Goal: Task Accomplishment & Management: Manage account settings

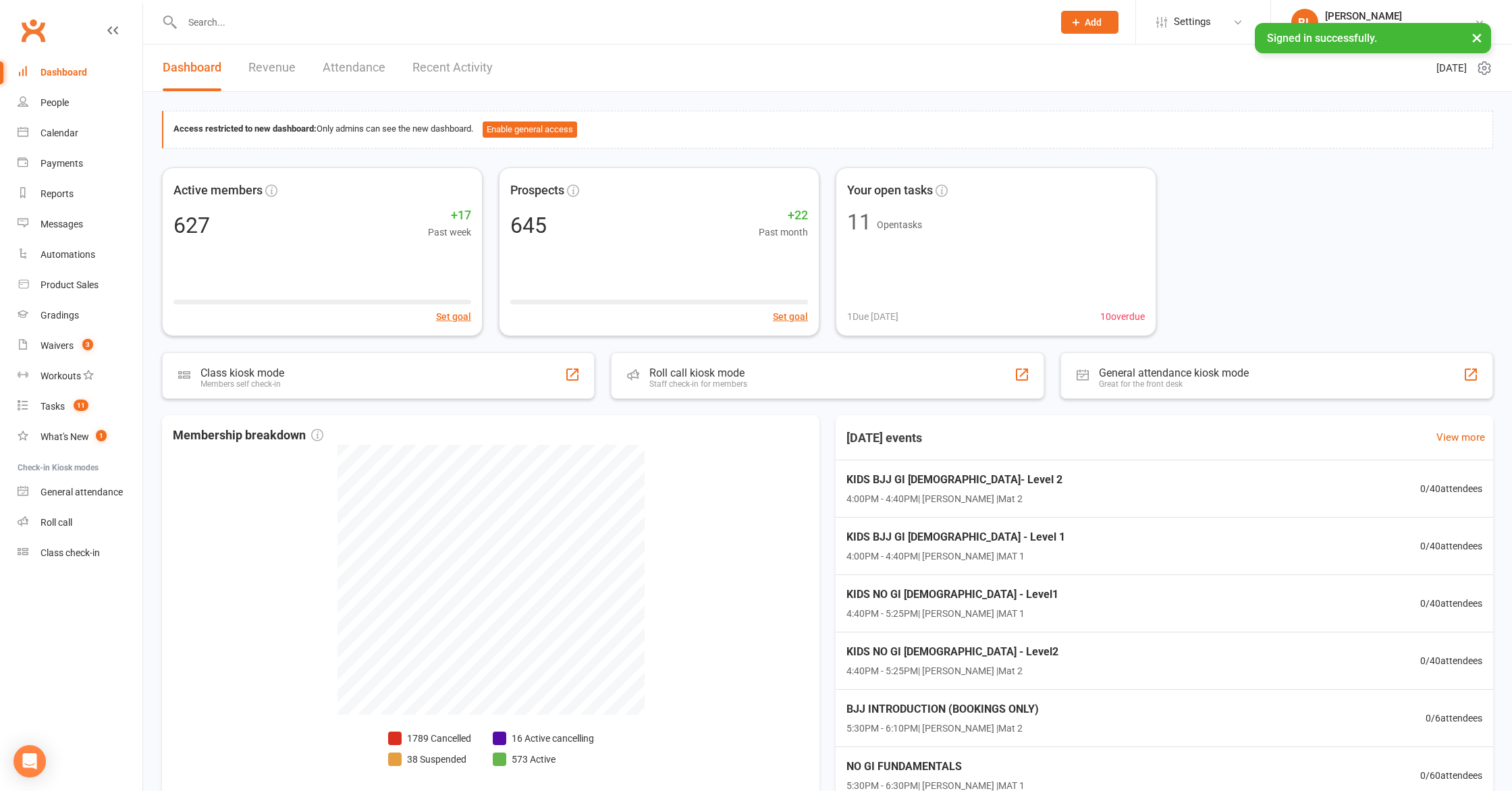
click at [228, 21] on input "text" at bounding box center [611, 23] width 865 height 19
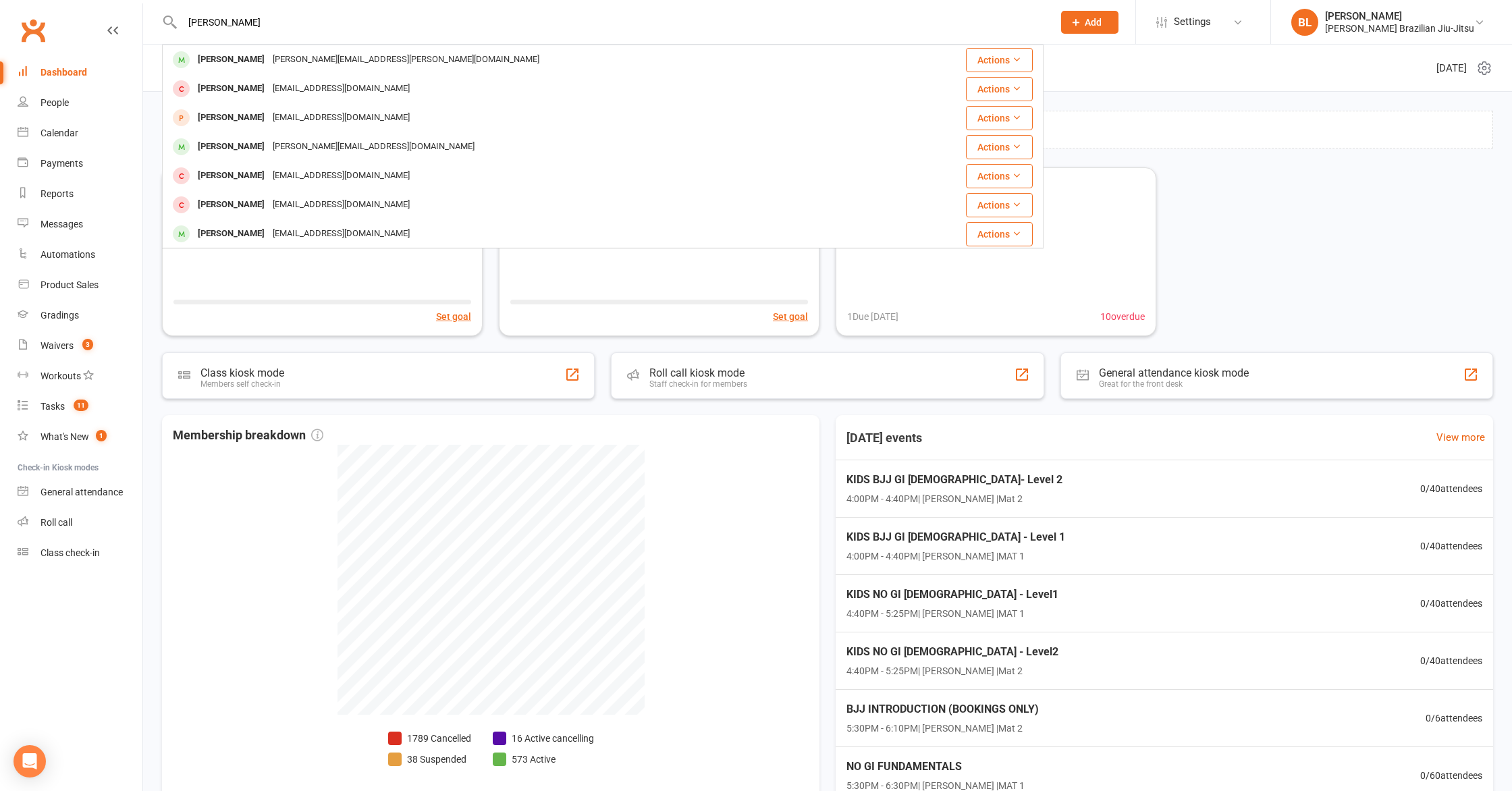
type input "[PERSON_NAME]"
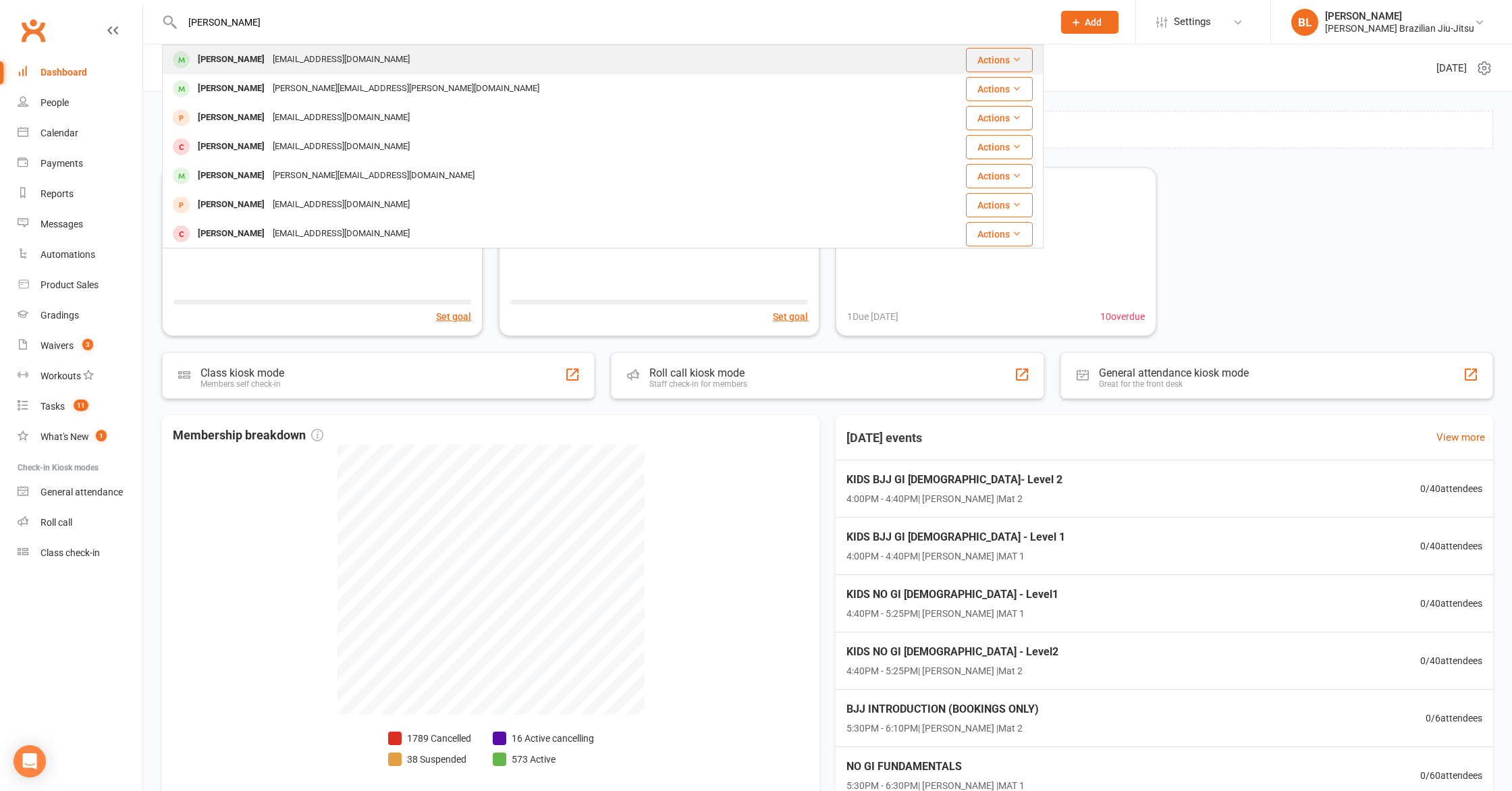
click at [223, 52] on div "Charli Halbauer" at bounding box center [231, 60] width 75 height 19
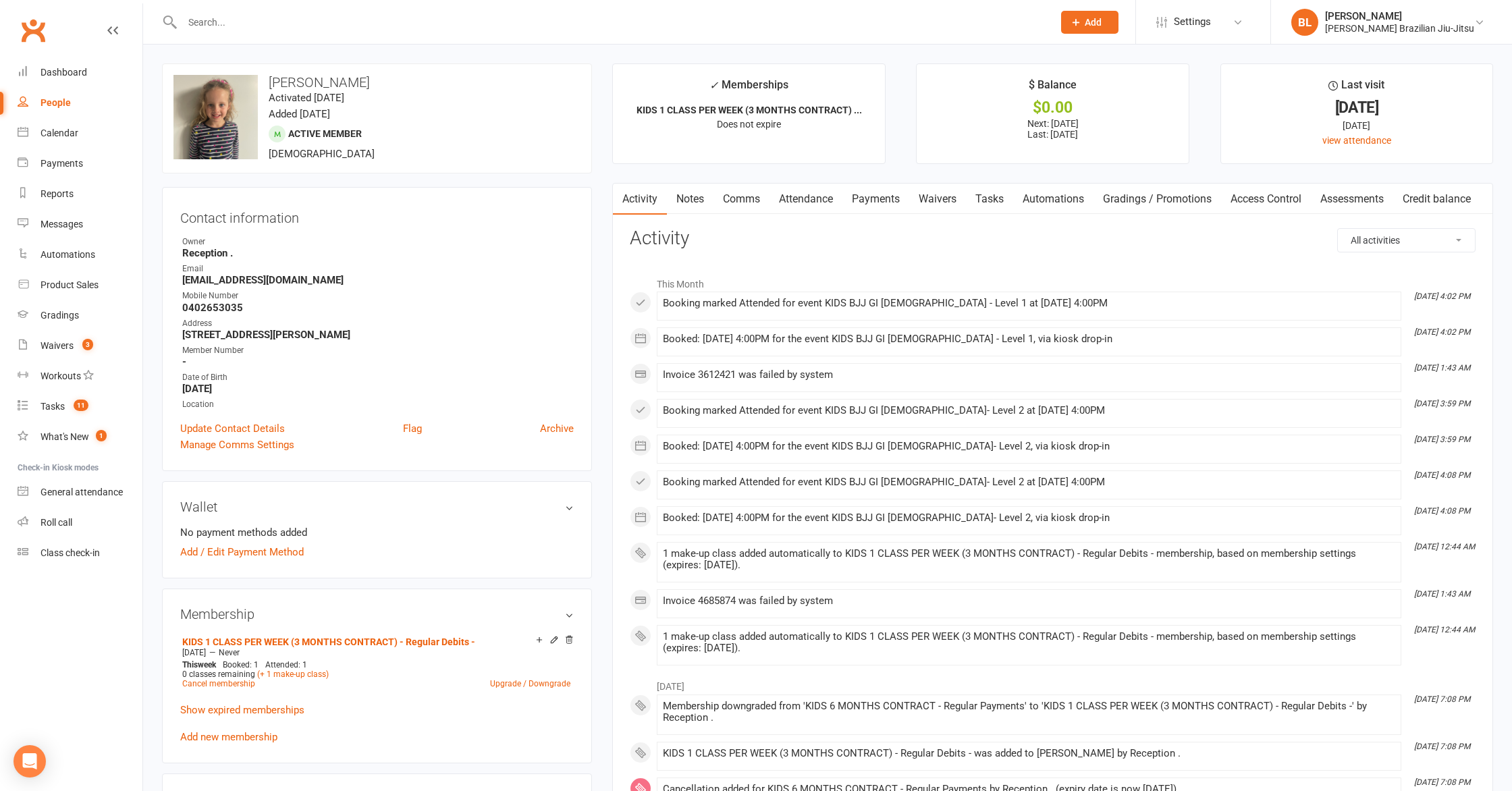
click at [326, 19] on input "text" at bounding box center [611, 23] width 865 height 19
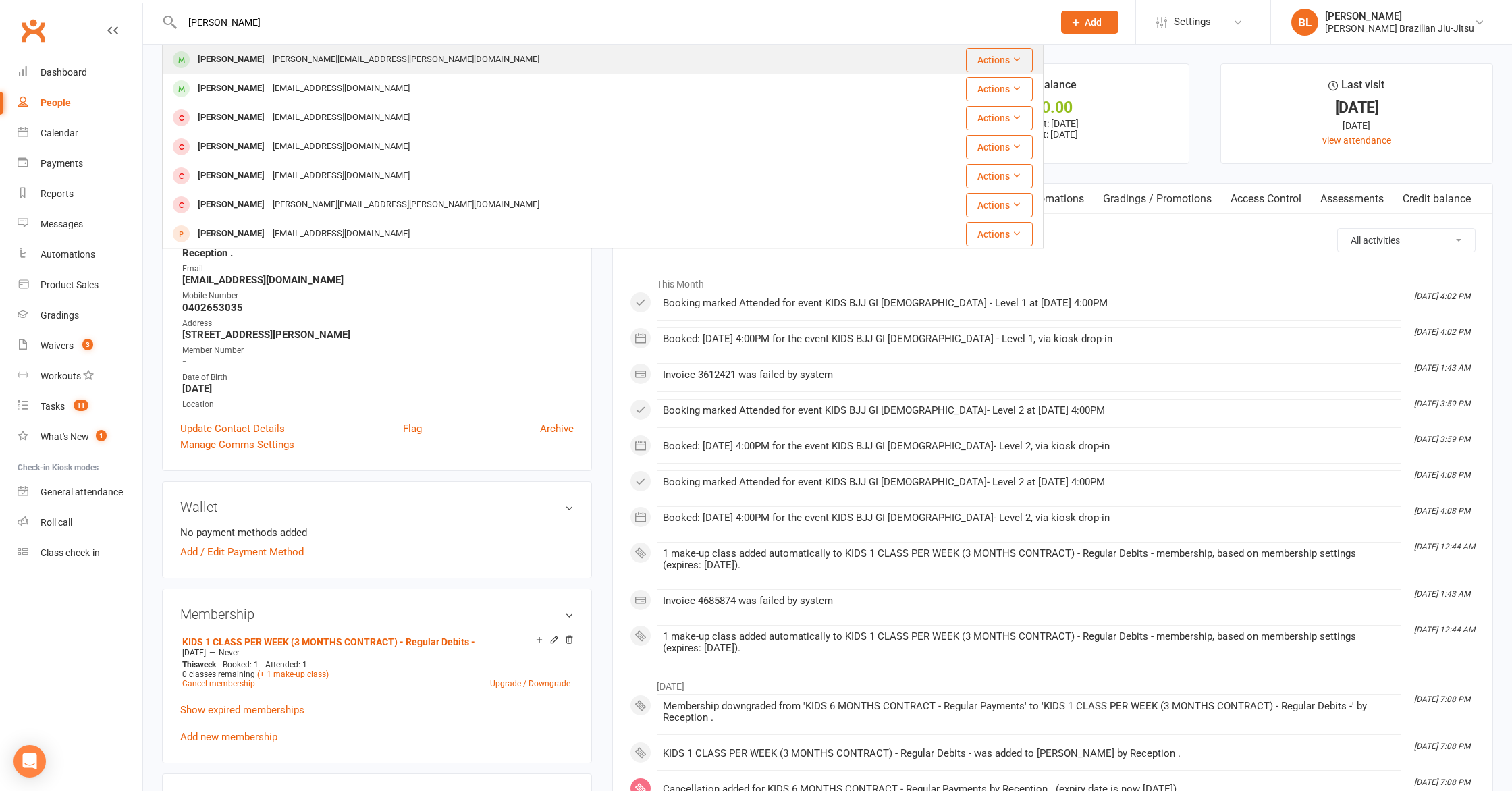
type input "charli wil"
click at [277, 58] on div "mikki.wilson@me.com" at bounding box center [406, 60] width 275 height 19
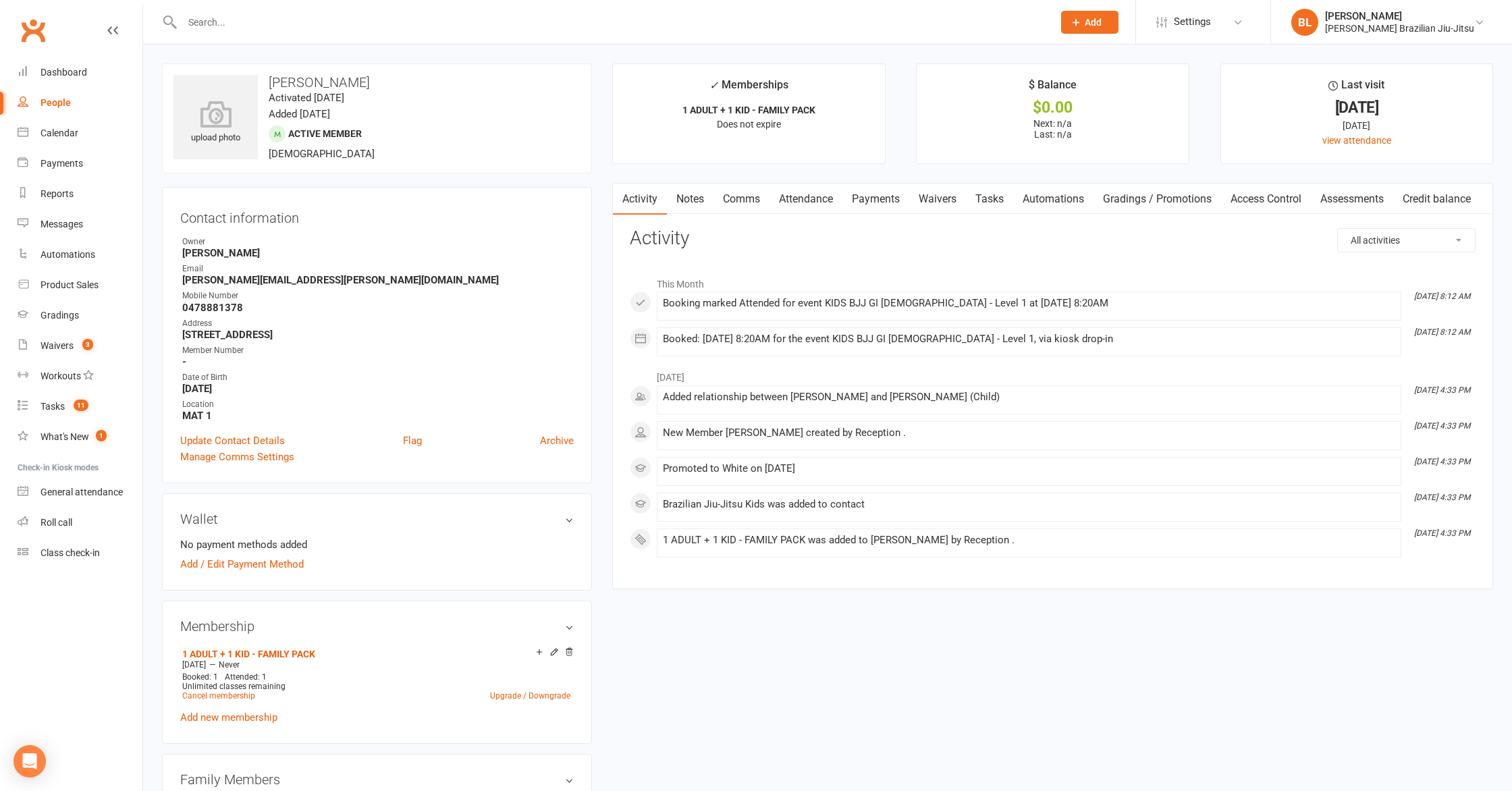
click at [0, 58] on html "Prospect Member Non-attending contact Class / event Appointment Grading event T…" at bounding box center [756, 718] width 1512 height 1438
click at [449, 36] on div at bounding box center [603, 22] width 882 height 44
click at [438, 22] on input "text" at bounding box center [611, 23] width 865 height 19
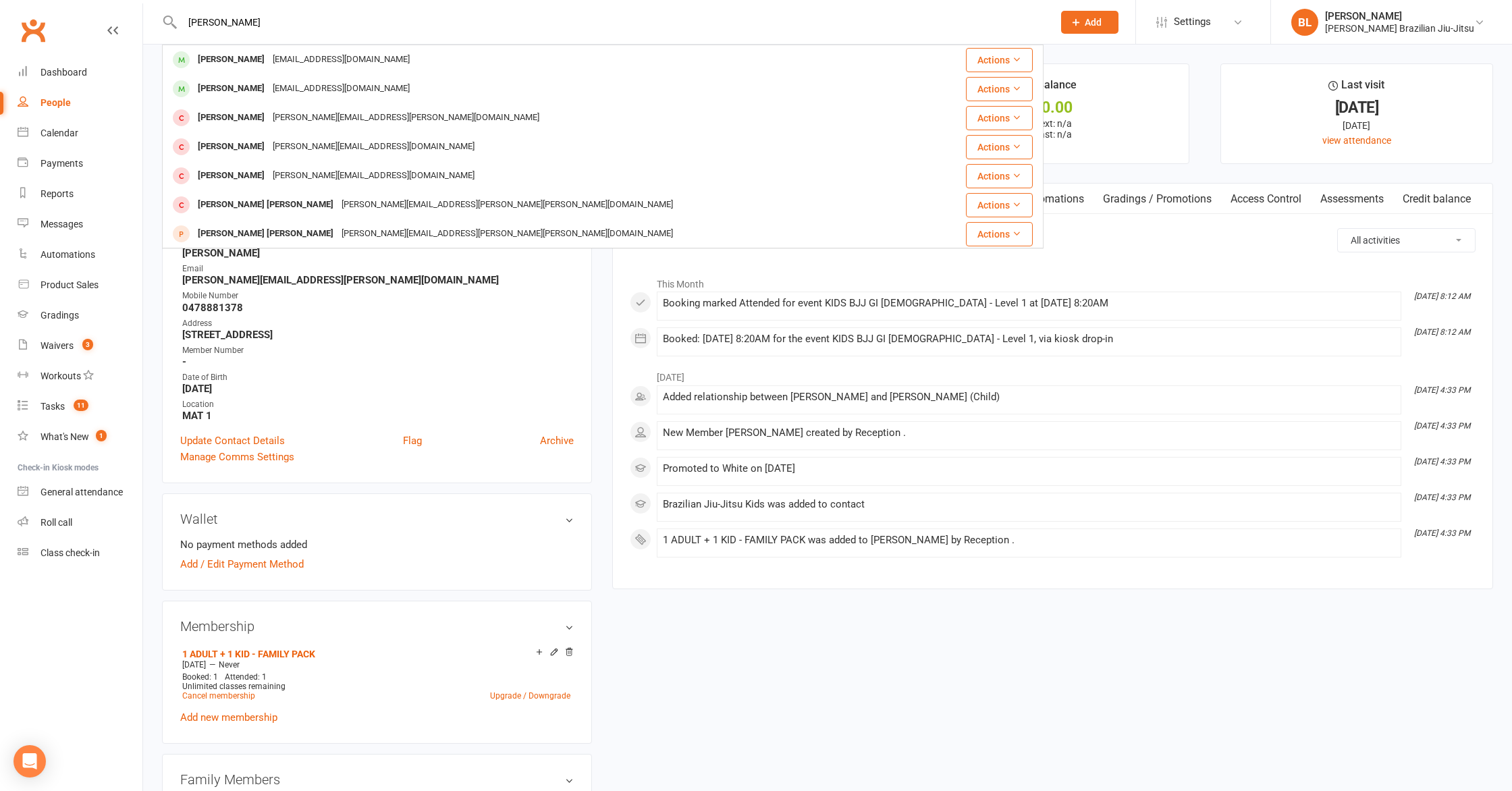
type input "lucas watson"
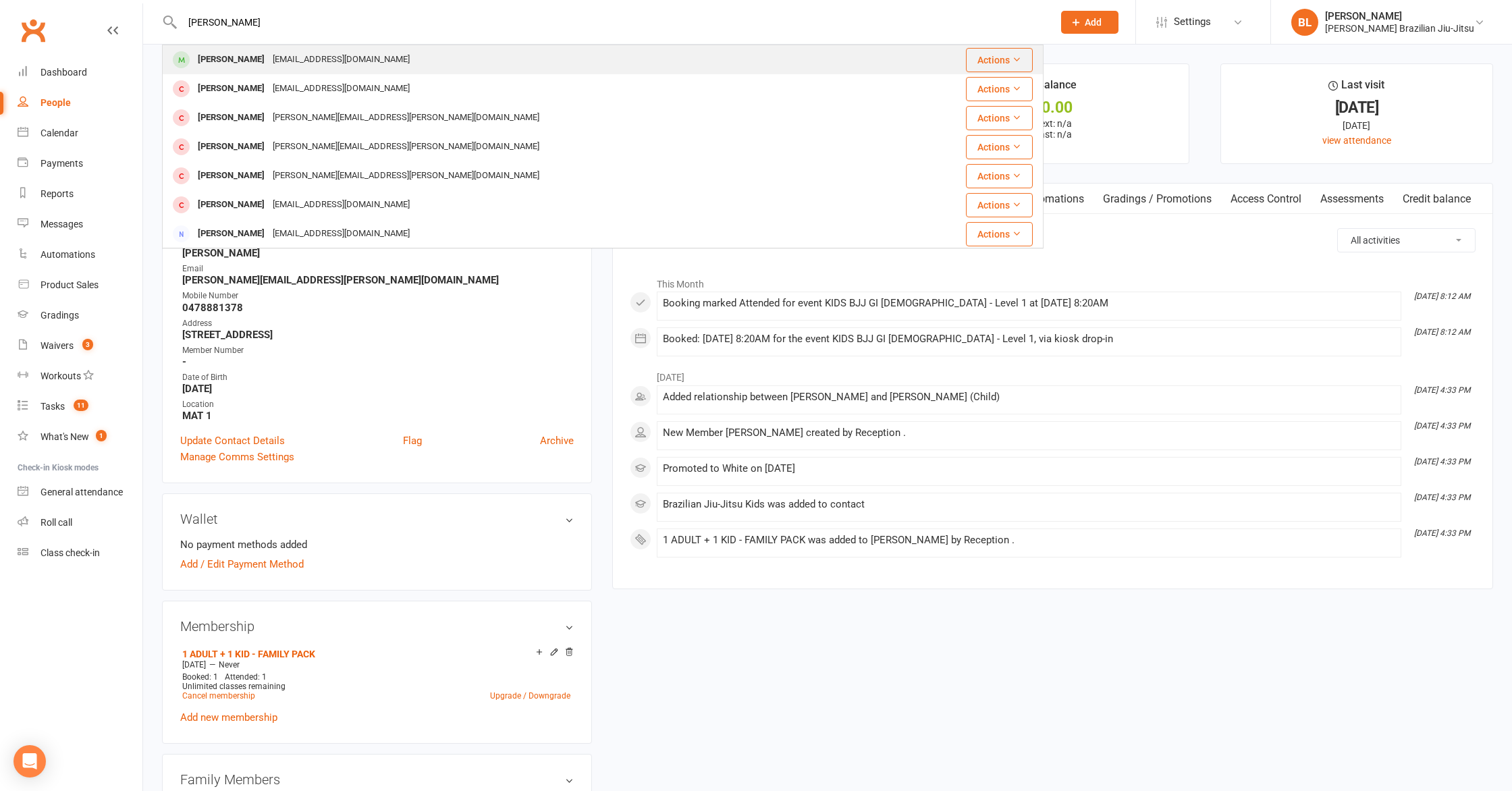
click at [388, 60] on div "Lucas Watson Fpalwatson@gmail.com" at bounding box center [546, 60] width 765 height 28
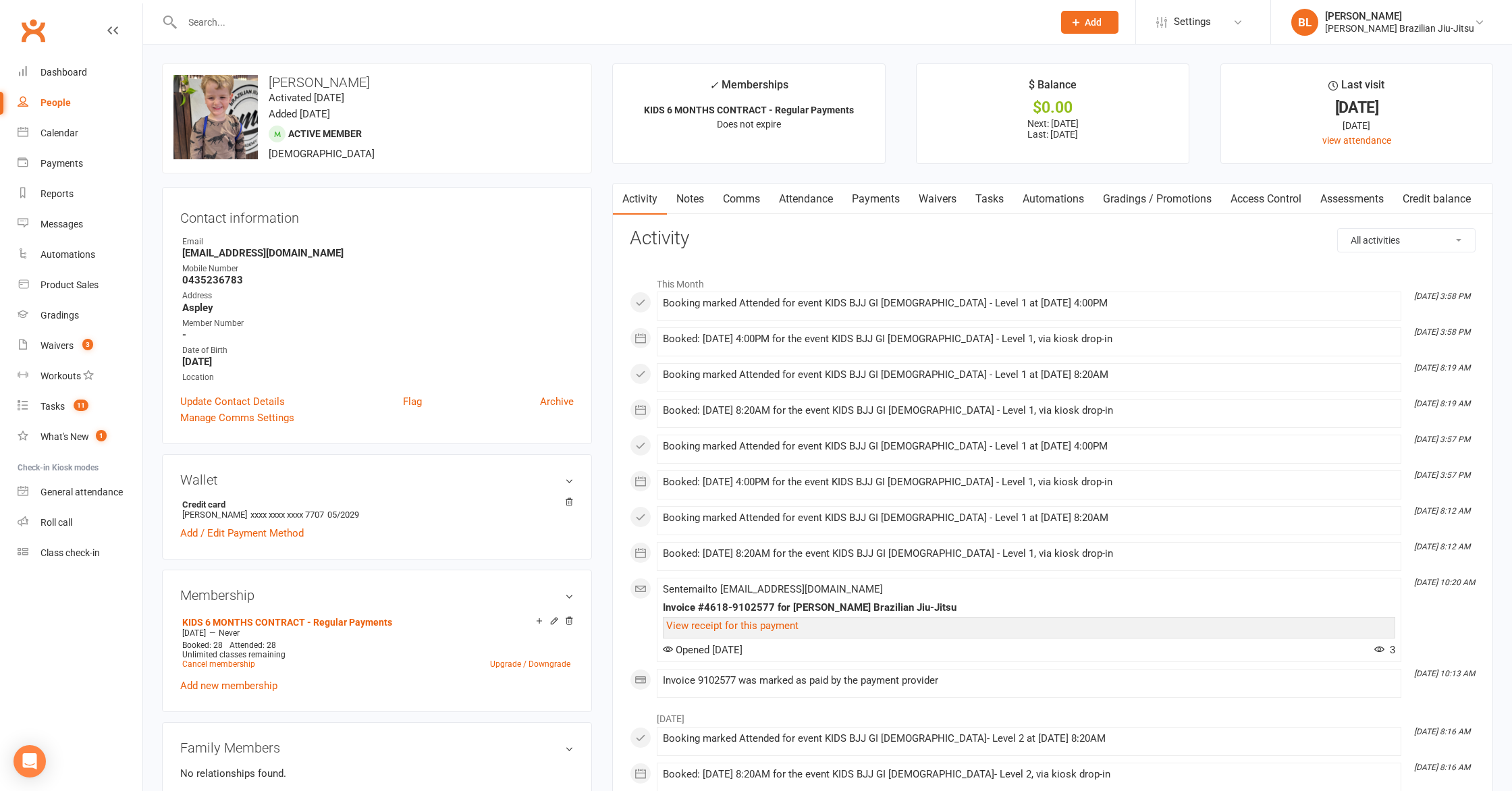
click at [521, 28] on input "text" at bounding box center [611, 23] width 865 height 19
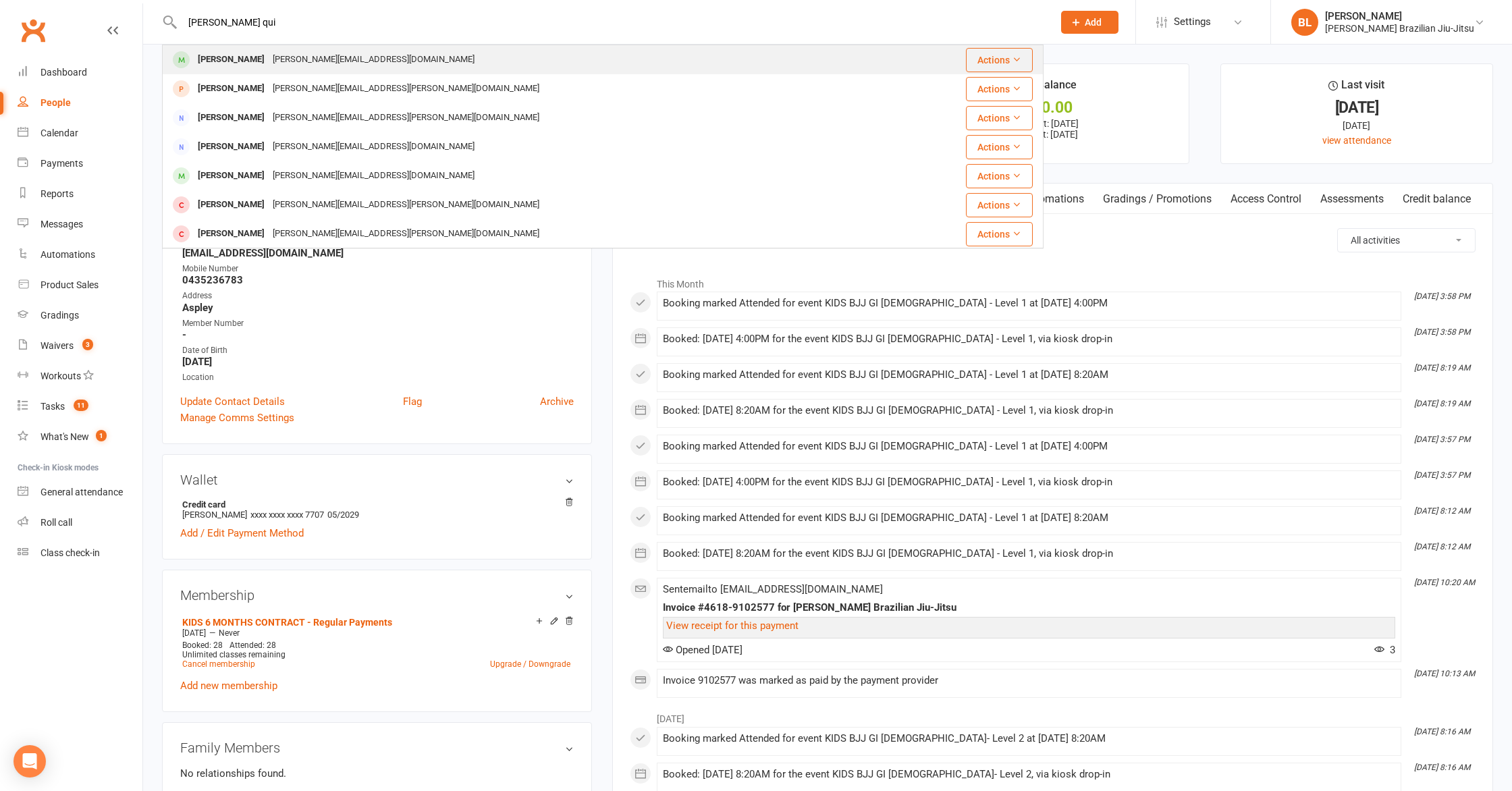
type input "oliver qui"
click at [372, 54] on div "Oliver Quinn Sarah.louise16@live.com.au" at bounding box center [529, 60] width 732 height 28
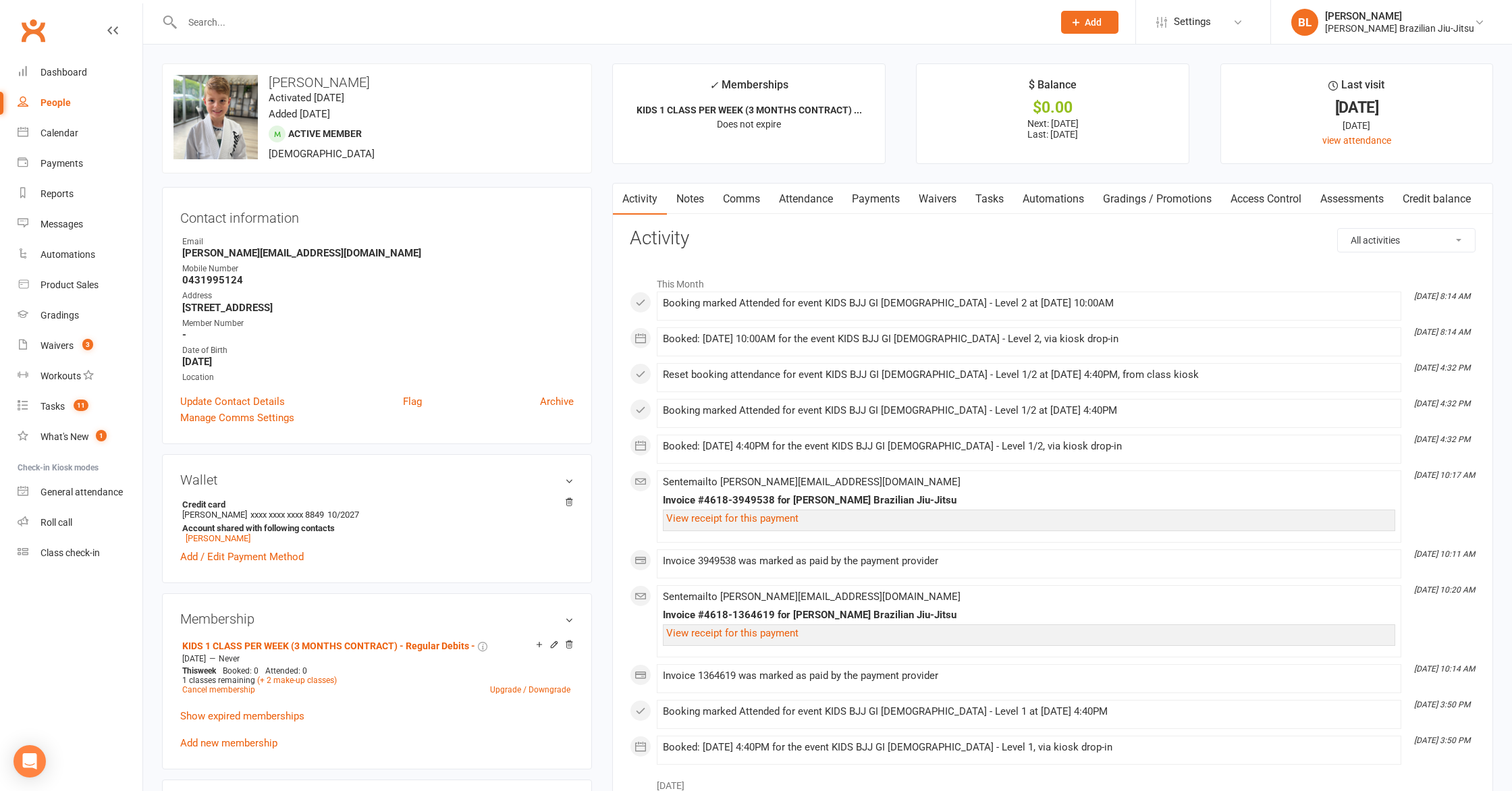
click at [382, 32] on div at bounding box center [603, 22] width 882 height 44
click at [379, 25] on input "text" at bounding box center [611, 23] width 865 height 19
type input "toby"
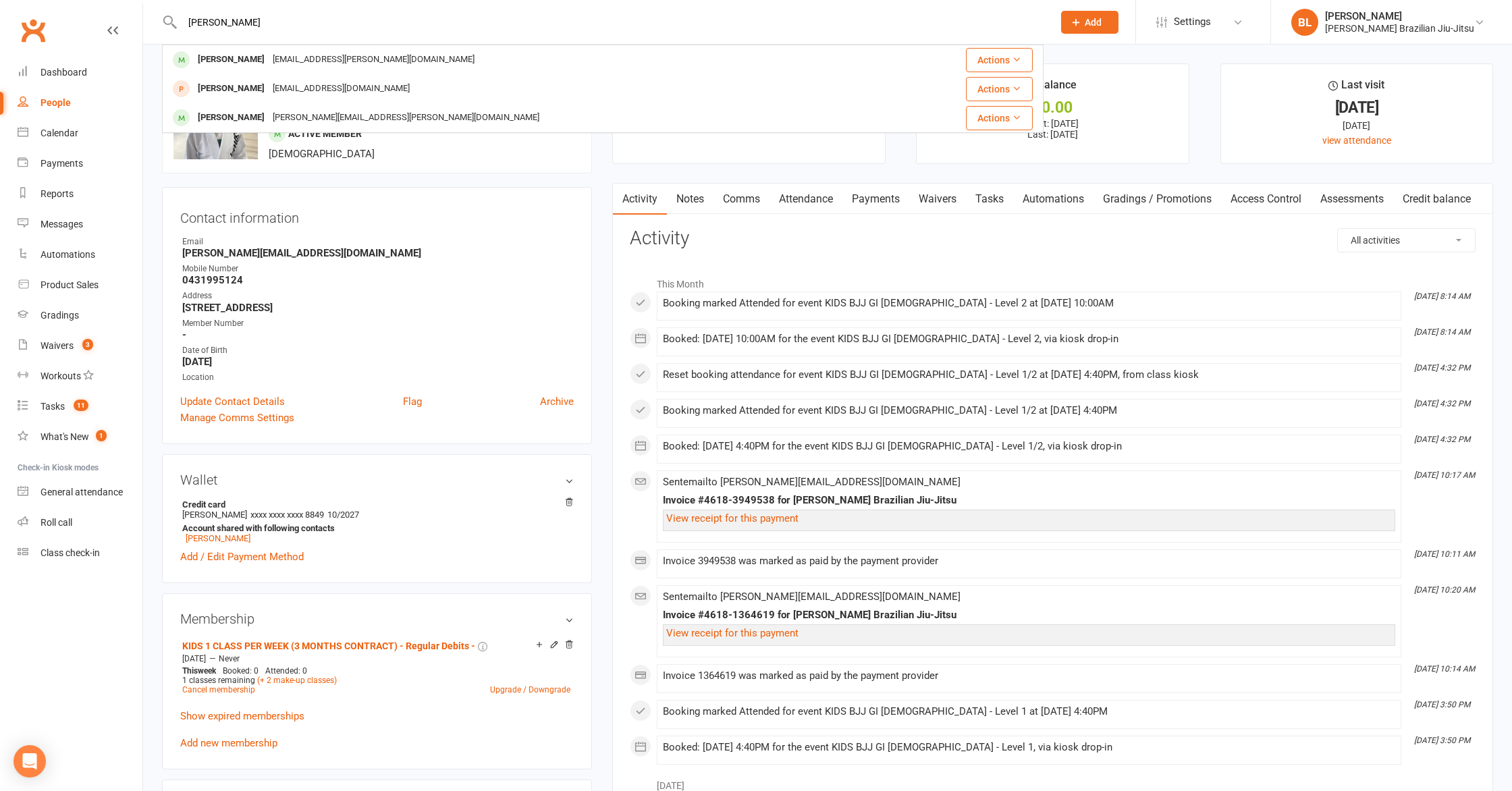
click at [287, 58] on div "Hello@geoff-wilkinson.com" at bounding box center [374, 60] width 210 height 19
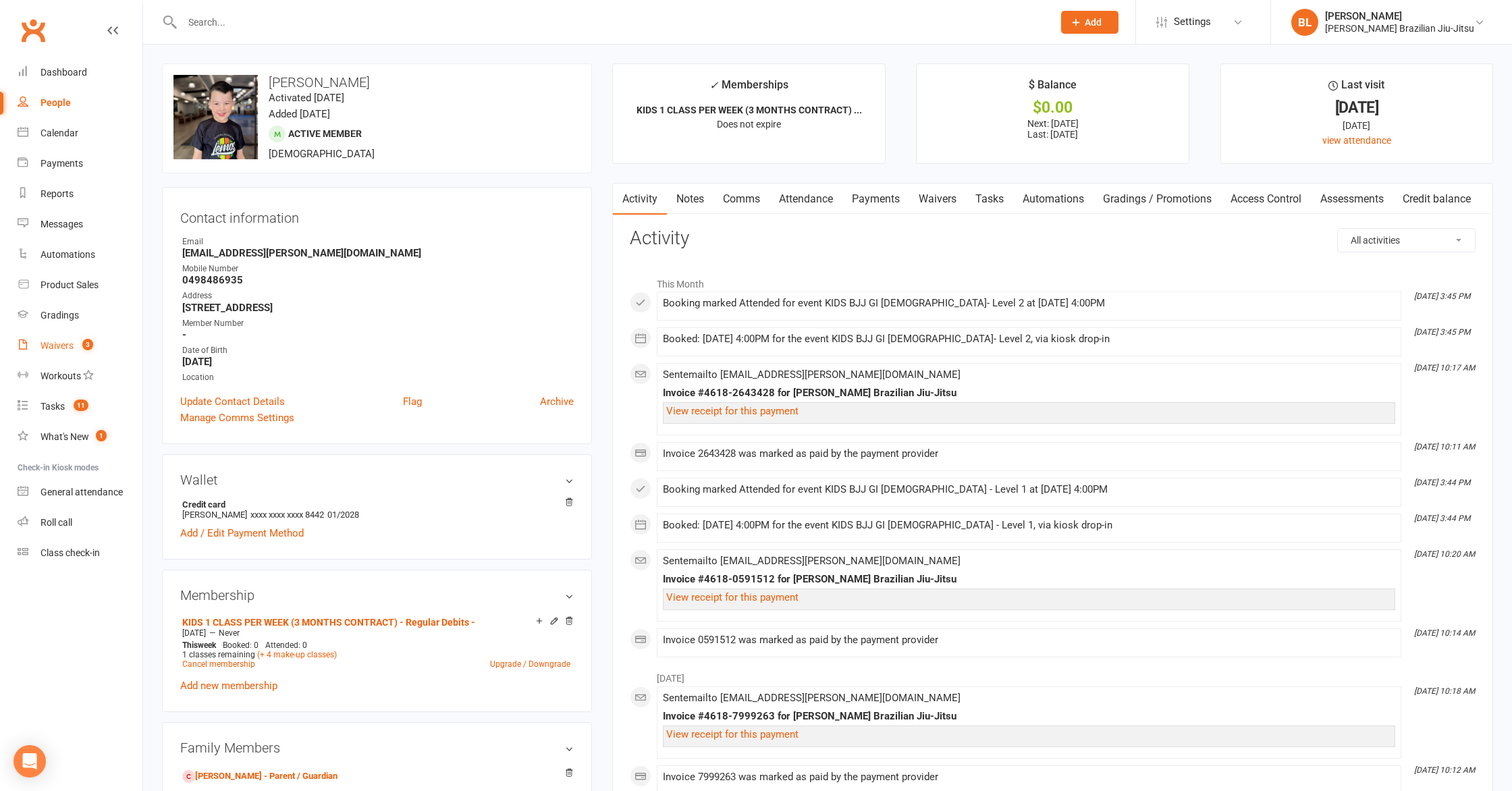
click at [90, 355] on link "Waivers 3" at bounding box center [80, 346] width 125 height 31
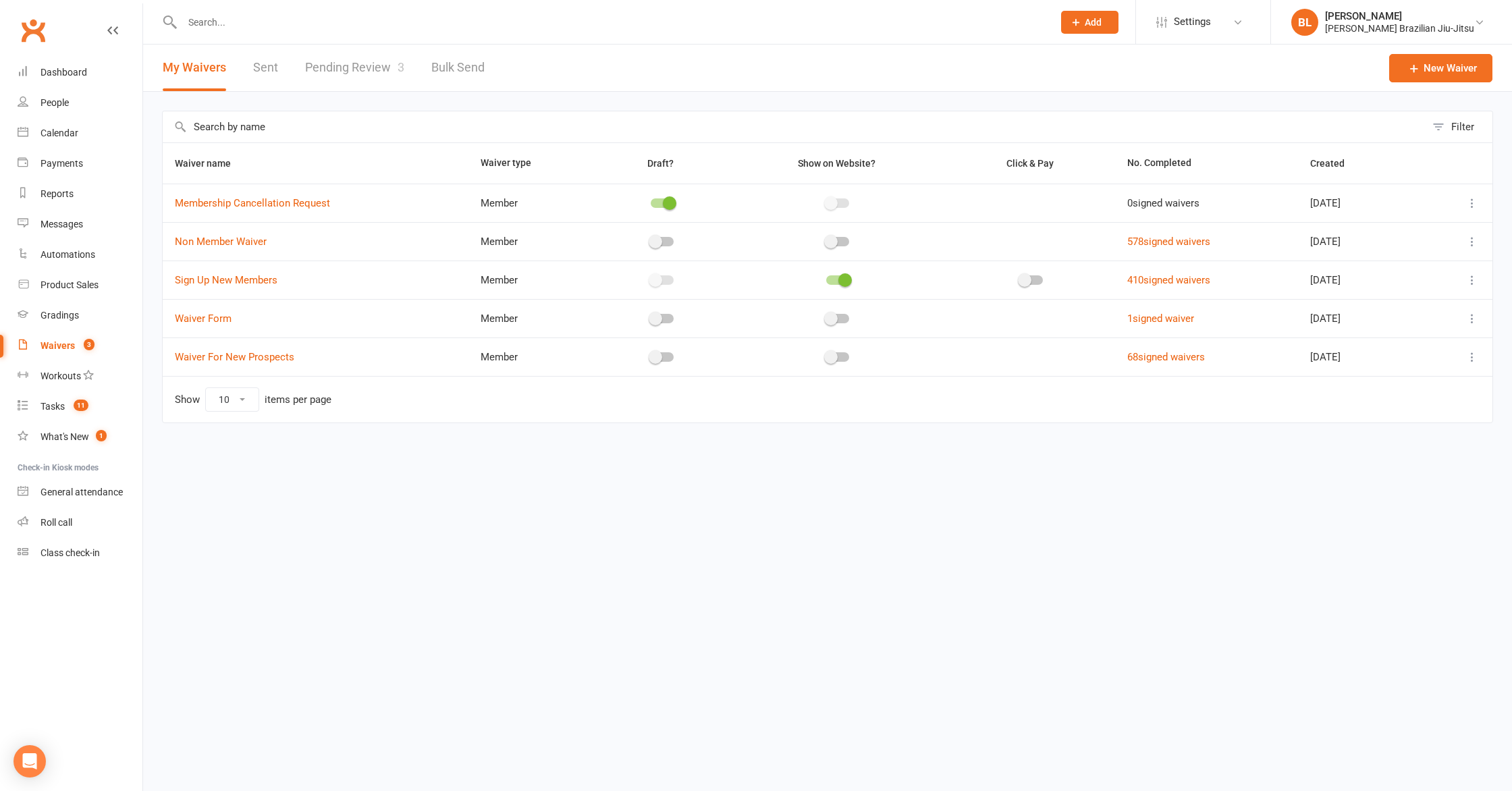
click at [366, 78] on link "Pending Review 3" at bounding box center [354, 67] width 99 height 46
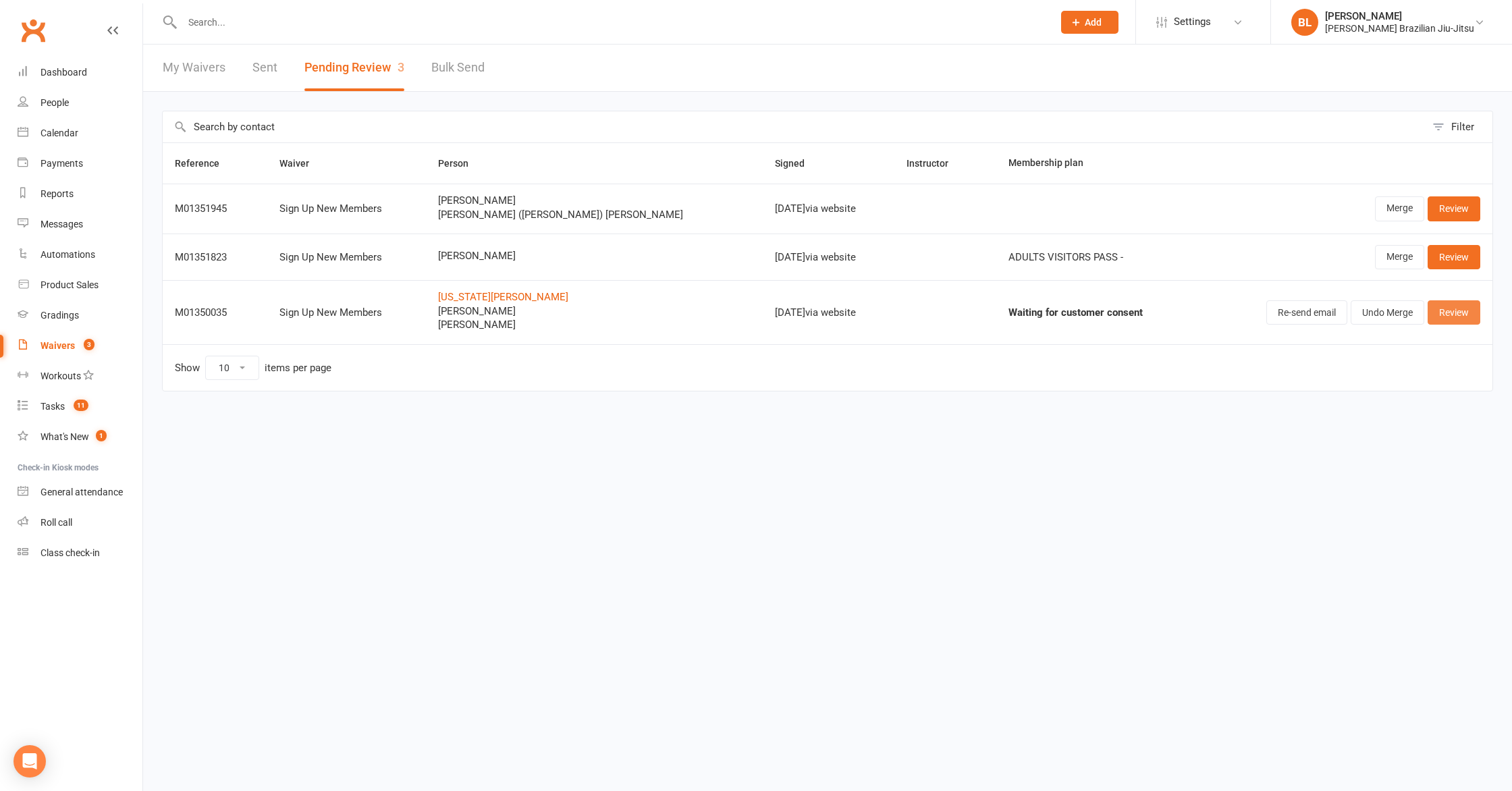
click at [1454, 314] on link "Review" at bounding box center [1454, 312] width 52 height 24
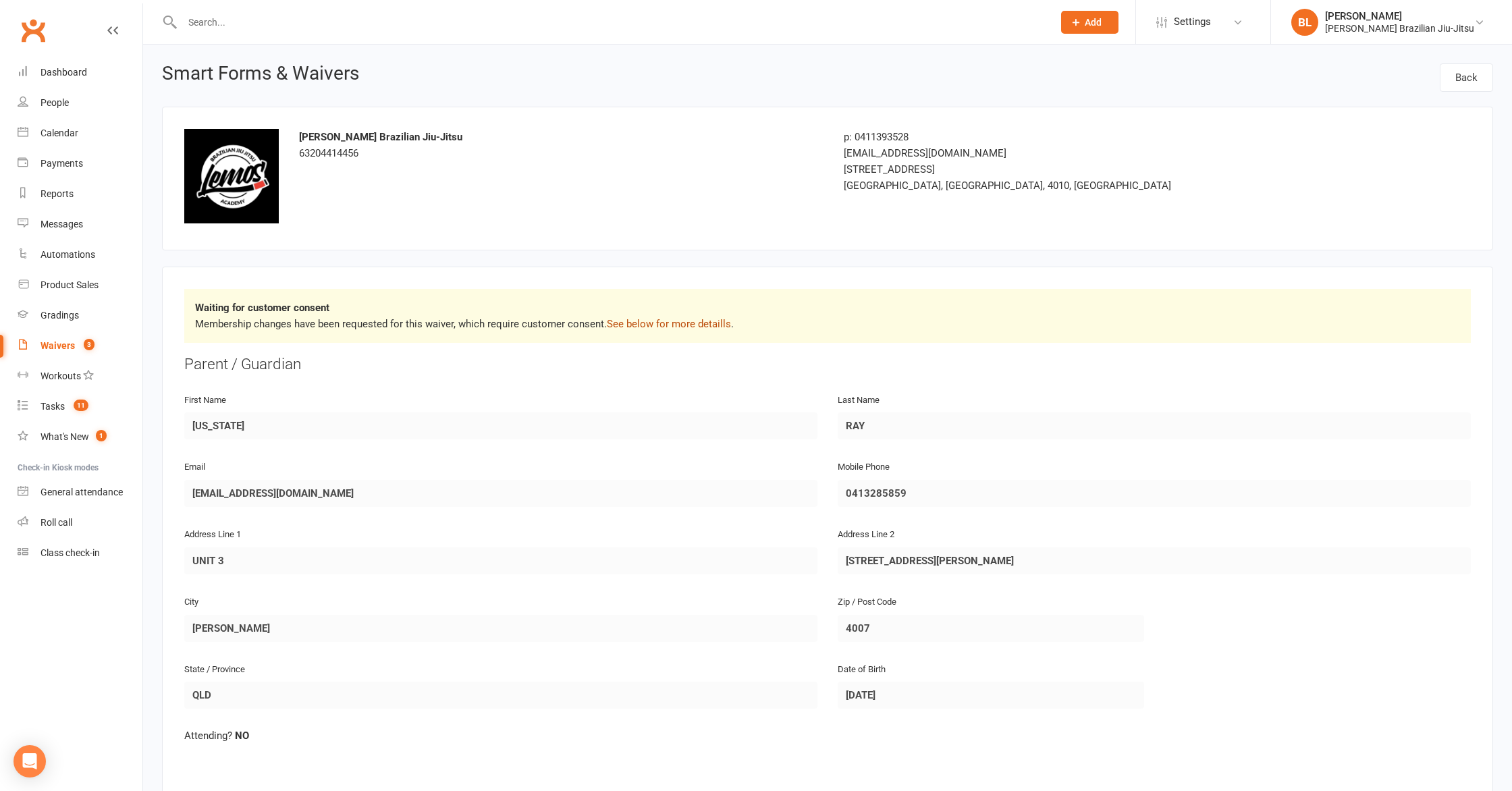
click at [648, 321] on link "See below for more detaills" at bounding box center [669, 324] width 124 height 12
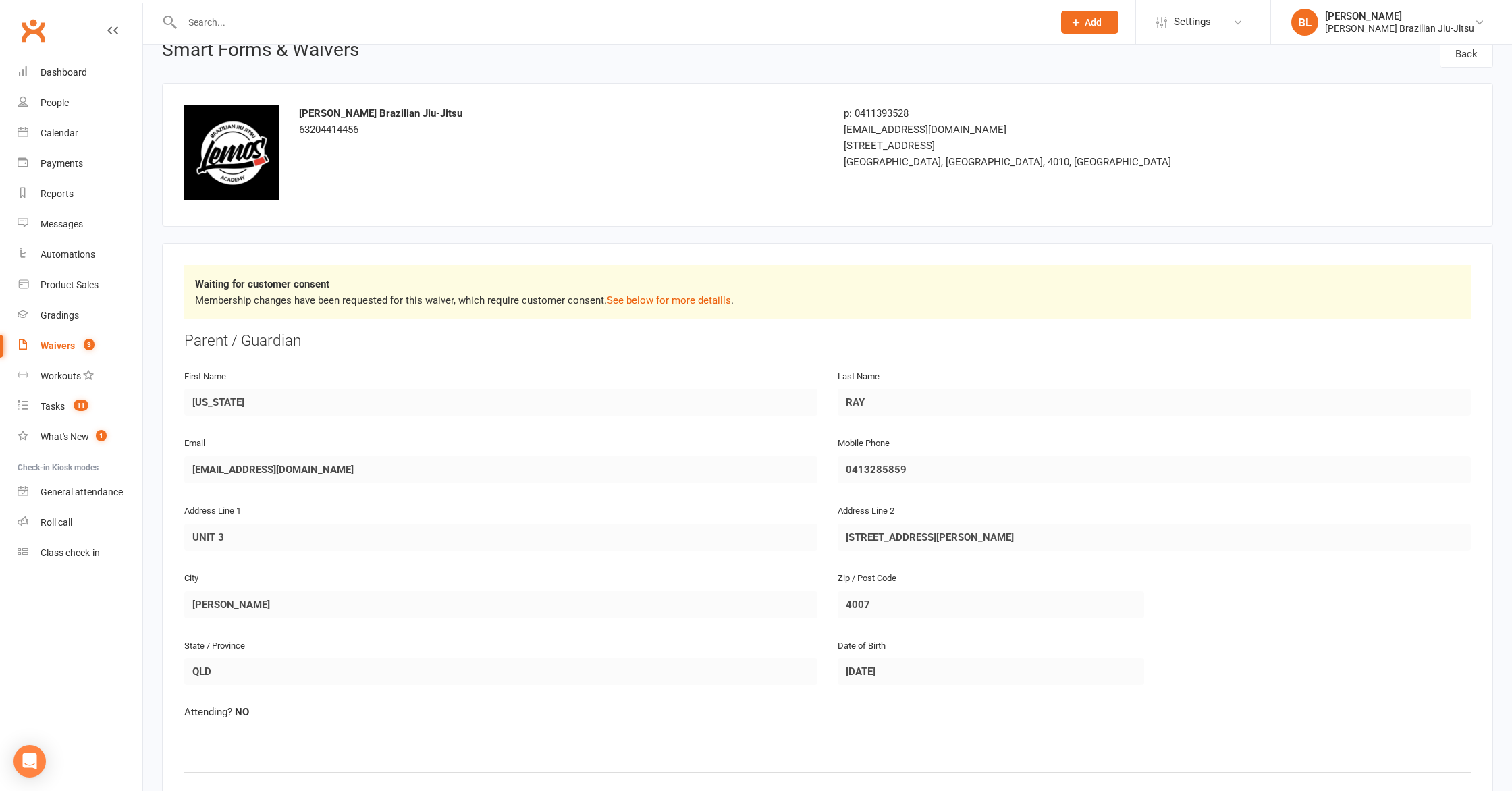
scroll to position [11, 0]
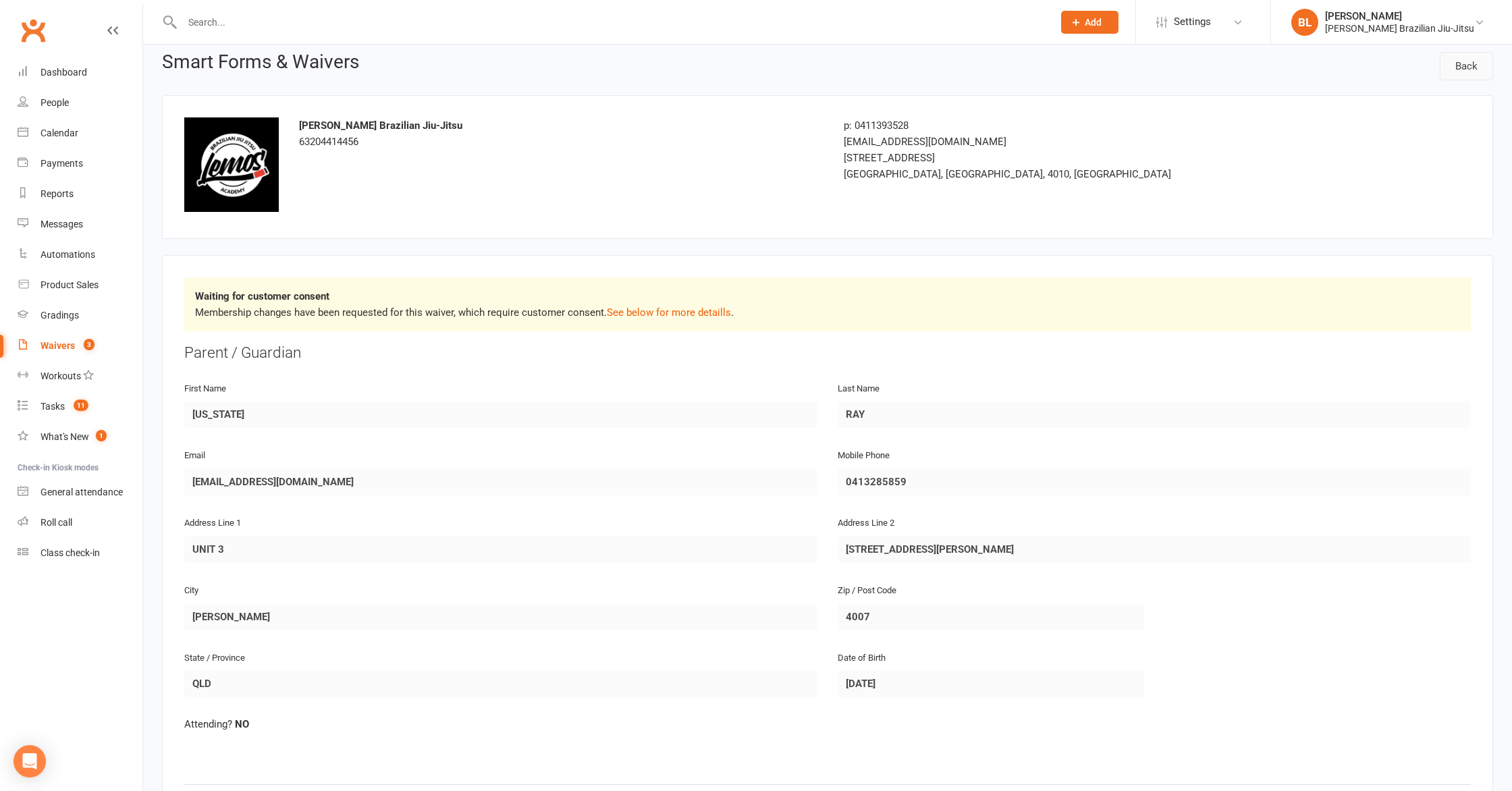
click at [1467, 62] on link "Back" at bounding box center [1466, 66] width 53 height 28
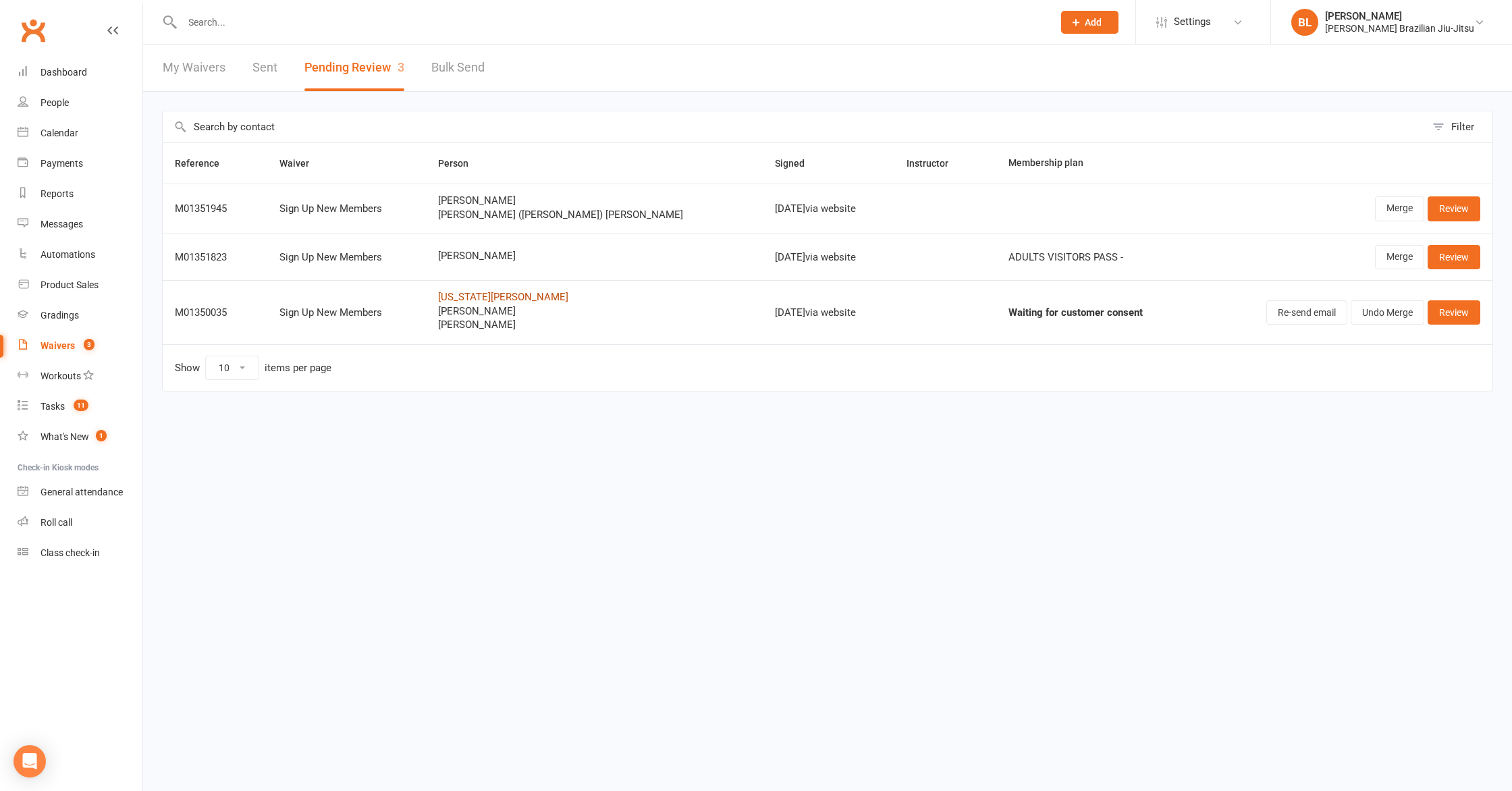
click at [509, 298] on link "GEORGIA RAY" at bounding box center [594, 297] width 312 height 11
click at [1460, 315] on link "Review" at bounding box center [1454, 312] width 52 height 24
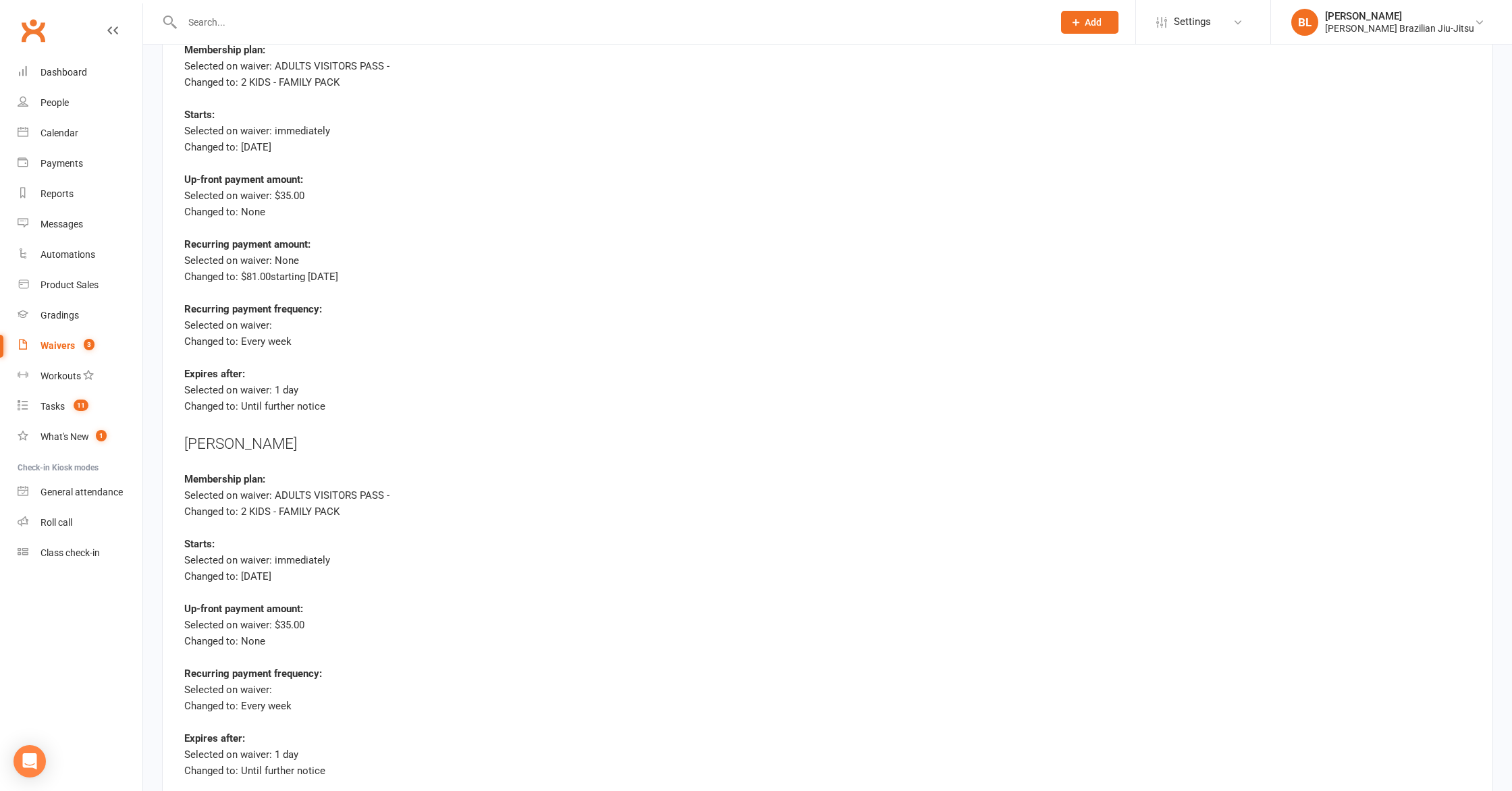
scroll to position [3882, 0]
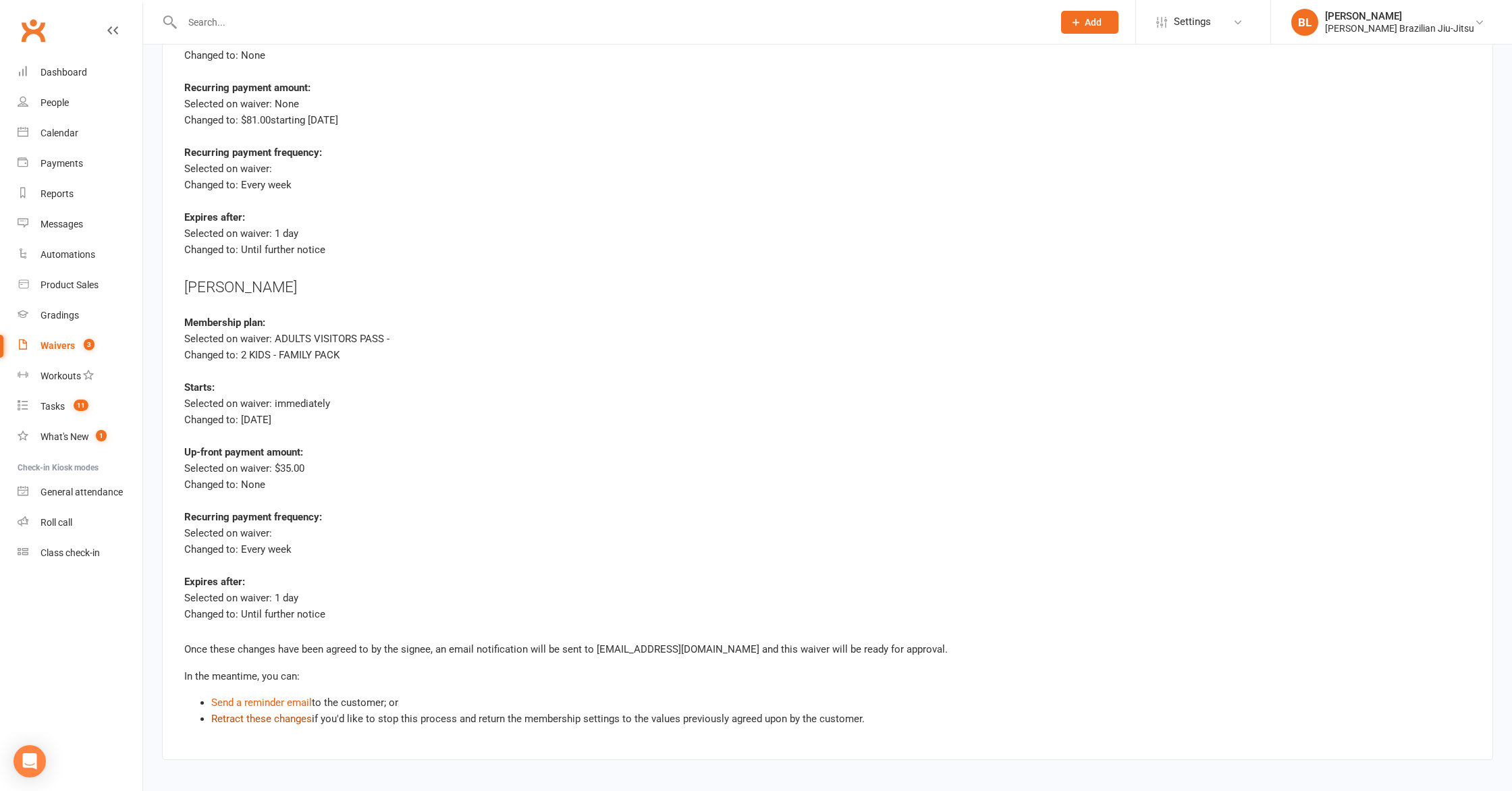
click at [285, 713] on link "Retract these changes" at bounding box center [261, 719] width 101 height 12
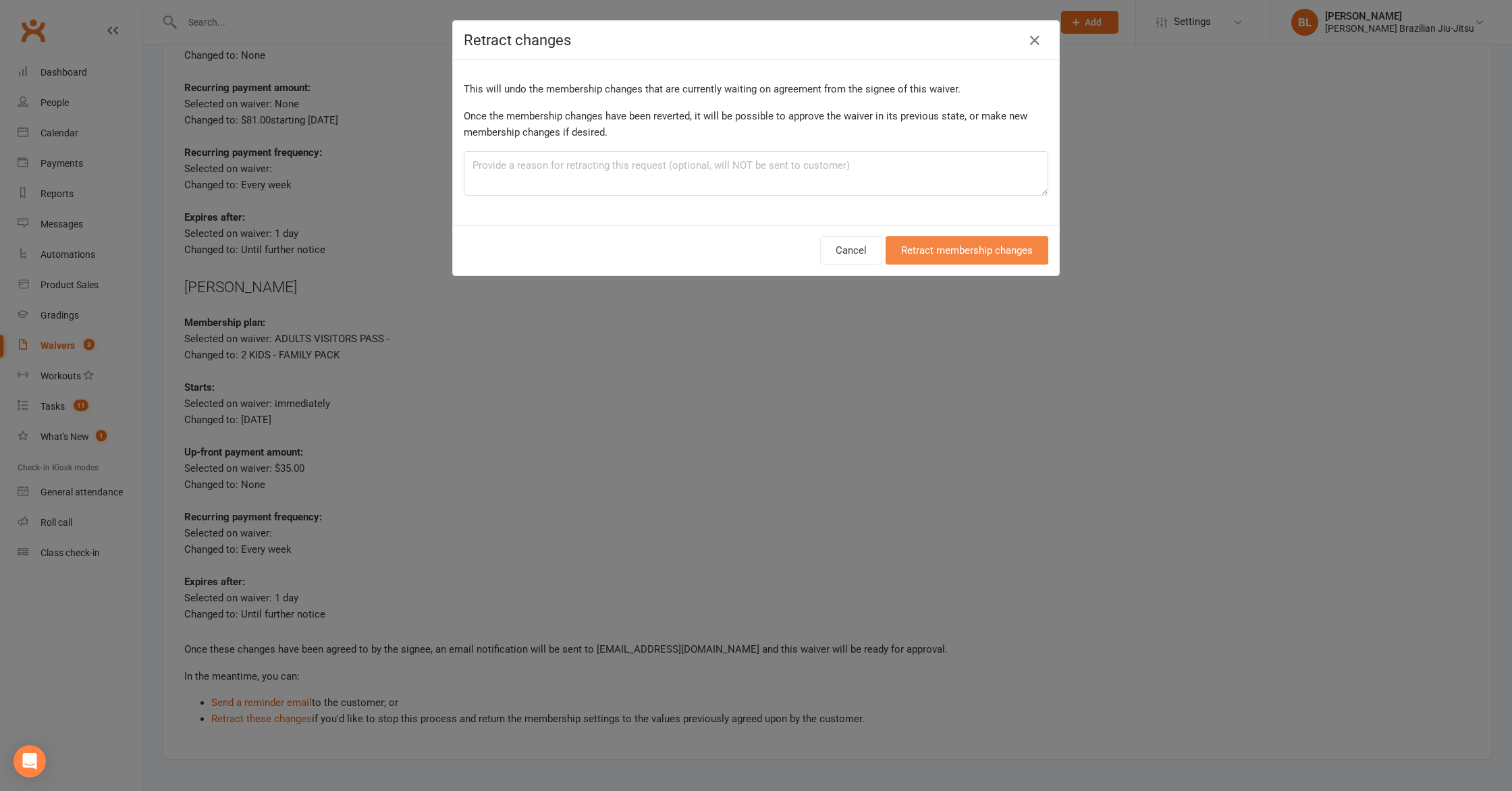
click at [972, 261] on button "Retract membership changes" at bounding box center [967, 250] width 163 height 28
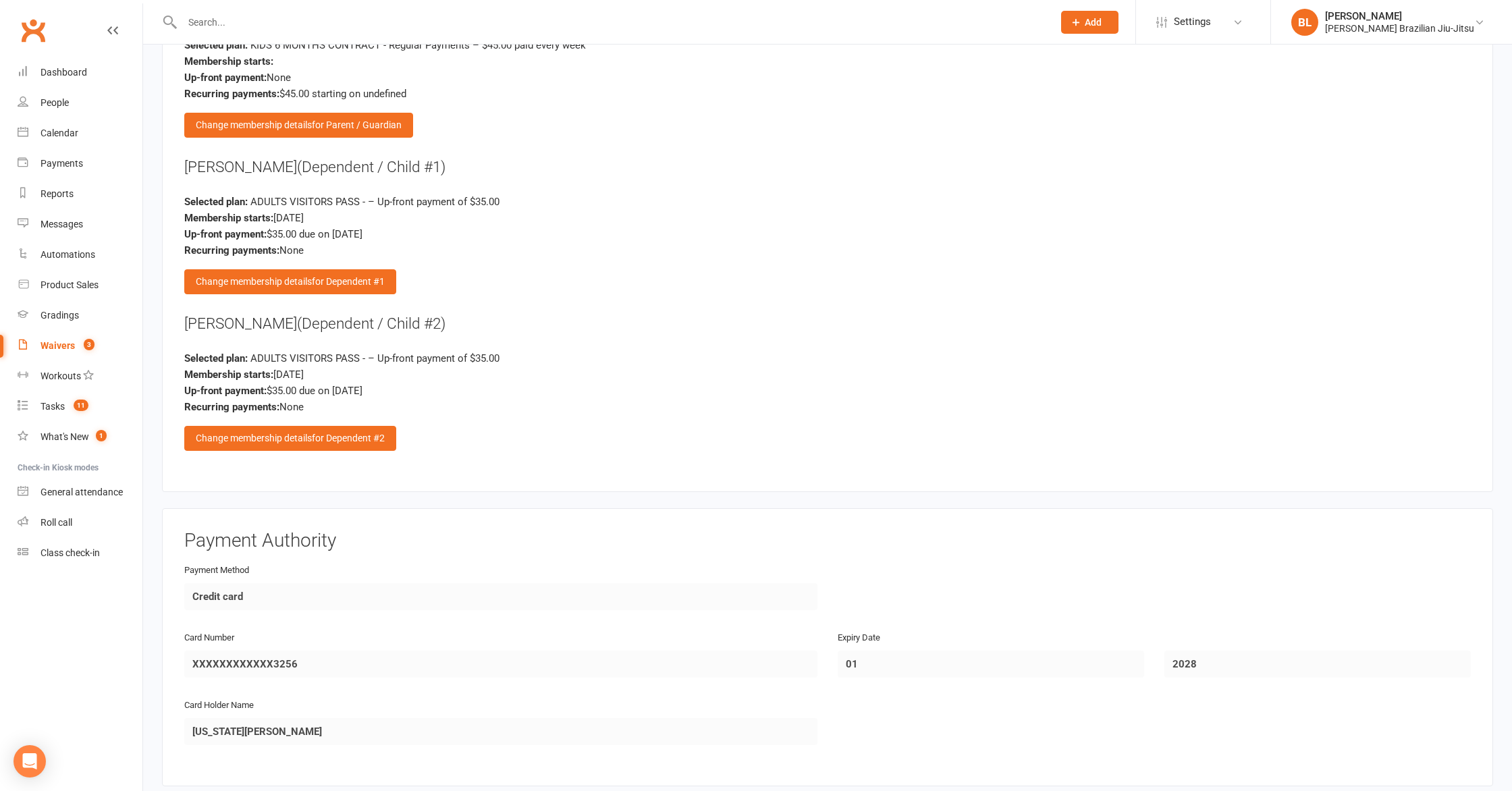
scroll to position [2251, 0]
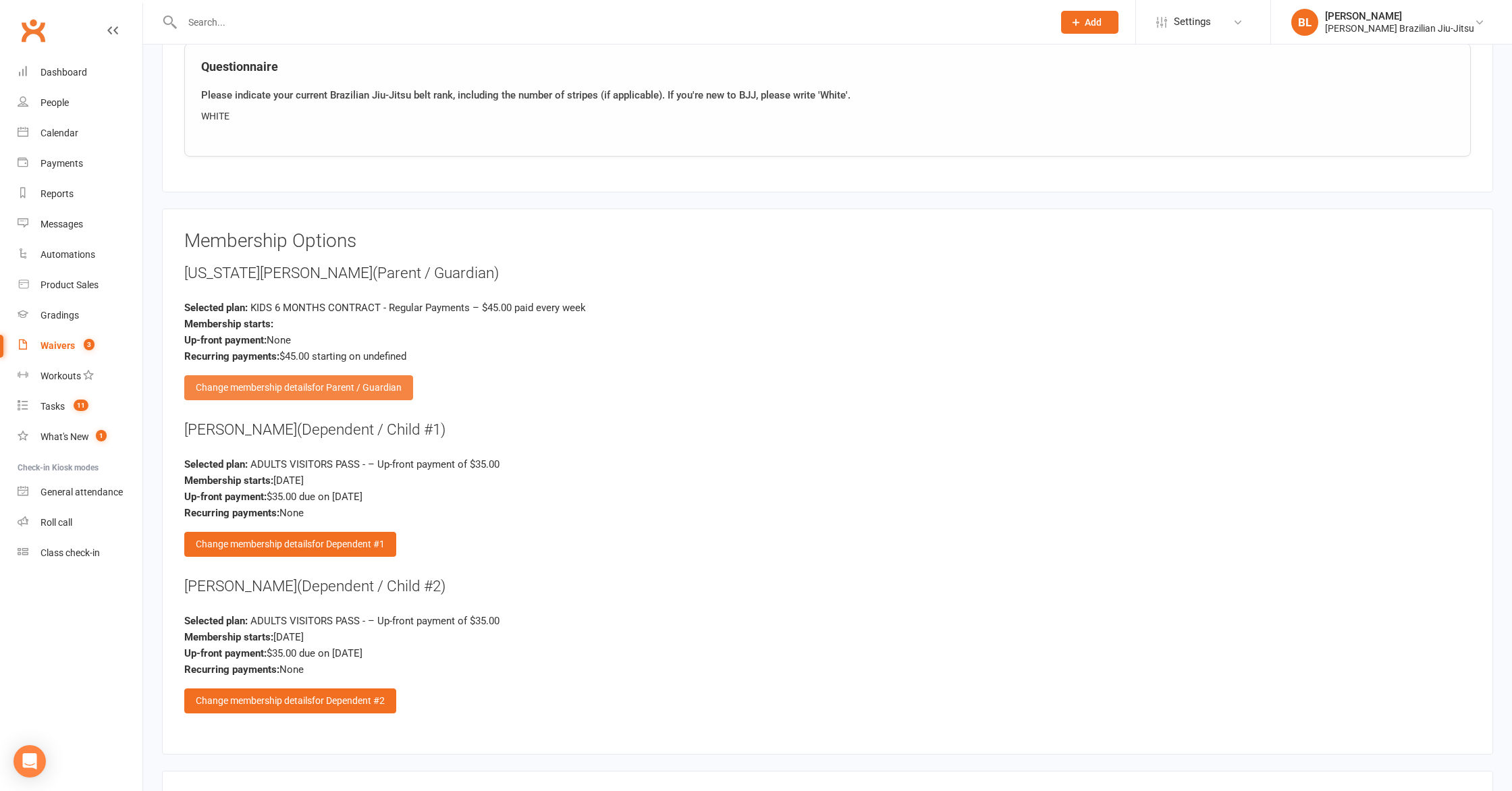
click at [373, 382] on span "for Parent / Guardian" at bounding box center [356, 388] width 90 height 10
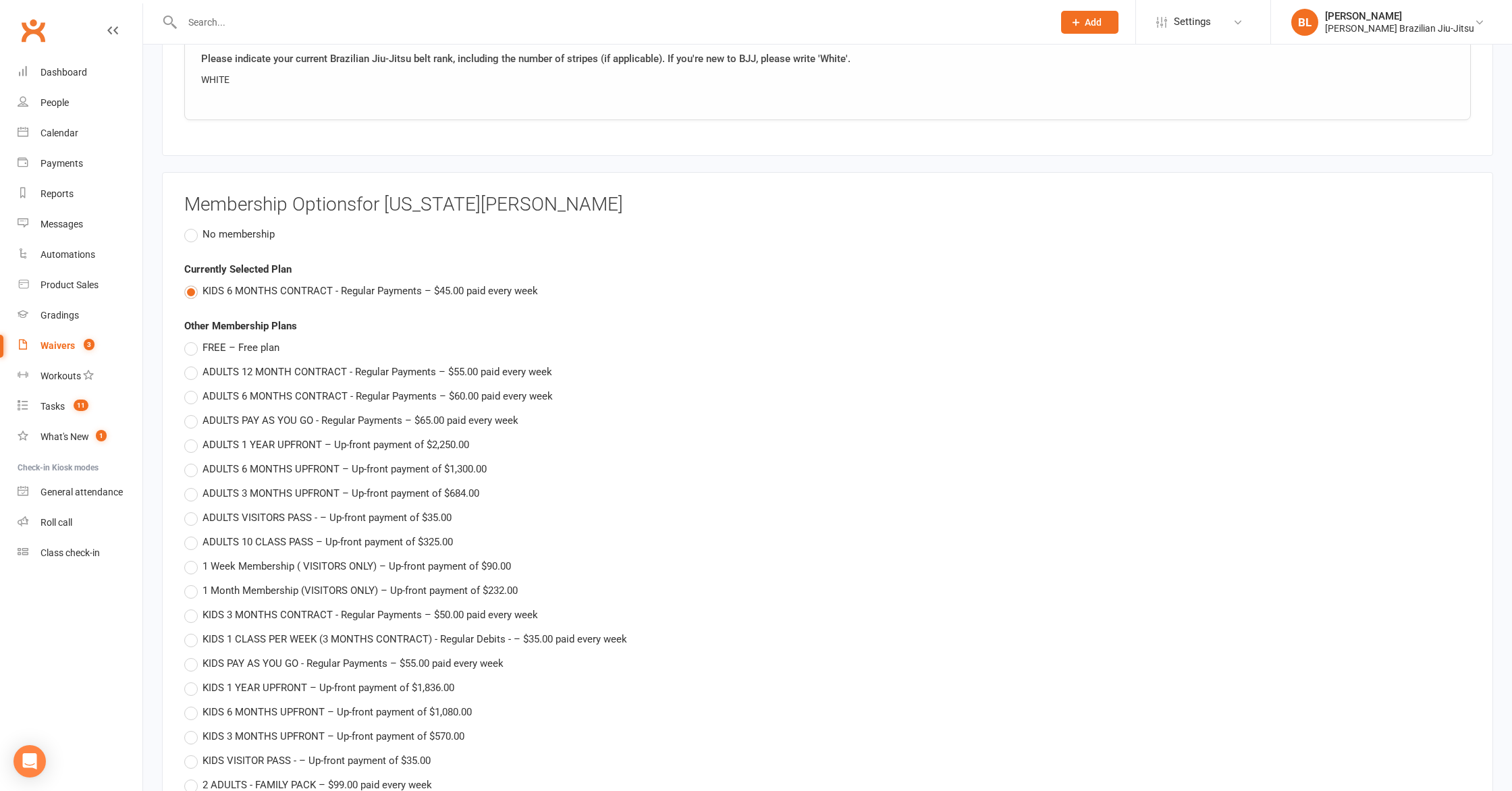
scroll to position [2294, 0]
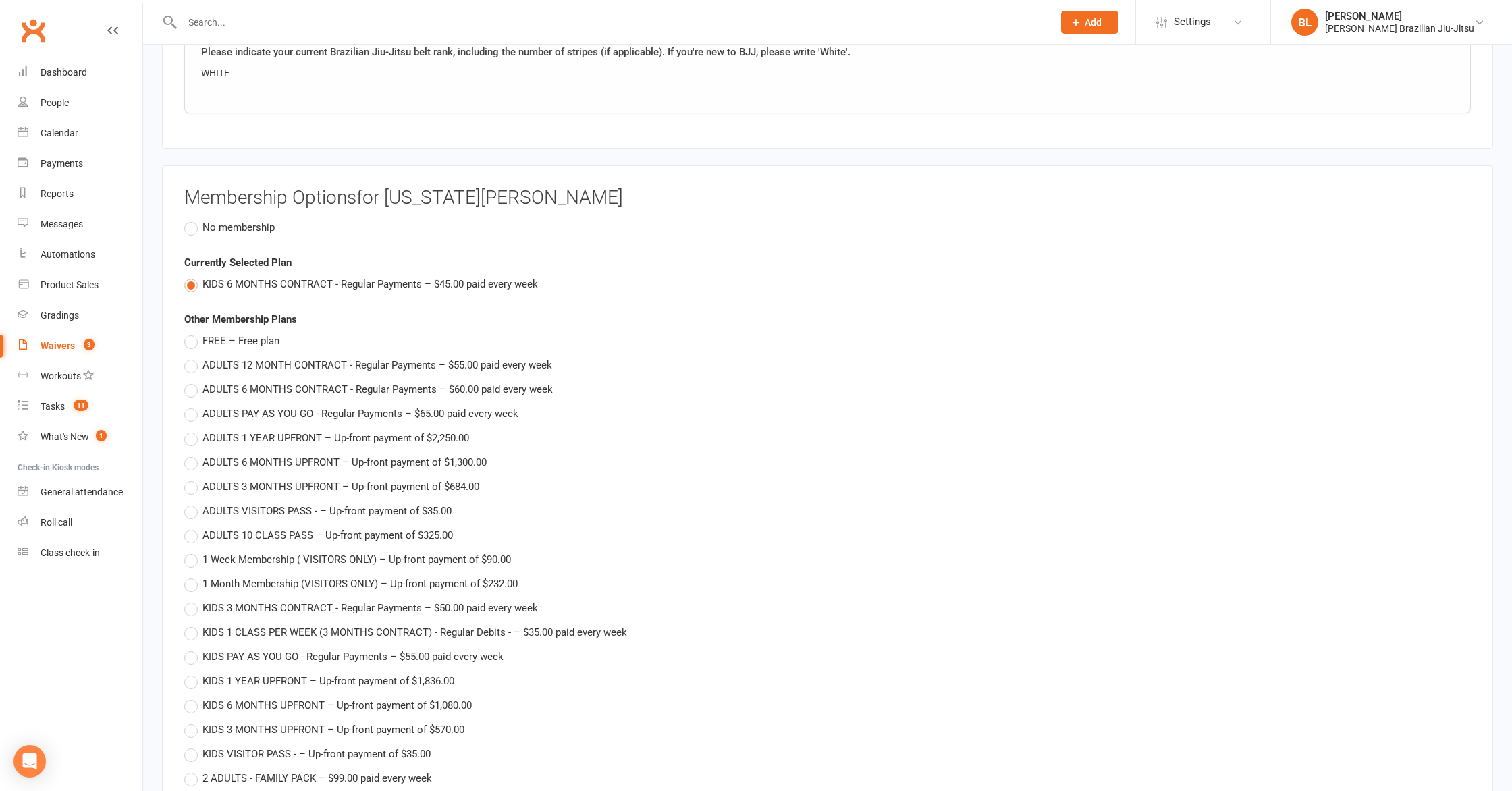
click at [238, 222] on span "No membership" at bounding box center [238, 227] width 73 height 14
click at [193, 220] on input "No membership" at bounding box center [189, 220] width 9 height 0
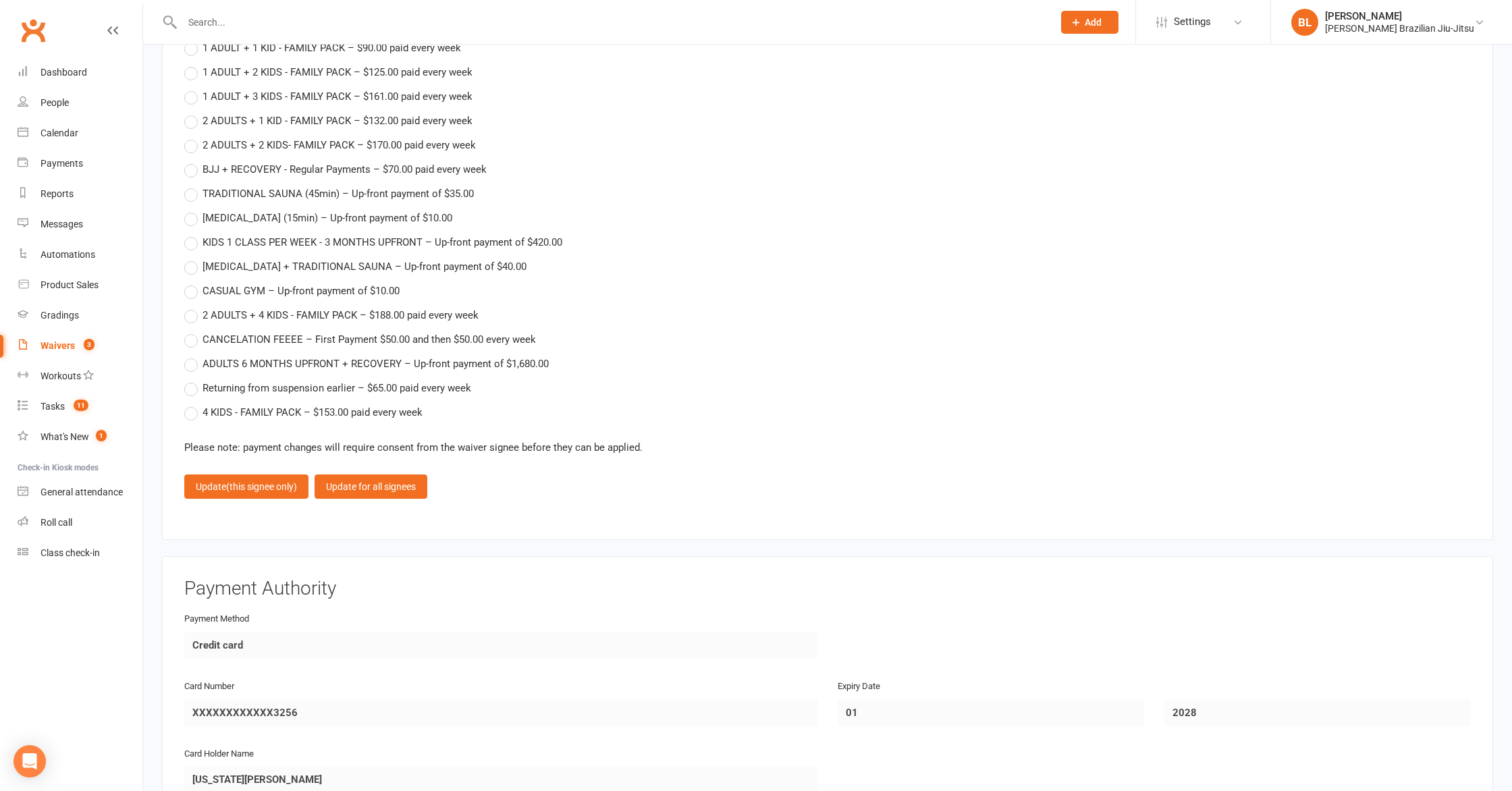
scroll to position [3104, 0]
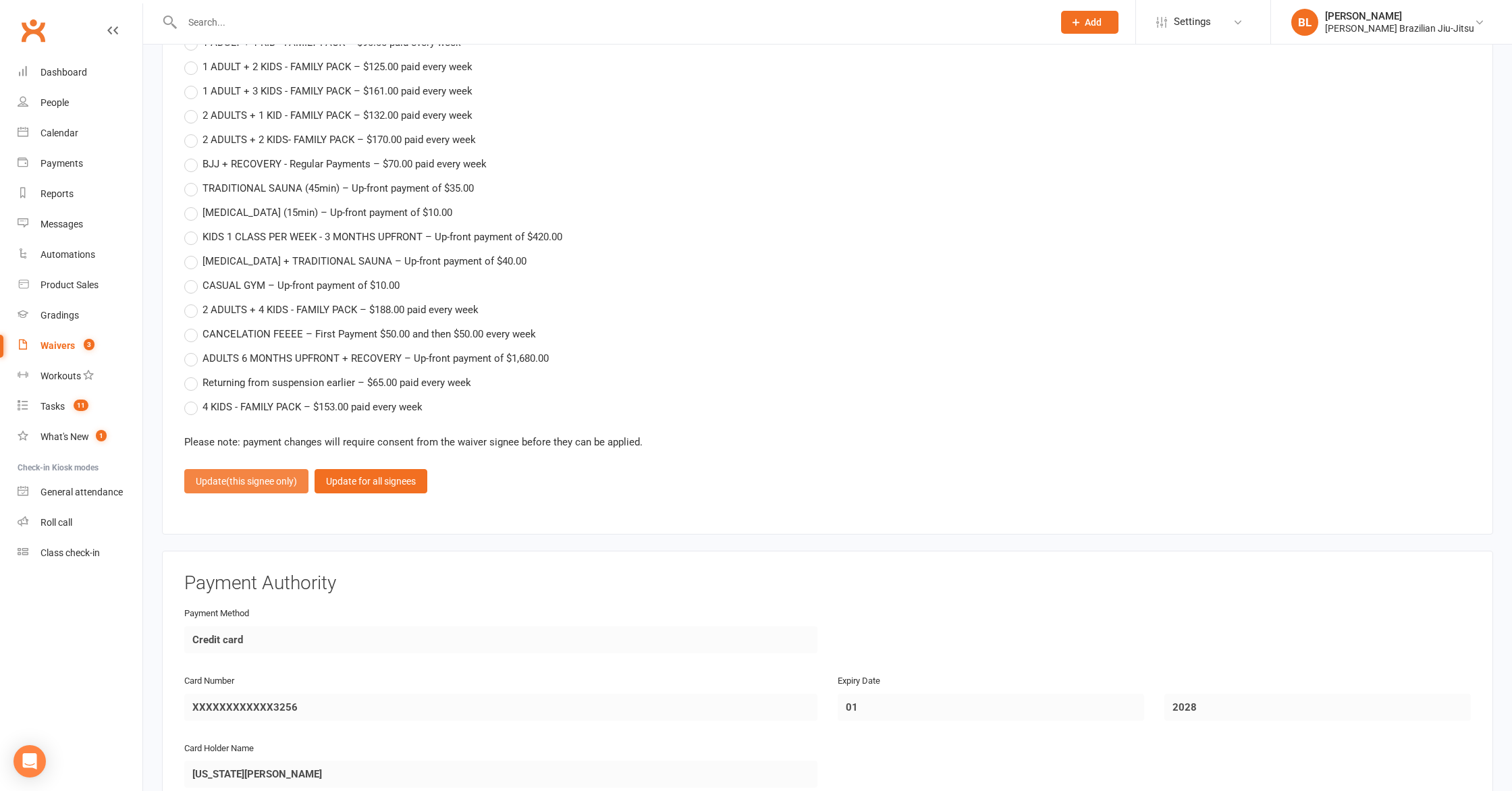
click at [276, 482] on button "Update (this signee only)" at bounding box center [247, 481] width 124 height 24
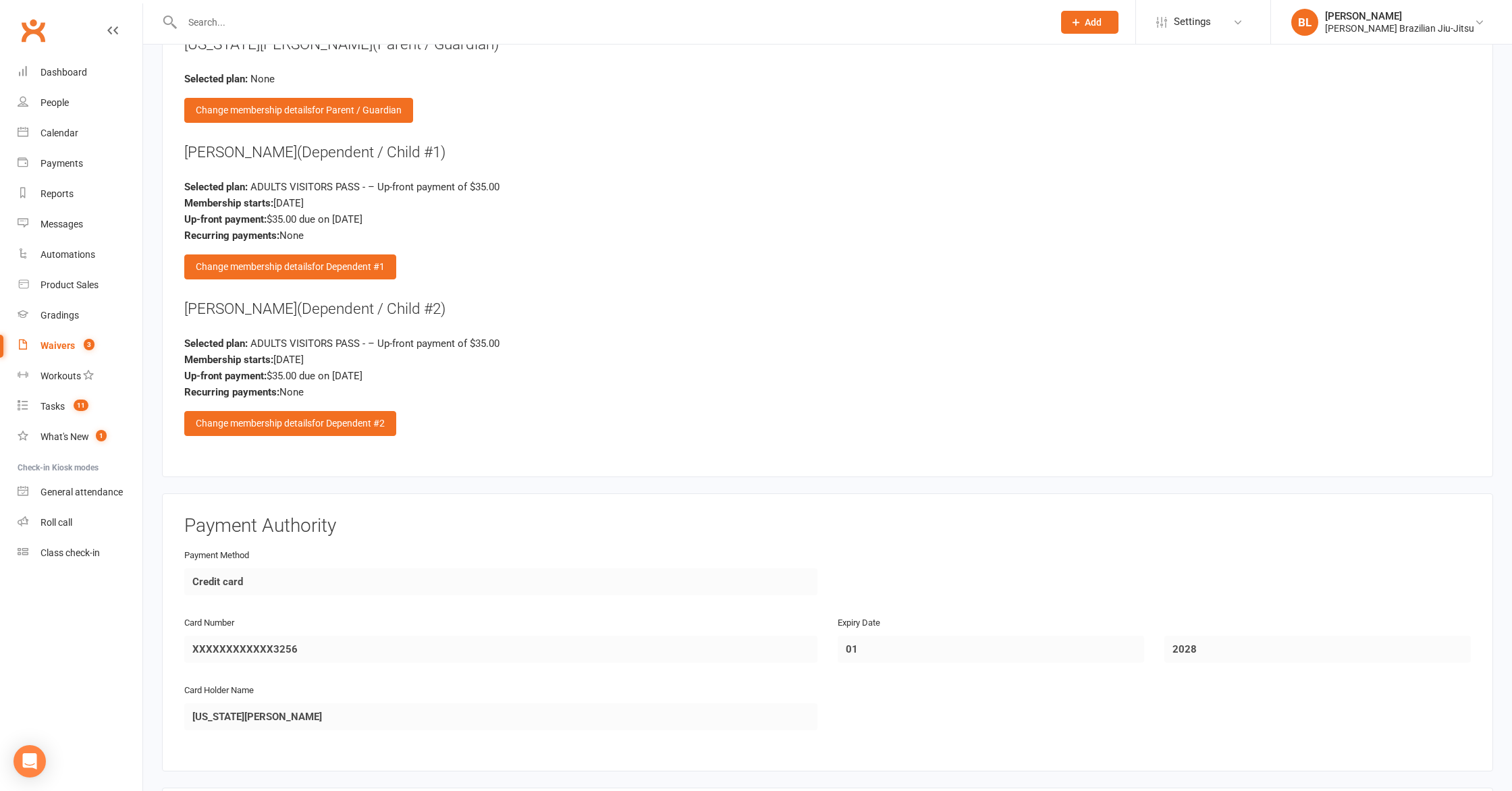
scroll to position [2477, 0]
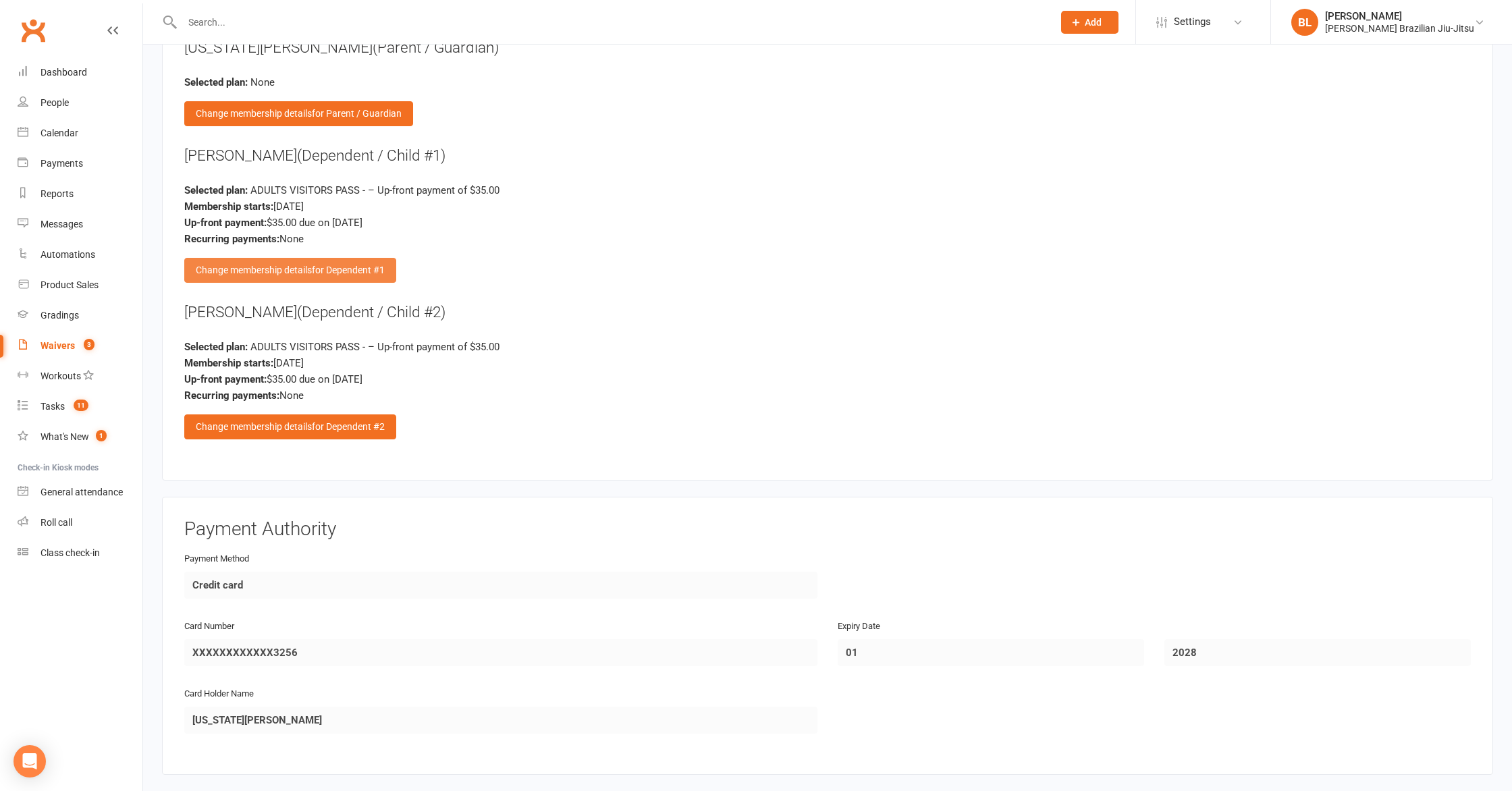
click at [354, 264] on span "for Dependent #1" at bounding box center [347, 270] width 73 height 10
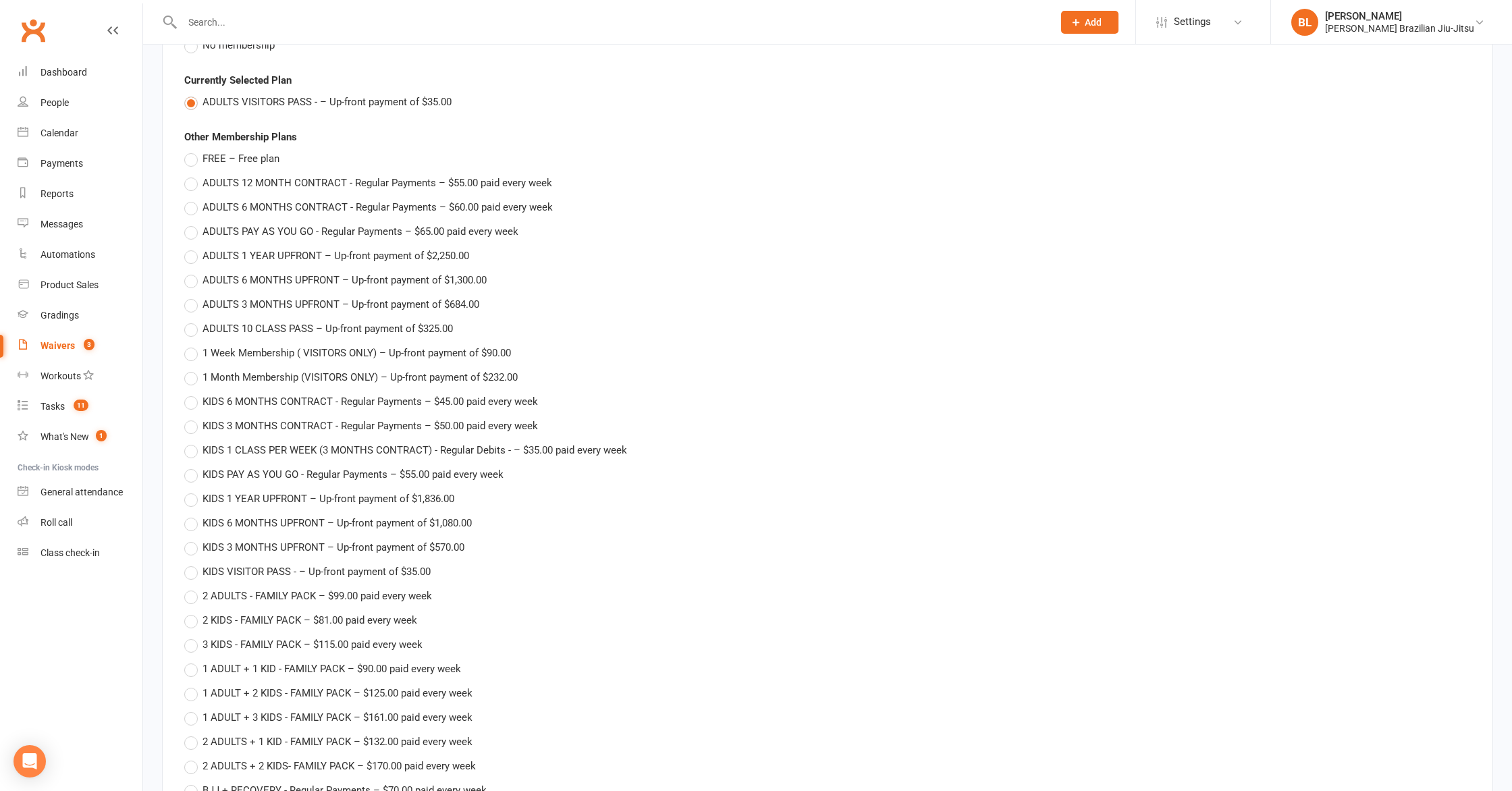
click at [262, 448] on span "KIDS 1 CLASS PER WEEK (3 MONTHS CONTRACT) - Regular Debits - – $35.00 paid ever…" at bounding box center [414, 449] width 424 height 14
click at [193, 442] on input "KIDS 1 CLASS PER WEEK (3 MONTHS CONTRACT) - Regular Debits - – $35.00 paid ever…" at bounding box center [189, 442] width 9 height 0
type input "KIDS 1 CLASS PER WEEK (3 MONTHS CONTRACT) - Regular Debits -"
type input "0"
type input "[DATE]"
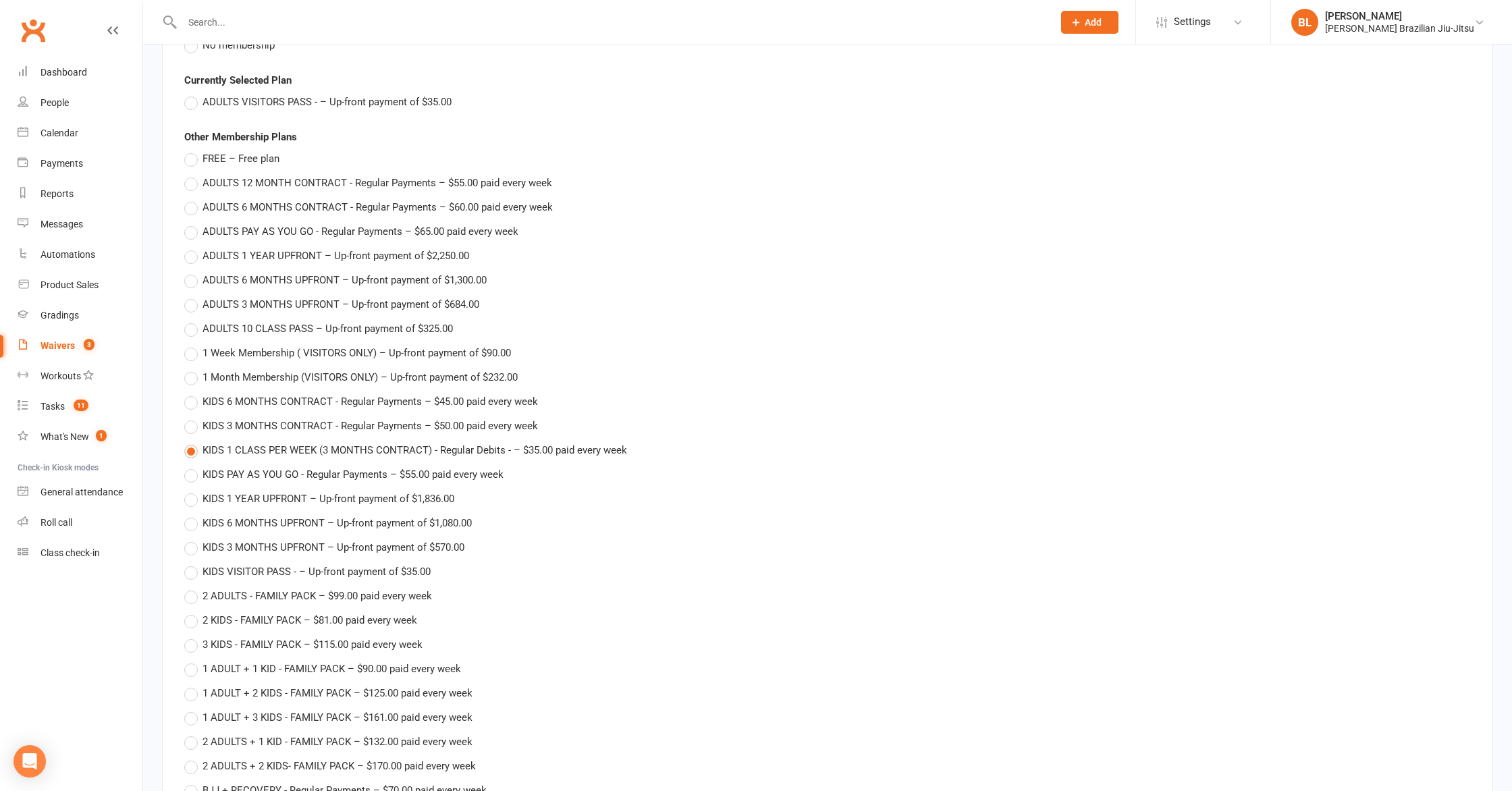
type input "[DATE]"
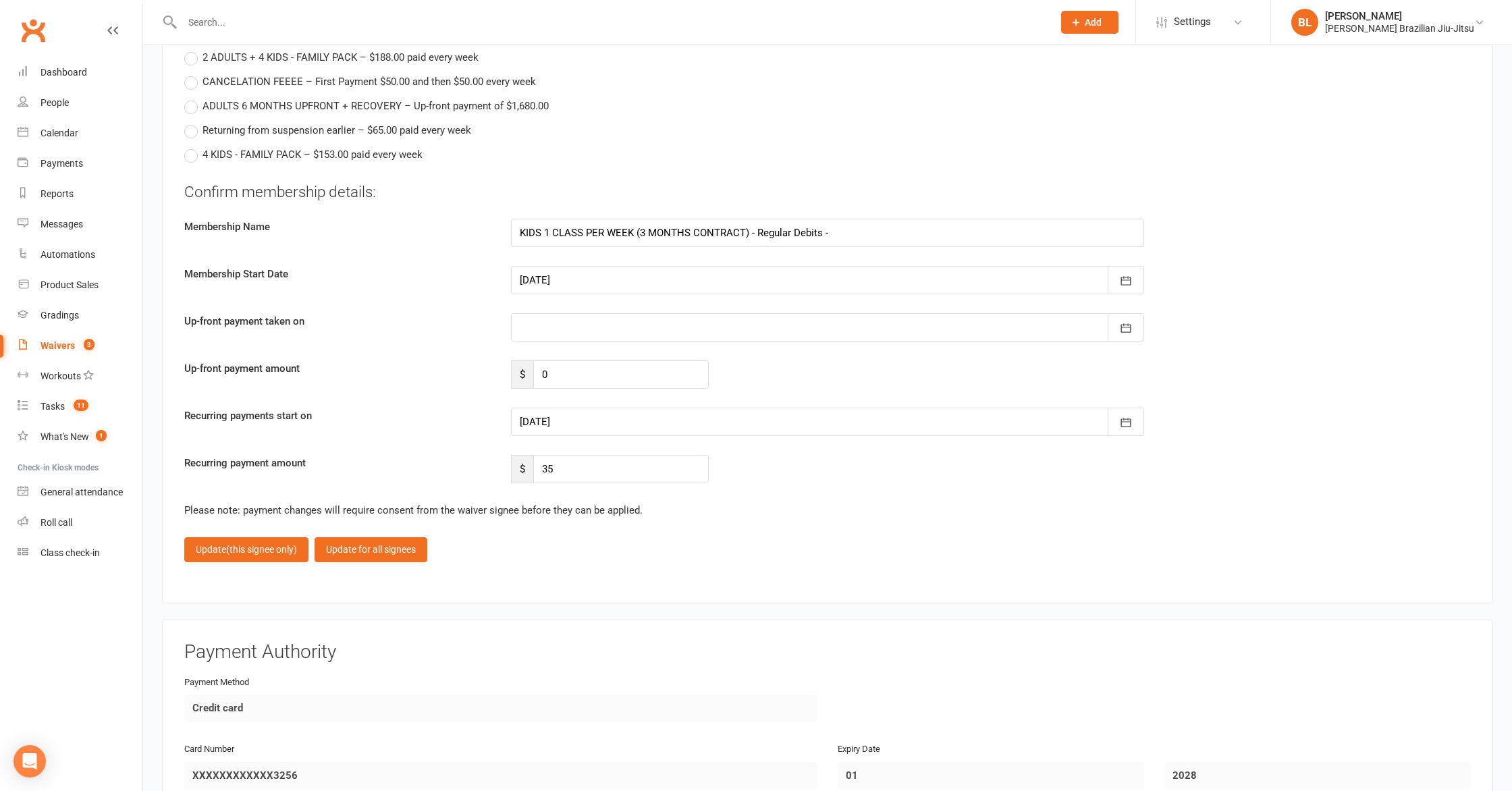
scroll to position [3358, 0]
click at [268, 542] on span "(this signee only)" at bounding box center [261, 547] width 71 height 10
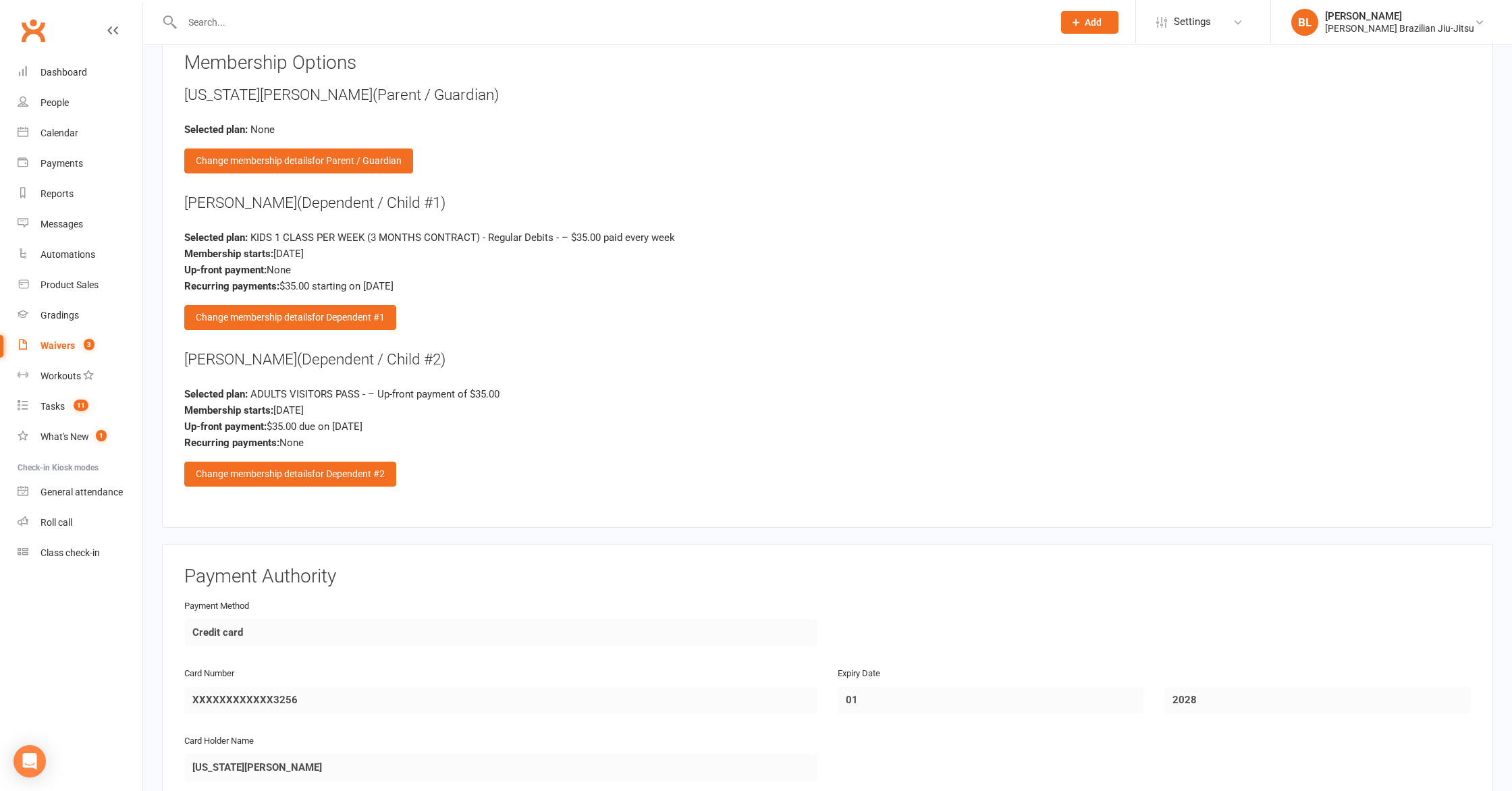
scroll to position [2328, 0]
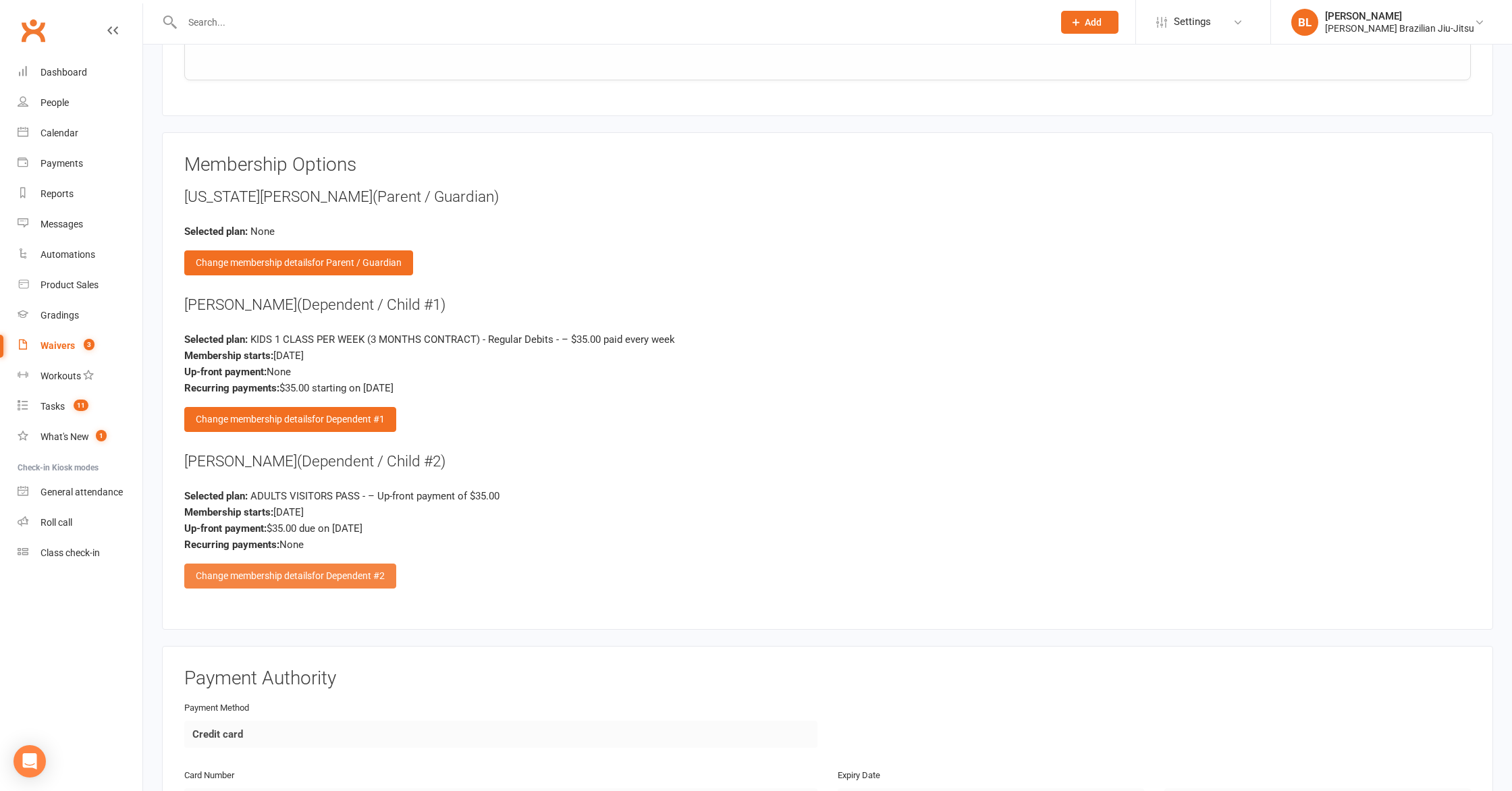
click at [375, 571] on span "for Dependent #2" at bounding box center [347, 576] width 73 height 10
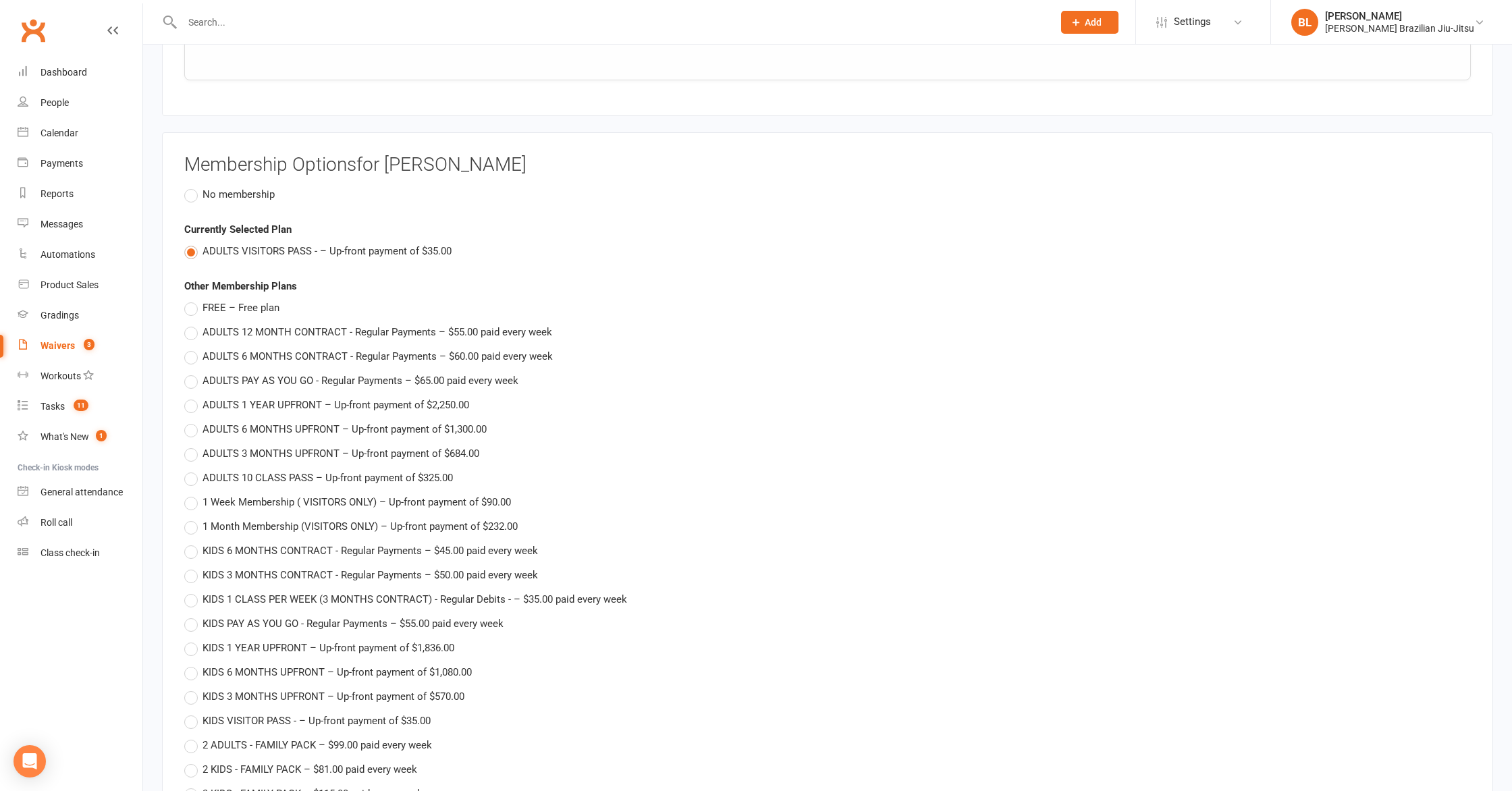
click at [309, 592] on span "KIDS 1 CLASS PER WEEK (3 MONTHS CONTRACT) - Regular Debits - – $35.00 paid ever…" at bounding box center [414, 598] width 424 height 14
click at [193, 592] on input "KIDS 1 CLASS PER WEEK (3 MONTHS CONTRACT) - Regular Debits - – $35.00 paid ever…" at bounding box center [189, 592] width 9 height 0
type input "KIDS 1 CLASS PER WEEK (3 MONTHS CONTRACT) - Regular Debits -"
type input "0"
type input "[DATE]"
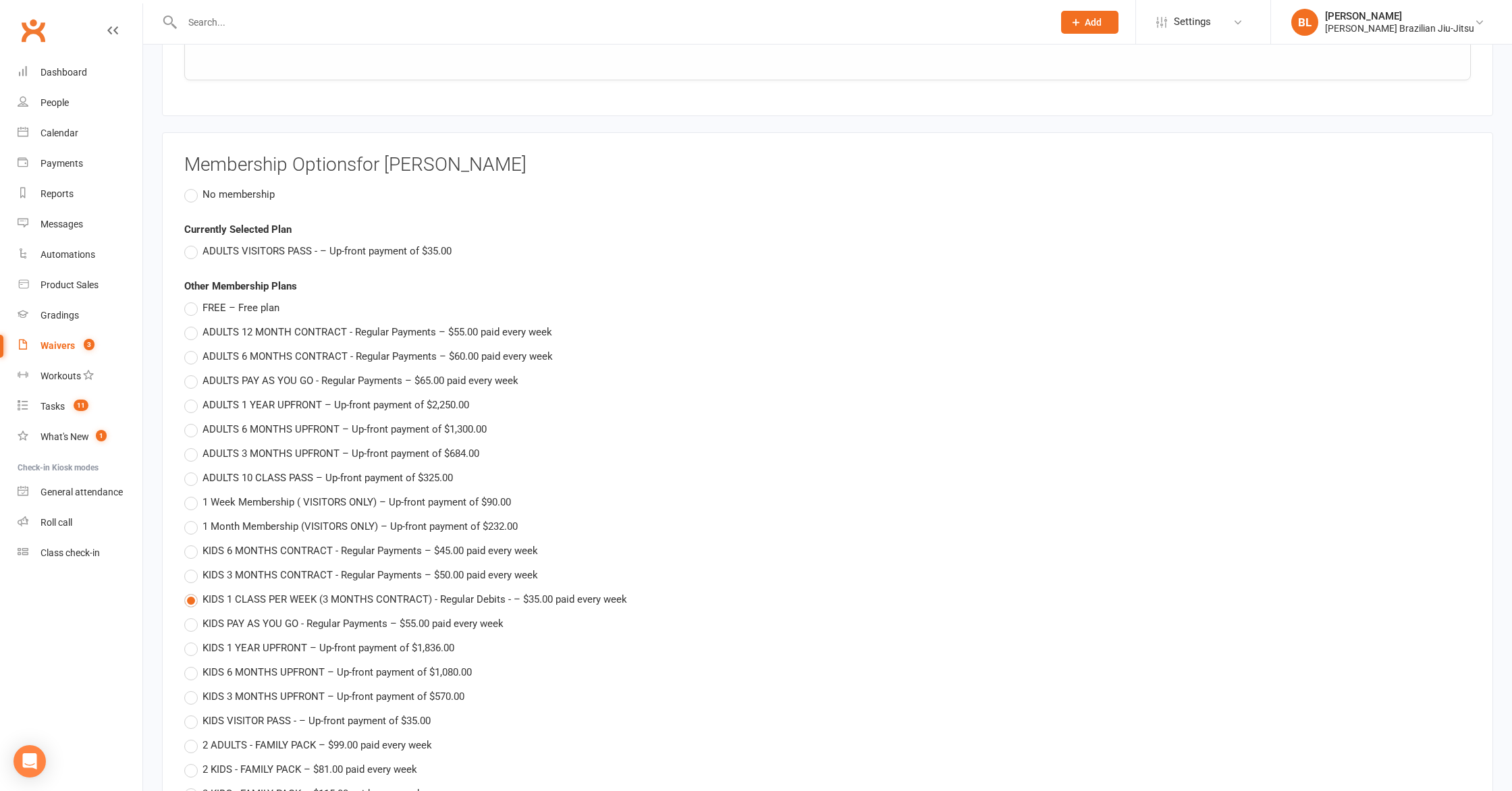
type input "[DATE]"
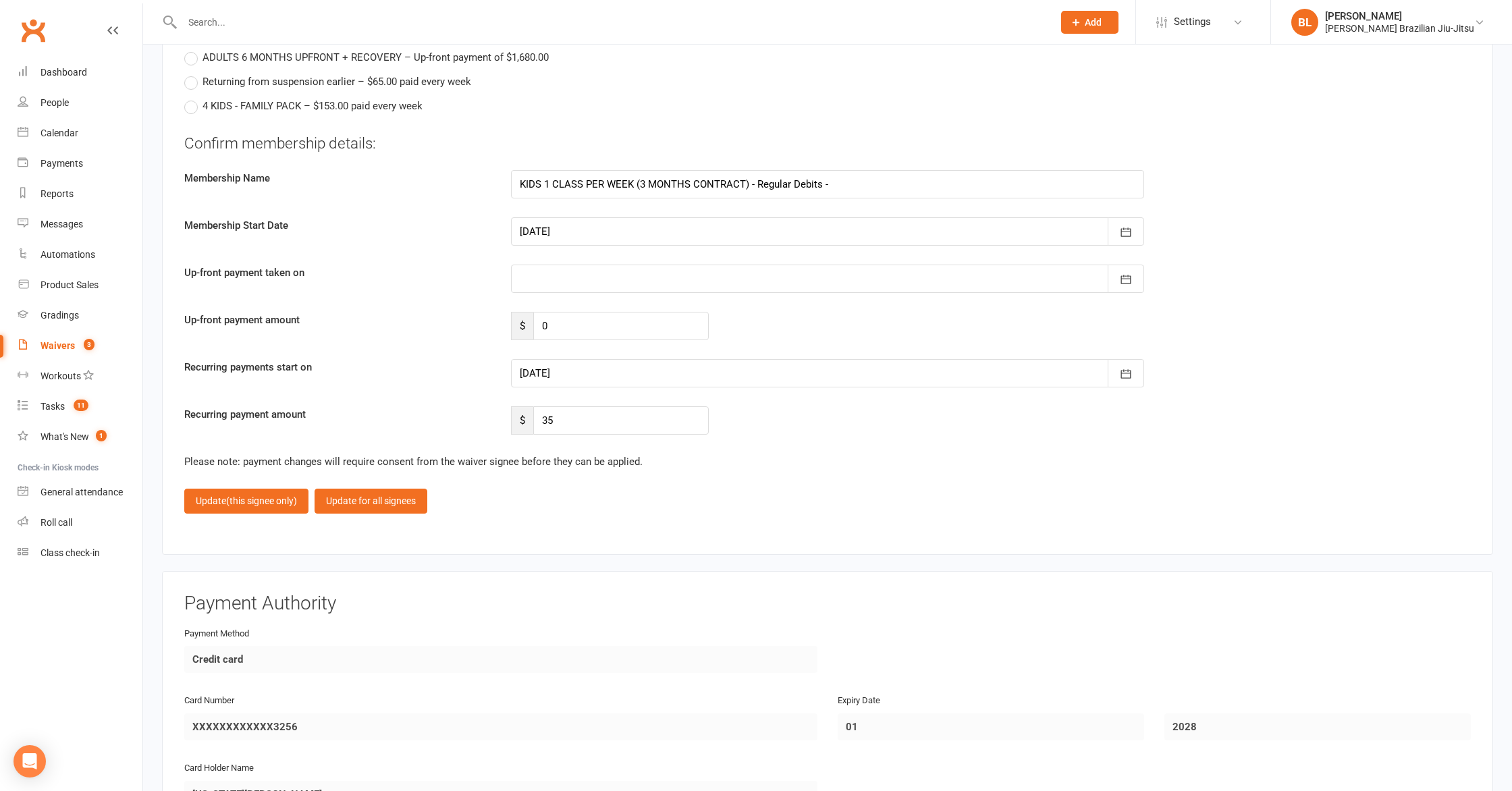
scroll to position [3406, 0]
click at [260, 488] on button "Update (this signee only)" at bounding box center [247, 500] width 124 height 24
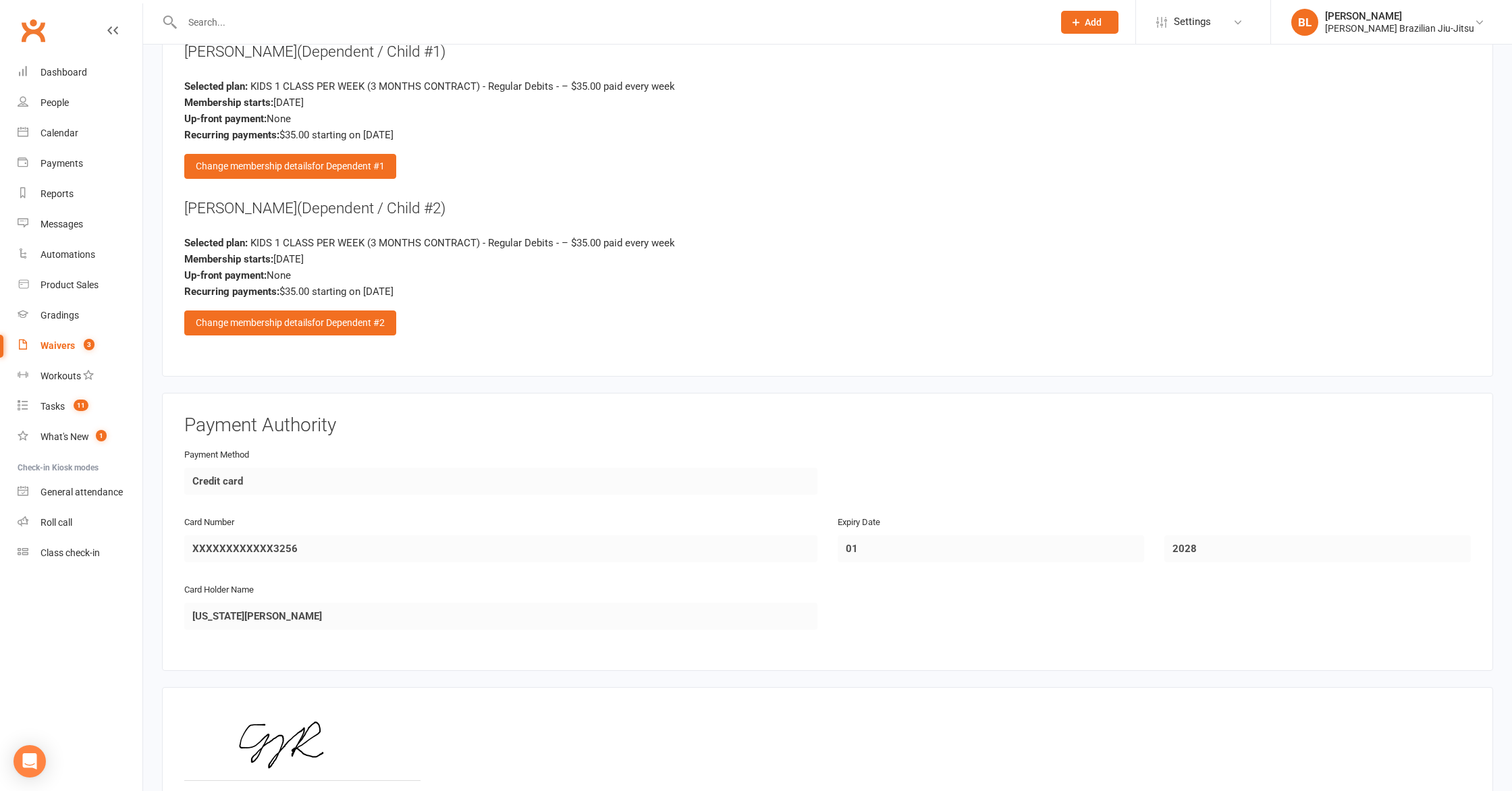
scroll to position [2725, 0]
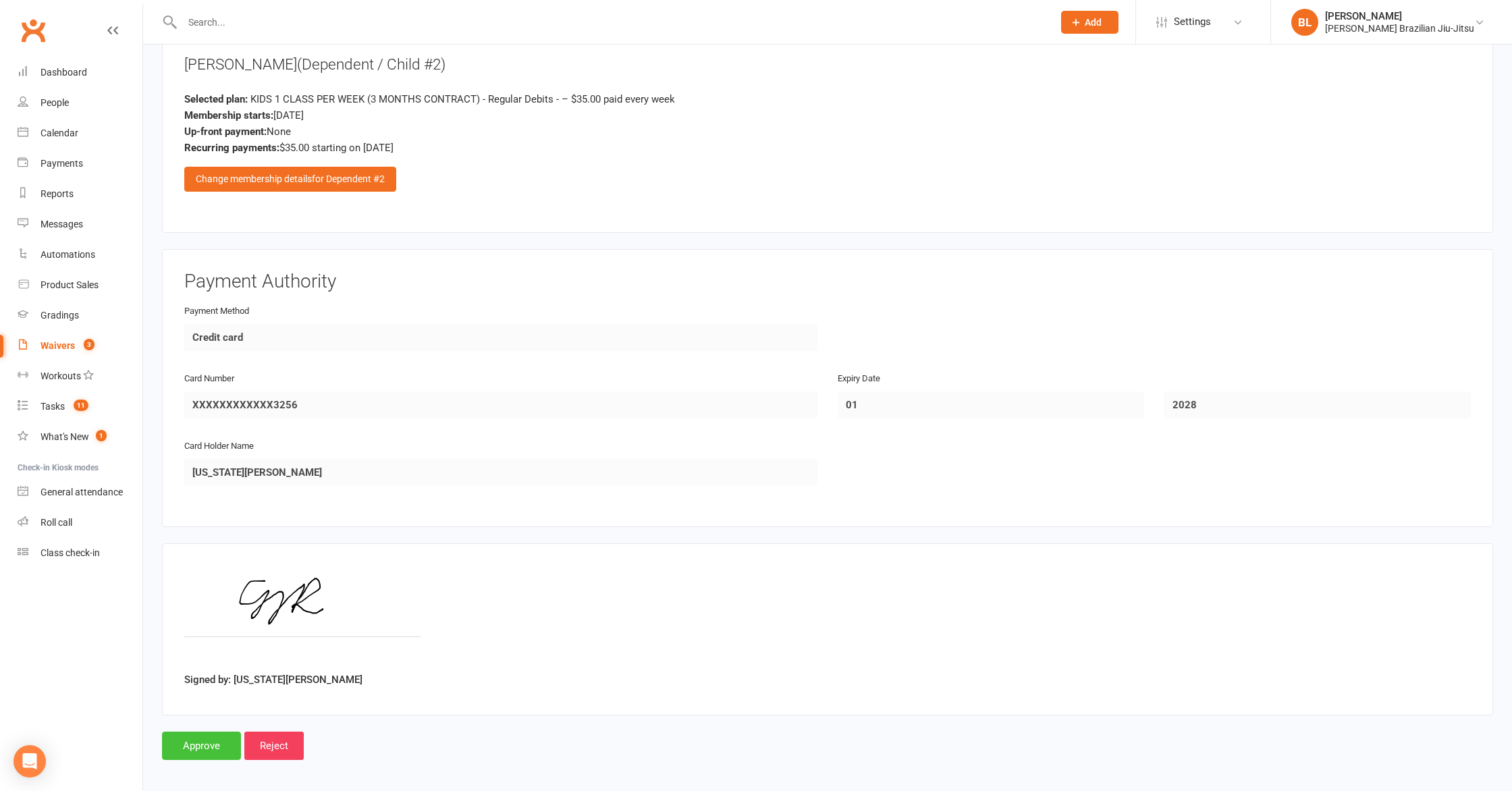
click at [194, 745] on input "Approve" at bounding box center [201, 746] width 79 height 28
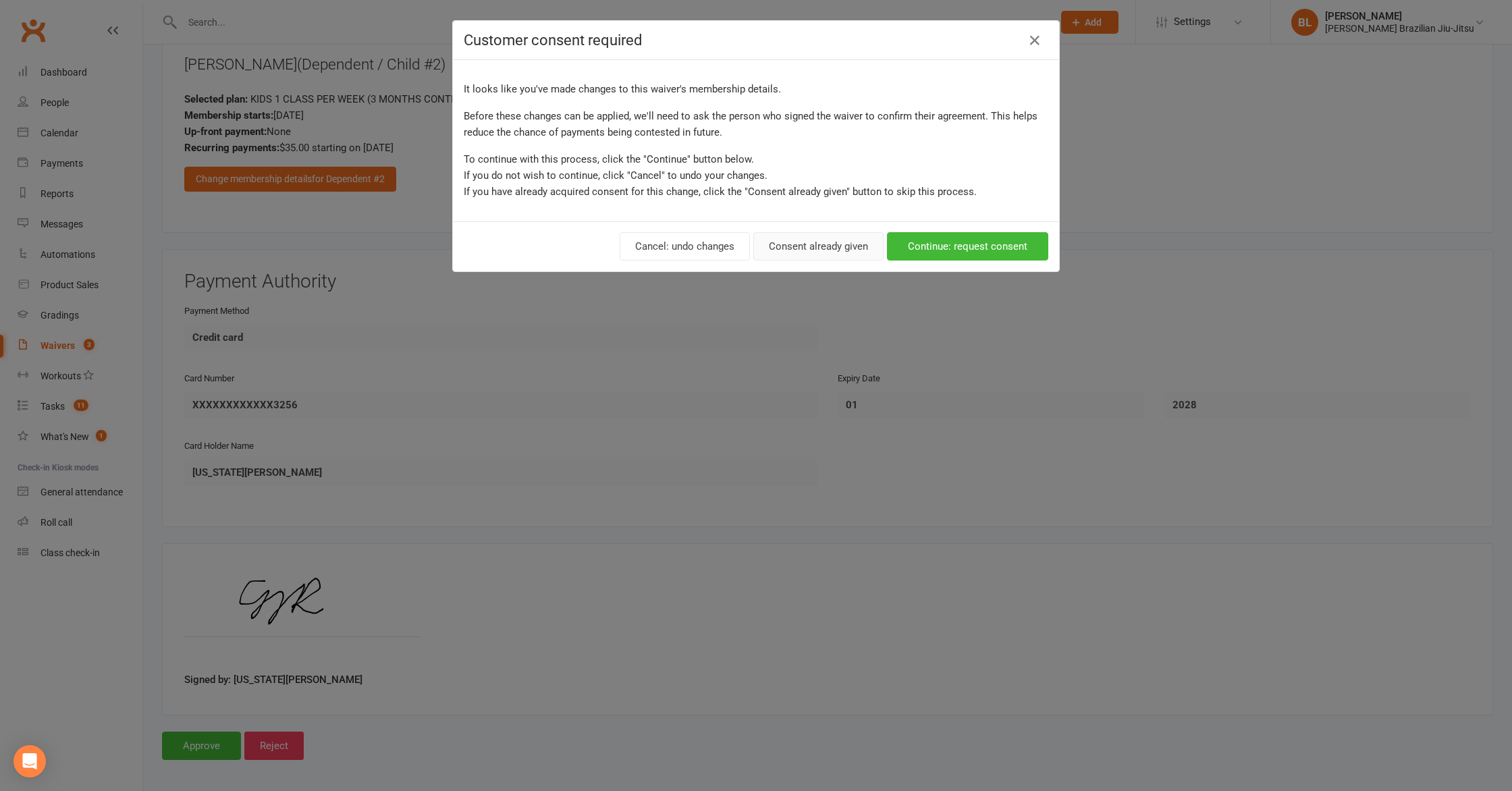
click at [837, 247] on button "Consent already given" at bounding box center [818, 246] width 130 height 28
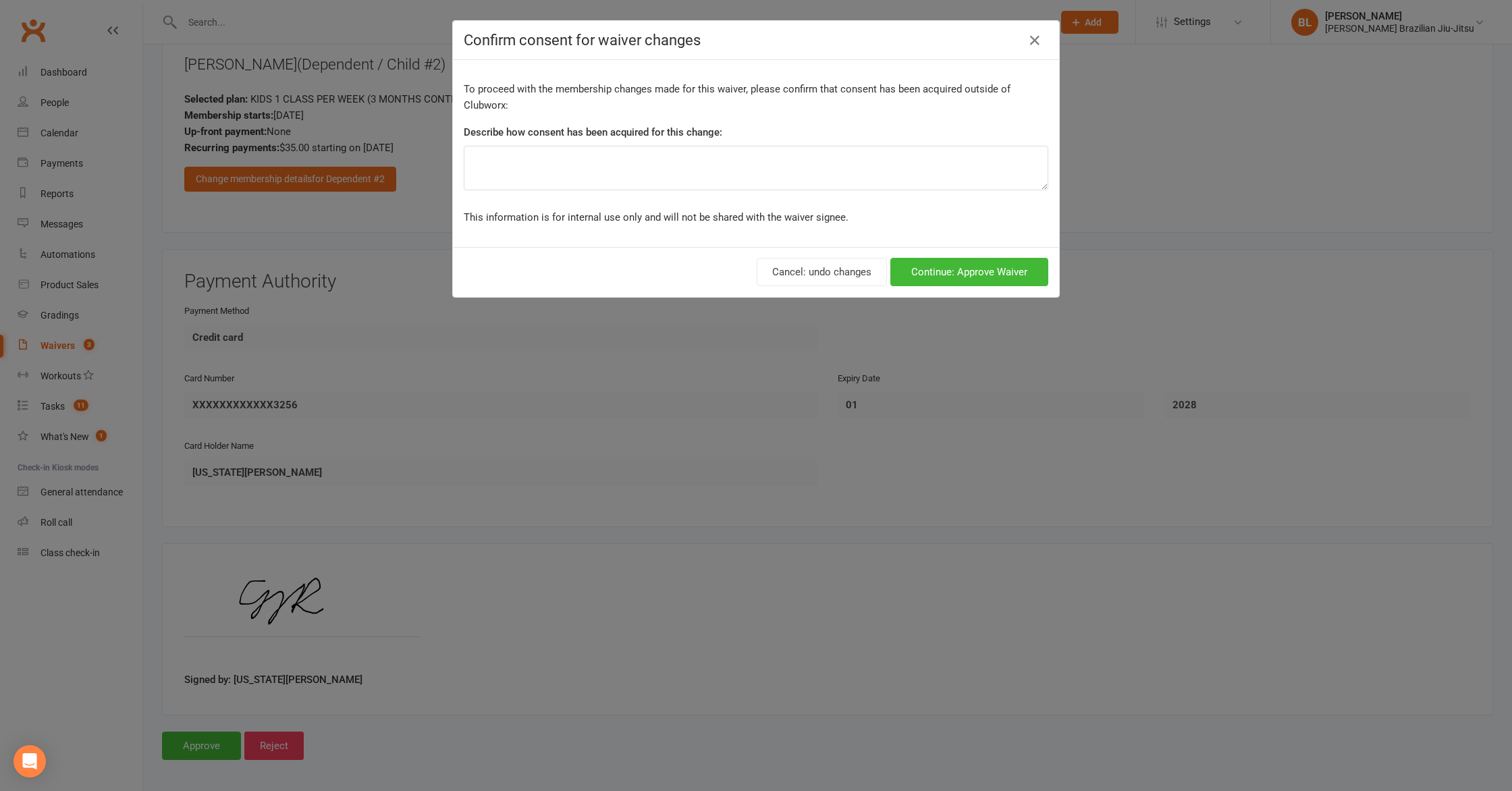
click at [805, 191] on div "To proceed with the membership changes made for this waiver, please confirm tha…" at bounding box center [756, 154] width 606 height 187
click at [797, 172] on textarea at bounding box center [756, 168] width 584 height 45
type textarea "Email"
click at [1023, 268] on button "Continue: Approve Waiver" at bounding box center [970, 272] width 158 height 28
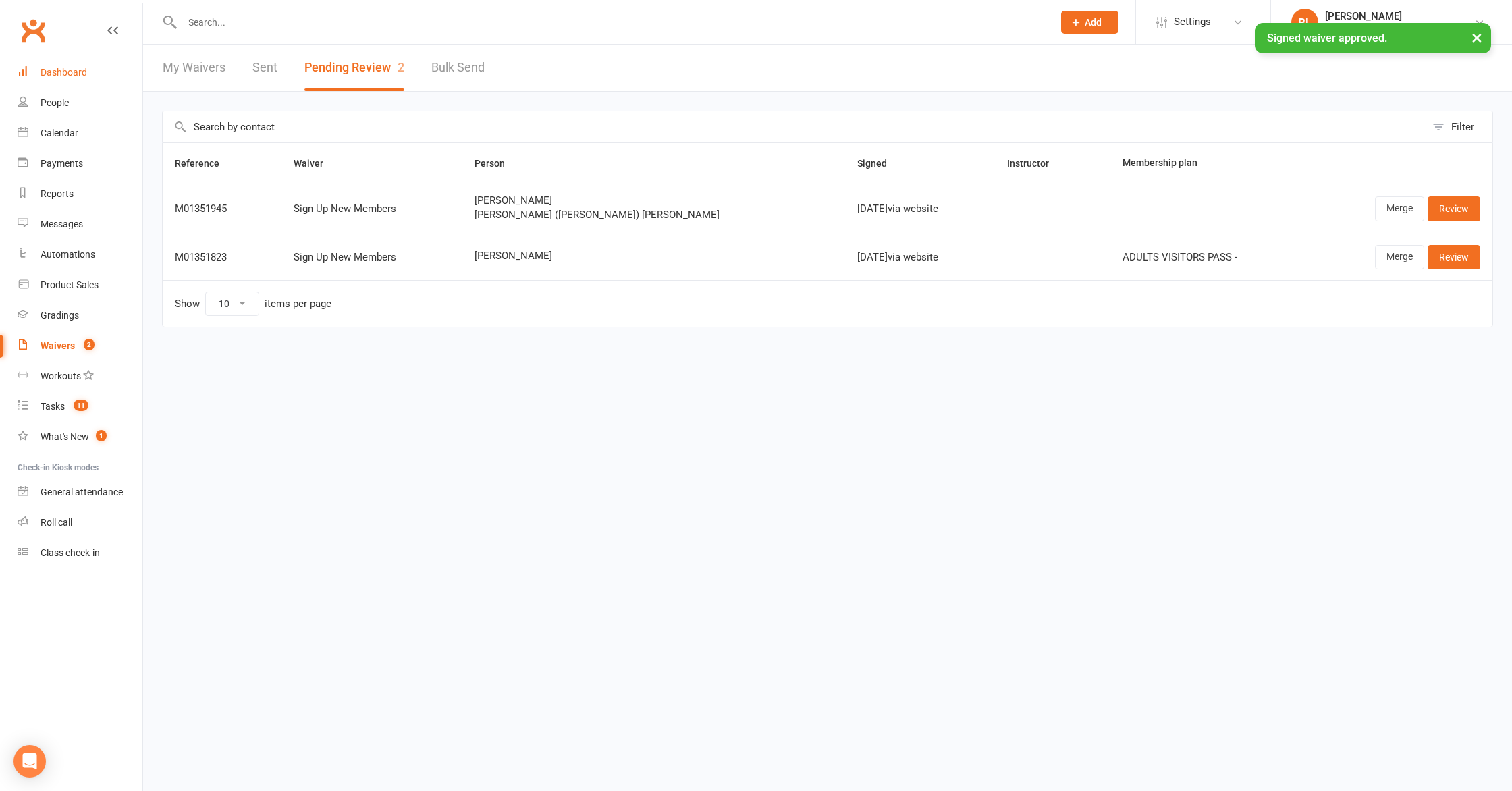
click at [59, 73] on div "Dashboard" at bounding box center [63, 72] width 46 height 10
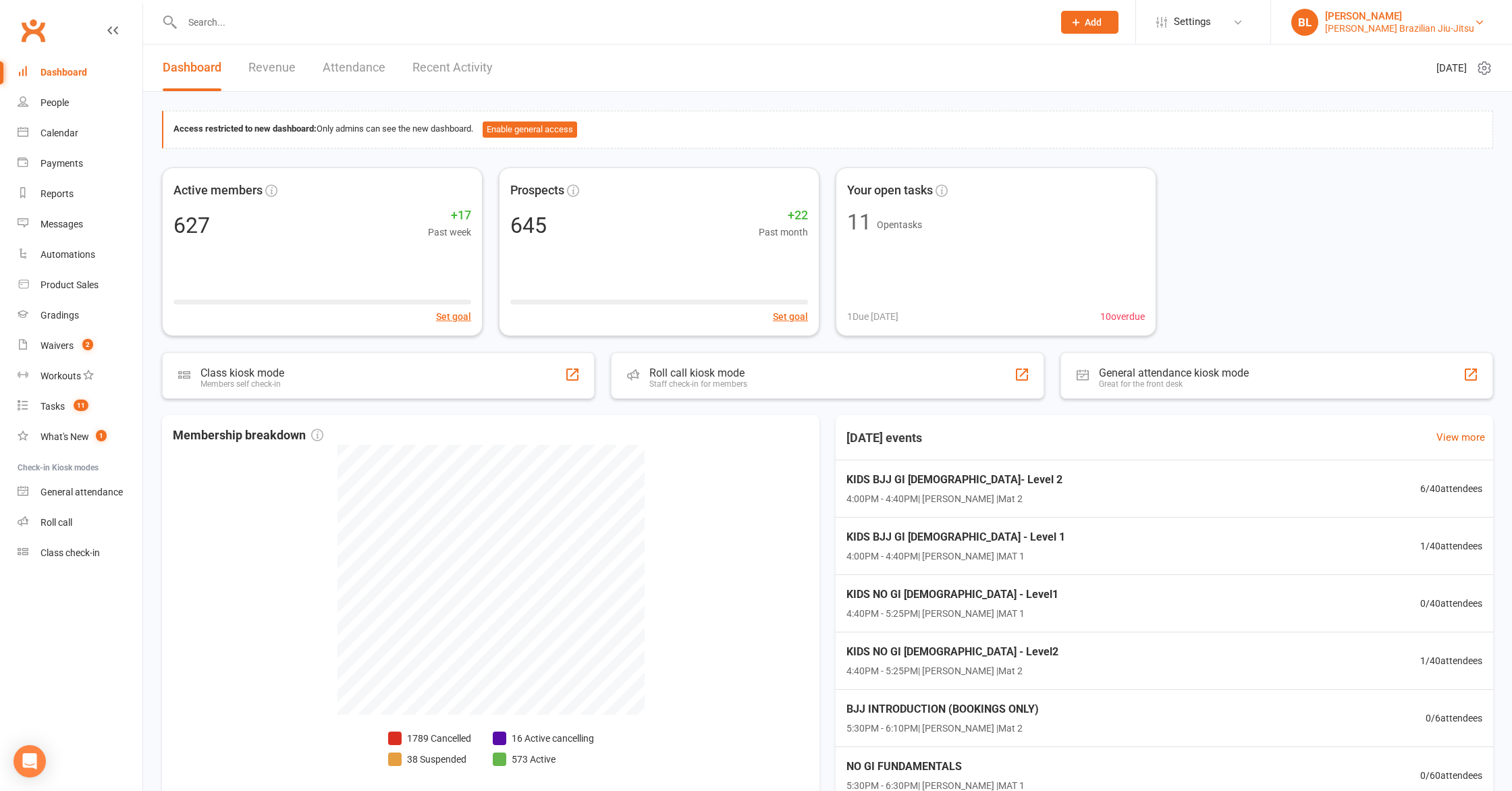
click at [1409, 19] on div "Bruno Lemos" at bounding box center [1399, 17] width 150 height 12
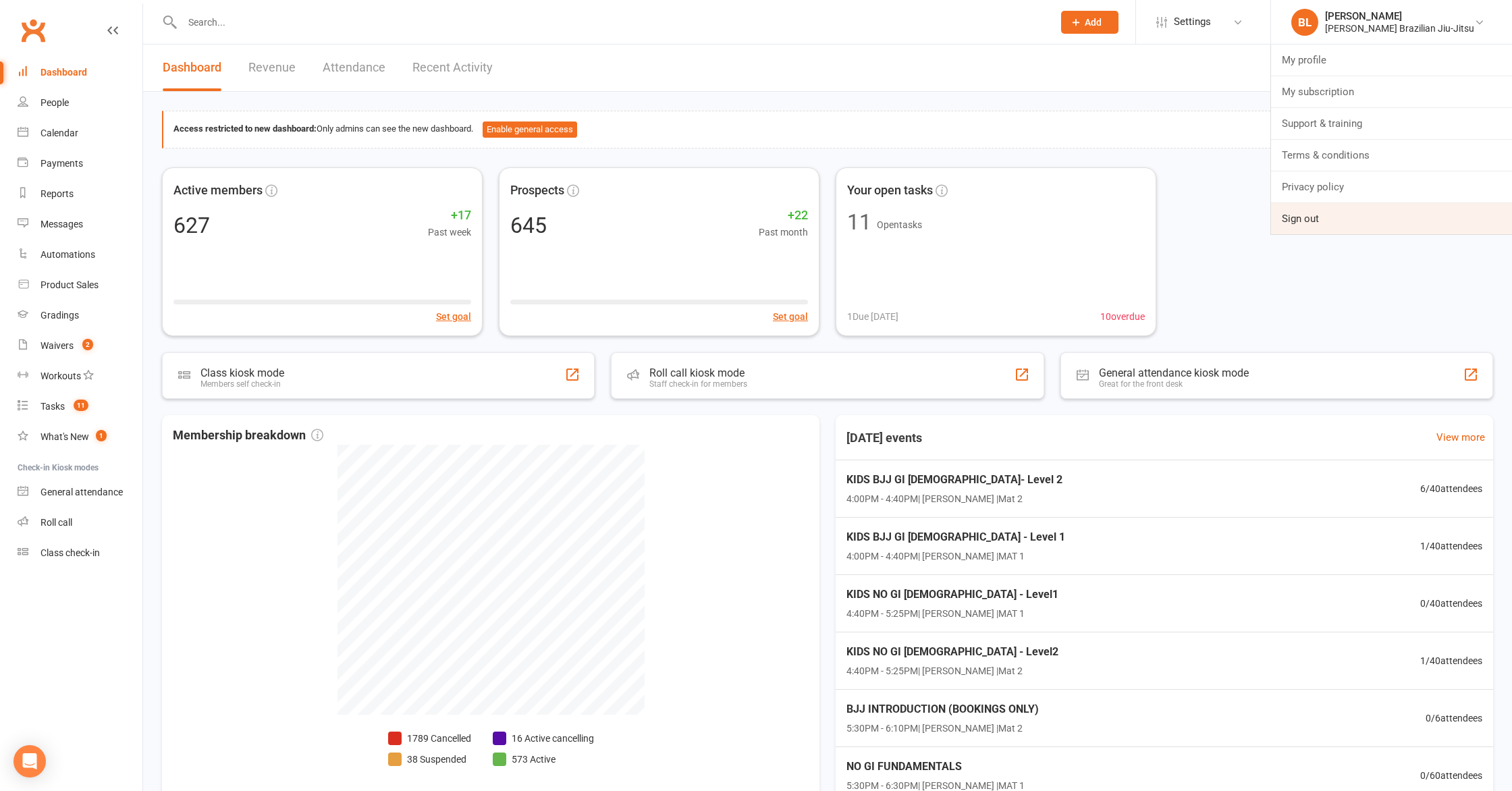
click at [1380, 208] on link "Sign out" at bounding box center [1391, 218] width 241 height 31
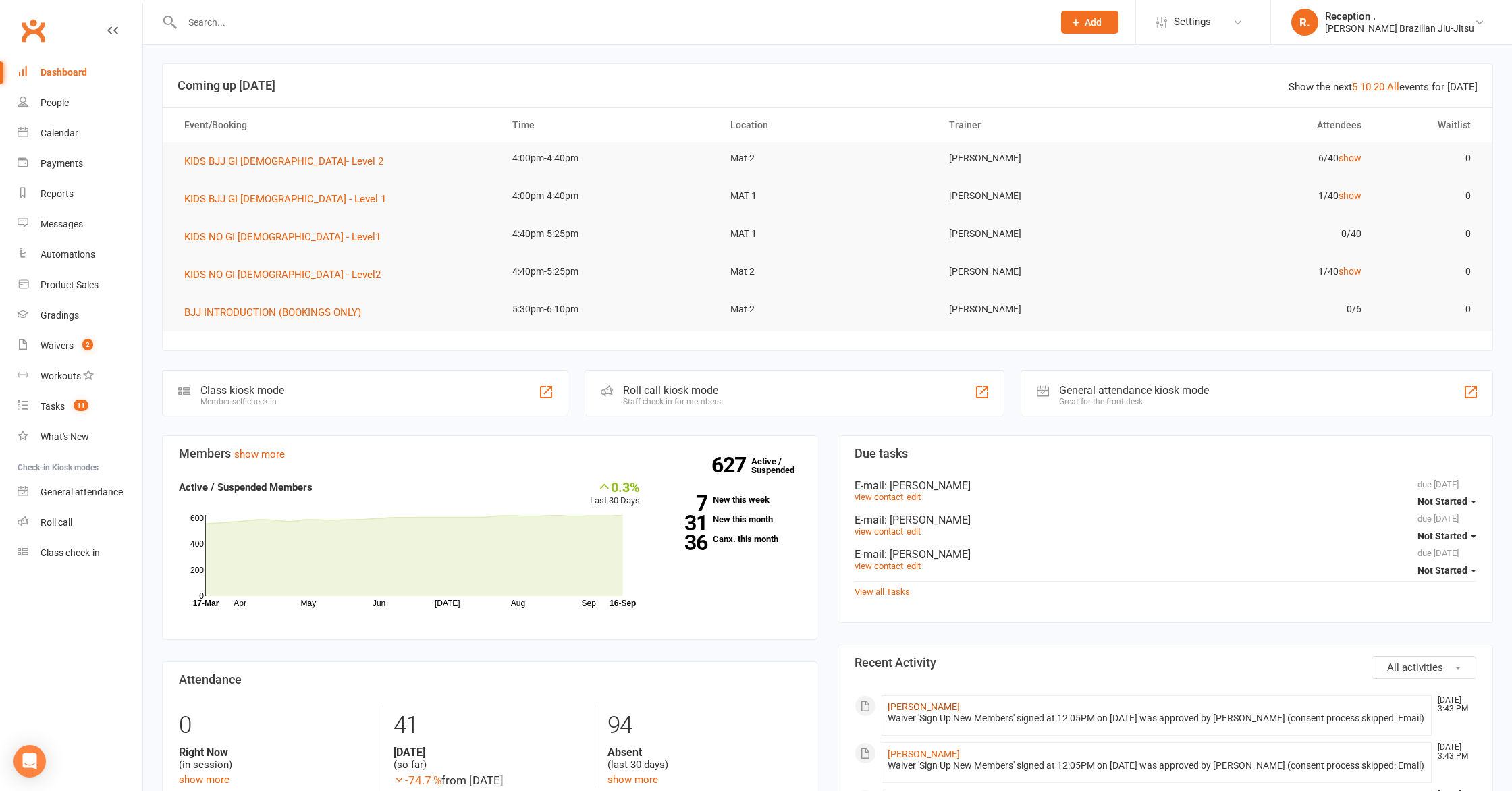
click at [914, 710] on link "[PERSON_NAME]" at bounding box center [924, 707] width 73 height 10
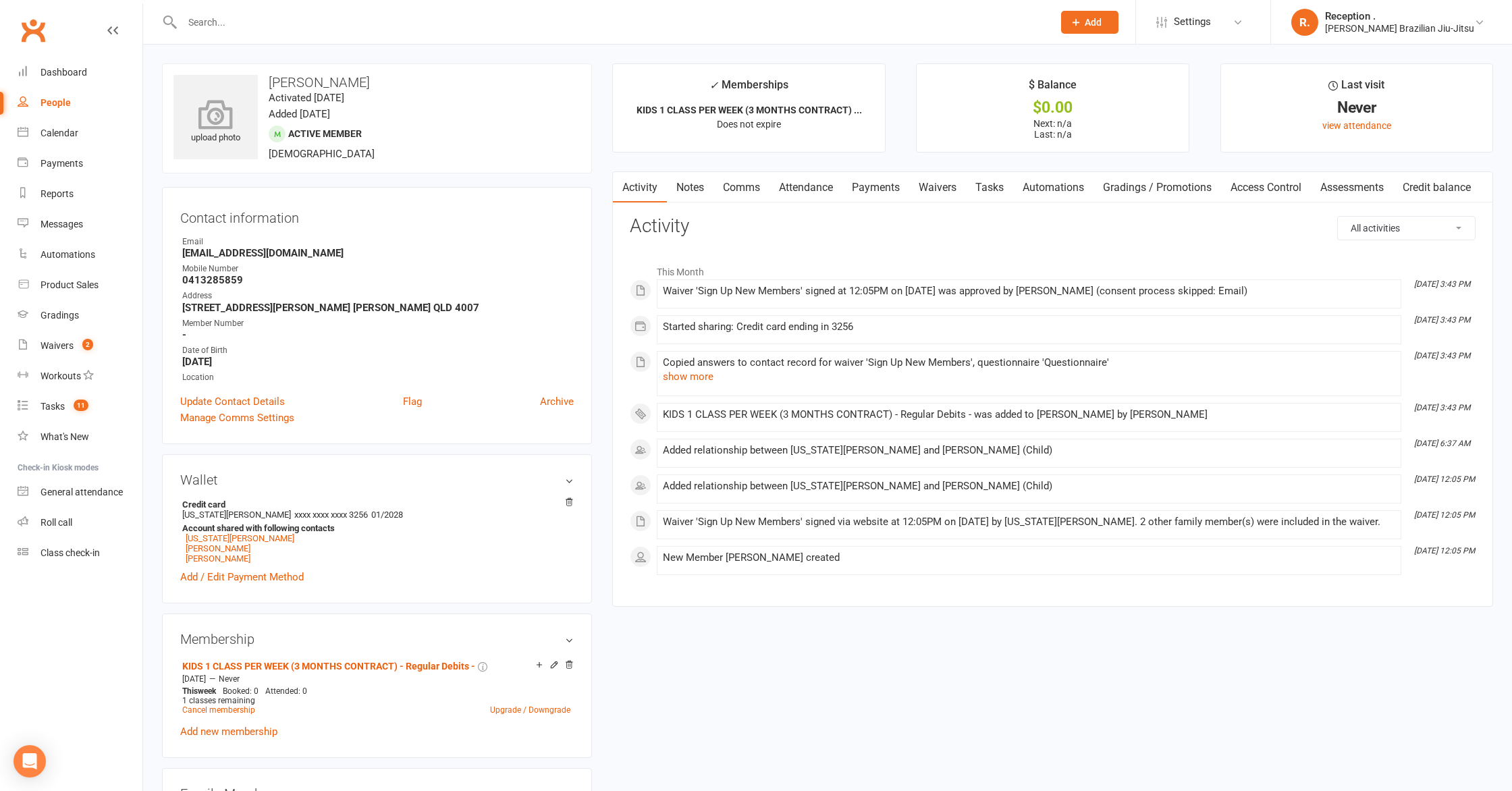
click at [232, 100] on icon at bounding box center [216, 114] width 93 height 30
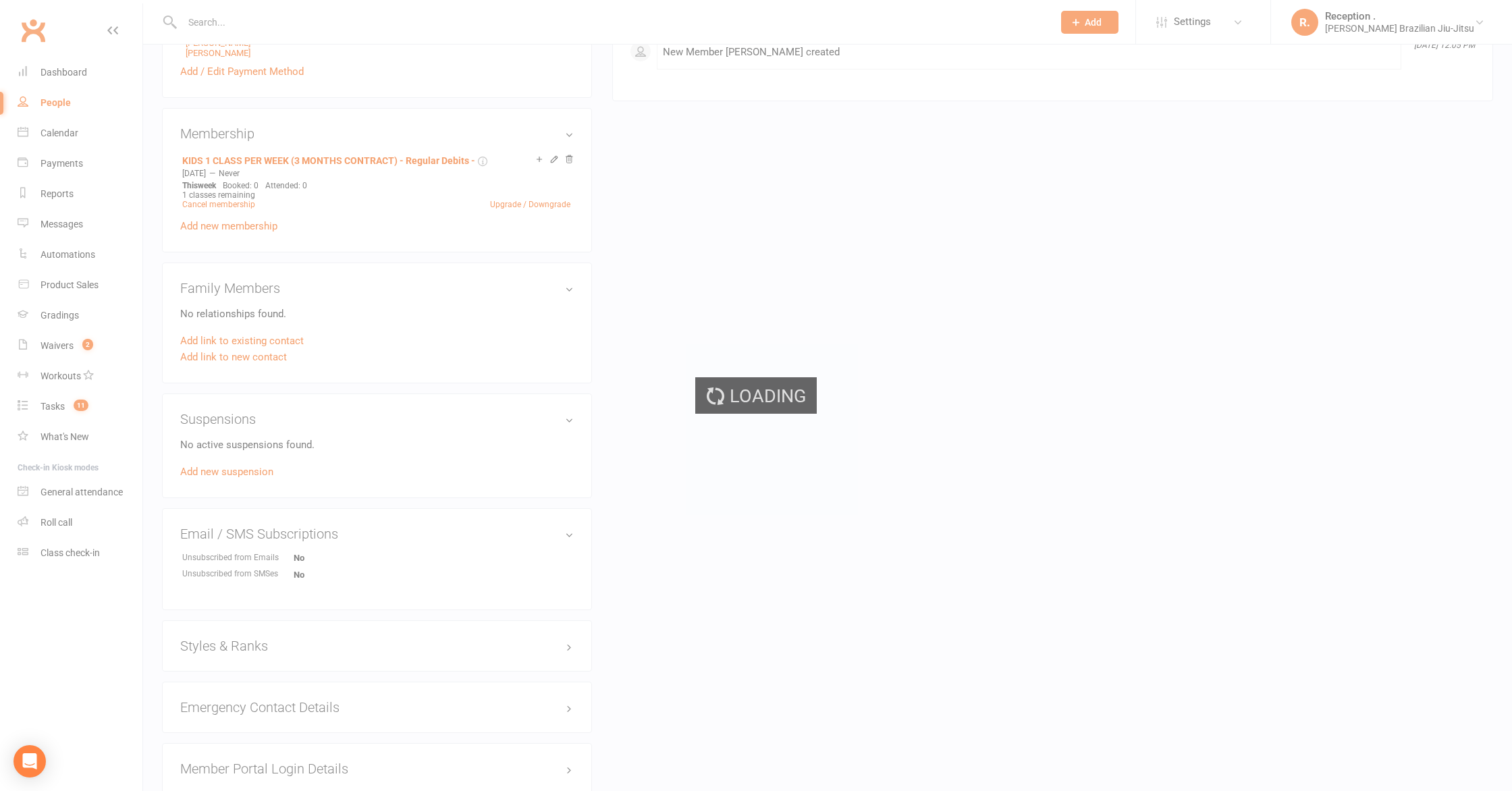
scroll to position [509, 0]
click at [267, 634] on div "Loading" at bounding box center [756, 396] width 1512 height 791
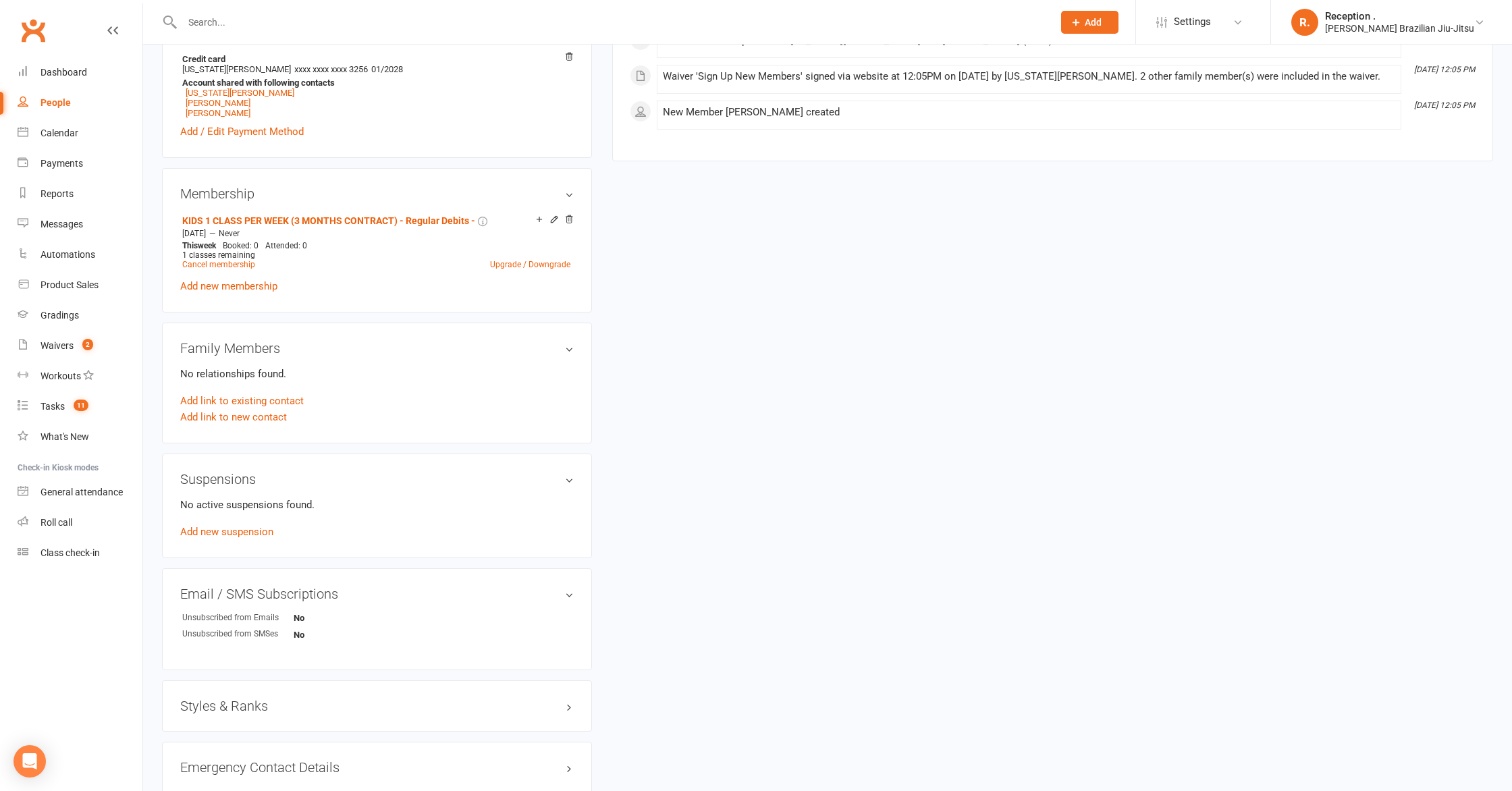
scroll to position [446, 0]
click at [220, 699] on h3 "Styles & Ranks" at bounding box center [377, 705] width 394 height 15
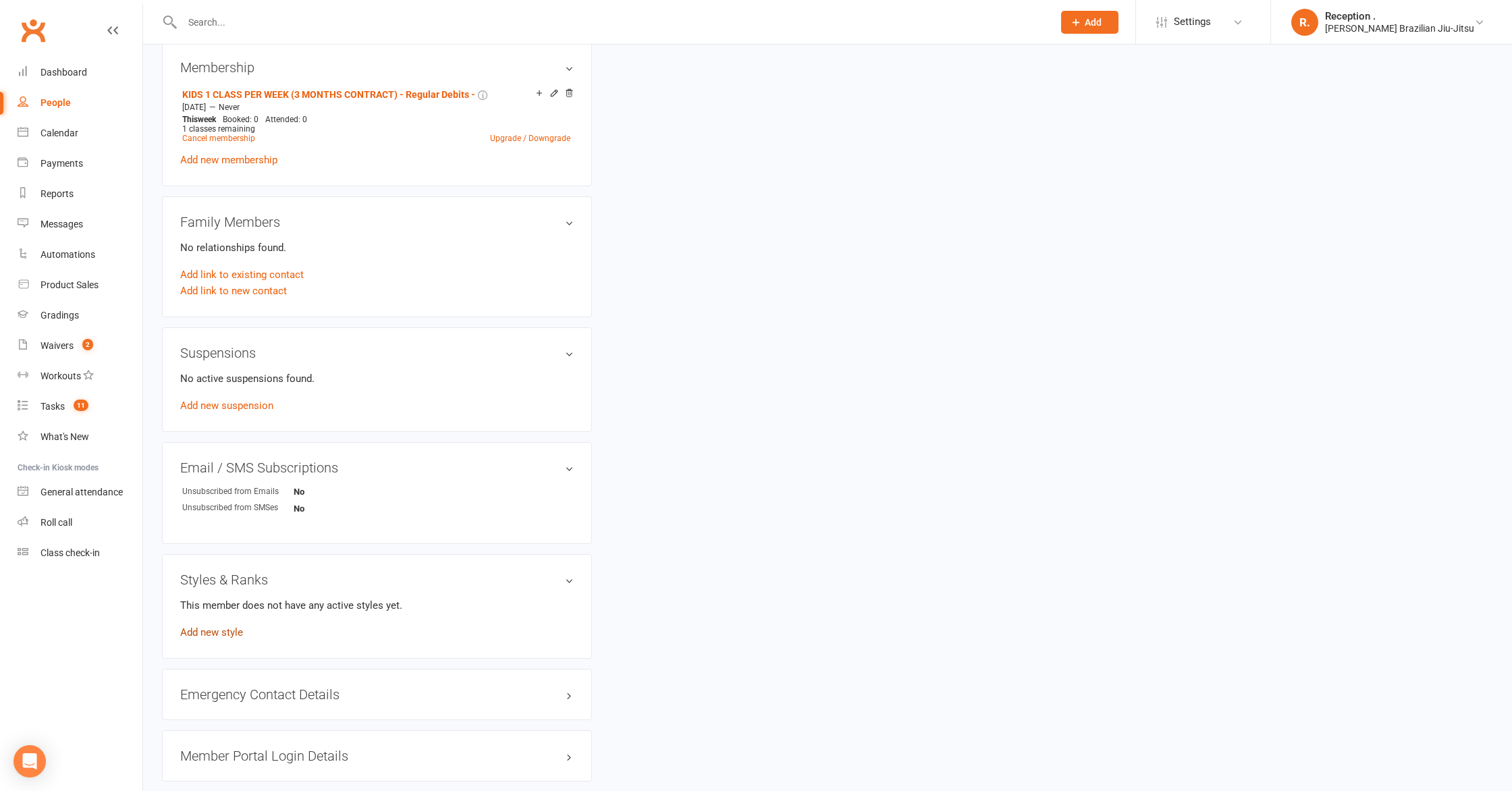
click at [221, 629] on link "Add new style" at bounding box center [212, 633] width 63 height 12
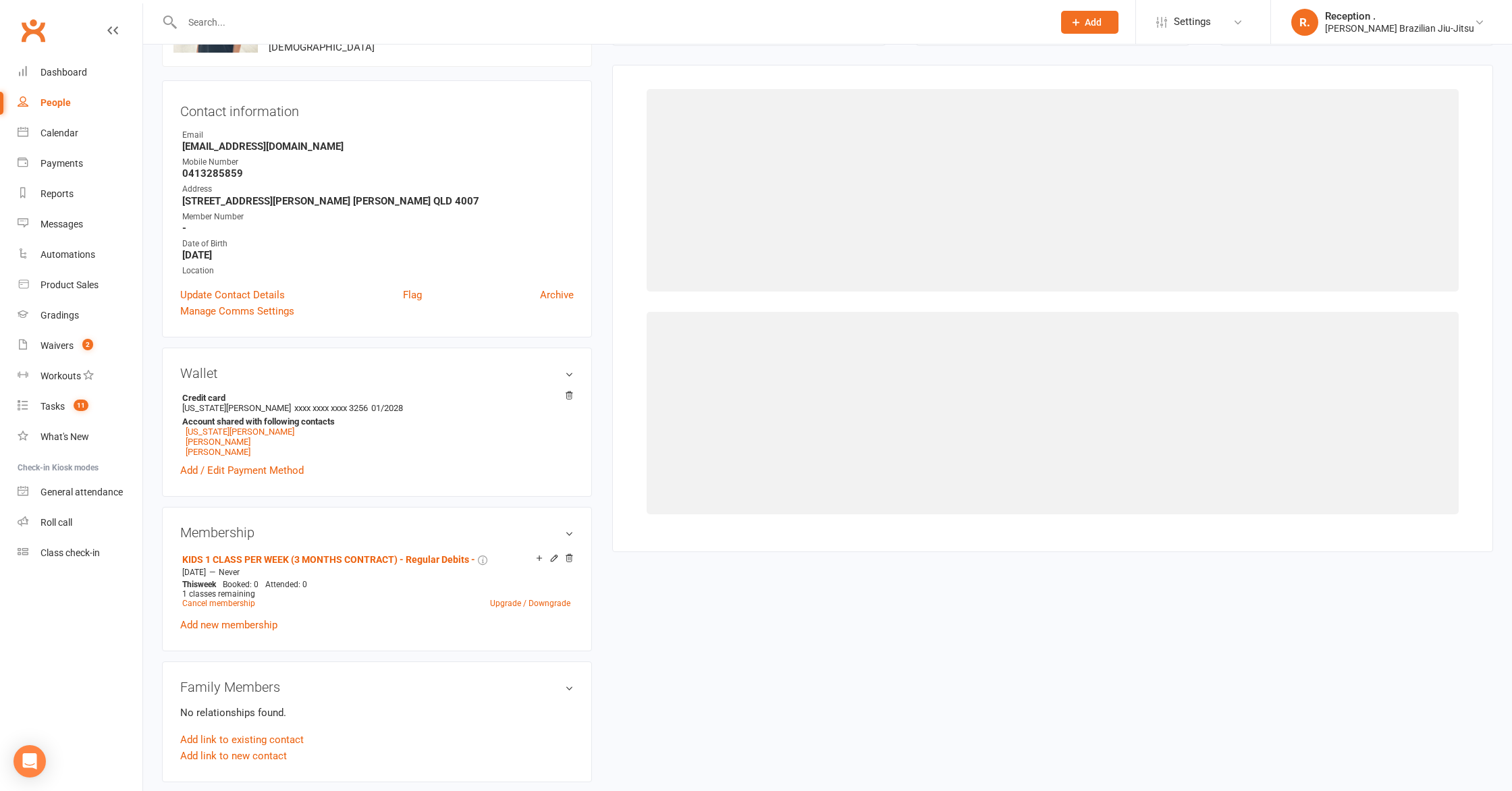
scroll to position [103, 0]
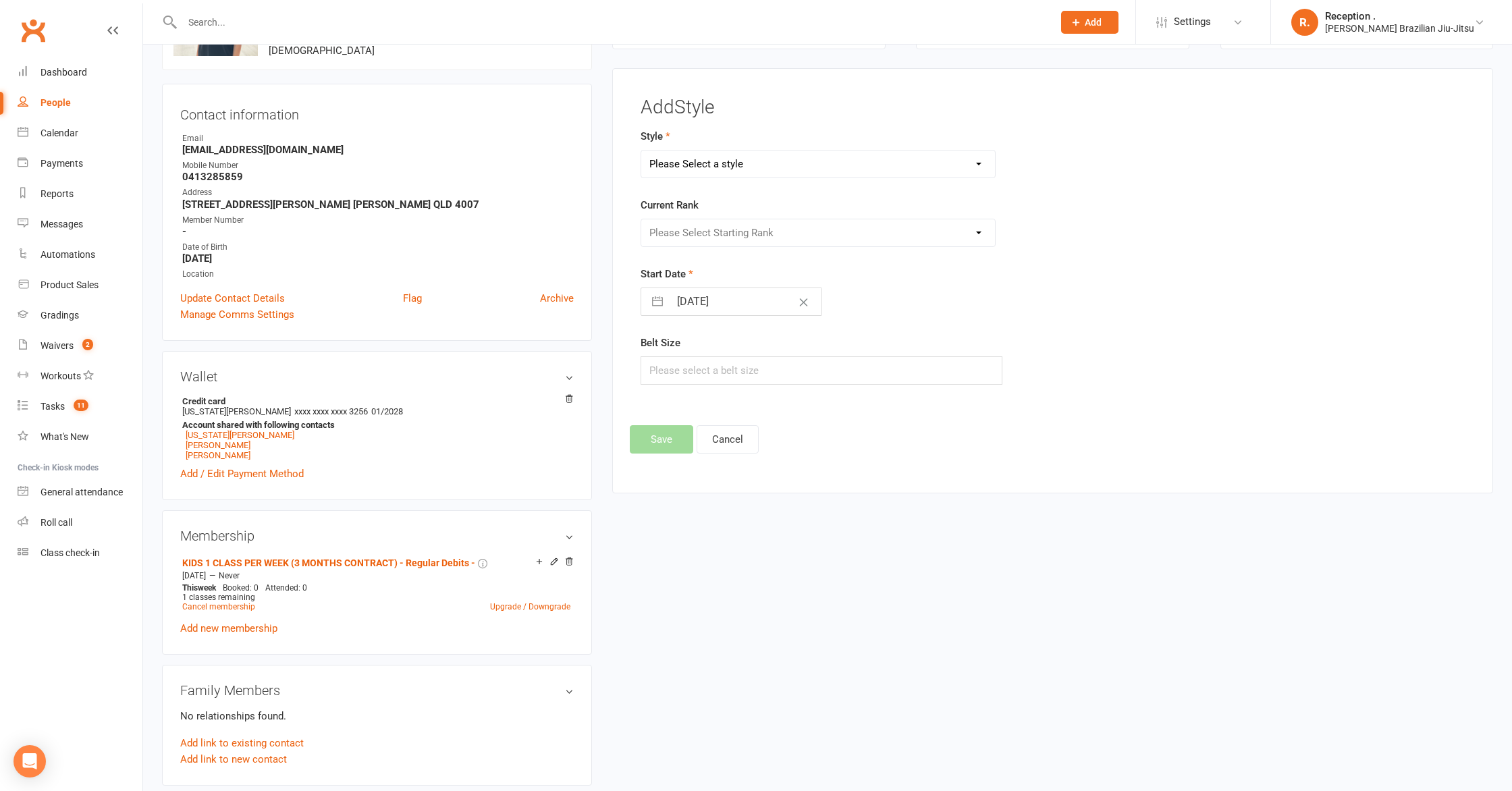
click at [779, 164] on select "Please Select a style Brazilian Jiu-Jitsu Adults Brazilian Jiu-Jitsu Kids" at bounding box center [818, 164] width 354 height 27
select select "2244"
click at [641, 150] on select "Please Select a style Brazilian Jiu-Jitsu Adults Brazilian Jiu-Jitsu Kids" at bounding box center [818, 164] width 354 height 27
click at [734, 227] on select "Please Select Starting Rank White White 1 Stripe White 2 Stripes White 3 Stripe…" at bounding box center [818, 233] width 354 height 27
select select "22133"
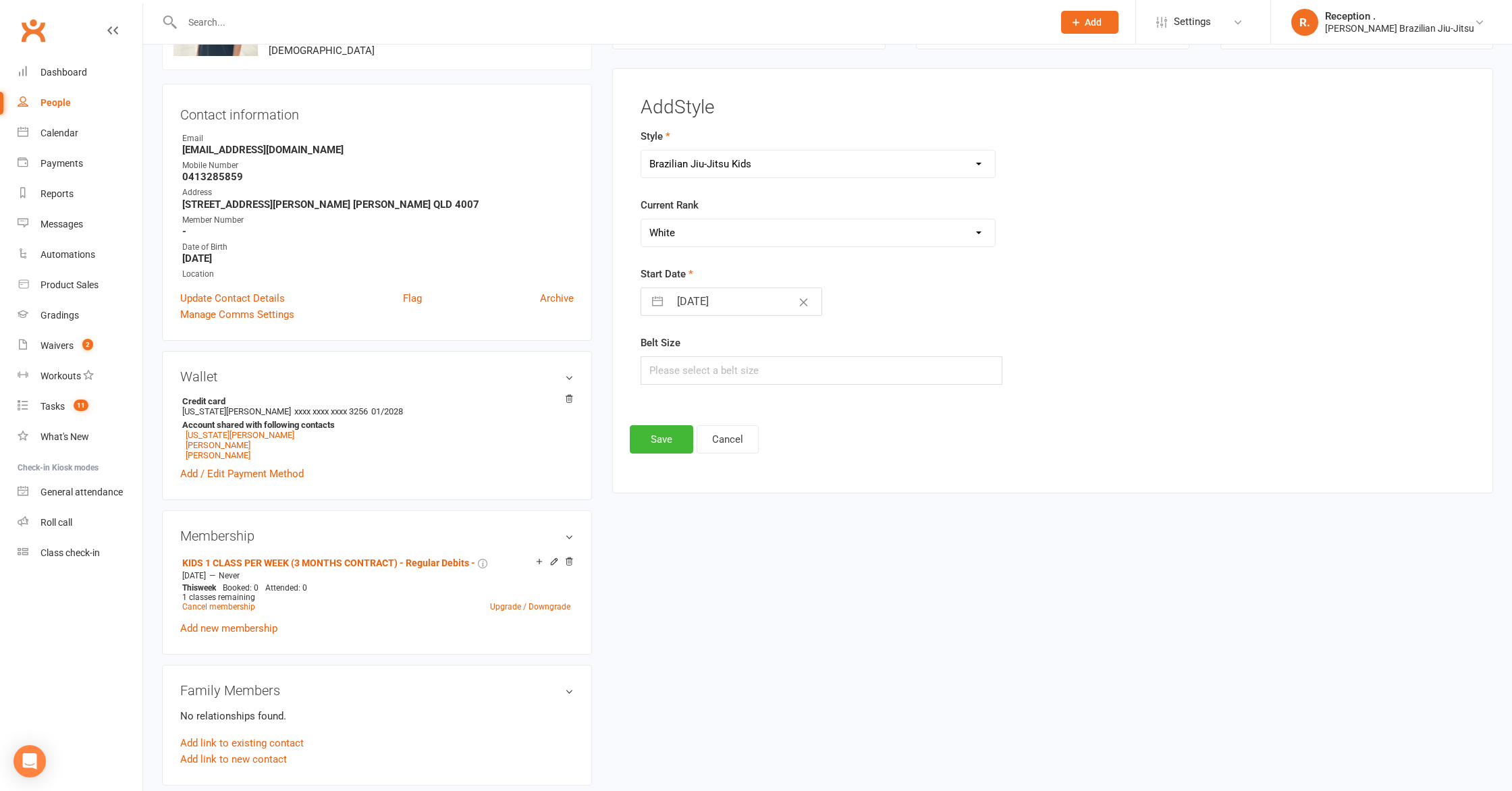
click at [641, 220] on select "Please Select Starting Rank White White 1 Stripe White 2 Stripes White 3 Stripe…" at bounding box center [818, 233] width 354 height 27
drag, startPoint x: 666, startPoint y: 424, endPoint x: 664, endPoint y: 436, distance: 12.2
click at [664, 436] on div "Add Style Style Brazilian Jiu-Jitsu Adults Brazilian Jiu-Jitsu Kids Current Ran…" at bounding box center [1053, 276] width 846 height 357
click at [664, 436] on button "Save" at bounding box center [662, 439] width 64 height 28
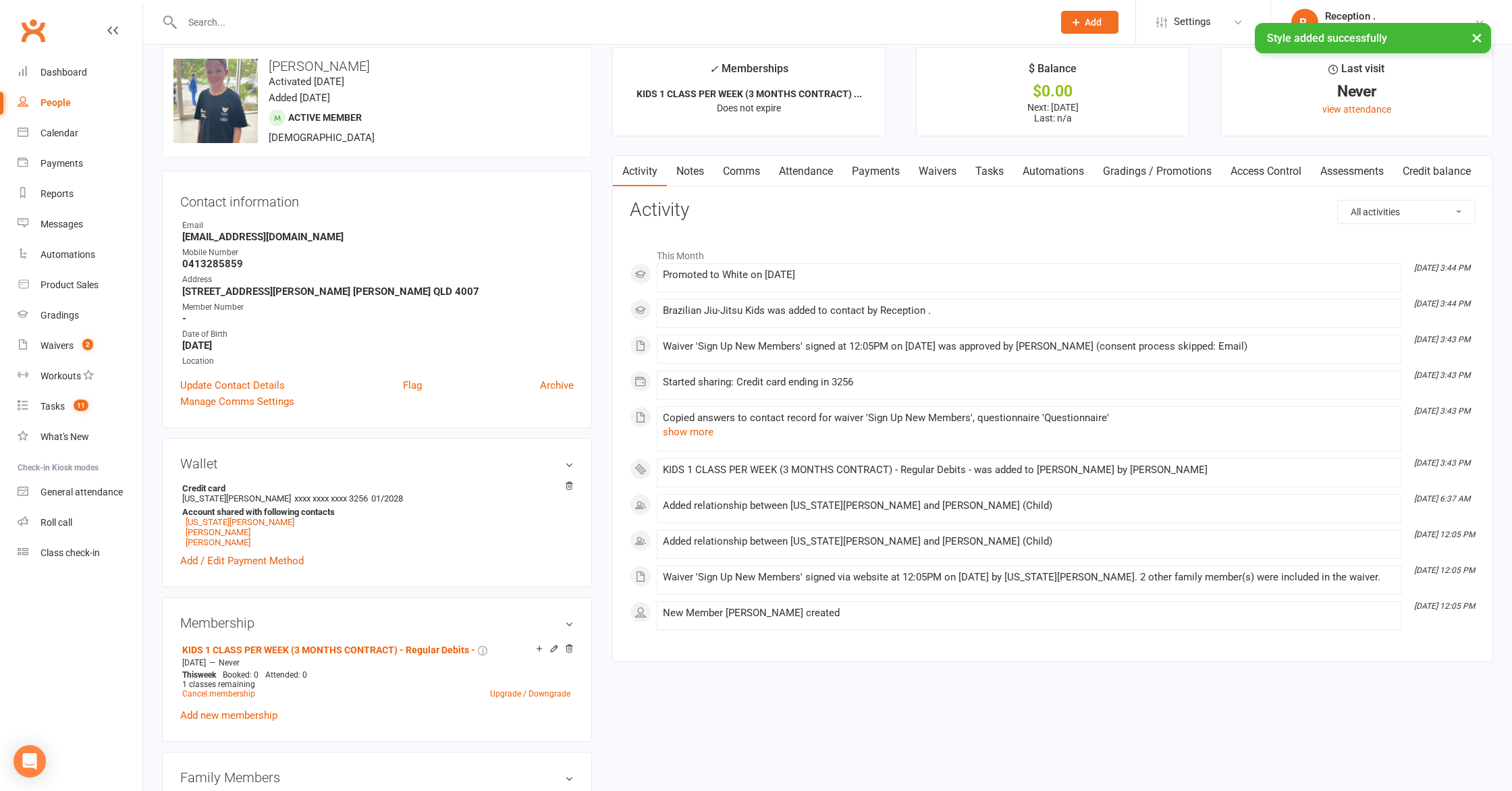
scroll to position [0, 0]
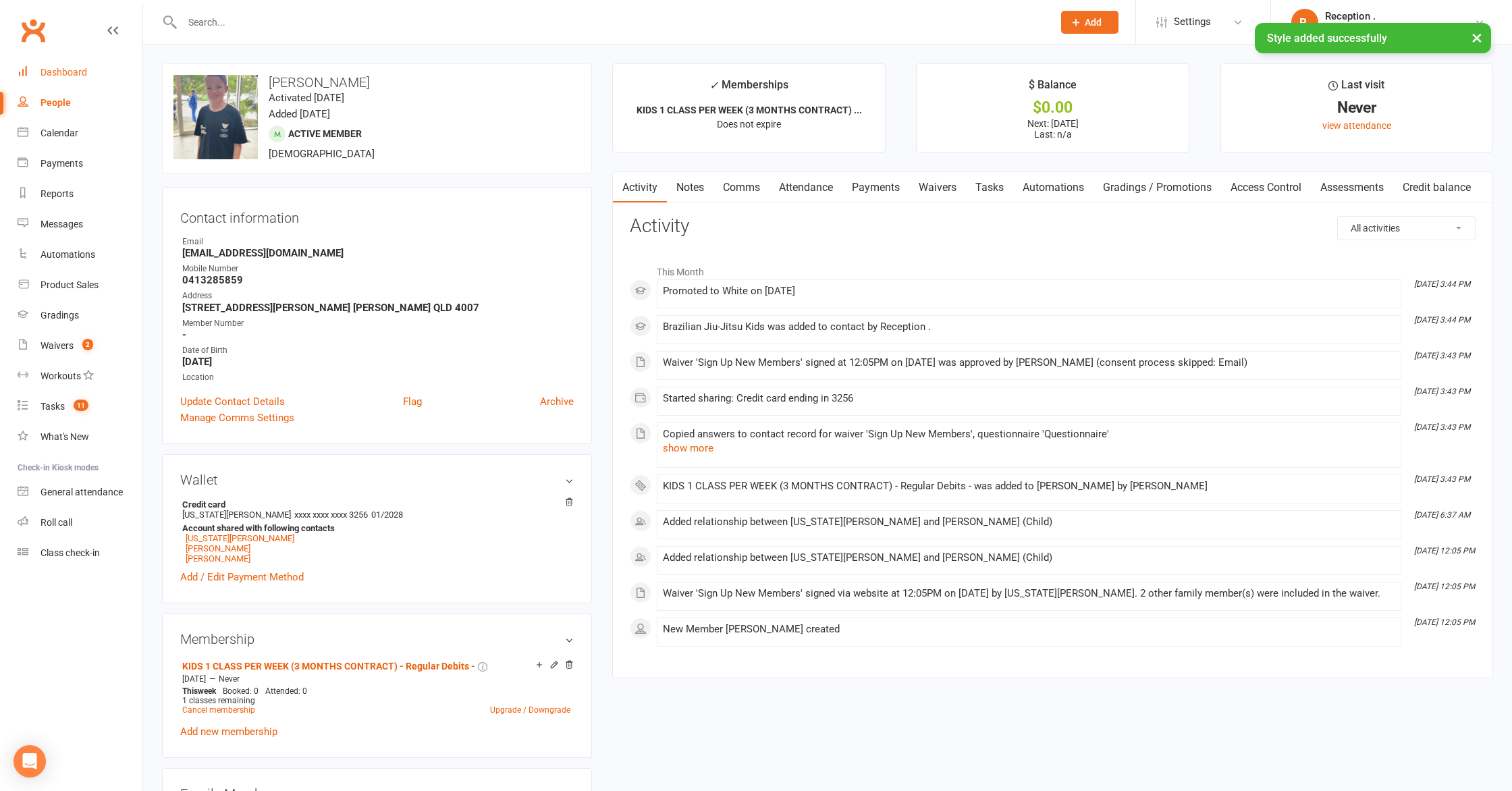
click at [82, 67] on div "Dashboard" at bounding box center [63, 72] width 46 height 10
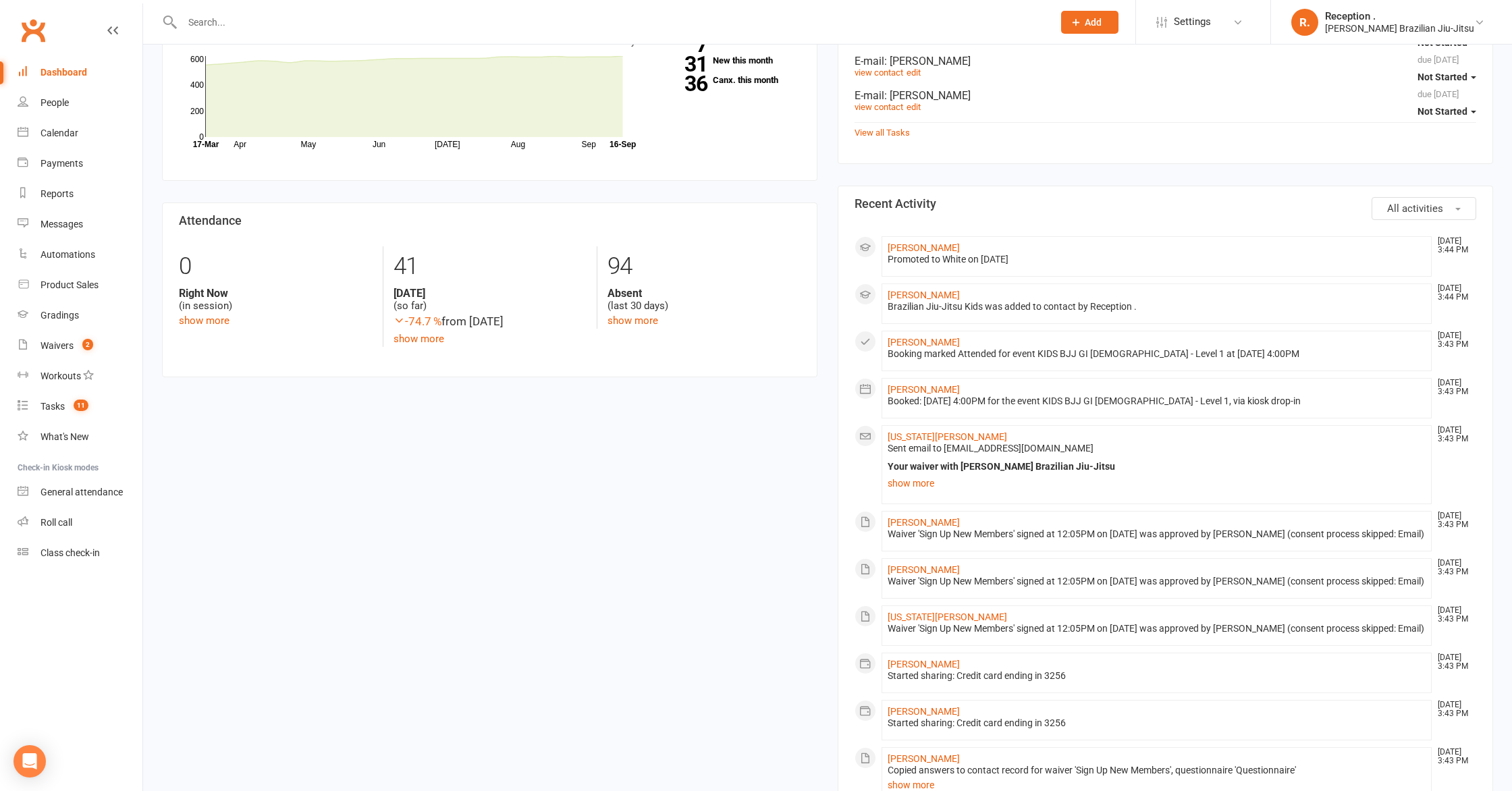
scroll to position [466, 0]
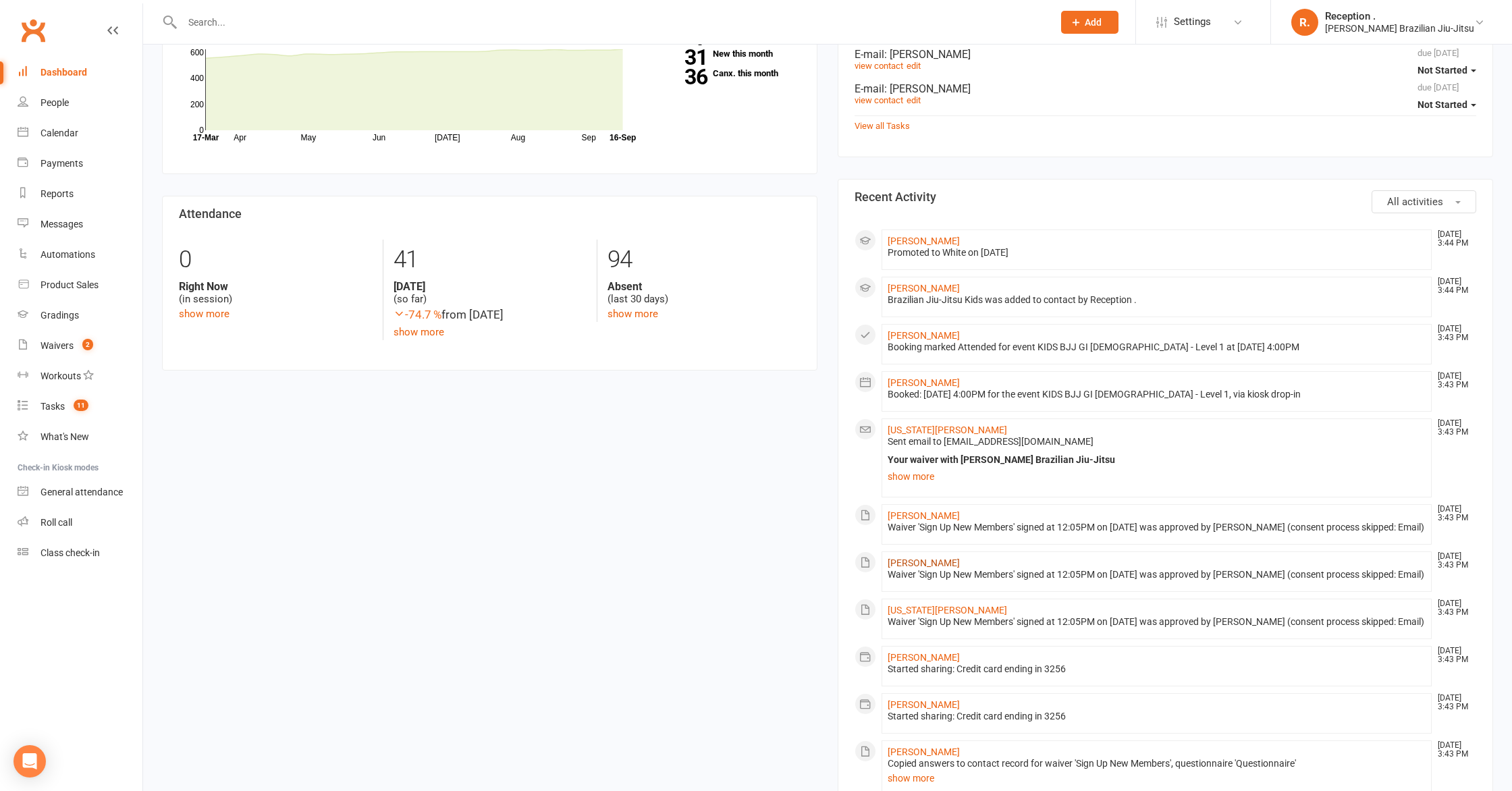
click at [927, 569] on link "[PERSON_NAME]" at bounding box center [924, 563] width 73 height 10
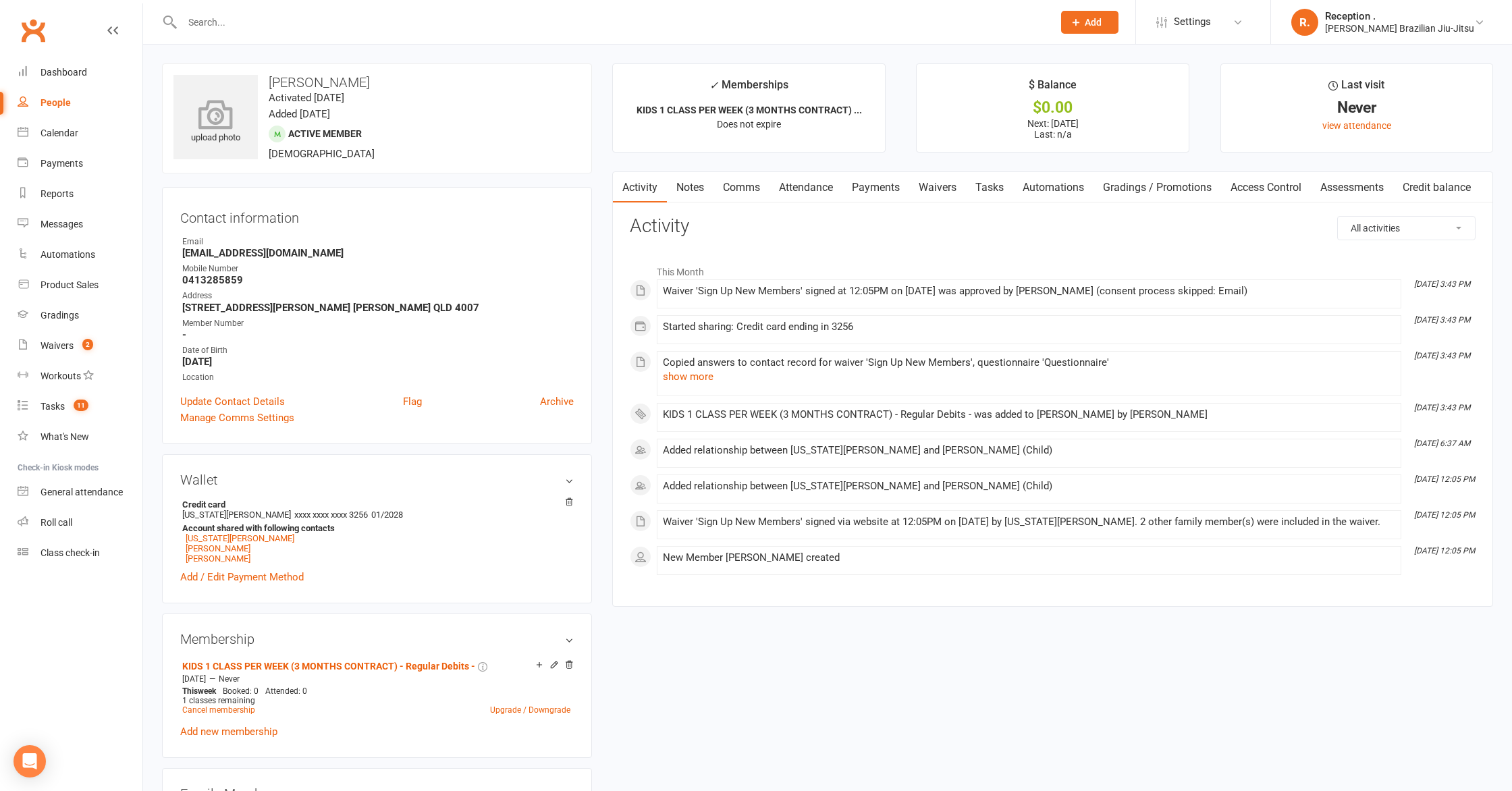
click at [226, 136] on div "upload photo" at bounding box center [215, 122] width 84 height 45
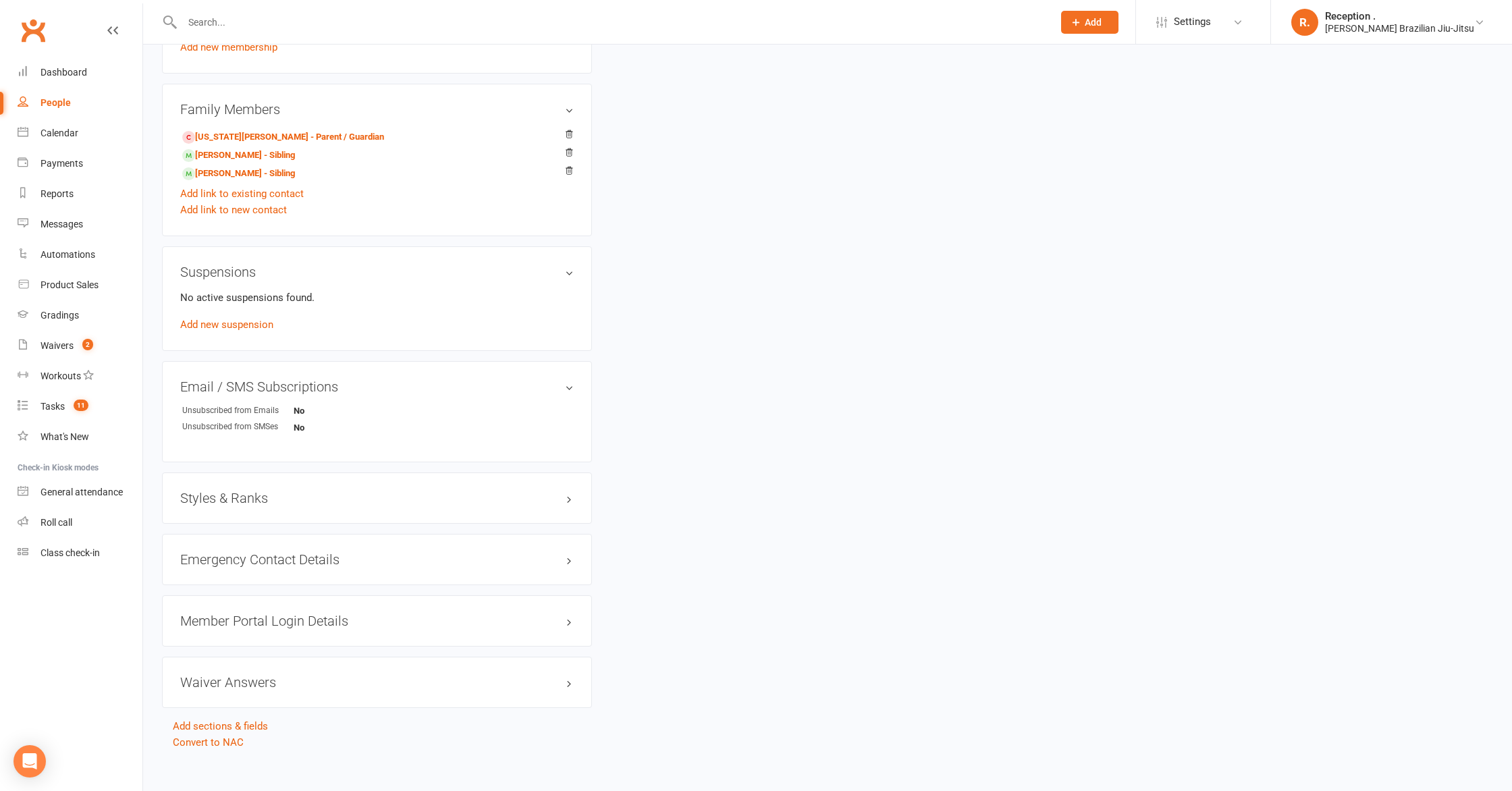
scroll to position [686, 0]
drag, startPoint x: 247, startPoint y: 483, endPoint x: 238, endPoint y: 494, distance: 14.2
click at [238, 493] on div "Styles & Ranks" at bounding box center [376, 497] width 430 height 52
click at [238, 494] on h3 "Styles & Ranks" at bounding box center [377, 496] width 394 height 15
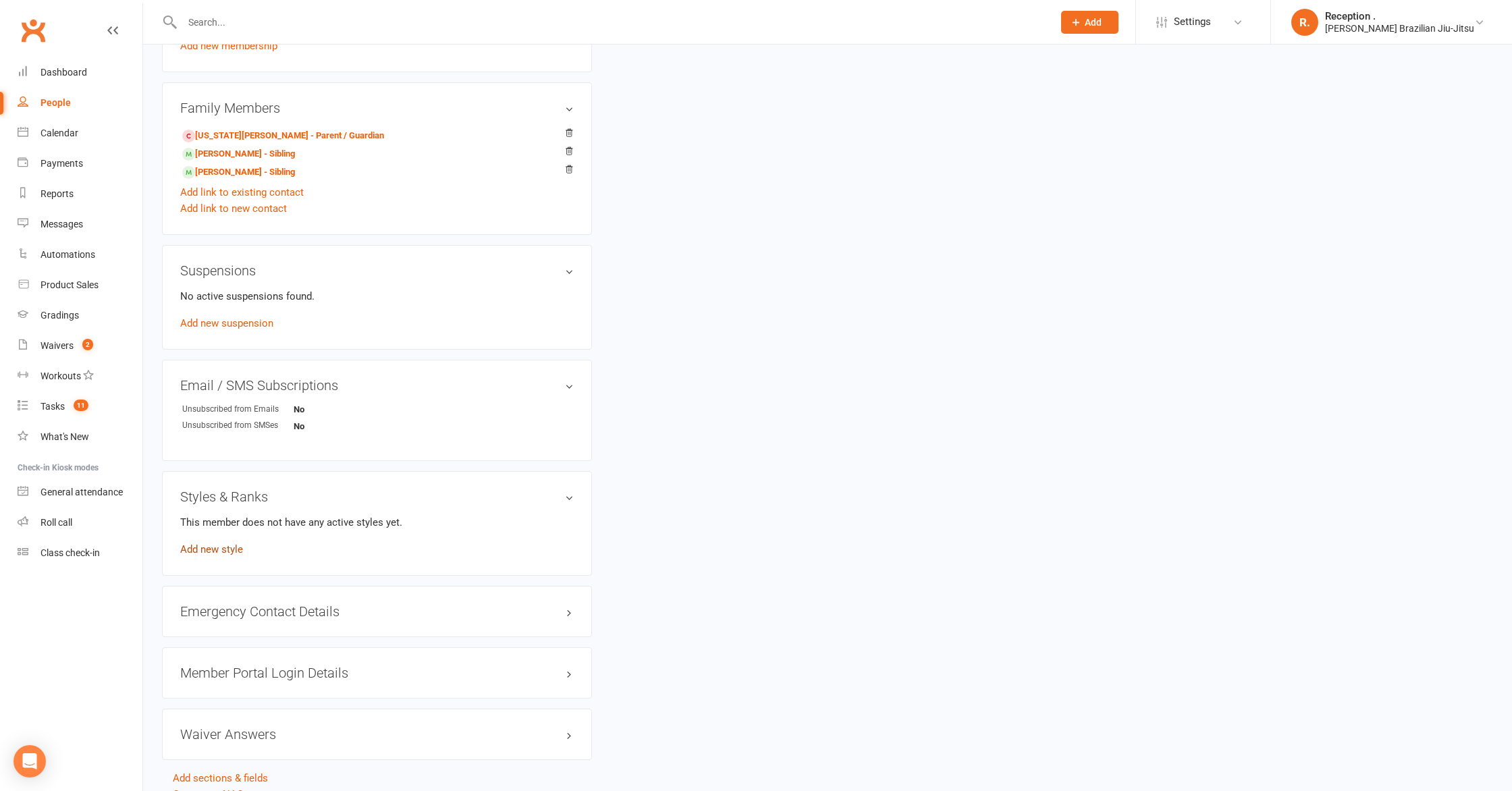
click at [223, 549] on link "Add new style" at bounding box center [212, 550] width 63 height 12
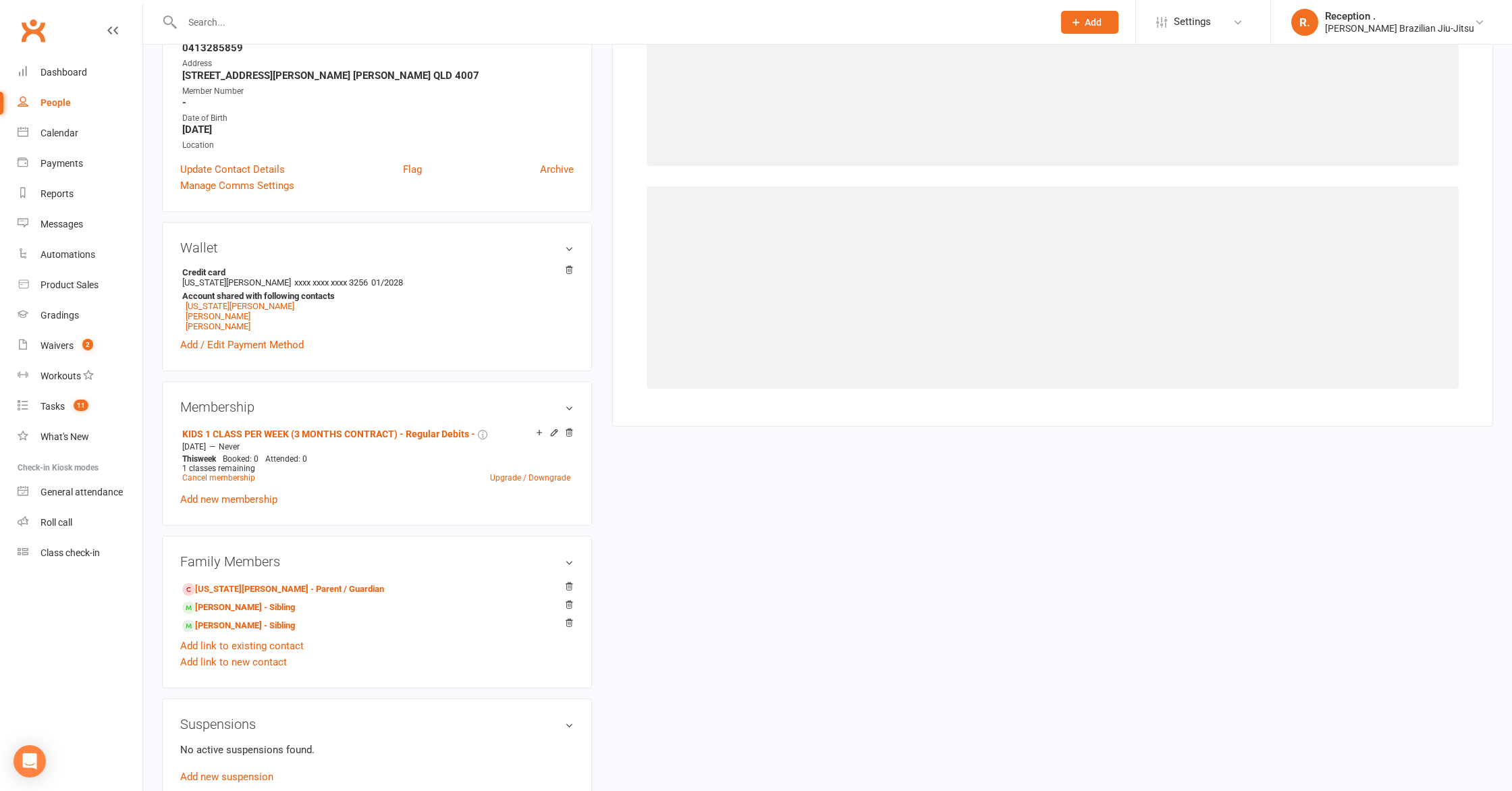
scroll to position [103, 0]
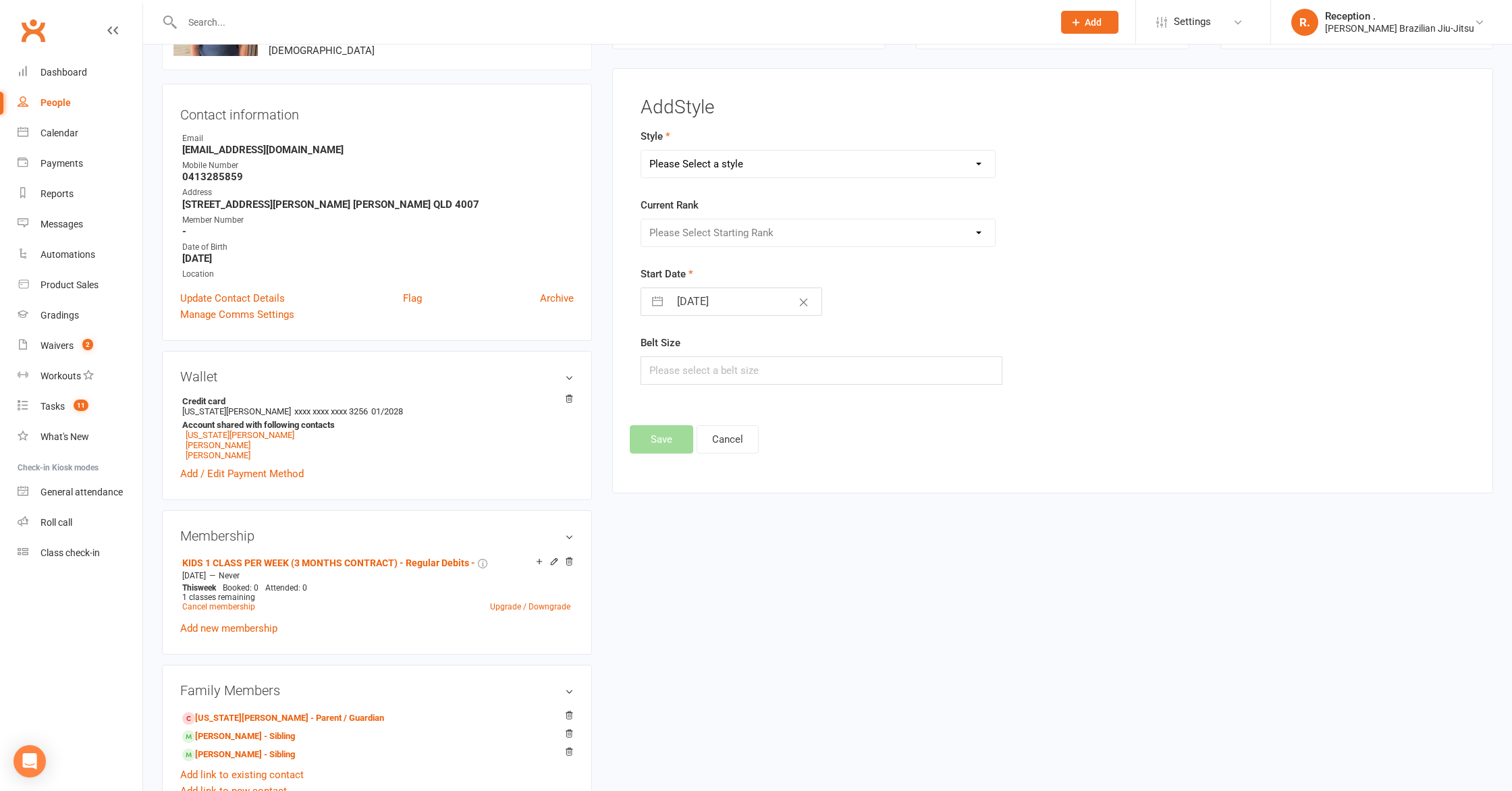
click at [788, 154] on select "Please Select a style Brazilian Jiu-Jitsu Adults Brazilian Jiu-Jitsu Kids" at bounding box center [818, 164] width 354 height 27
click at [641, 150] on select "Please Select a style Brazilian Jiu-Jitsu Adults Brazilian Jiu-Jitsu Kids" at bounding box center [818, 164] width 354 height 27
click at [773, 231] on select "Please Select Starting Rank" at bounding box center [818, 233] width 354 height 27
click at [743, 170] on select "Brazilian Jiu-Jitsu Adults Brazilian Jiu-Jitsu Kids" at bounding box center [818, 164] width 354 height 27
select select "2244"
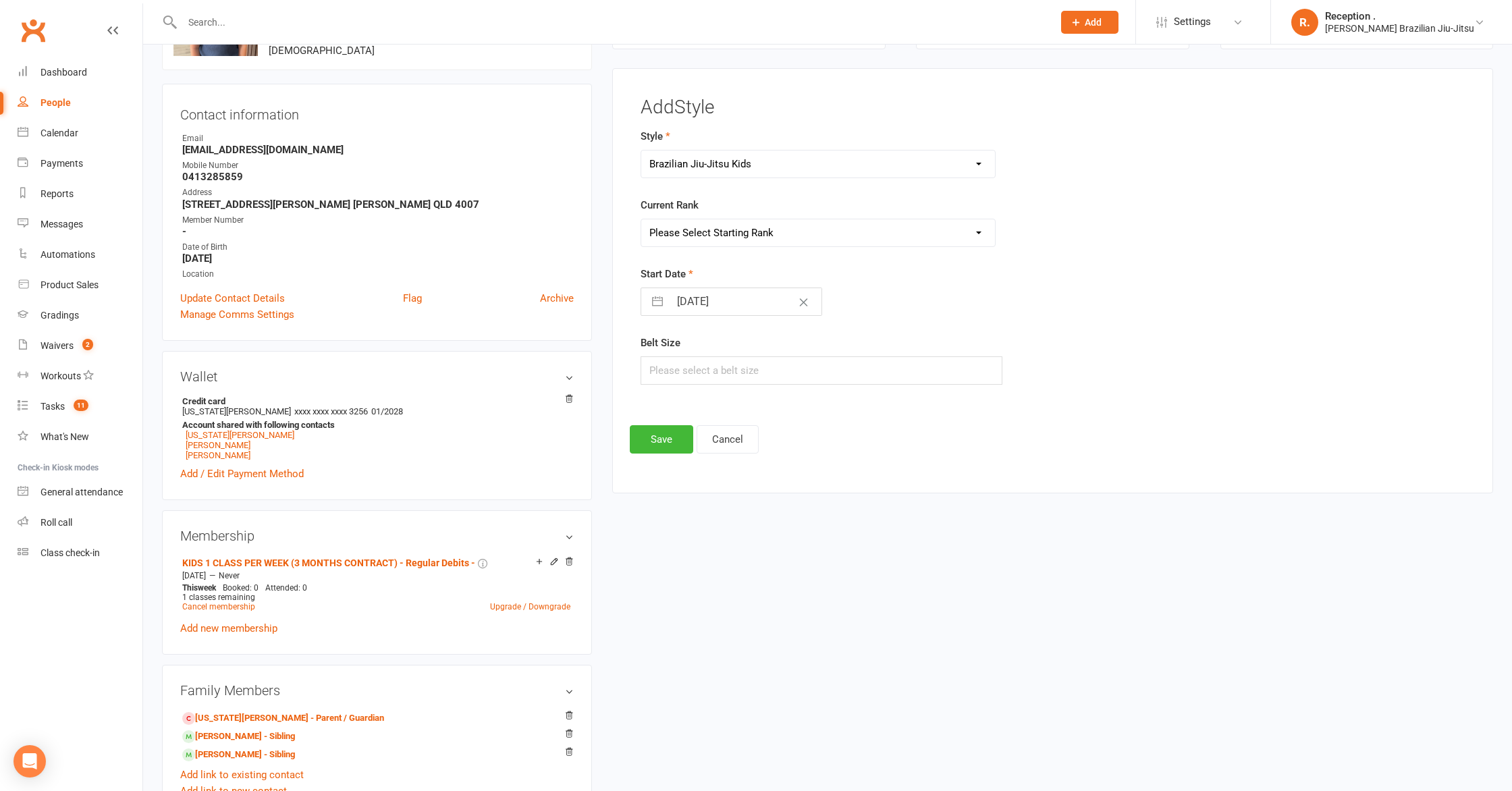
click at [641, 150] on select "Brazilian Jiu-Jitsu Adults Brazilian Jiu-Jitsu Kids" at bounding box center [818, 164] width 354 height 27
click at [743, 232] on select "Please Select Starting Rank White White 1 Stripe White 2 Stripes White 3 Stripe…" at bounding box center [818, 233] width 354 height 27
select select "22133"
click at [641, 220] on select "Please Select Starting Rank White White 1 Stripe White 2 Stripes White 3 Stripe…" at bounding box center [818, 233] width 354 height 27
click at [661, 433] on button "Save" at bounding box center [662, 439] width 64 height 28
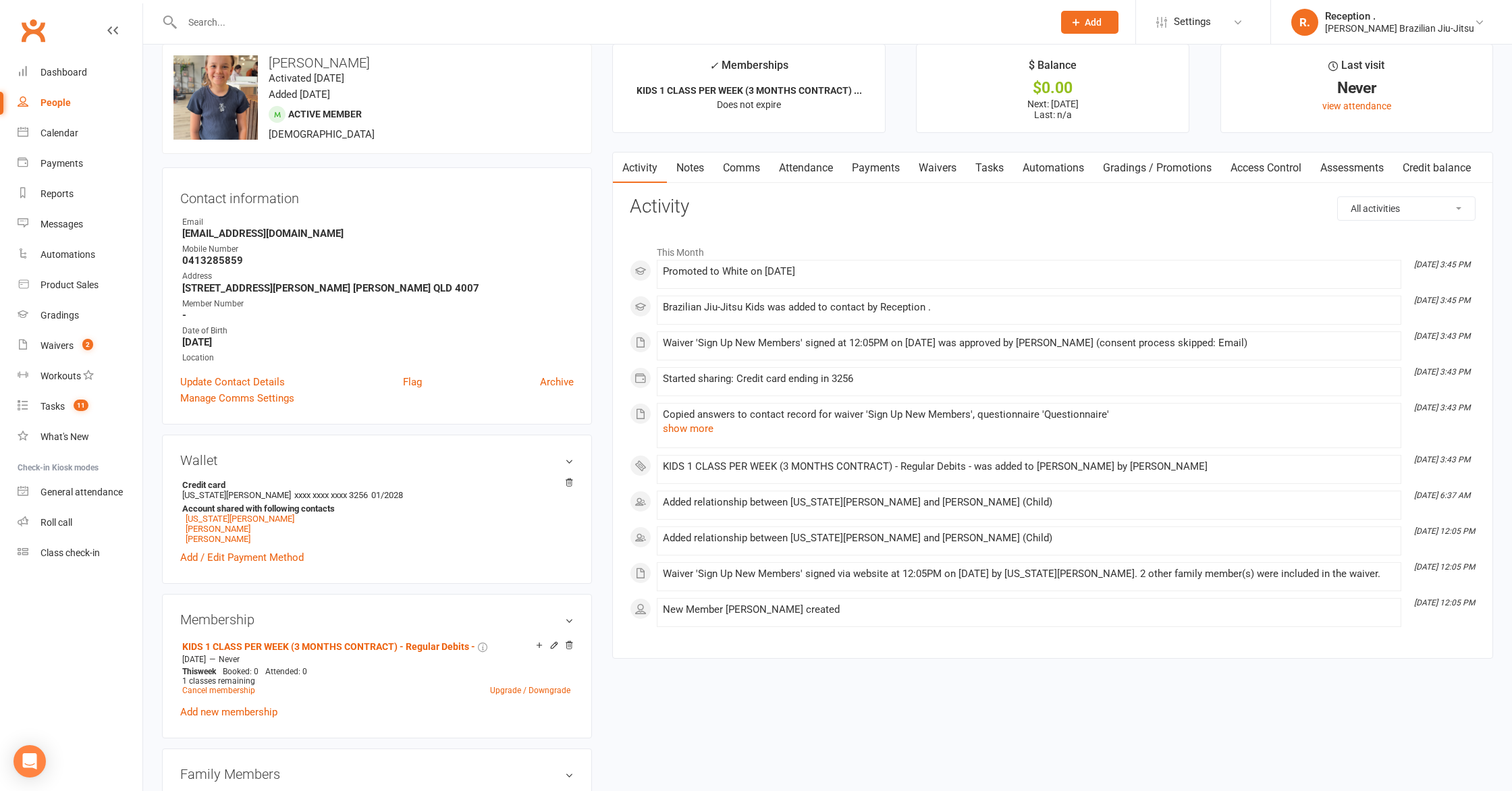
scroll to position [22, 0]
click at [855, 167] on link "Payments" at bounding box center [876, 165] width 66 height 31
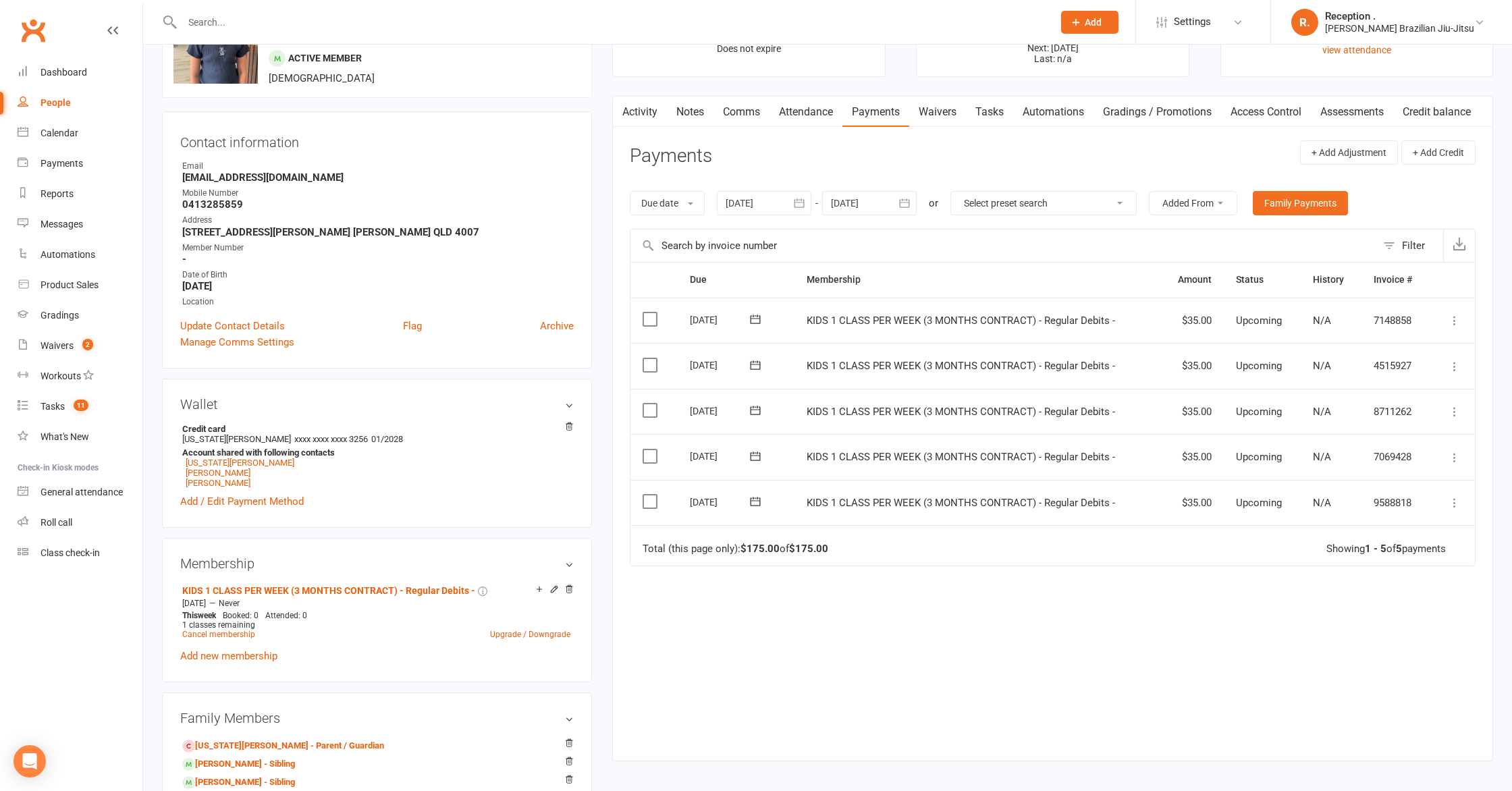
scroll to position [76, 0]
click at [194, 10] on div at bounding box center [603, 22] width 882 height 44
click at [207, 18] on input "text" at bounding box center [611, 23] width 865 height 19
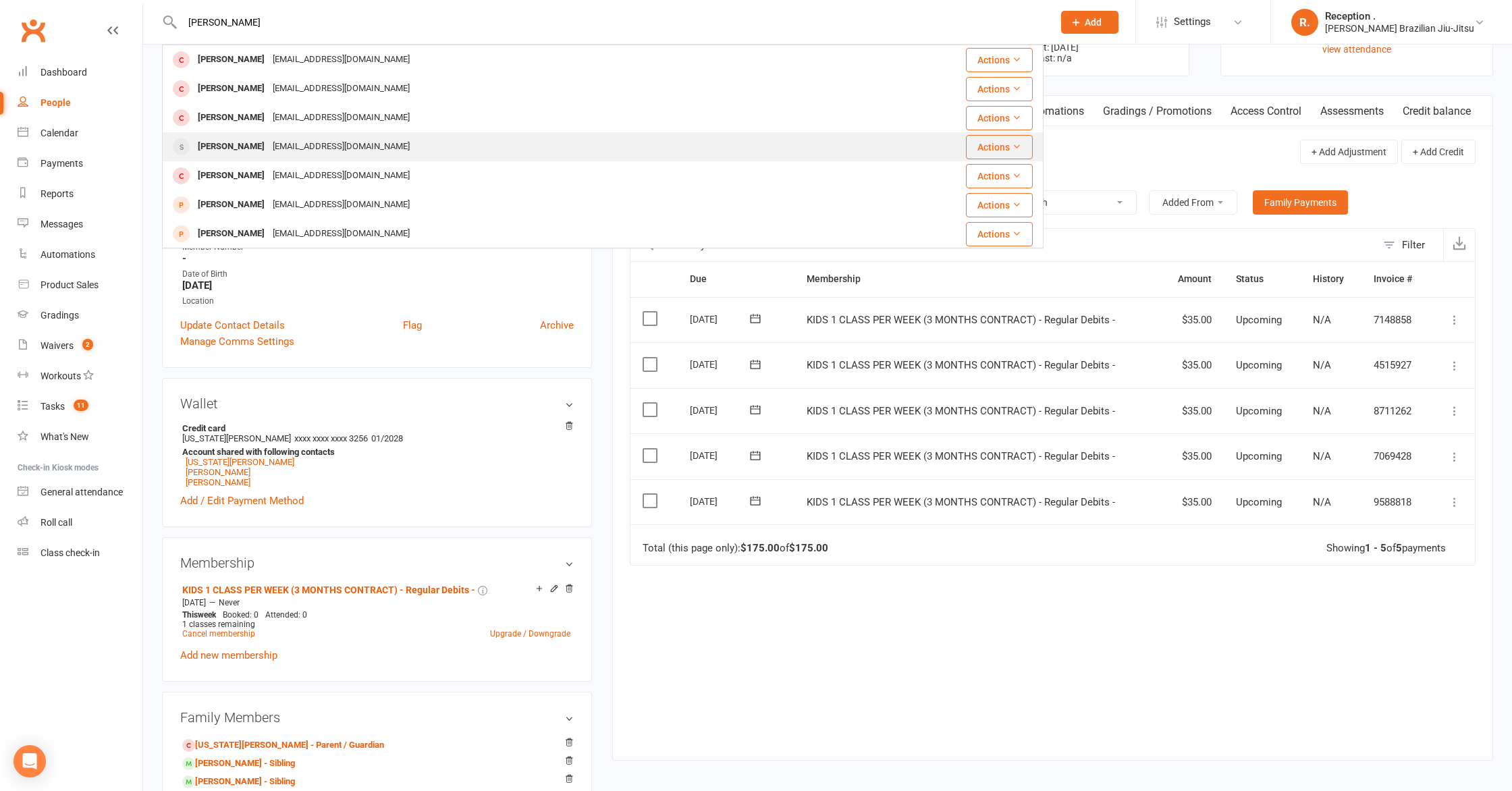
type input "jack ha"
click at [294, 153] on div "hansenresidential@gmail.com" at bounding box center [341, 147] width 145 height 19
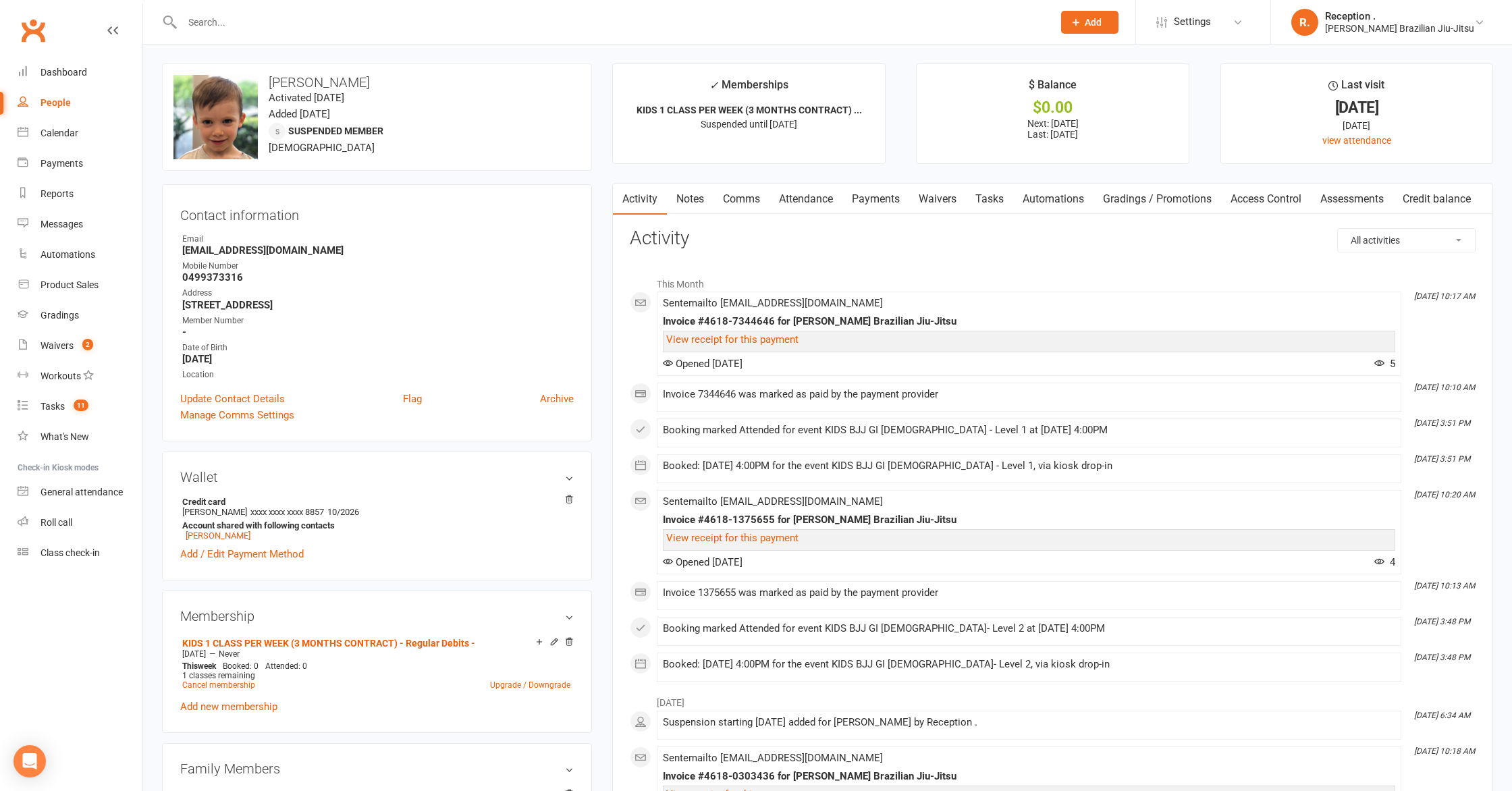
click at [1133, 200] on link "Gradings / Promotions" at bounding box center [1158, 199] width 128 height 31
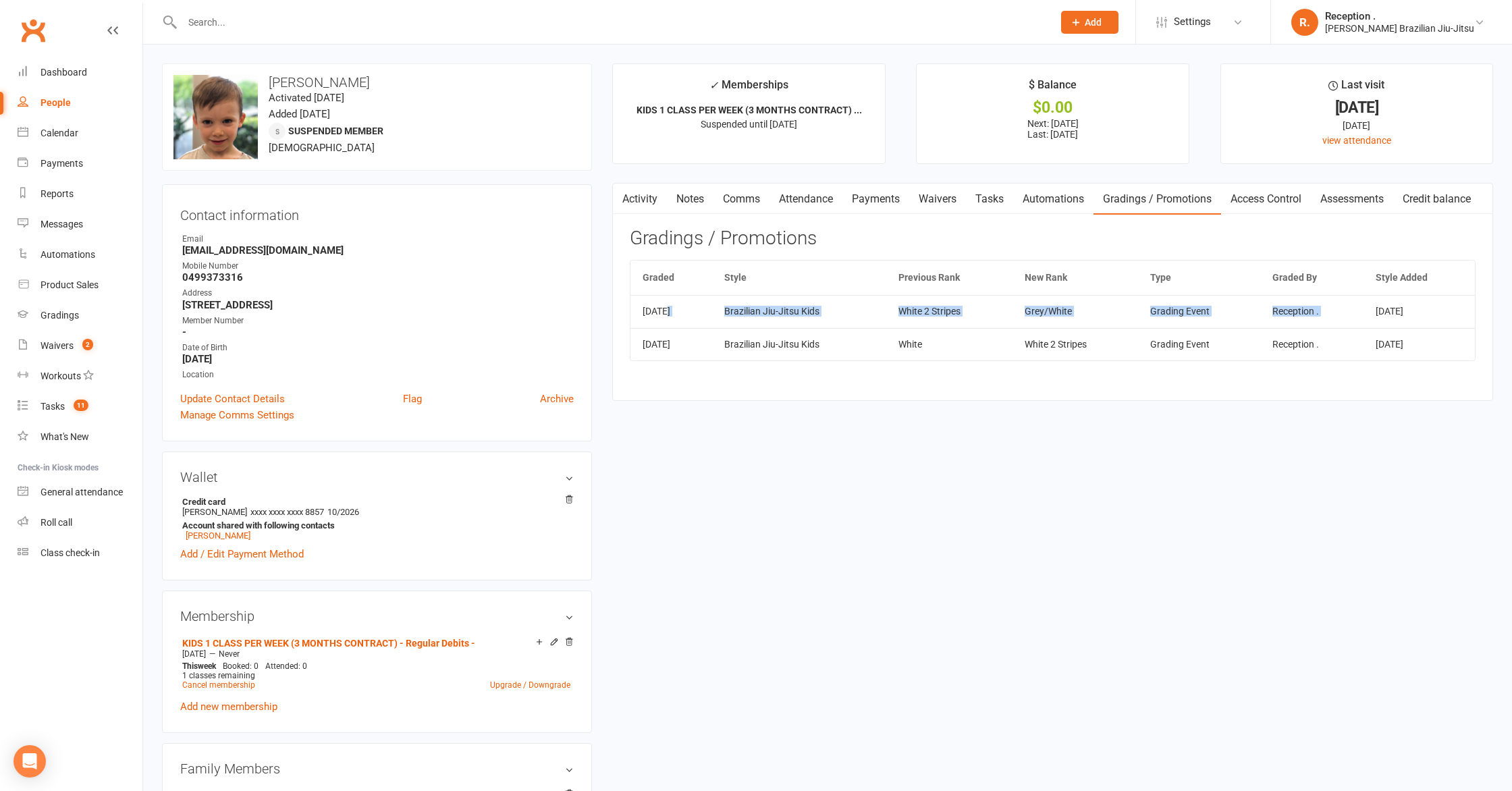
drag, startPoint x: 666, startPoint y: 309, endPoint x: 1441, endPoint y: 305, distance: 775.0
click at [1441, 305] on tr "Jun 14, 2025 Brazilian Jiu-Jitsu Kids White 2 Stripes Grey/White Grading Event …" at bounding box center [1053, 311] width 844 height 32
drag, startPoint x: 1075, startPoint y: 319, endPoint x: 1065, endPoint y: 318, distance: 10.0
click at [1075, 319] on td "Grey/White" at bounding box center [1075, 311] width 126 height 32
drag, startPoint x: 1047, startPoint y: 312, endPoint x: 1116, endPoint y: 321, distance: 69.6
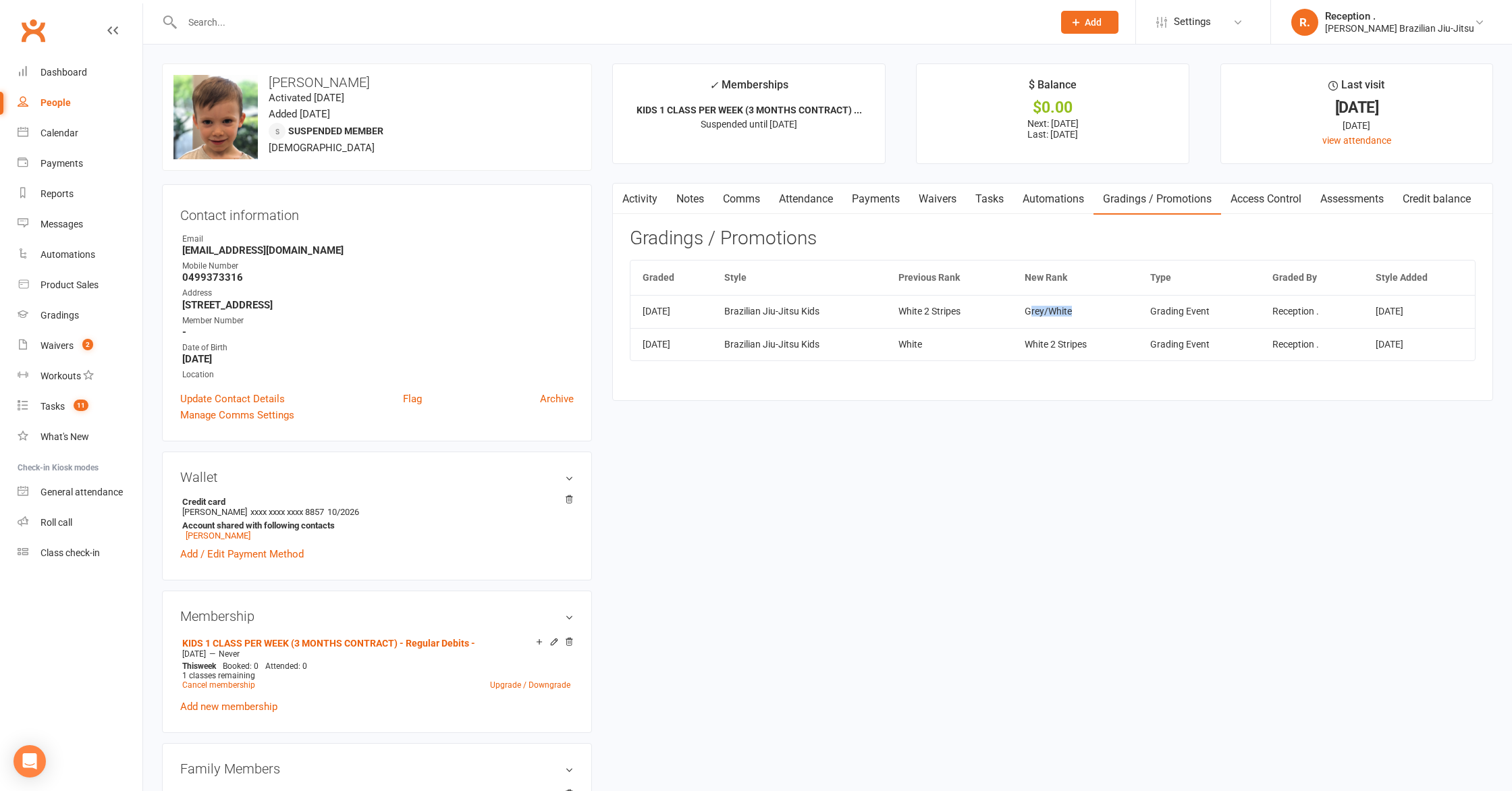
click at [1116, 322] on td "Grey/White" at bounding box center [1075, 311] width 126 height 32
click at [817, 396] on div "Activity Notes Comms Attendance Payments Waivers Tasks Automations Gradings / P…" at bounding box center [1053, 291] width 881 height 218
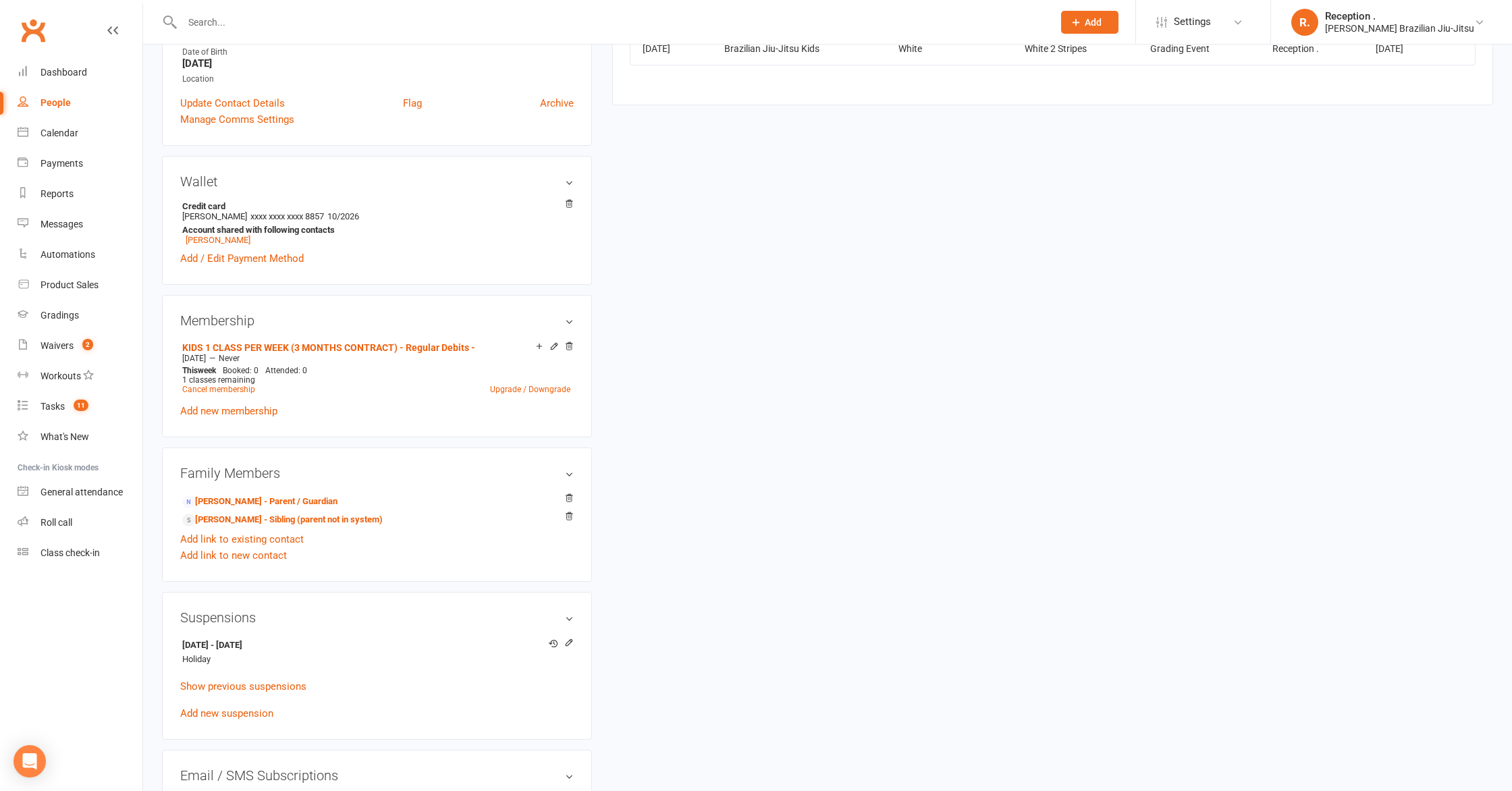
scroll to position [297, 0]
click at [52, 60] on link "Dashboard" at bounding box center [80, 73] width 125 height 31
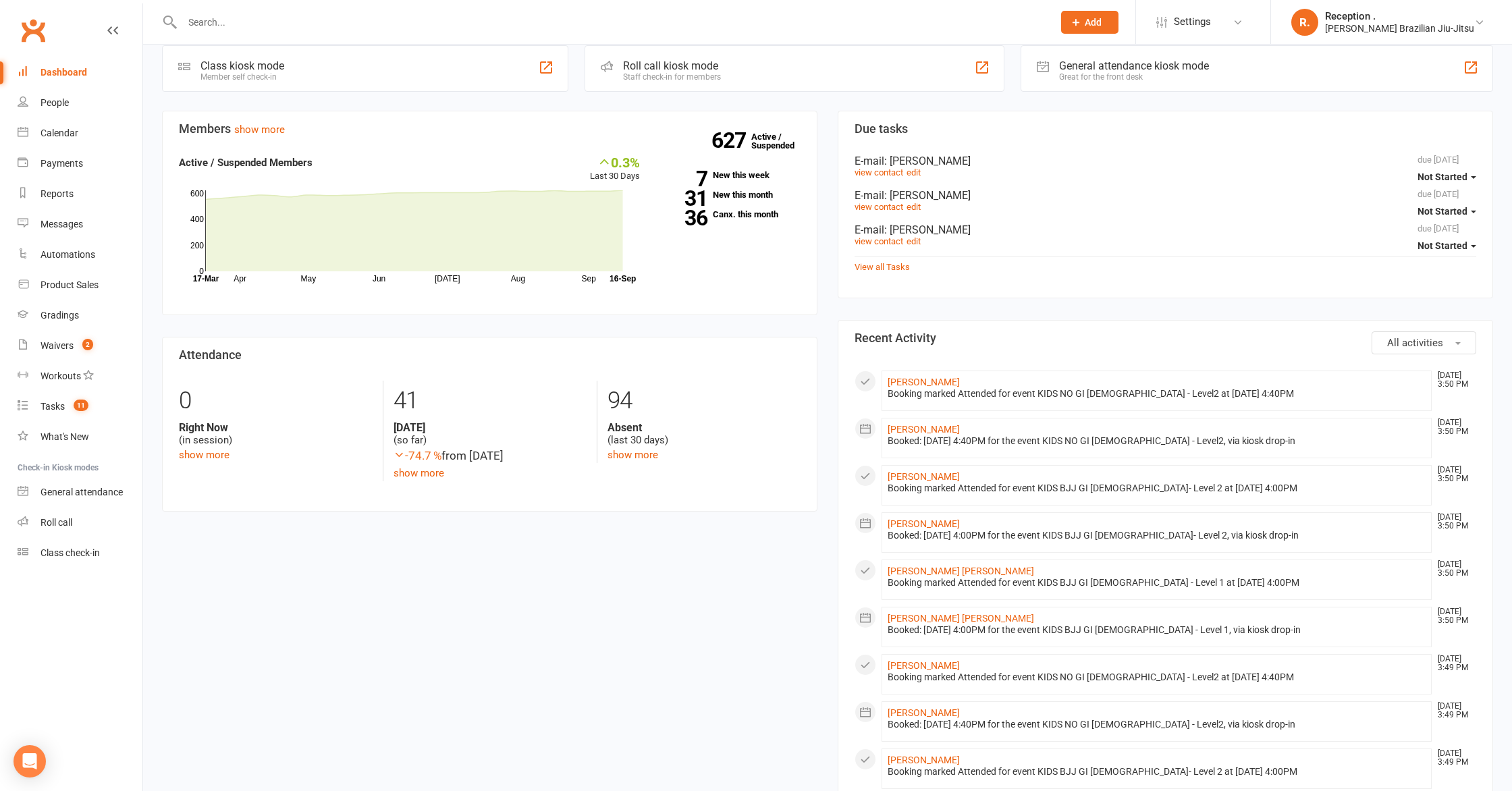
scroll to position [327, 0]
click at [917, 472] on link "[PERSON_NAME]" at bounding box center [924, 473] width 73 height 10
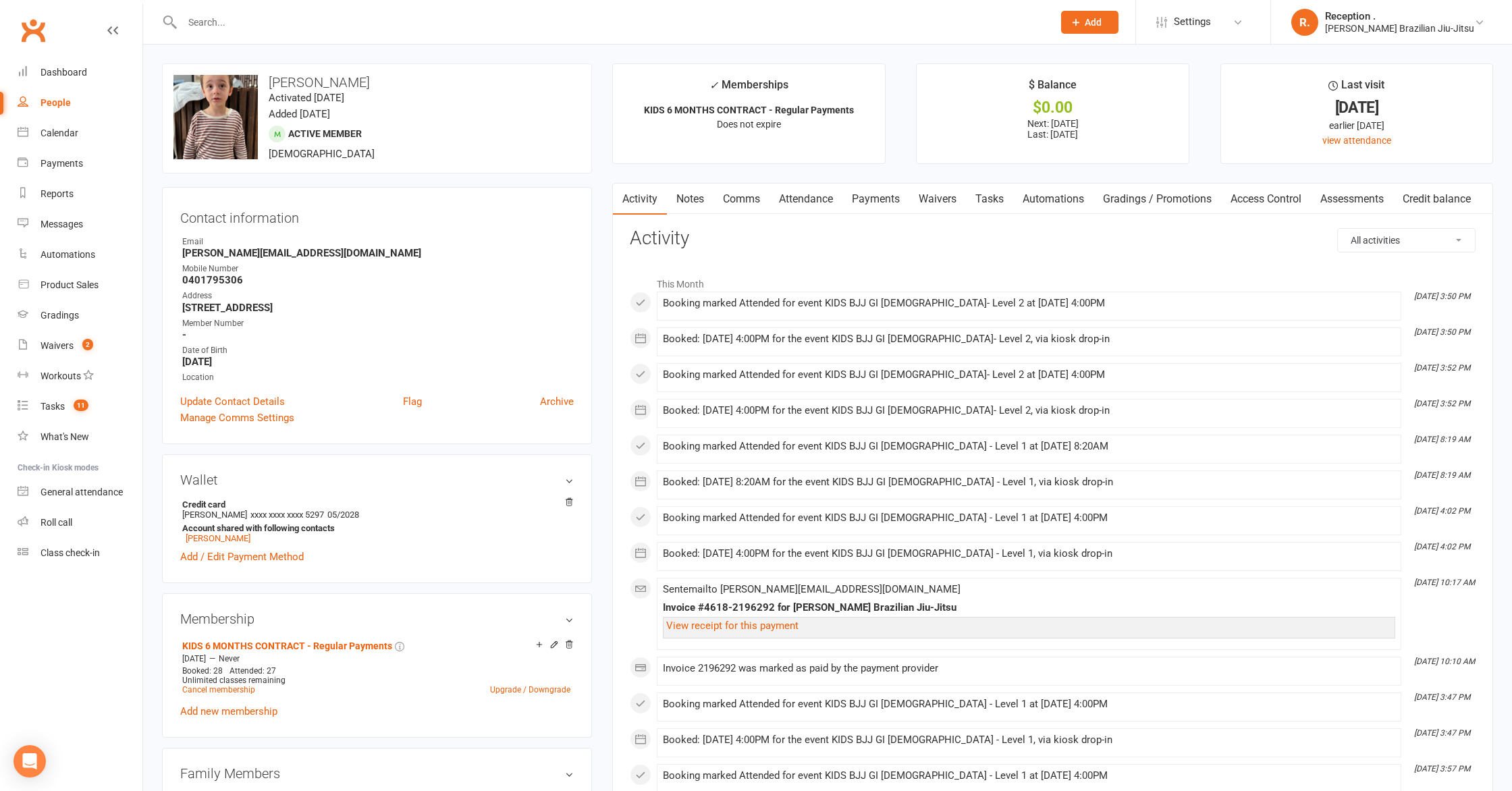
click at [277, 23] on input "text" at bounding box center [611, 23] width 865 height 19
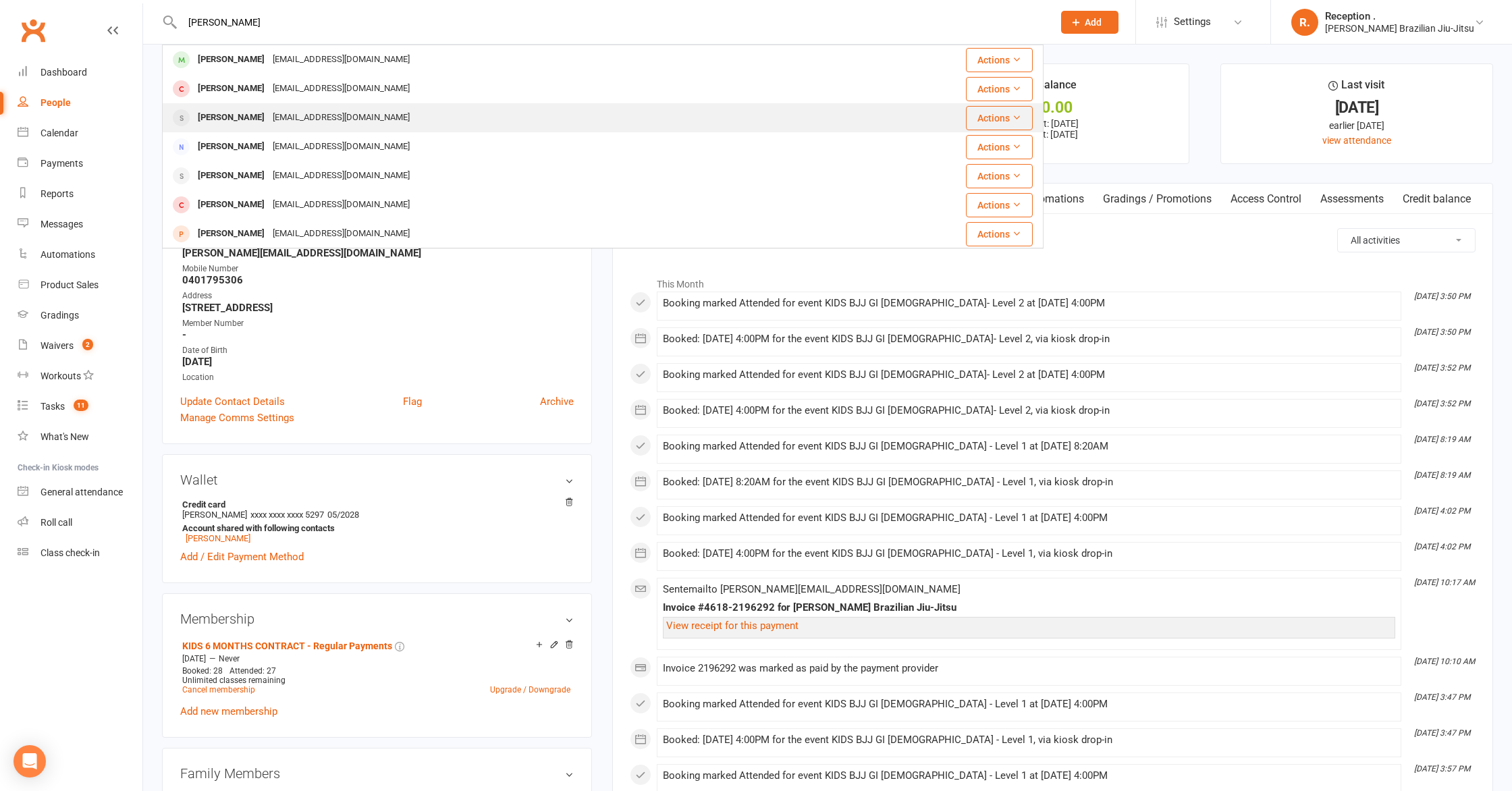
type input "hansen"
click at [288, 110] on div "[EMAIL_ADDRESS][DOMAIN_NAME]" at bounding box center [341, 117] width 145 height 19
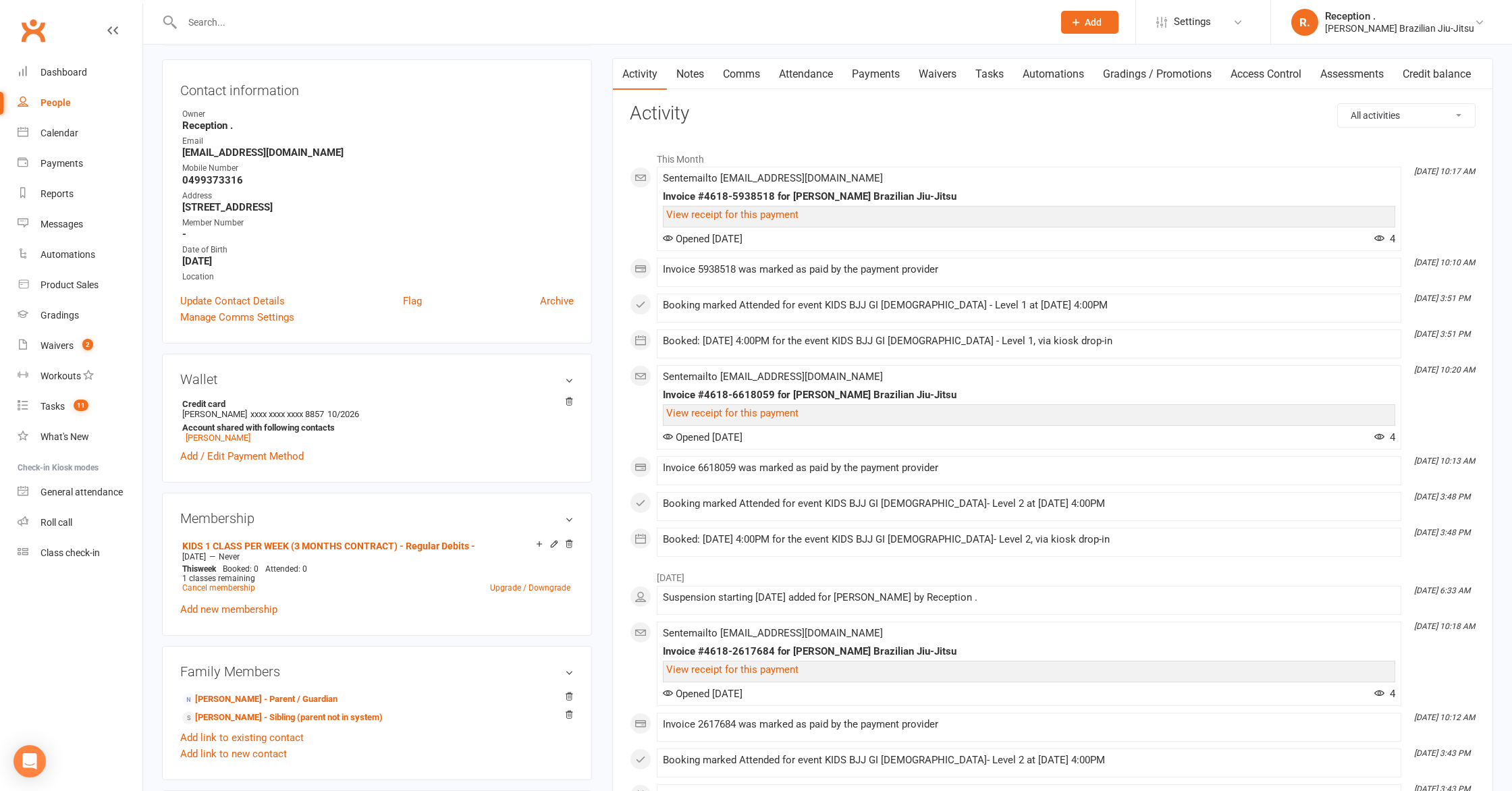
scroll to position [138, 0]
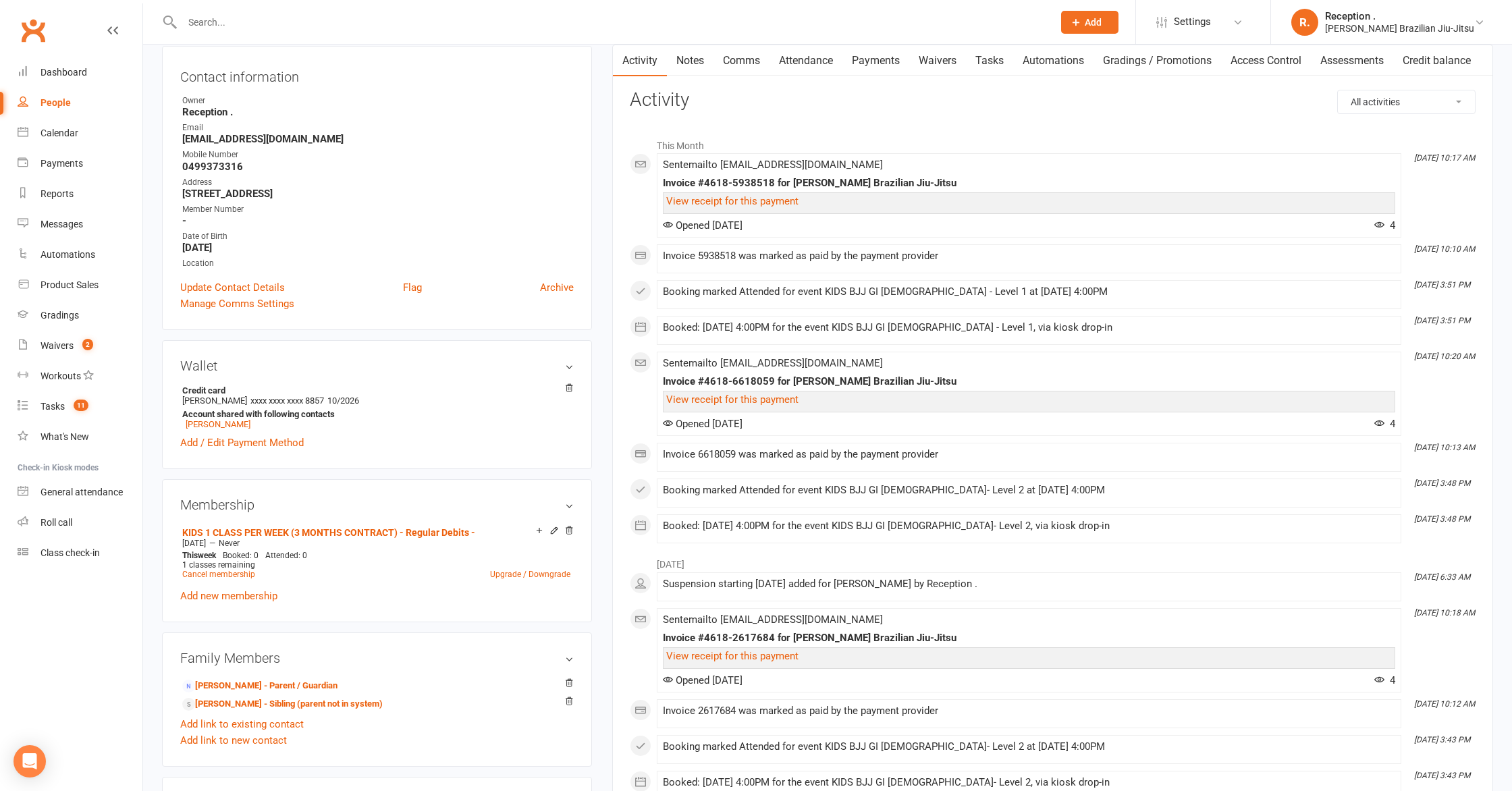
click at [876, 72] on link "Payments" at bounding box center [876, 60] width 66 height 31
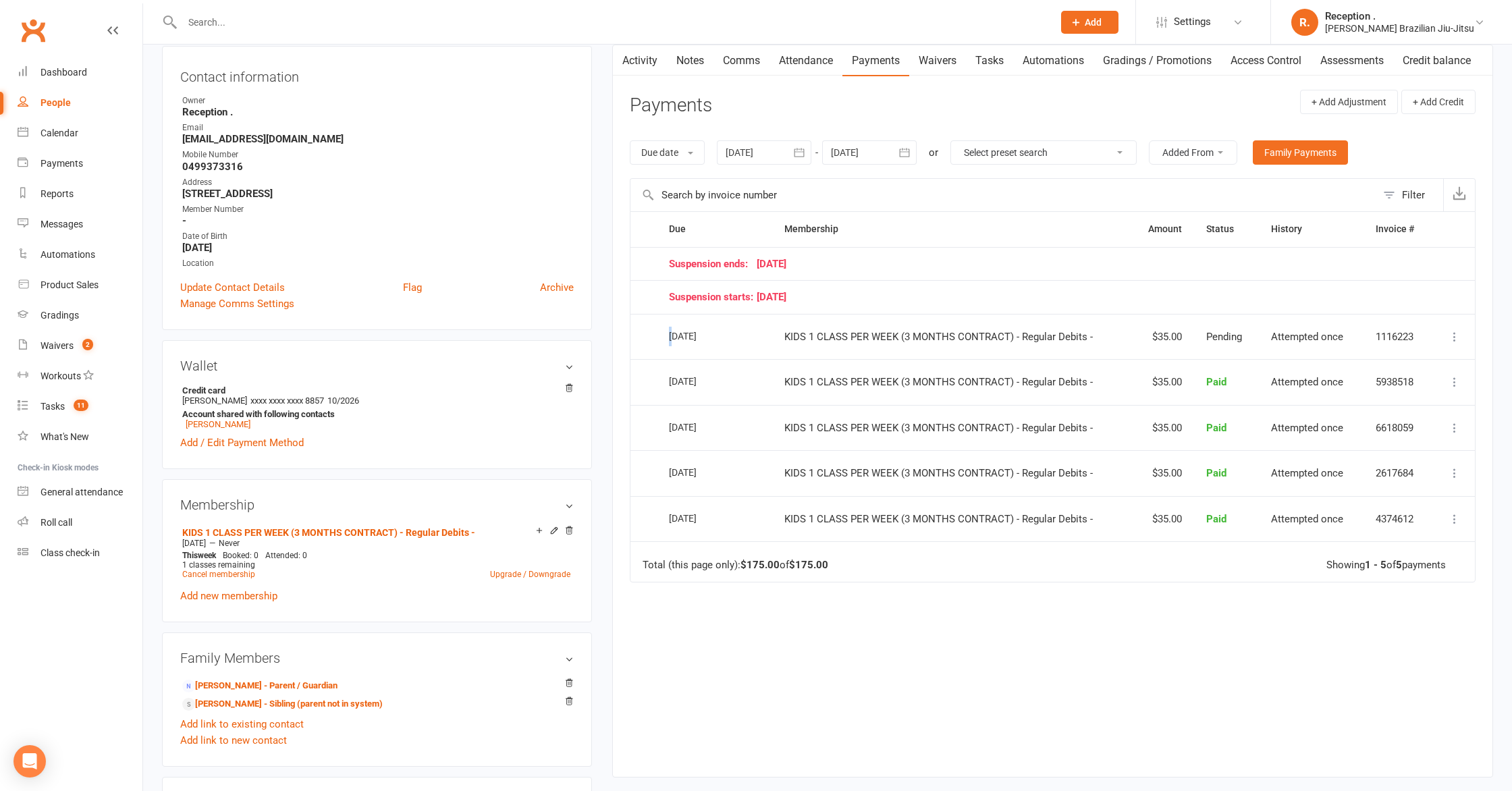
drag, startPoint x: 676, startPoint y: 339, endPoint x: 666, endPoint y: 337, distance: 10.2
click at [666, 337] on td "[DATE]" at bounding box center [715, 337] width 116 height 46
drag, startPoint x: 653, startPoint y: 335, endPoint x: 1015, endPoint y: 349, distance: 362.3
click at [1015, 349] on tr "Select this 13 Sep 2025 Jett Hansen KIDS 1 CLASS PER WEEK (3 MONTHS CONTRACT) -…" at bounding box center [1053, 337] width 844 height 46
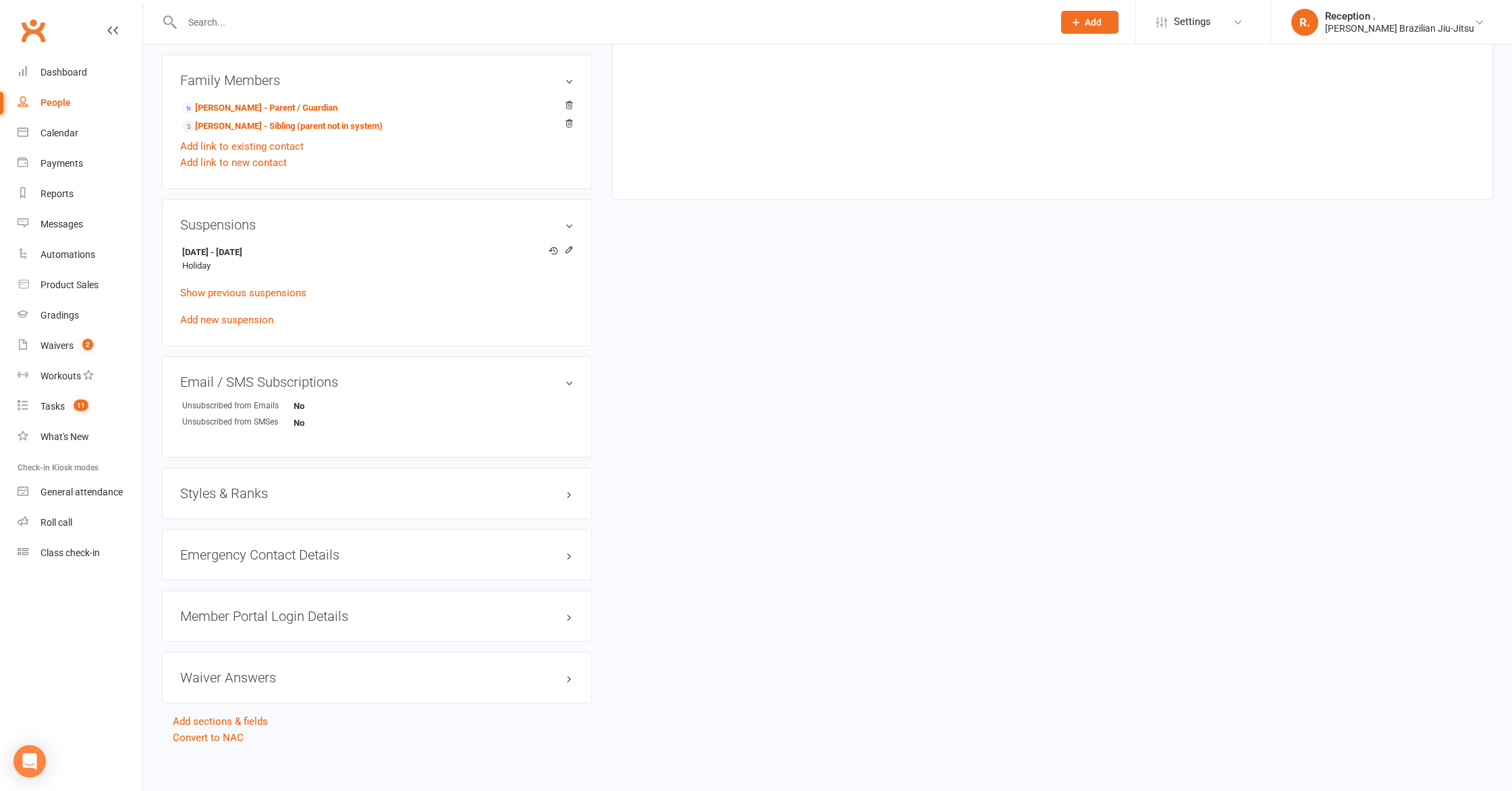
scroll to position [723, 0]
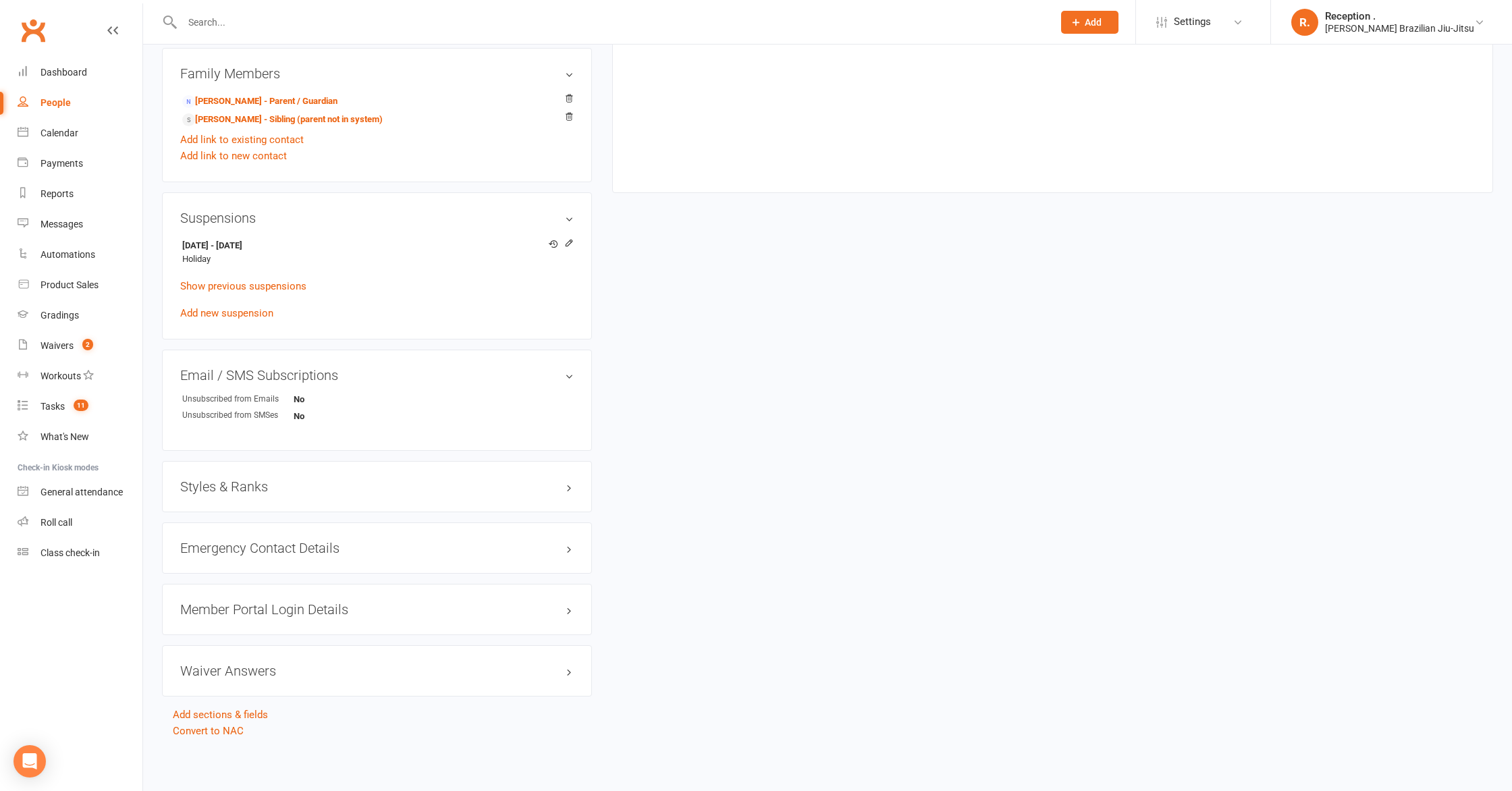
click at [233, 474] on div "Styles & Ranks" at bounding box center [376, 486] width 430 height 52
click at [226, 480] on h3 "Styles & Ranks" at bounding box center [377, 486] width 394 height 15
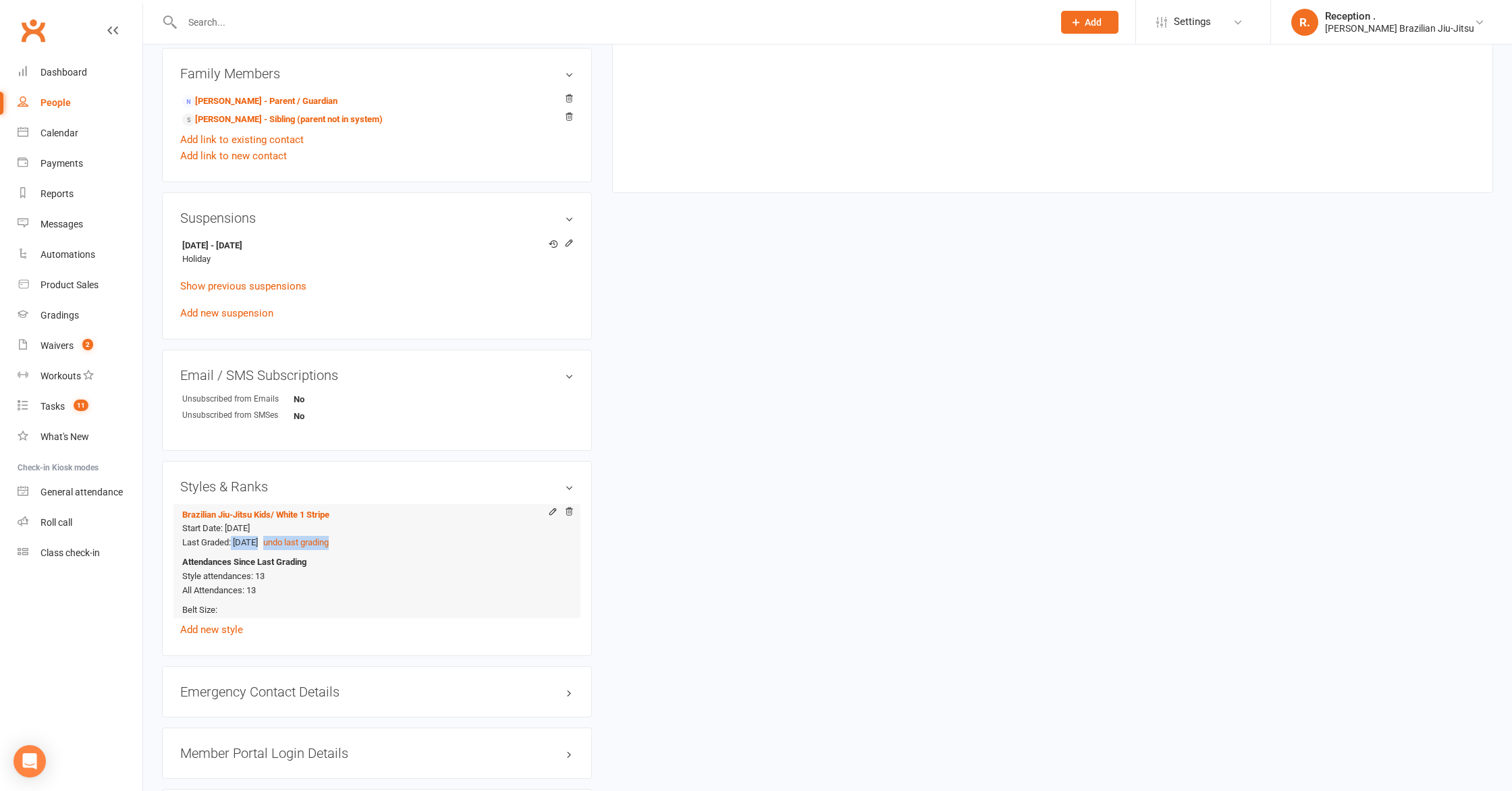
drag, startPoint x: 232, startPoint y: 541, endPoint x: 375, endPoint y: 536, distance: 143.1
click at [375, 537] on div "Start Date: 19 Sep 2024 Last Graded: 14 Jun 2025 undo last grading" at bounding box center [374, 536] width 385 height 28
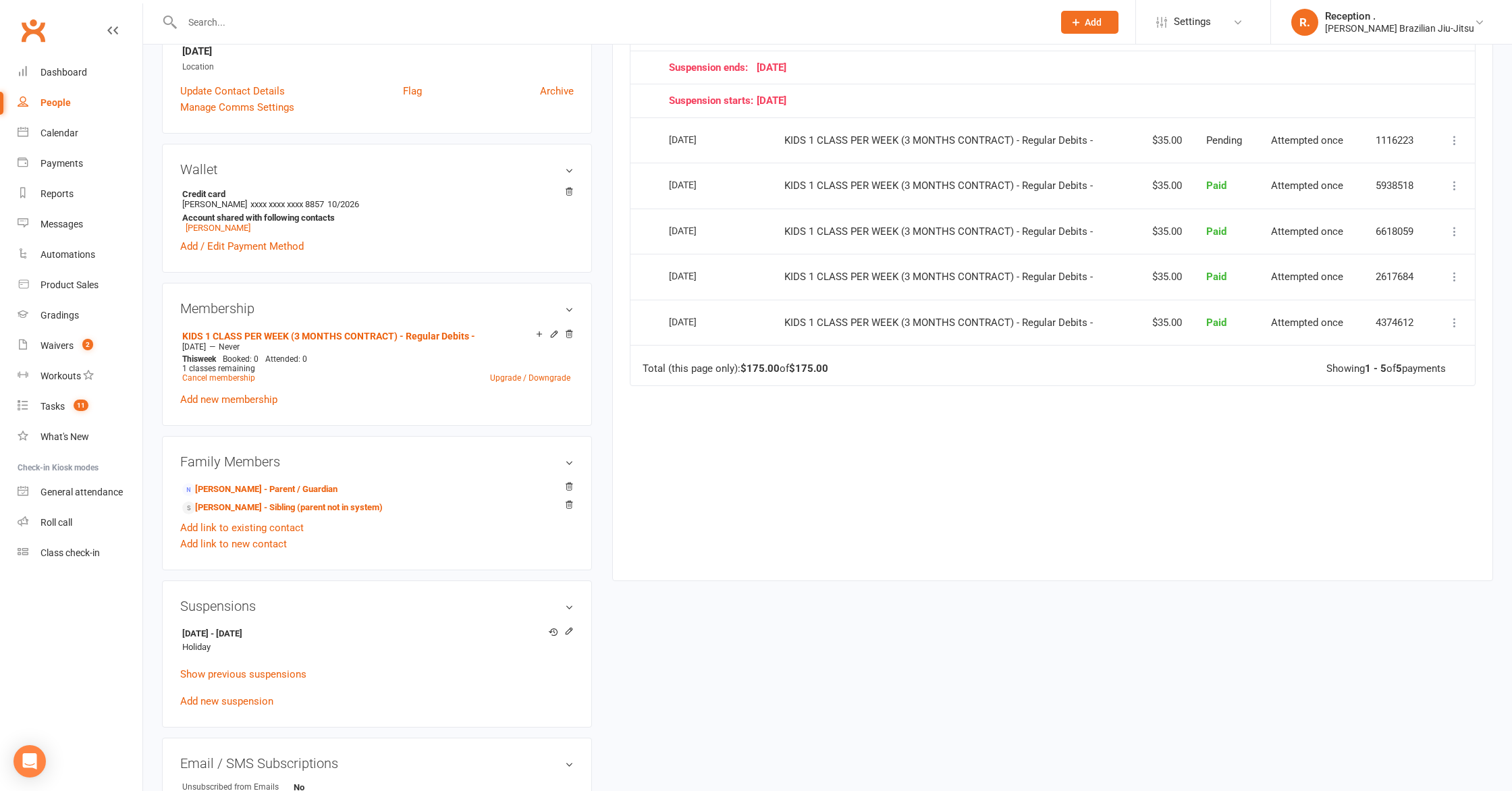
scroll to position [0, 0]
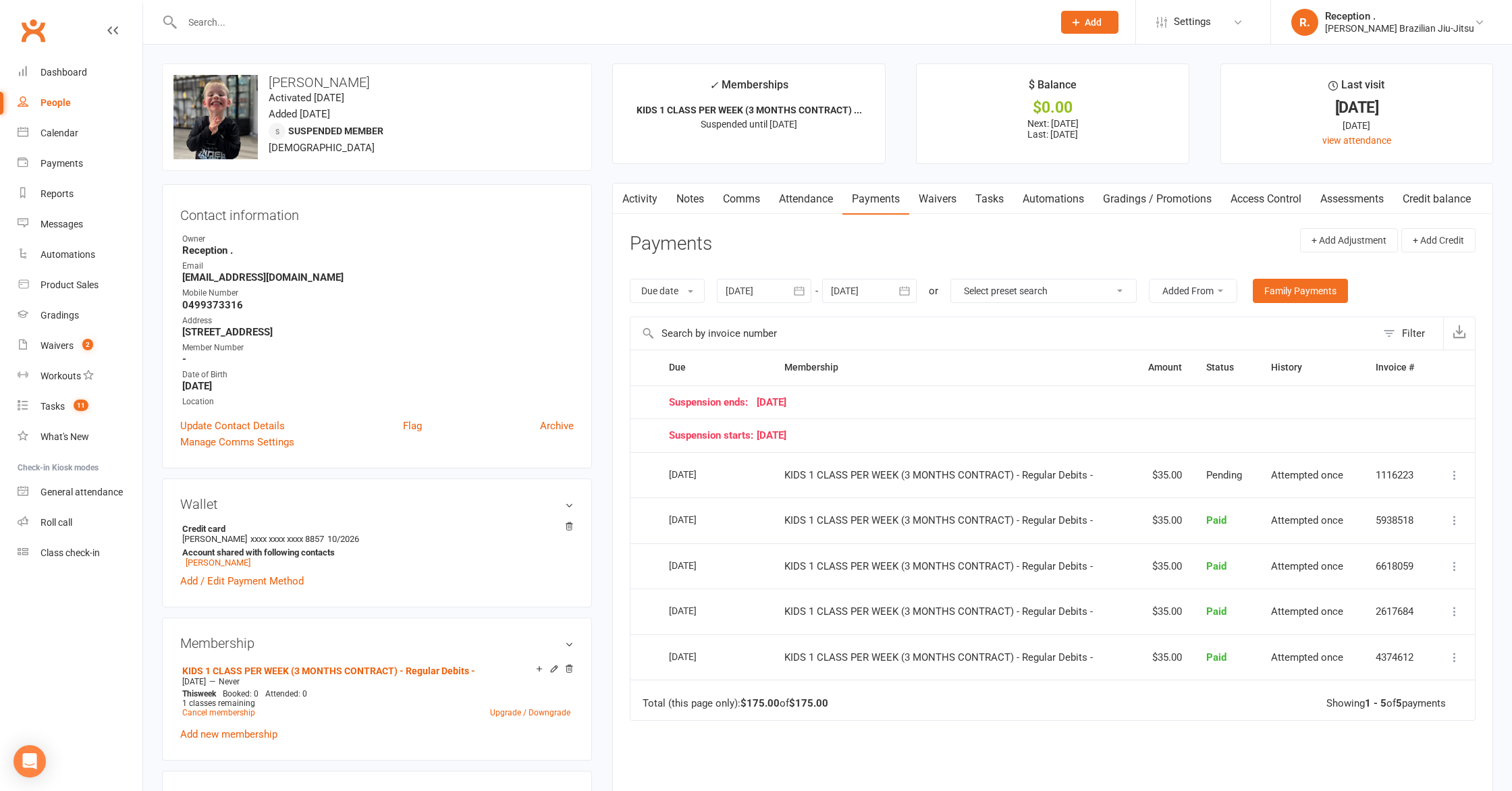
click at [221, 13] on input "text" at bounding box center [611, 23] width 865 height 19
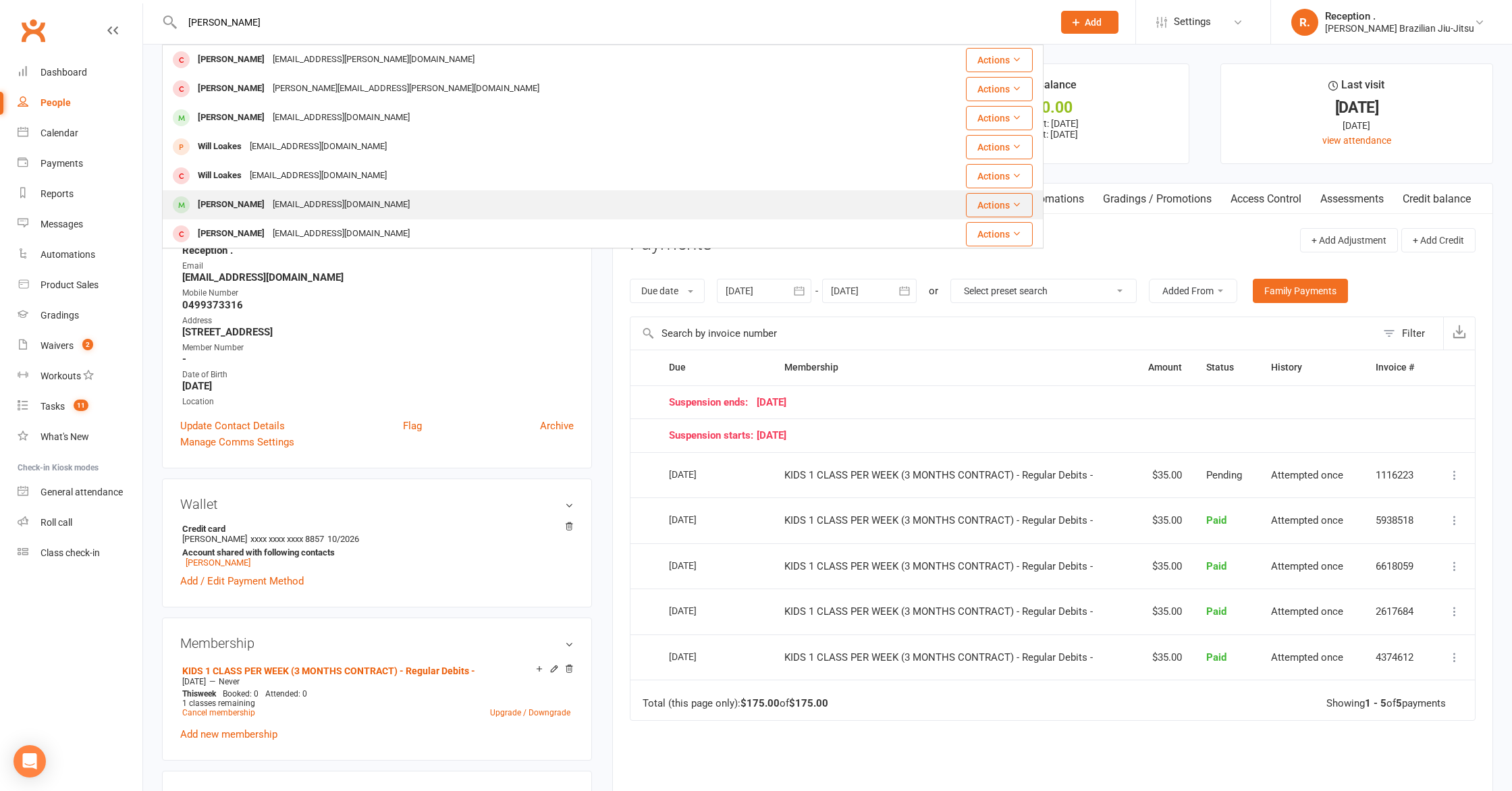
type input "will carls"
click at [310, 204] on tbody "William Carnavas will.carnavas@gmail.com Actions Will Cameron colin.cameron@zoh…" at bounding box center [603, 336] width 880 height 581
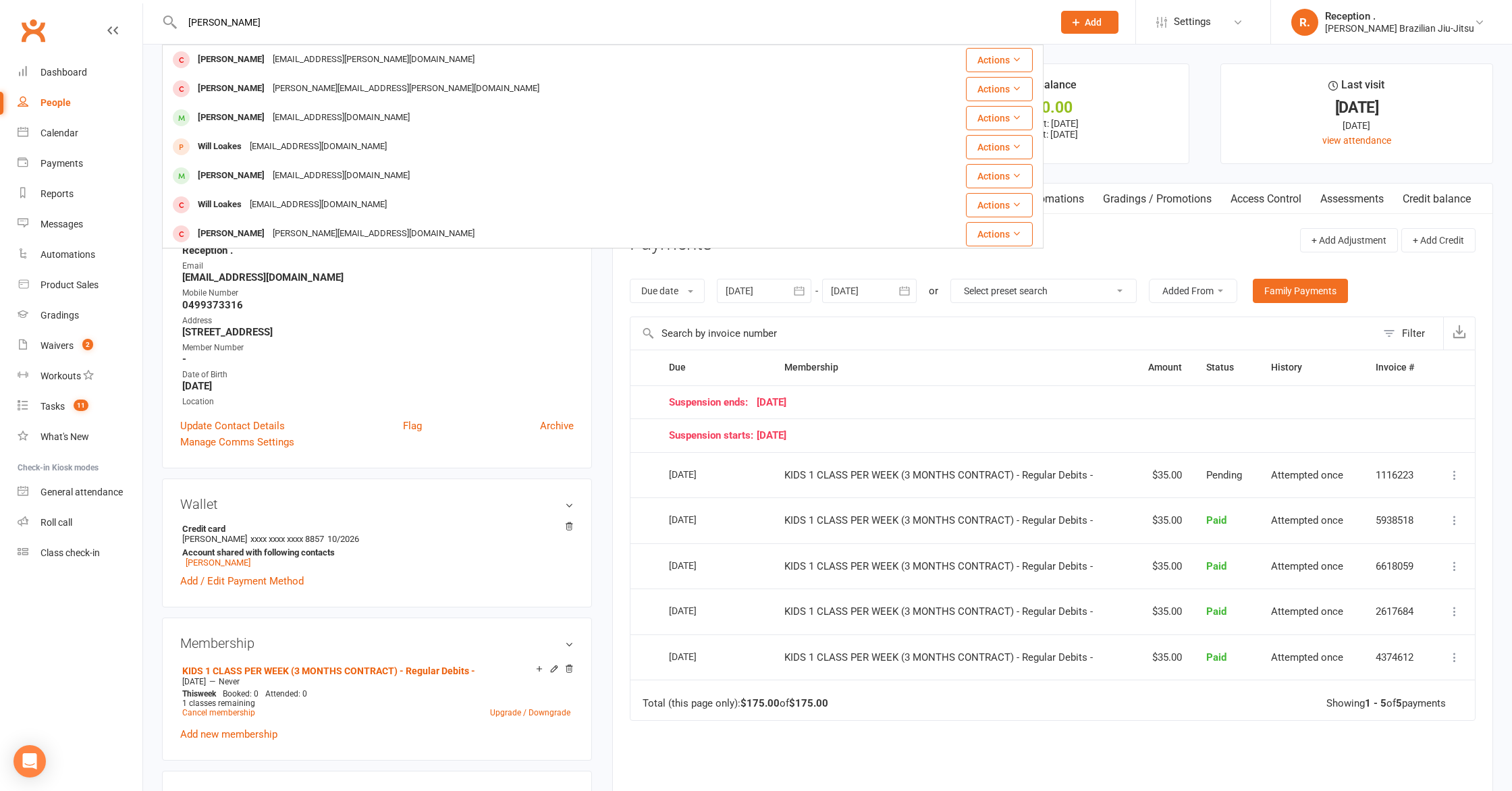
click at [281, 168] on div "[EMAIL_ADDRESS][DOMAIN_NAME]" at bounding box center [341, 176] width 145 height 19
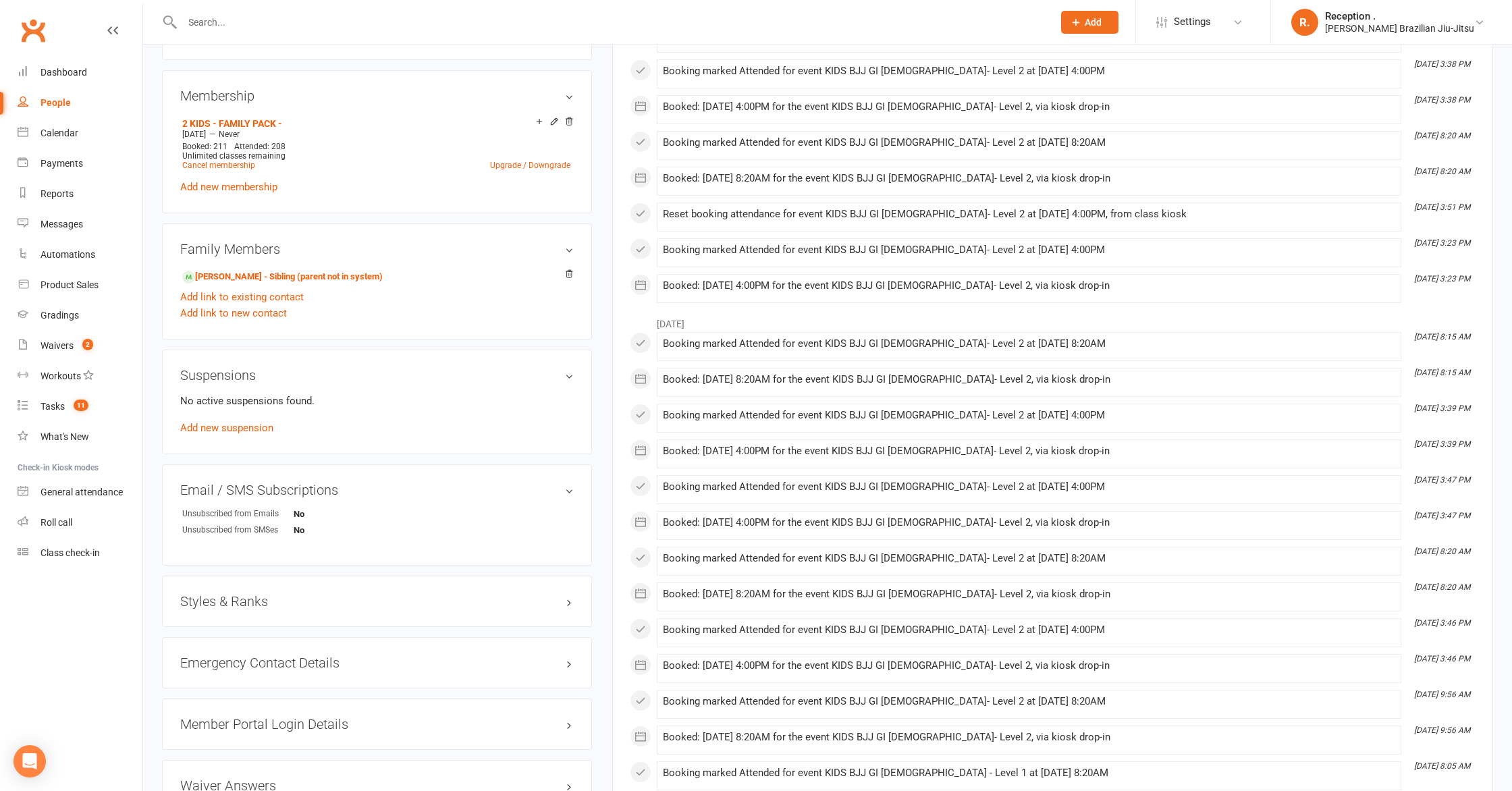
scroll to position [519, 0]
click at [228, 603] on h3 "Styles & Ranks" at bounding box center [377, 600] width 394 height 15
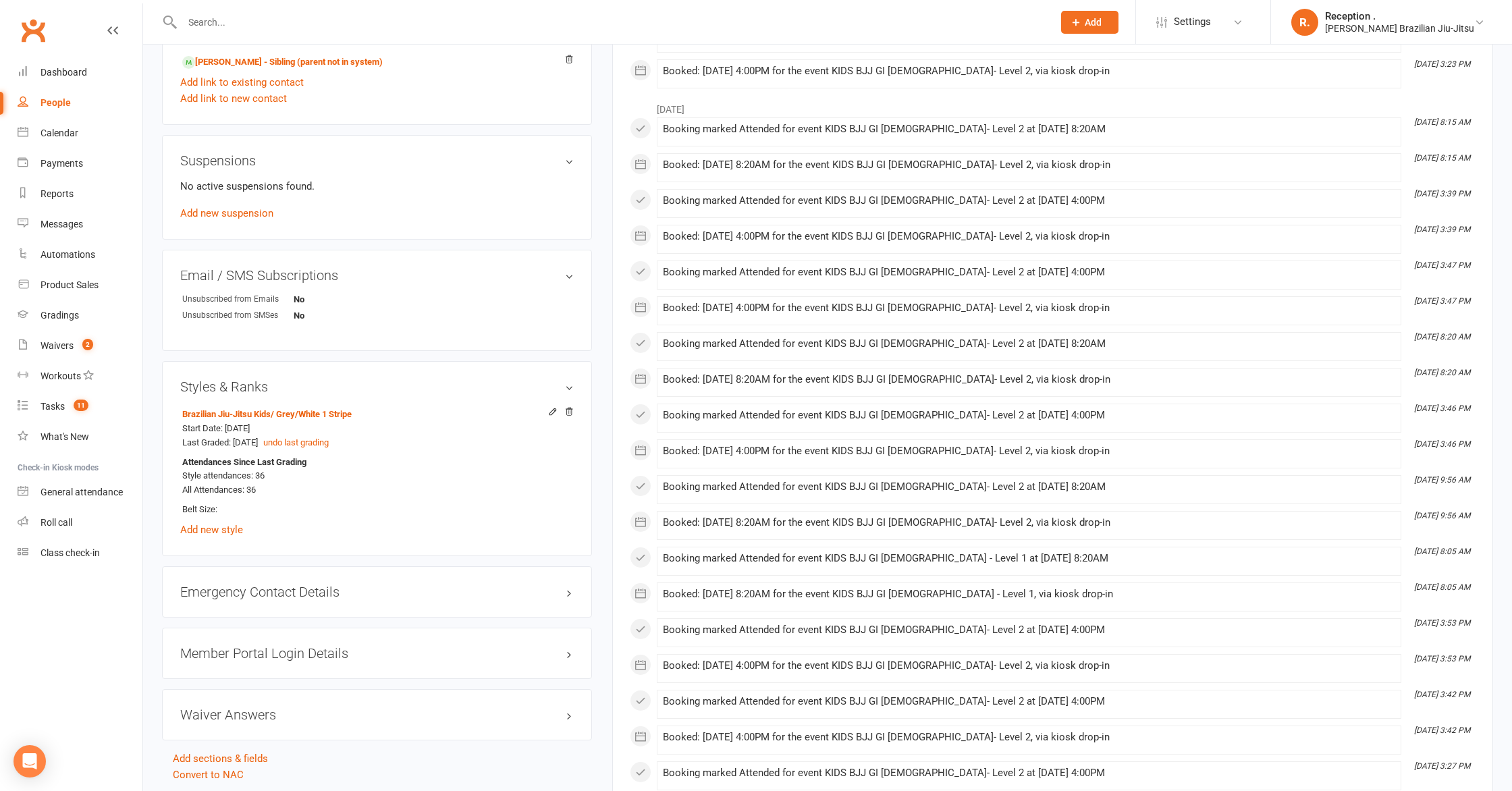
scroll to position [747, 0]
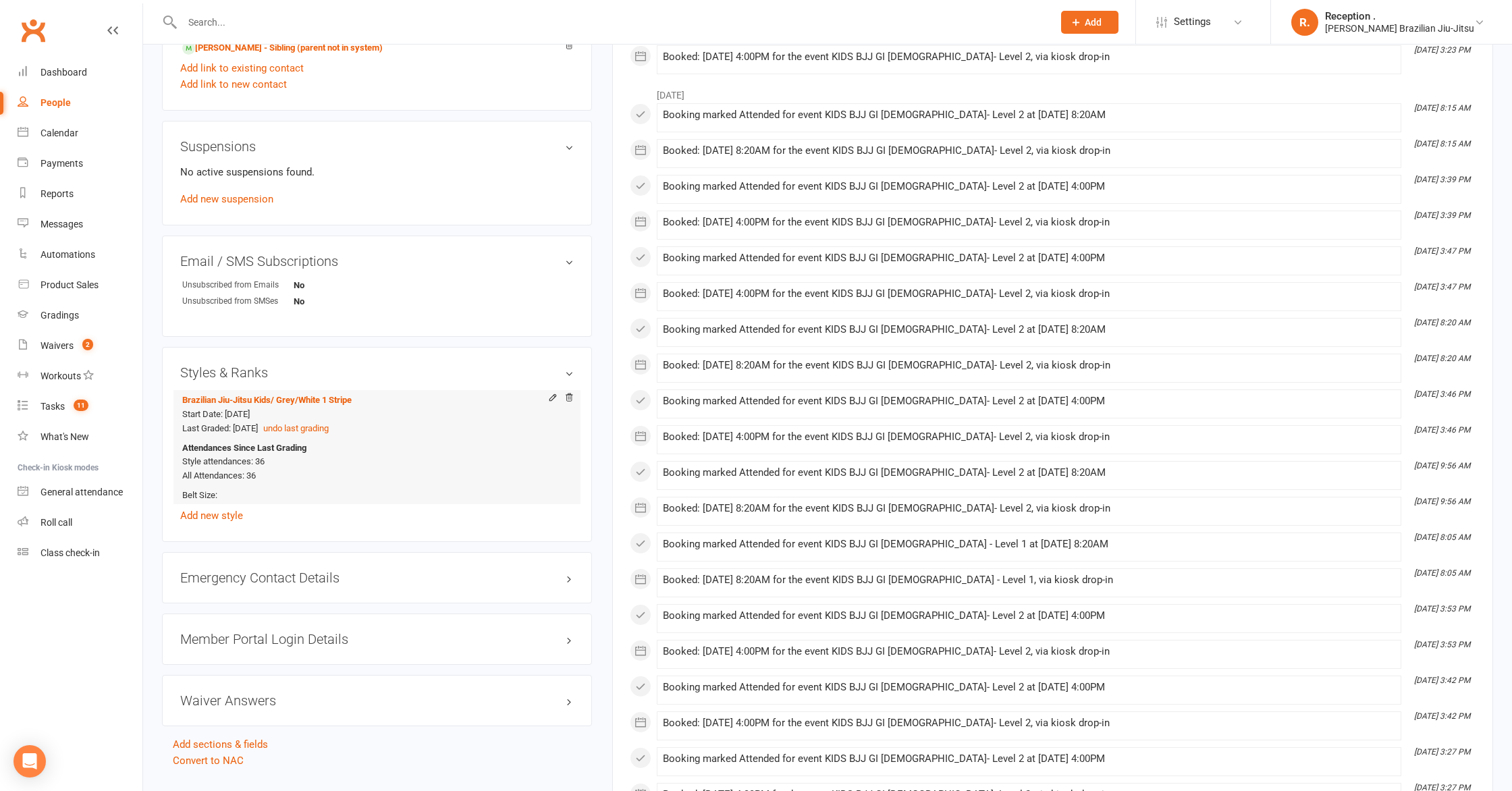
click at [249, 412] on span "Start Date: 18 Nov 2023" at bounding box center [215, 415] width 67 height 10
click at [243, 427] on span "Last Graded: 14 Jun 2025" at bounding box center [220, 429] width 75 height 10
drag, startPoint x: 234, startPoint y: 427, endPoint x: 281, endPoint y: 427, distance: 47.0
click at [258, 427] on span "Last Graded: 14 Jun 2025" at bounding box center [220, 429] width 75 height 10
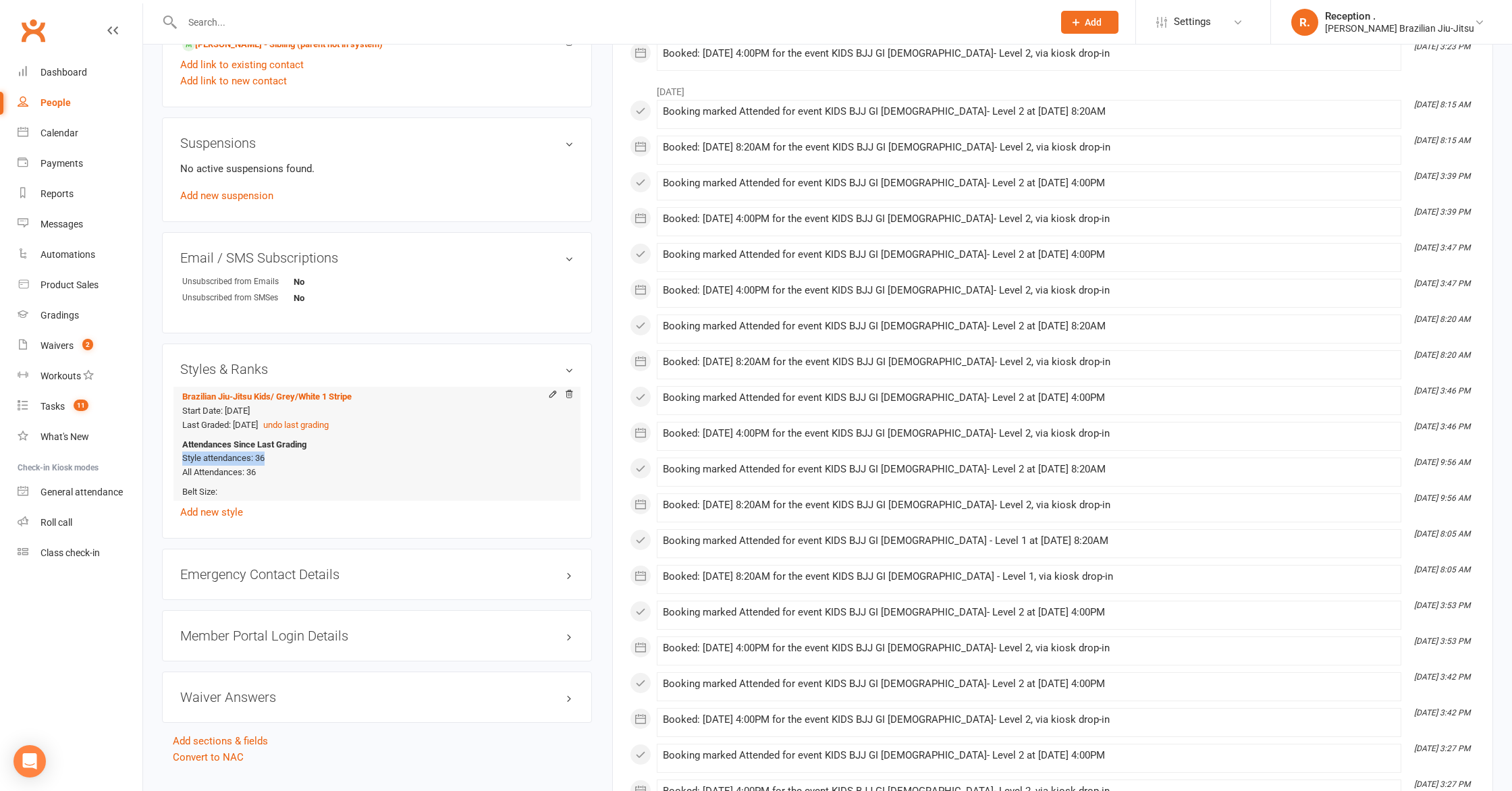
drag, startPoint x: 276, startPoint y: 462, endPoint x: 214, endPoint y: 451, distance: 63.0
click at [186, 453] on div "Attendances Since Last Grading Style attendances: 36 All Attendances: 36" at bounding box center [374, 458] width 385 height 43
click at [274, 462] on div "Attendances Since Last Grading Style attendances: 36 All Attendances: 36" at bounding box center [374, 458] width 385 height 43
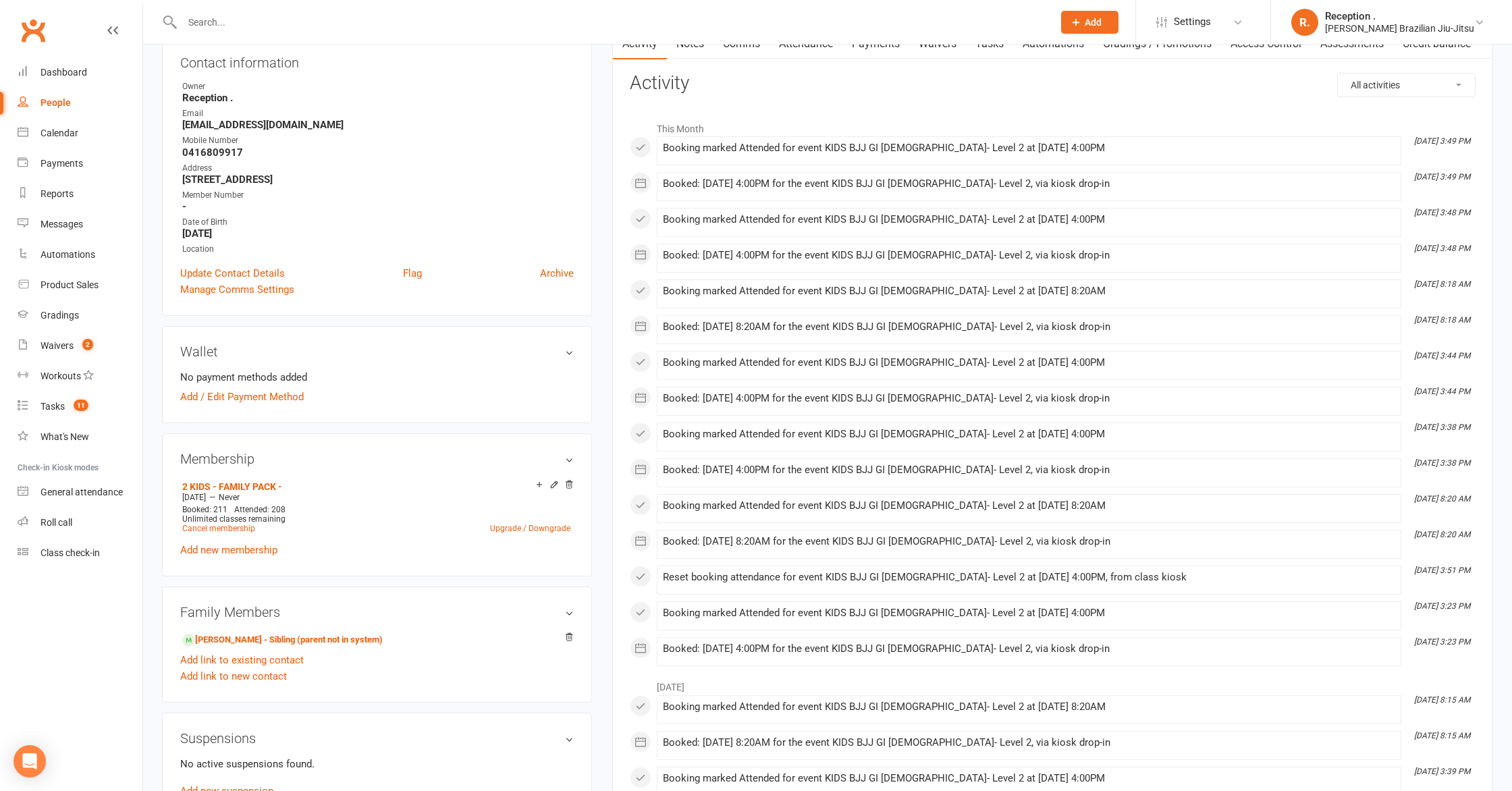
scroll to position [0, 0]
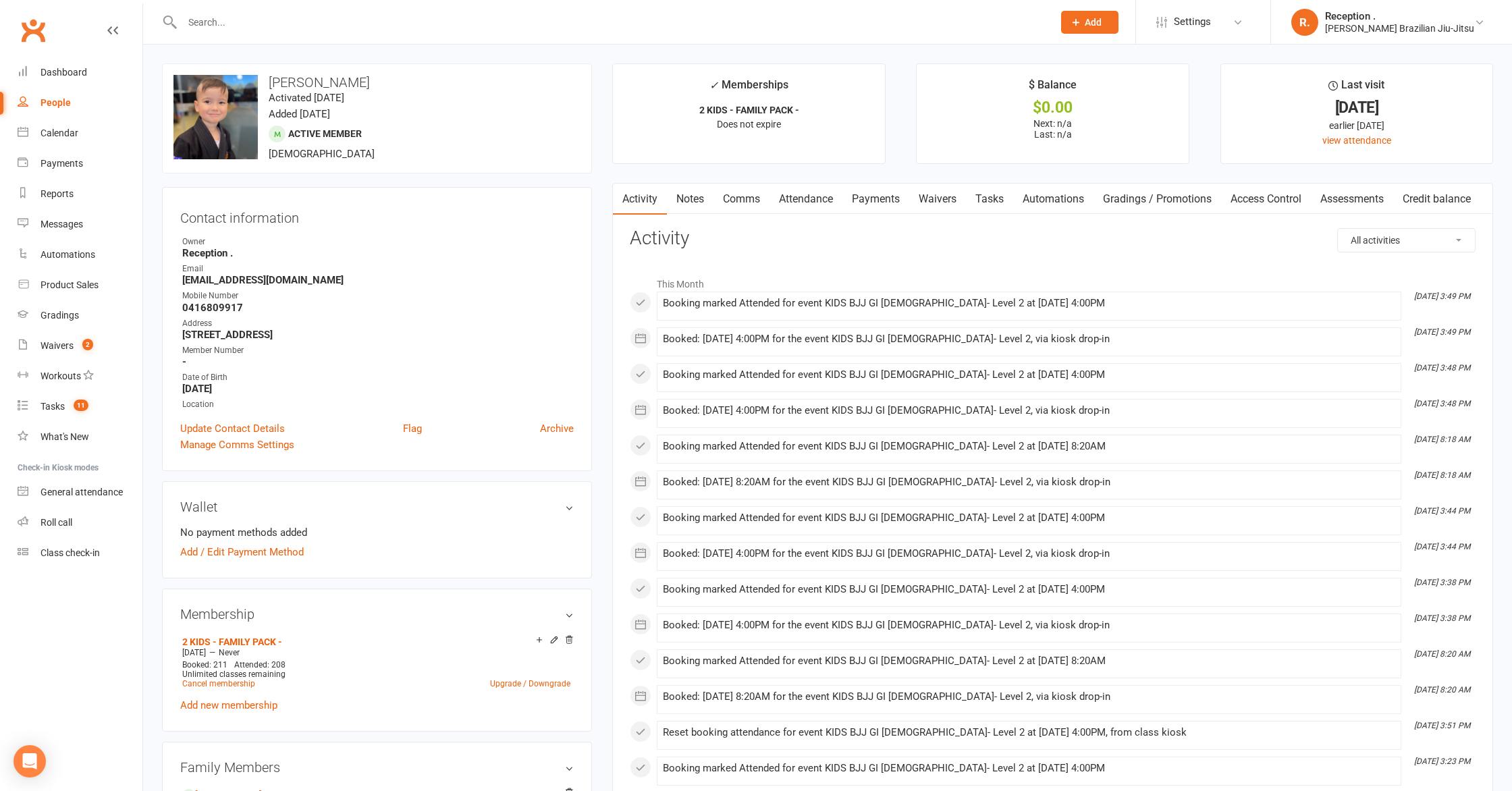
click at [813, 197] on link "Attendance" at bounding box center [806, 199] width 73 height 31
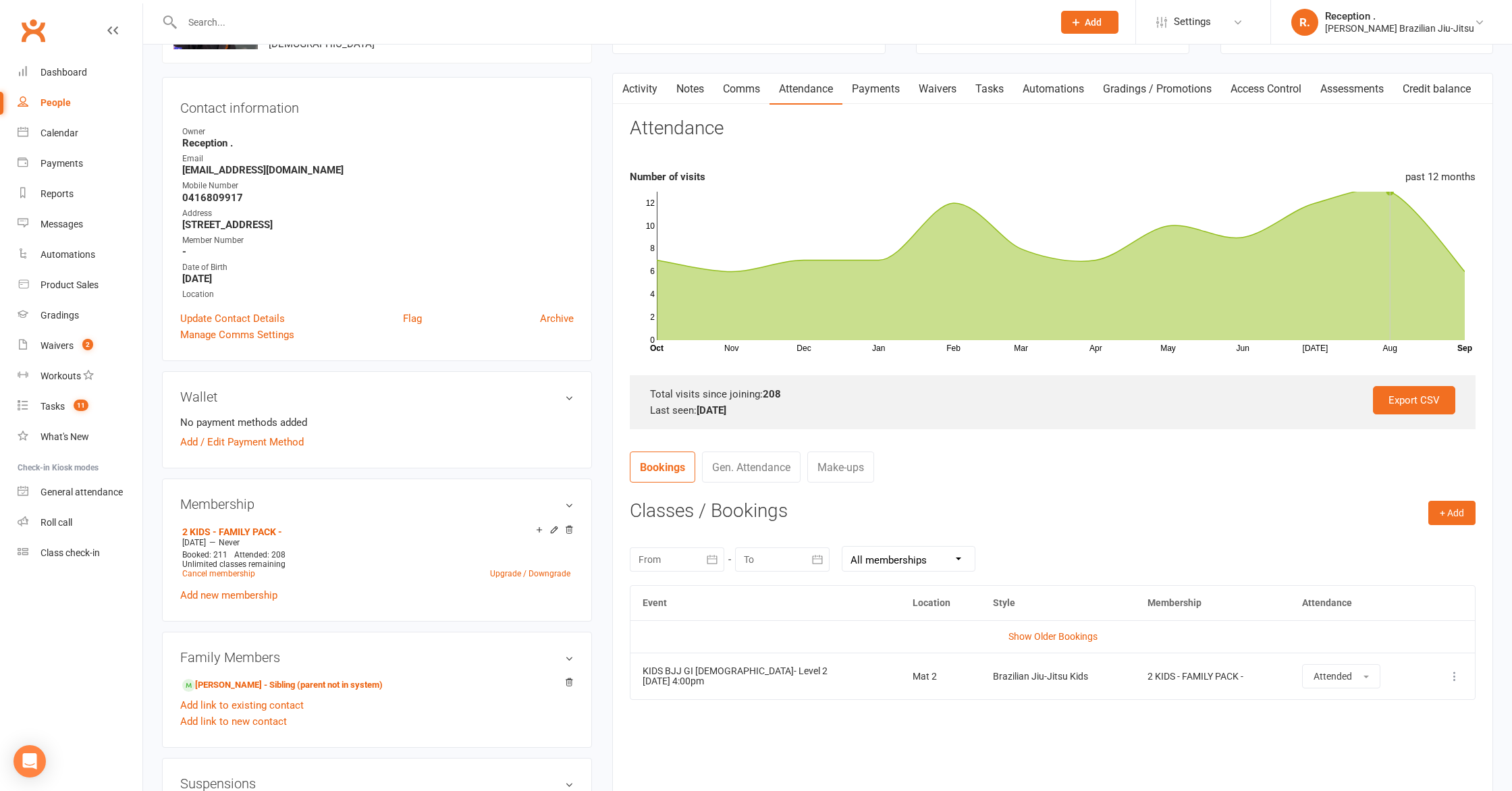
scroll to position [111, 0]
drag, startPoint x: 792, startPoint y: 387, endPoint x: 735, endPoint y: 385, distance: 57.0
click at [735, 385] on div "Total visits since joining: 208" at bounding box center [1053, 393] width 805 height 17
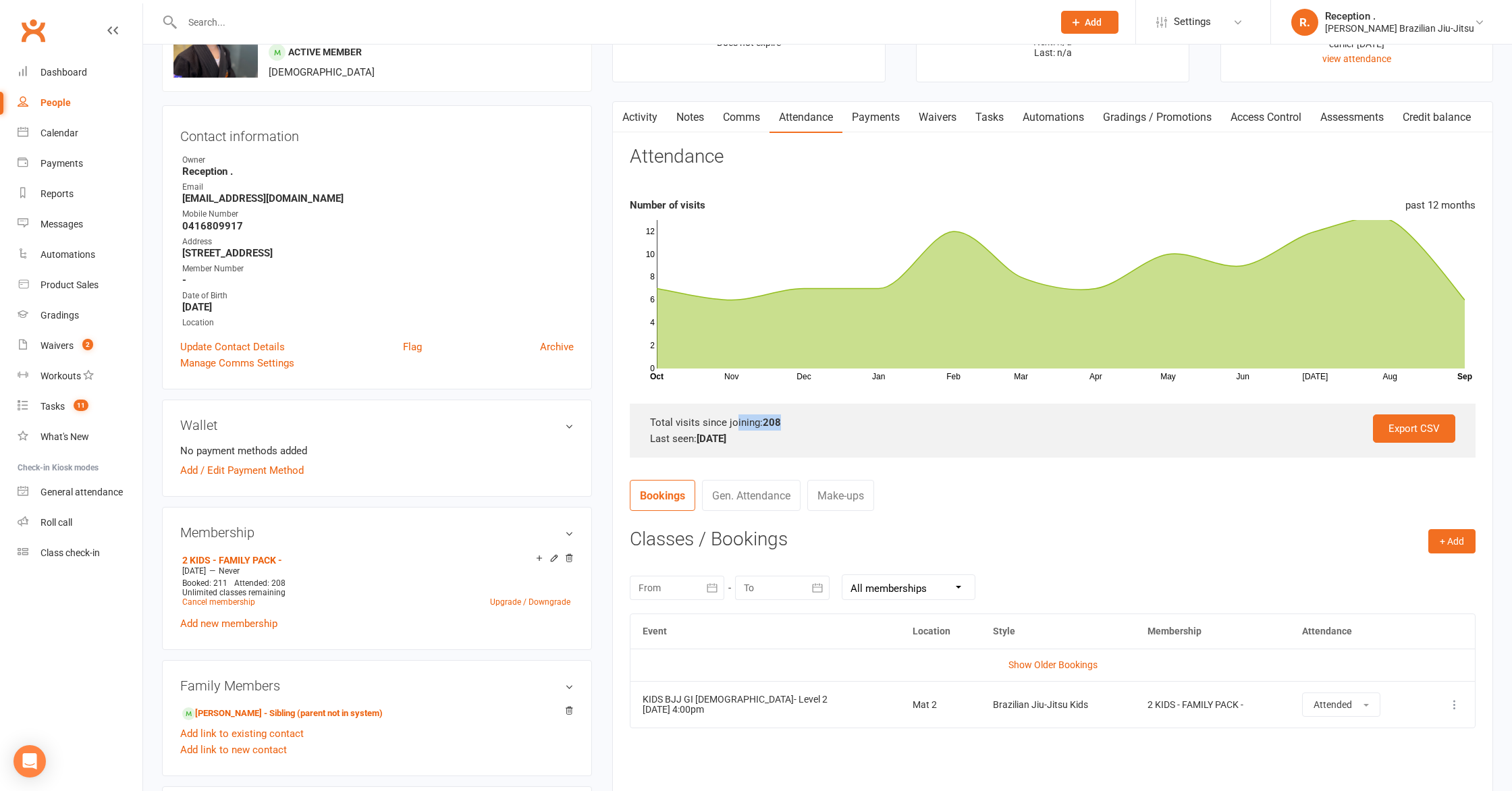
scroll to position [64, 0]
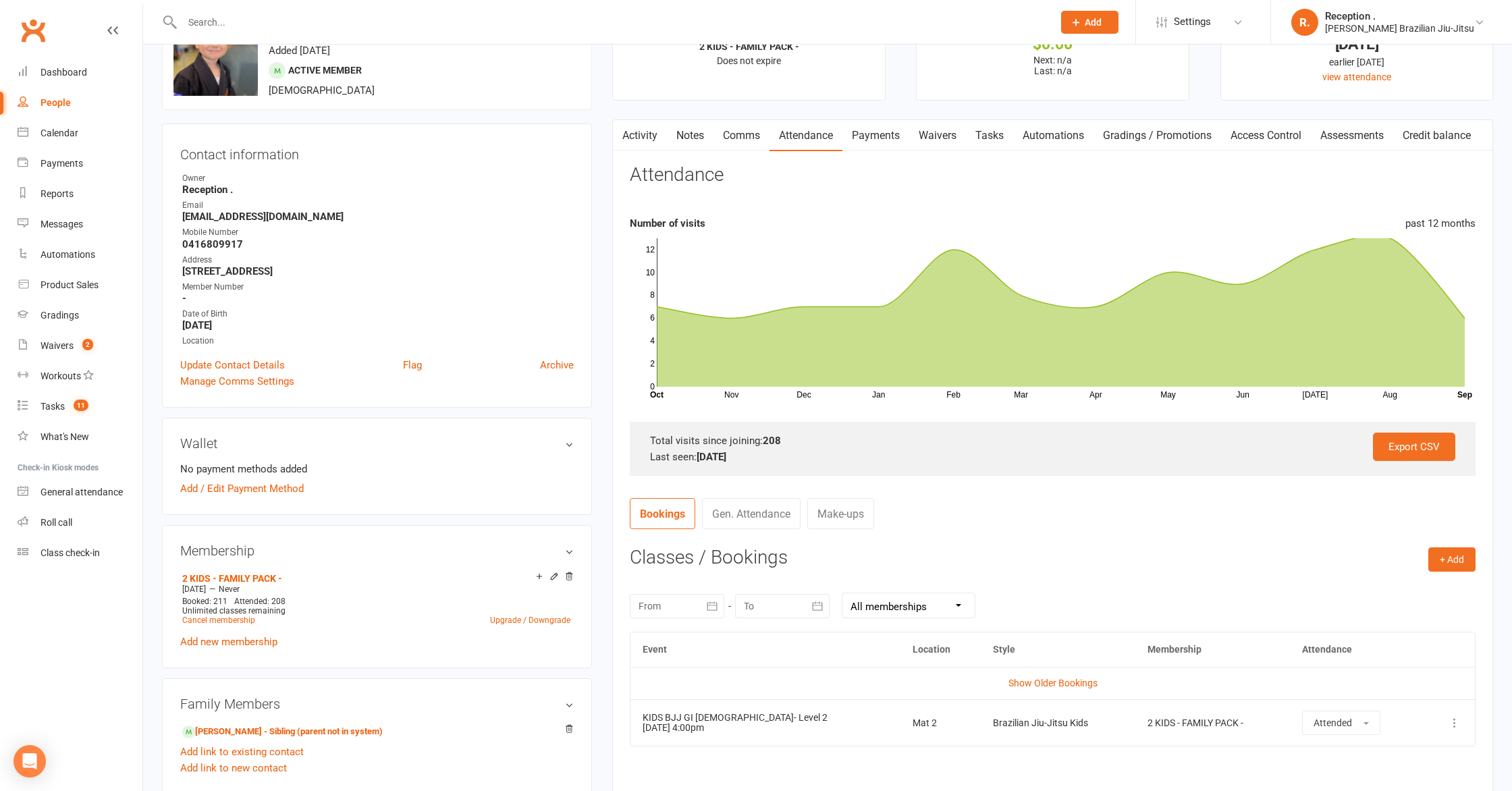
drag, startPoint x: 1476, startPoint y: 223, endPoint x: 1180, endPoint y: 315, distance: 310.0
click at [1490, 224] on div "Activity Notes Comms Attendance Payments Waivers Tasks Automations Gradings / P…" at bounding box center [1053, 486] width 881 height 734
drag, startPoint x: 784, startPoint y: 438, endPoint x: 628, endPoint y: 414, distance: 157.8
click at [633, 435] on div "Export CSV Total visits since joining: 208 Last seen: 16 Sep 2025" at bounding box center [1053, 449] width 846 height 54
drag, startPoint x: 1403, startPoint y: 225, endPoint x: 1485, endPoint y: 227, distance: 82.0
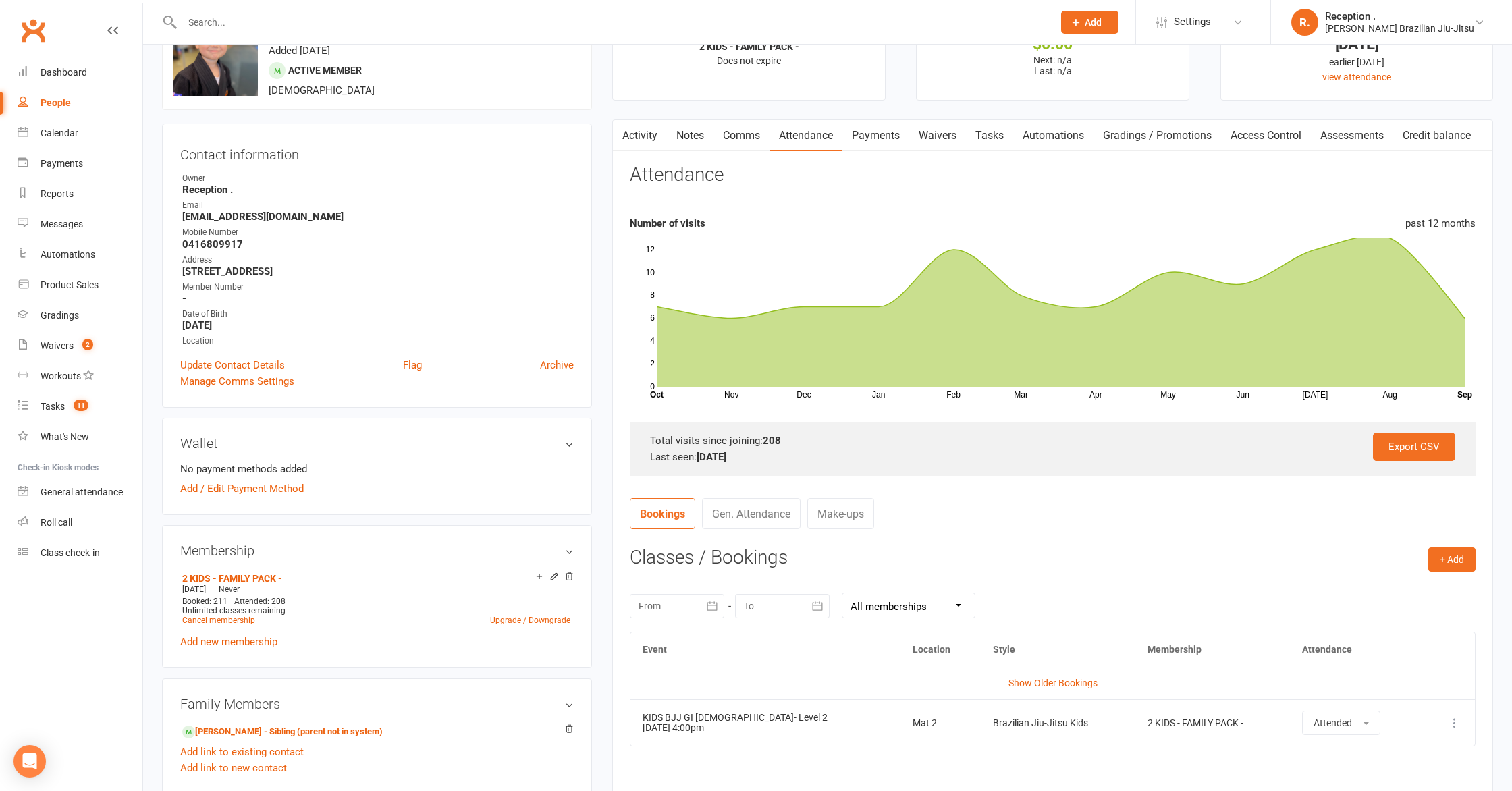
click at [1485, 227] on div "Activity Notes Comms Attendance Payments Waivers Tasks Automations Gradings / P…" at bounding box center [1053, 486] width 881 height 734
drag, startPoint x: 786, startPoint y: 442, endPoint x: 700, endPoint y: 440, distance: 86.0
click at [702, 440] on div "Total visits since joining: 208" at bounding box center [1053, 441] width 805 height 17
click at [614, 339] on div "Activity Notes Comms Attendance Payments Waivers Tasks Automations Gradings / P…" at bounding box center [1053, 486] width 881 height 734
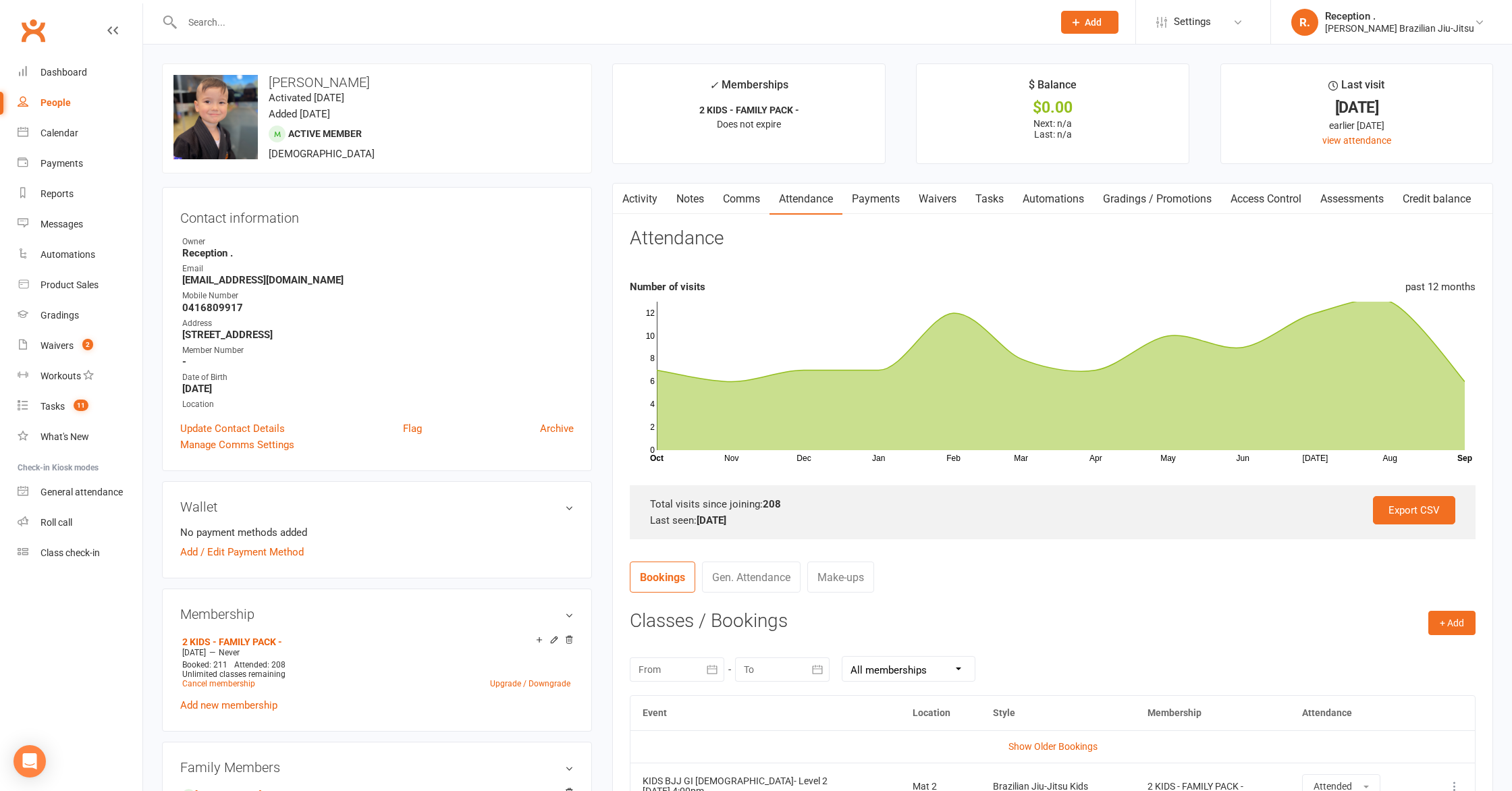
click at [232, 26] on input "text" at bounding box center [611, 23] width 865 height 19
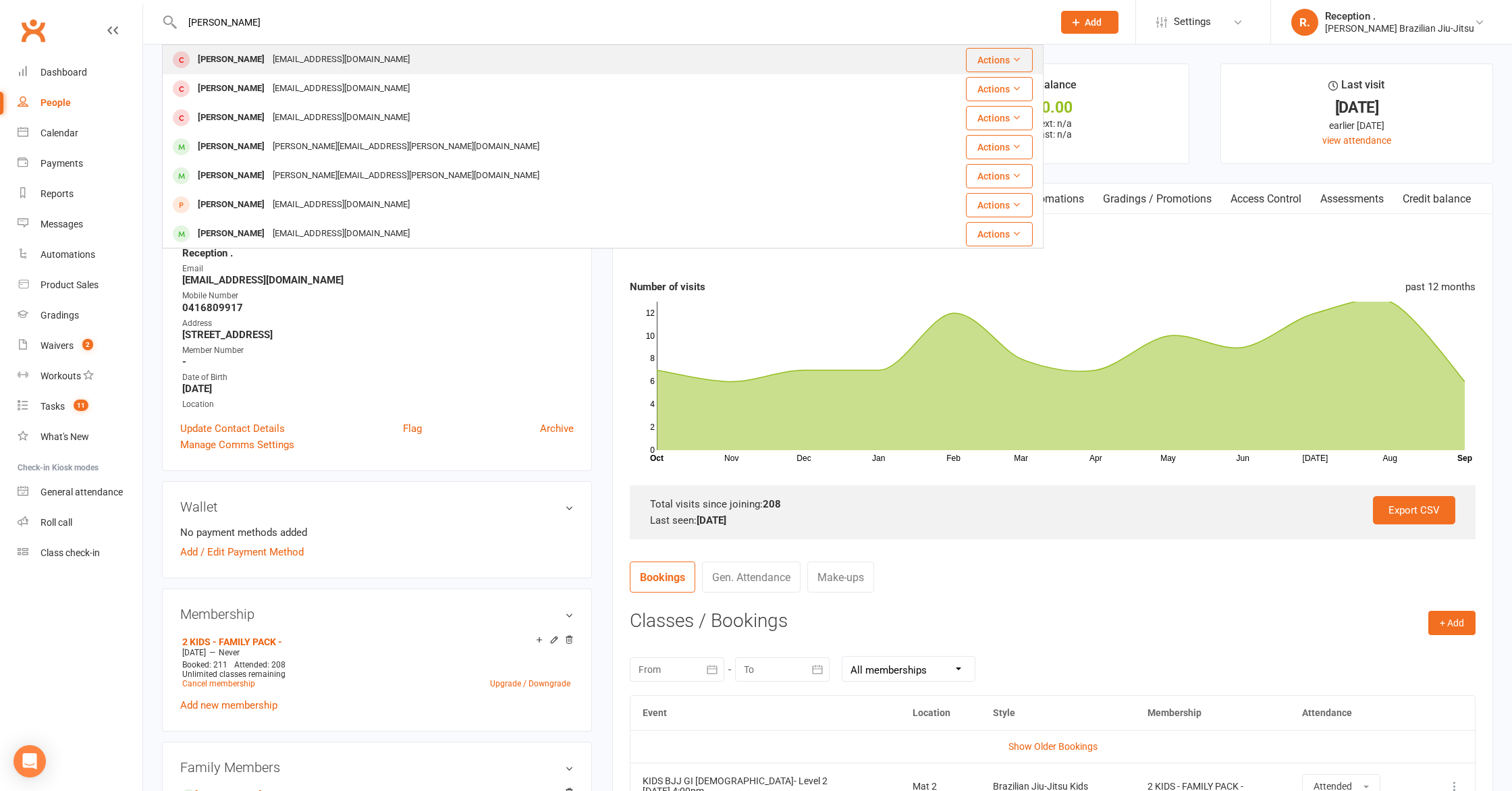
type input "connor wilson"
click at [238, 58] on div "Connor Wilson" at bounding box center [231, 60] width 75 height 19
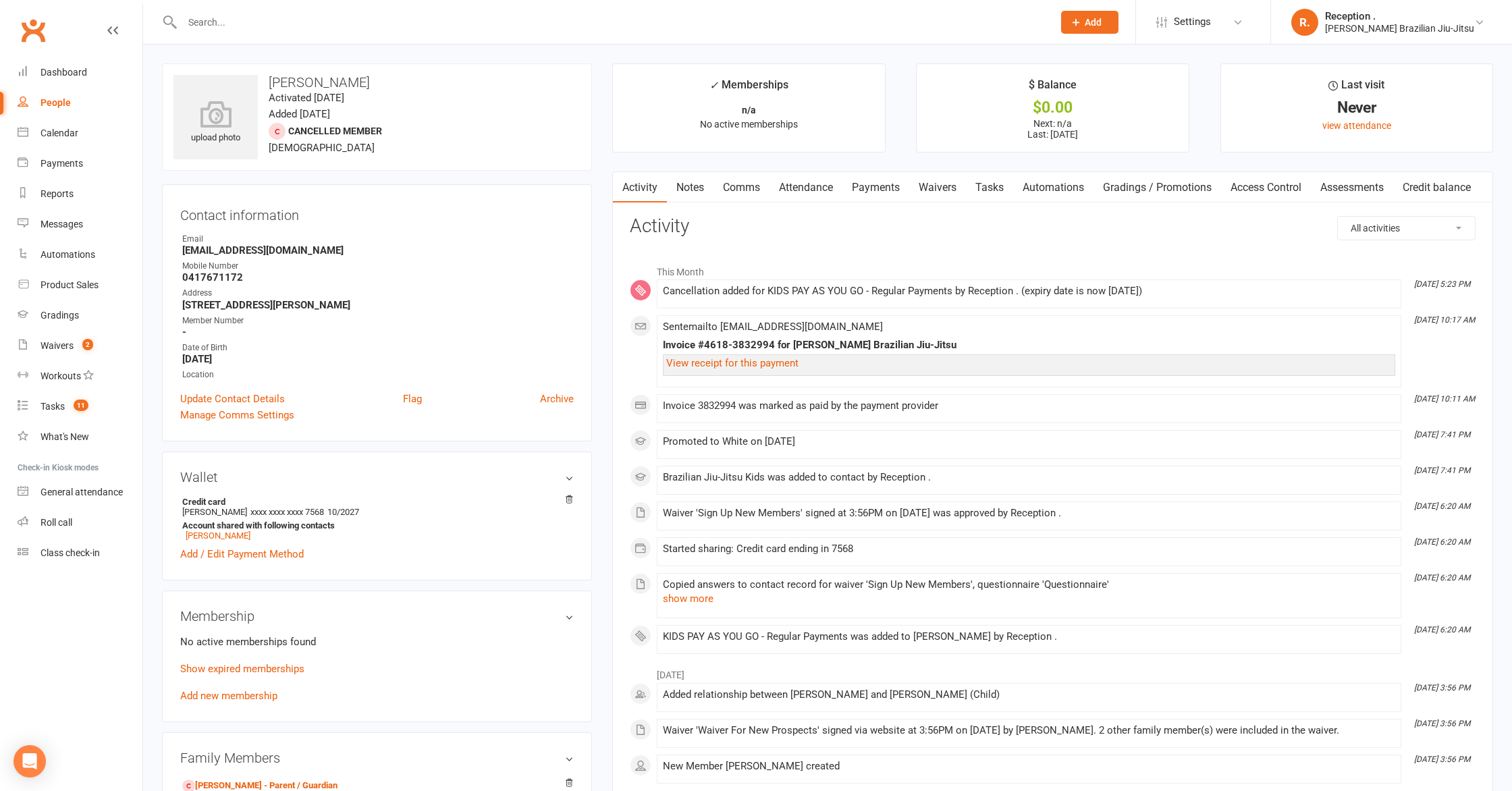
click at [687, 192] on link "Notes" at bounding box center [690, 187] width 46 height 31
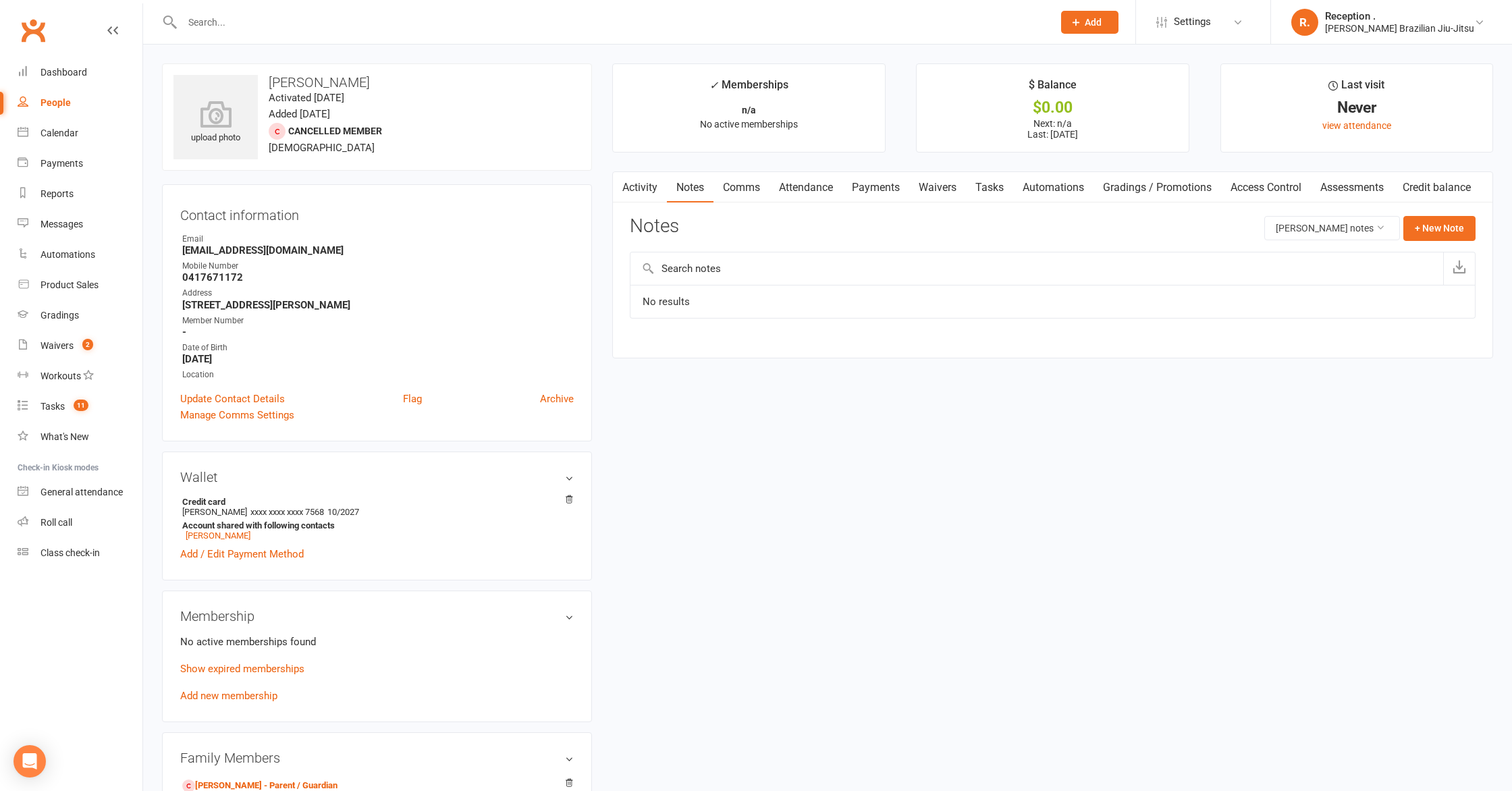
click at [253, 242] on div "Email" at bounding box center [377, 239] width 391 height 13
click at [244, 256] on ul "Owner Email april.wright91@hotmail.com Mobile Number 0417671172 Address 22 coll…" at bounding box center [377, 307] width 394 height 149
click at [245, 255] on strong "april.wright91@hotmail.com" at bounding box center [377, 250] width 391 height 12
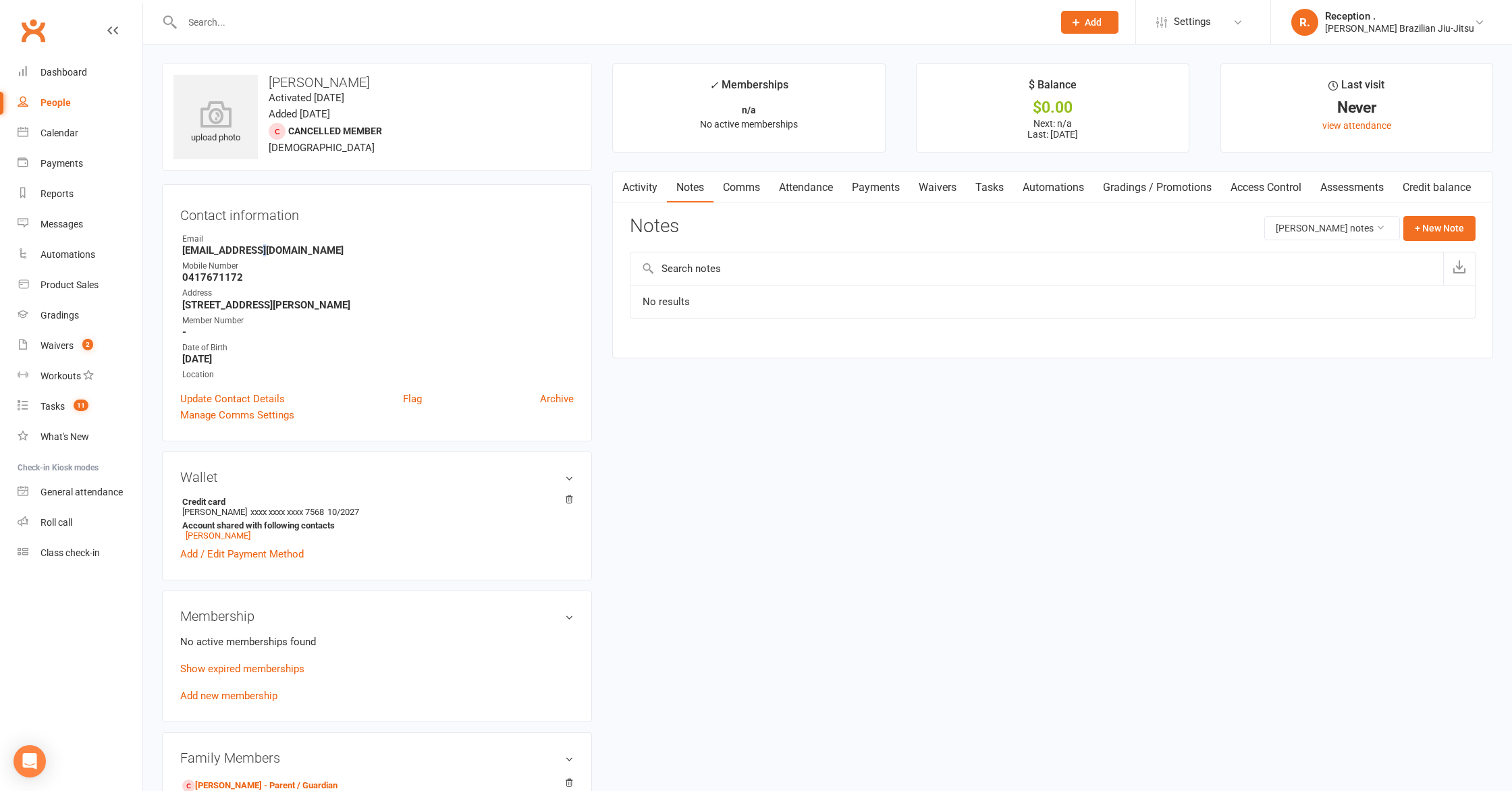
click at [245, 255] on strong "april.wright91@hotmail.com" at bounding box center [377, 250] width 391 height 12
click at [250, 248] on strong "april.wright91@hotmail.com" at bounding box center [377, 250] width 391 height 12
click at [256, 663] on link "Show expired memberships" at bounding box center [242, 669] width 124 height 12
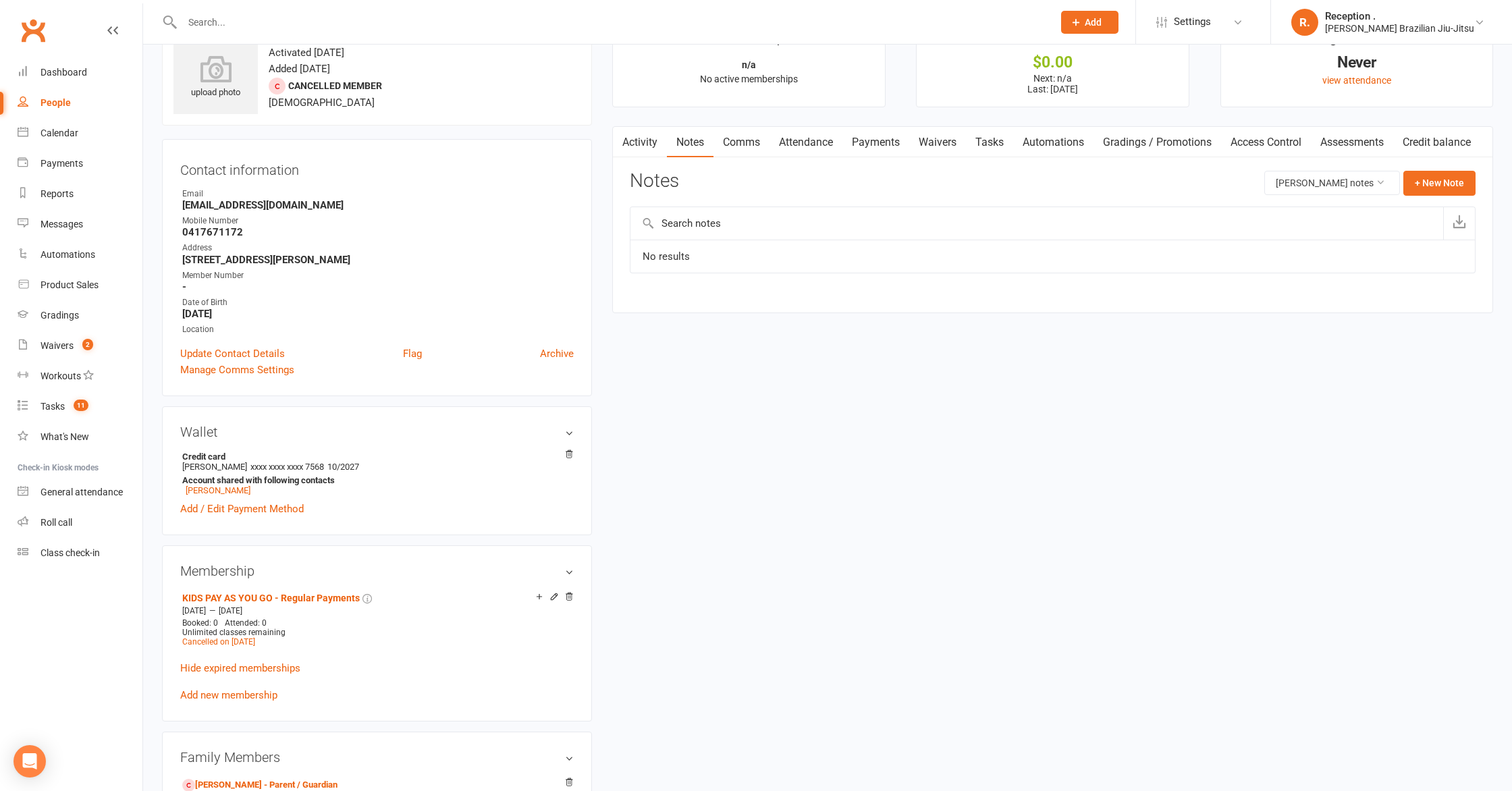
scroll to position [47, 0]
click at [865, 145] on link "Payments" at bounding box center [876, 140] width 66 height 31
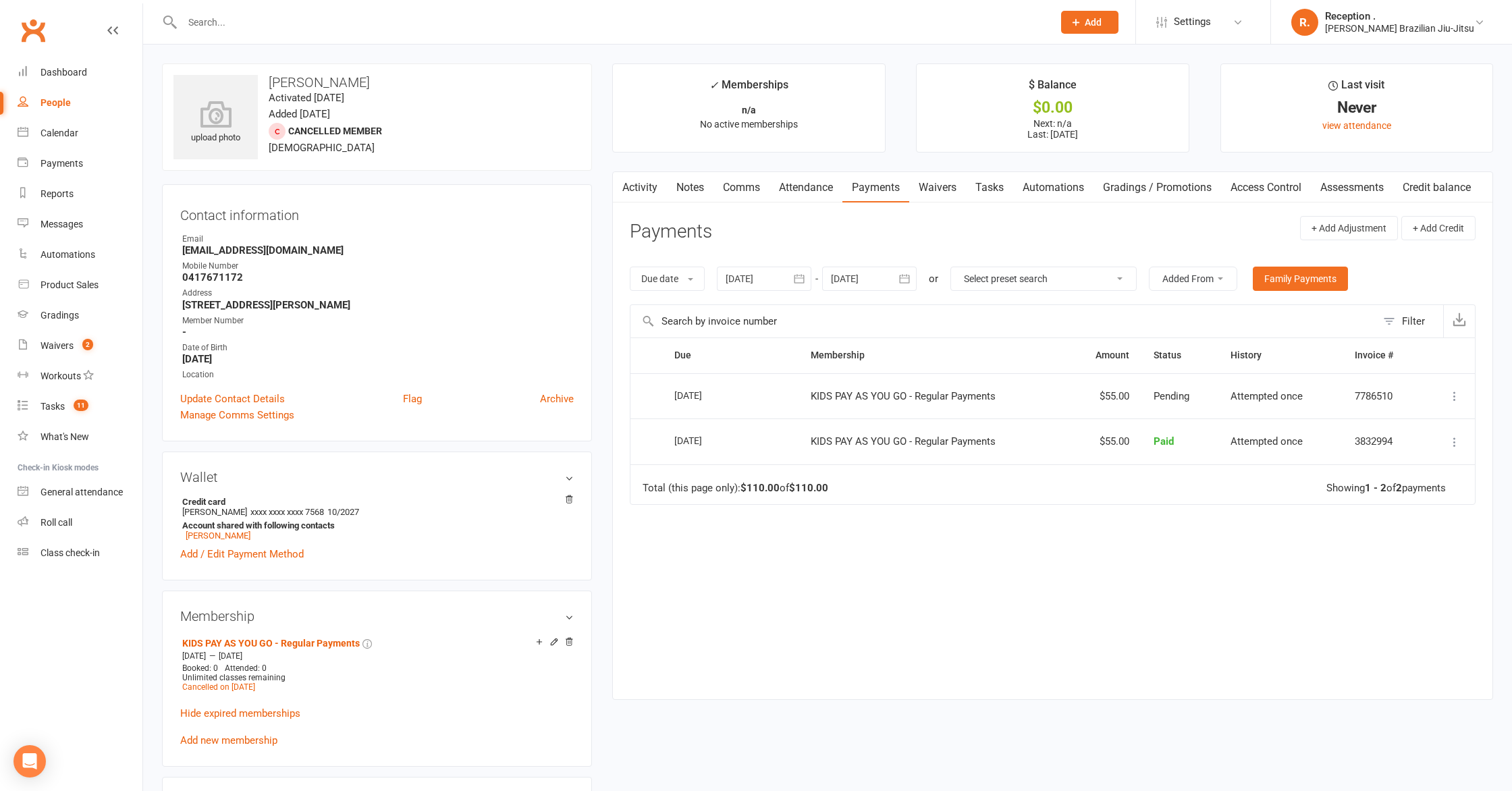
click at [696, 192] on link "Notes" at bounding box center [690, 187] width 46 height 31
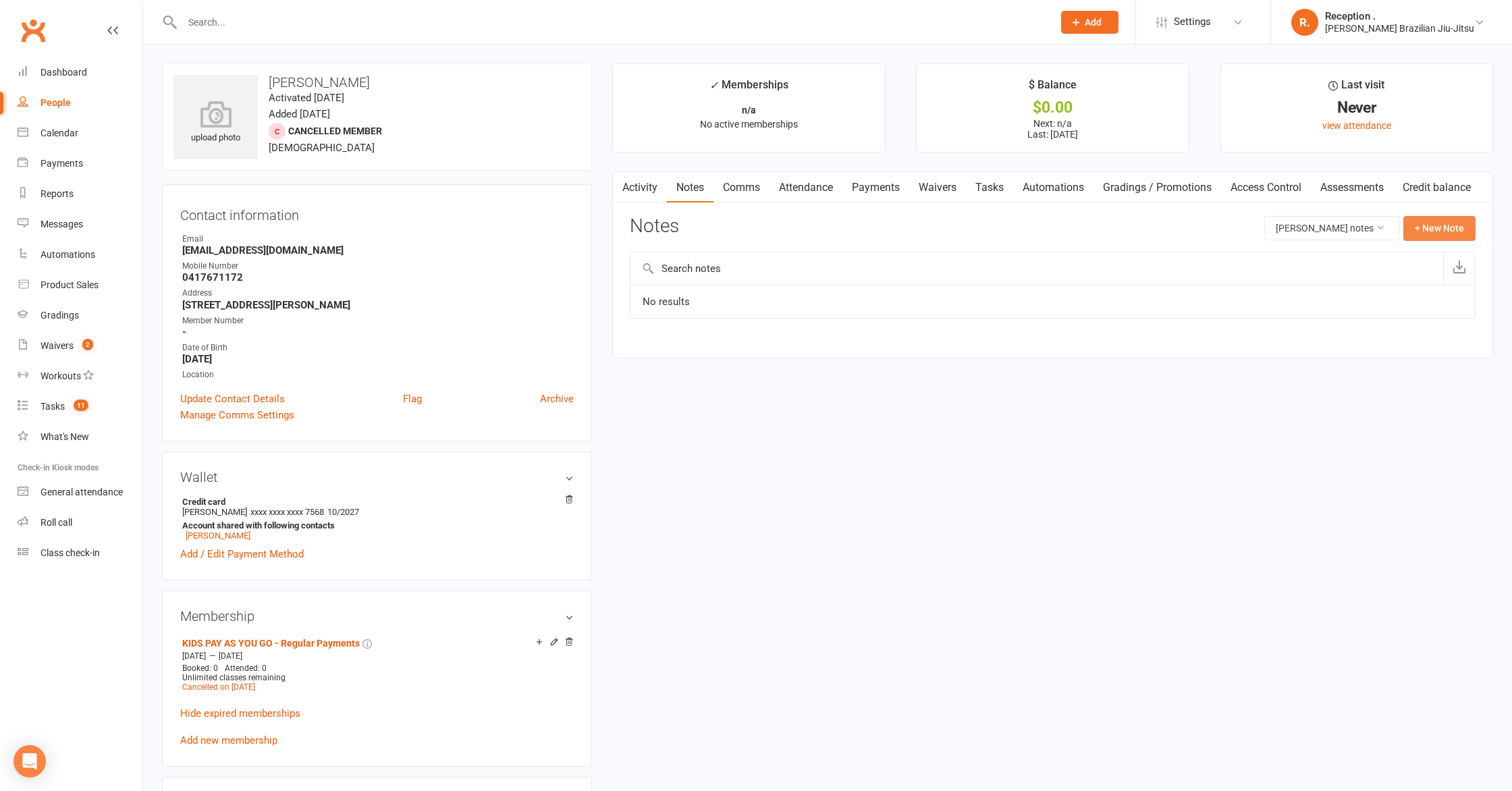
click at [1446, 226] on button "+ New Note" at bounding box center [1439, 228] width 73 height 24
click at [942, 377] on textarea at bounding box center [1053, 360] width 846 height 45
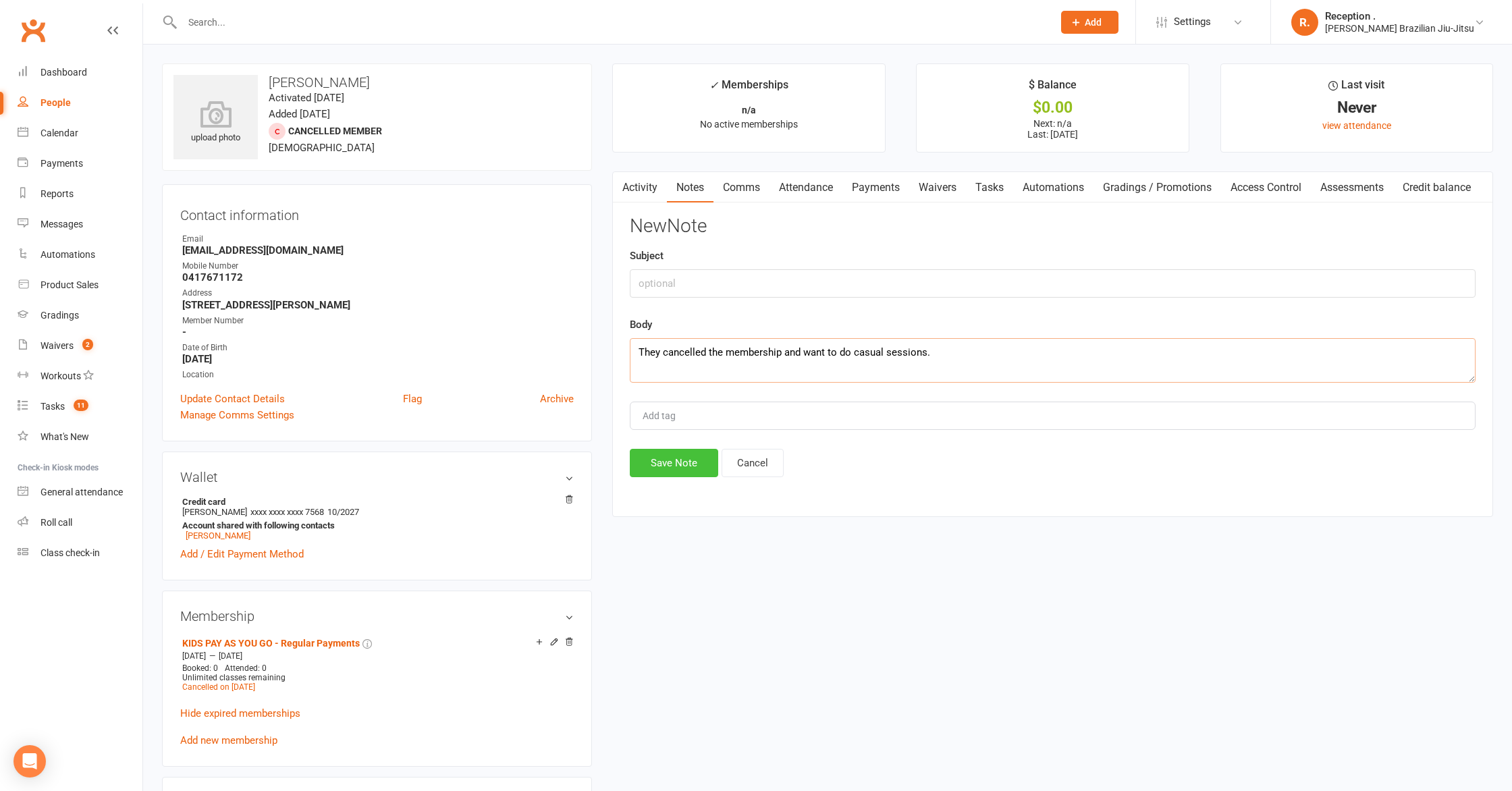
type textarea "They cancelled the membership and want to do casual sessions."
click at [676, 458] on button "Save Note" at bounding box center [674, 463] width 88 height 28
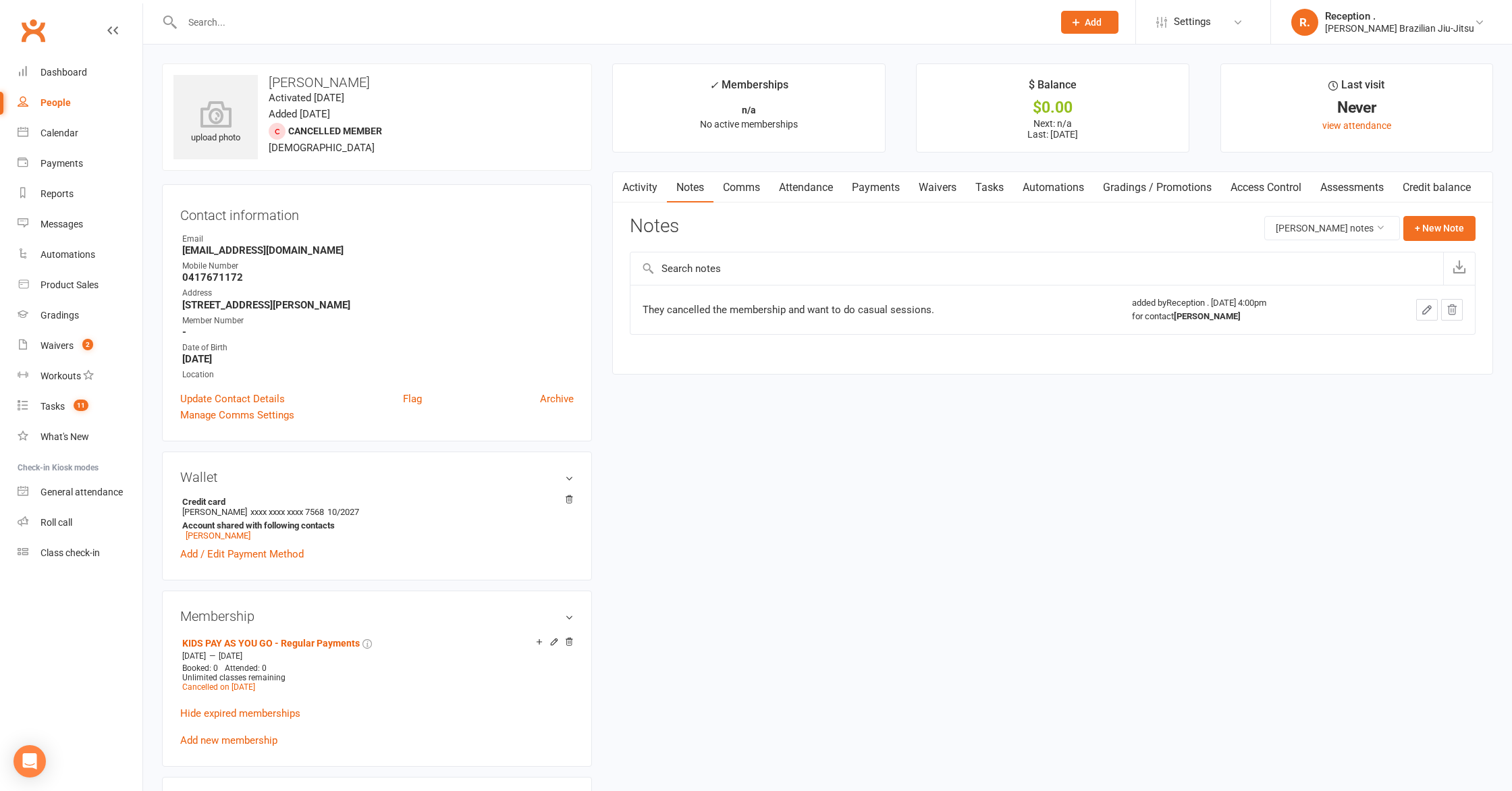
click at [459, 158] on div "upload photo Connor Wilson Activated 2 September, 2025 Added 28 August, 2025 Ca…" at bounding box center [376, 117] width 430 height 108
click at [191, 102] on icon at bounding box center [216, 114] width 93 height 30
click at [347, 30] on input "text" at bounding box center [611, 23] width 865 height 19
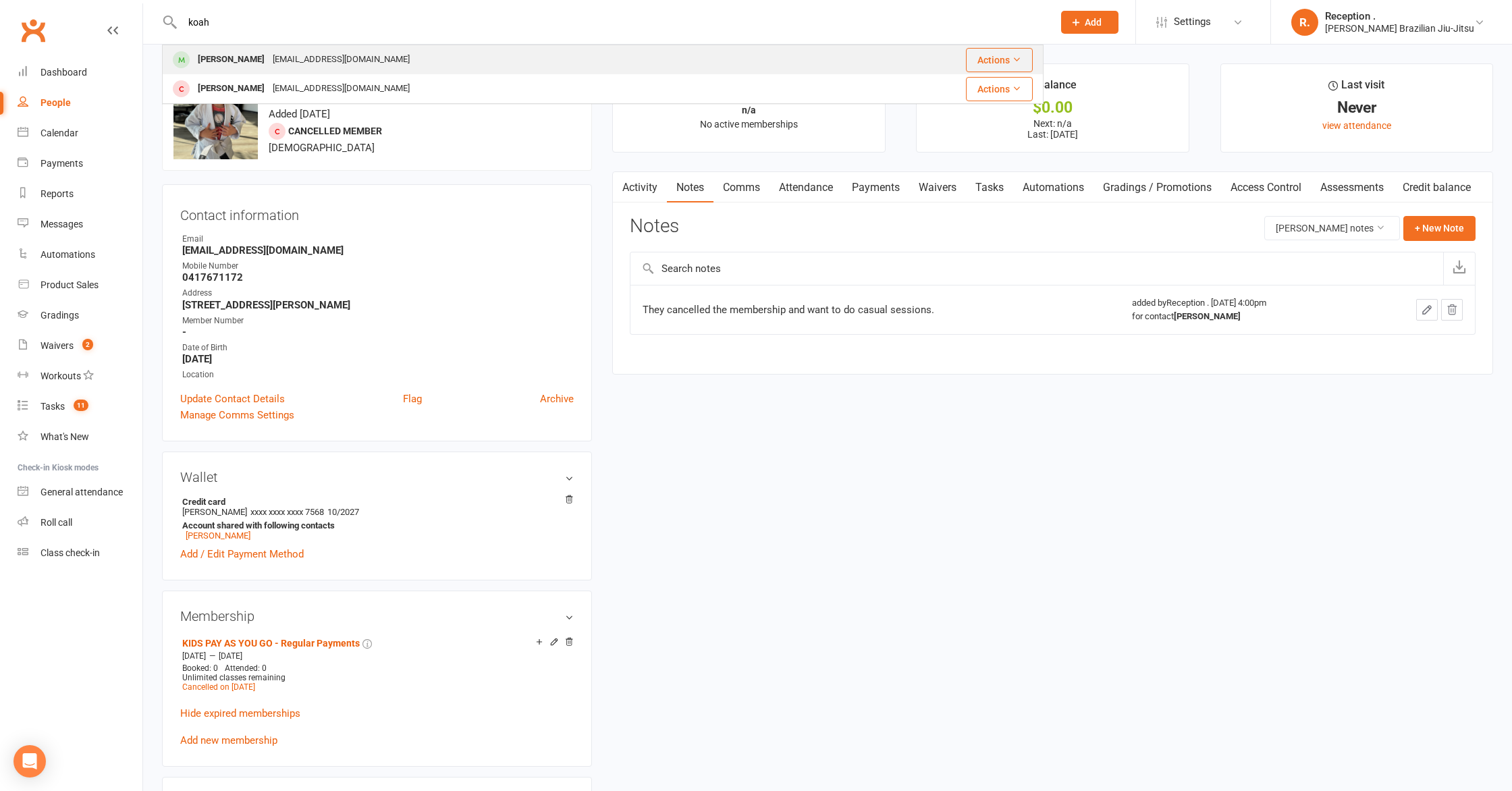
type input "koah"
click at [365, 56] on div "Lisle.balea@gmail.com" at bounding box center [341, 60] width 145 height 19
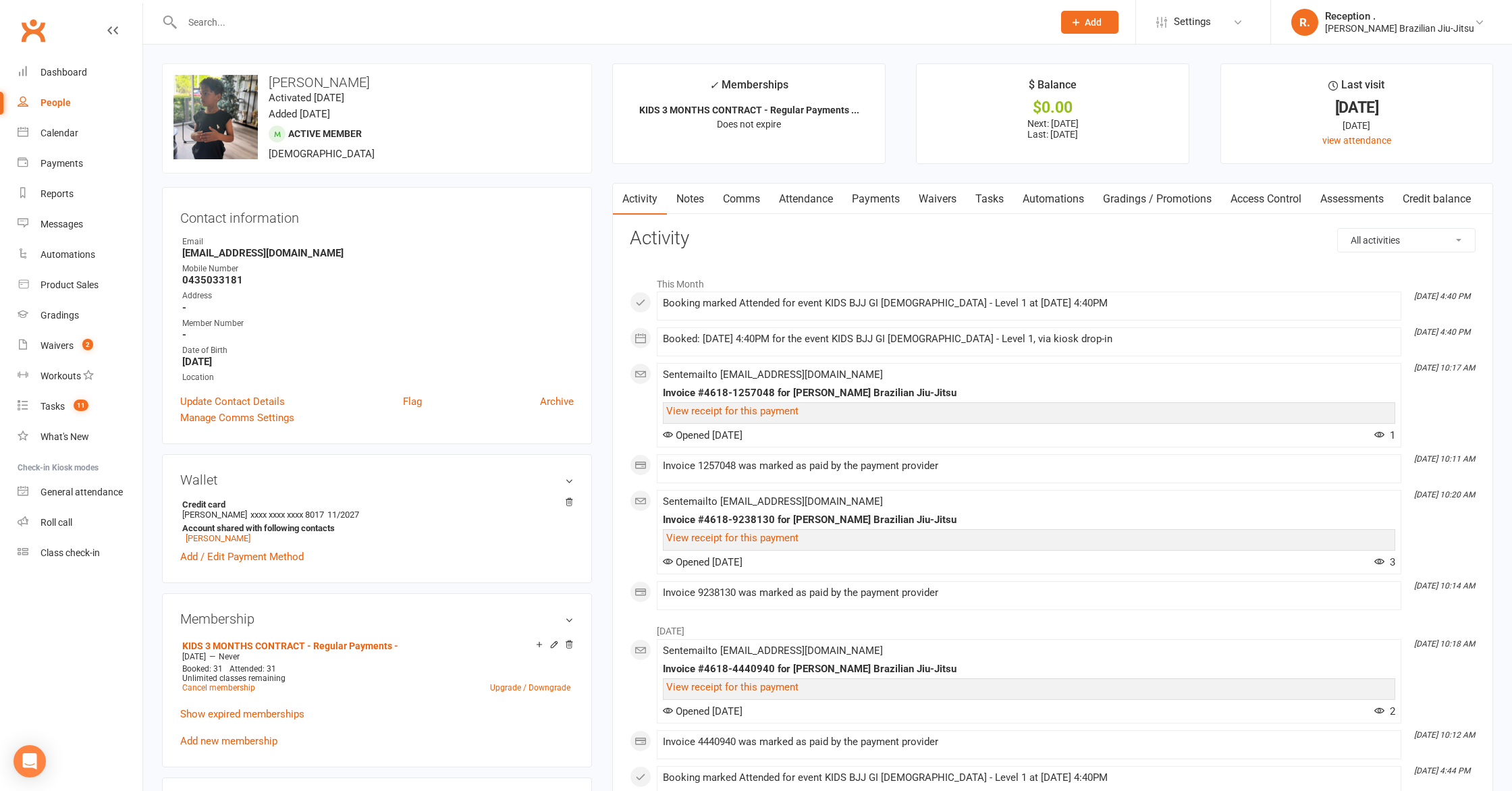
click at [814, 192] on link "Attendance" at bounding box center [806, 199] width 73 height 31
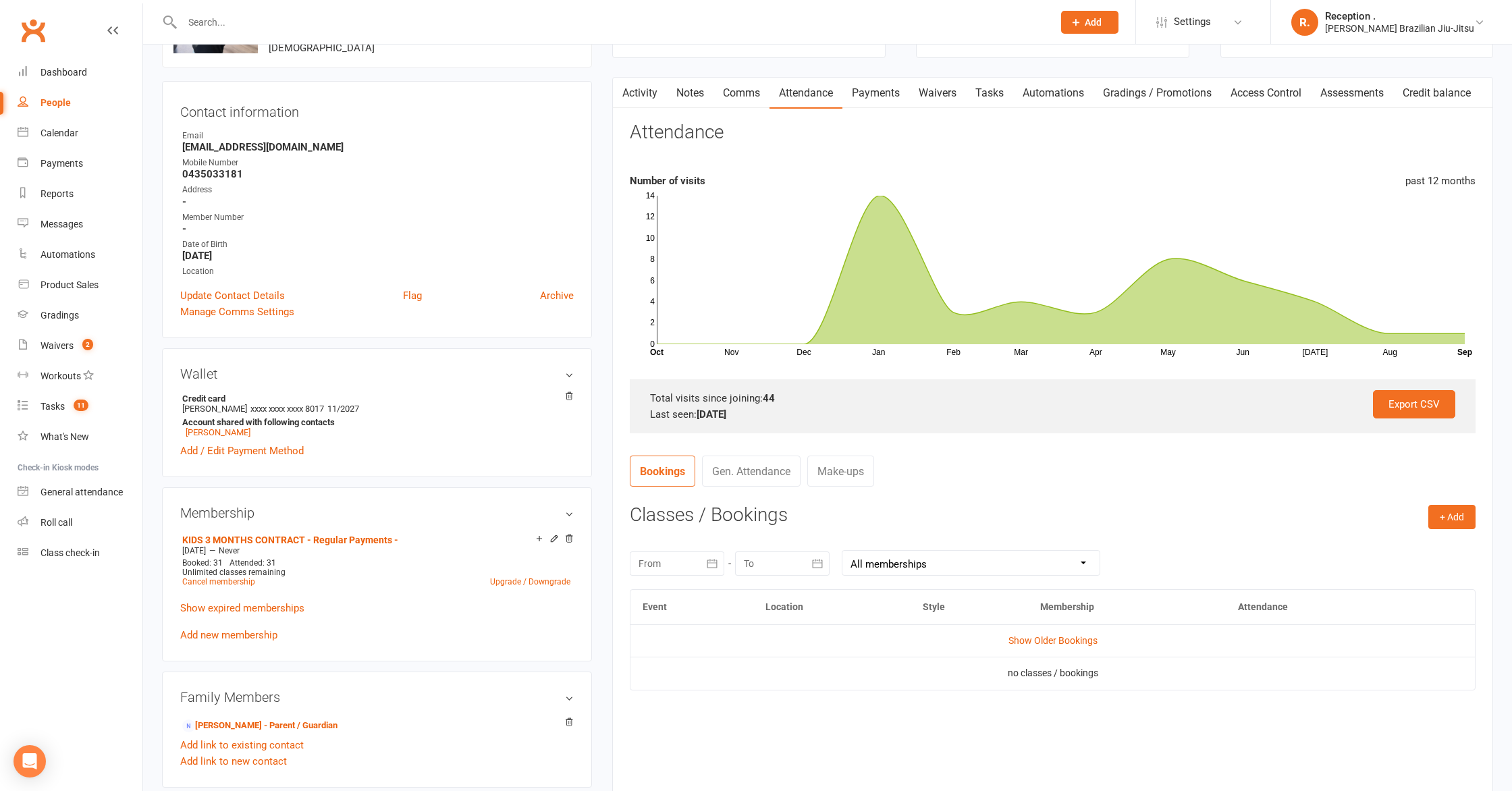
scroll to position [108, 0]
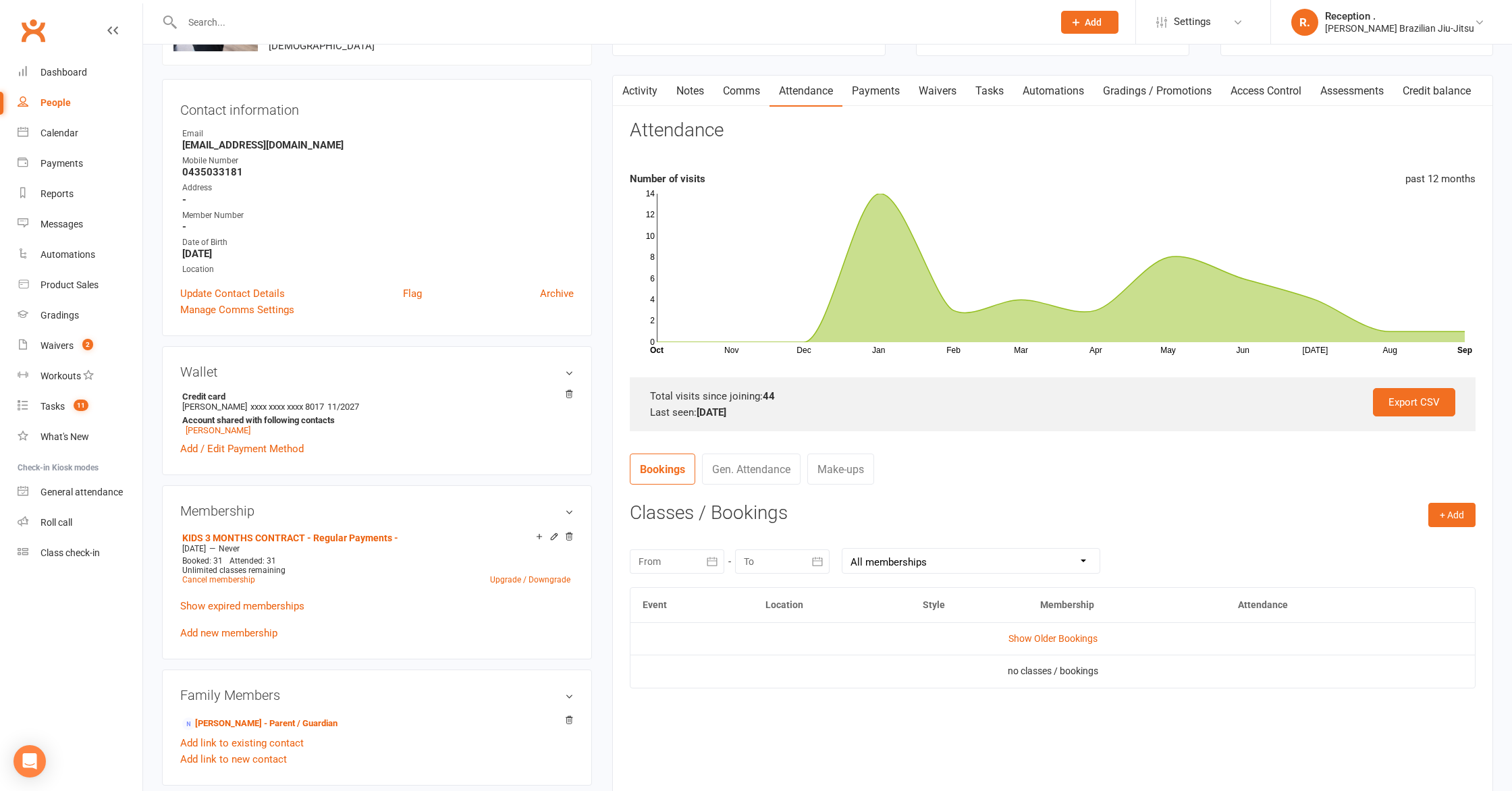
click at [746, 459] on link "Gen. Attendance" at bounding box center [751, 468] width 99 height 31
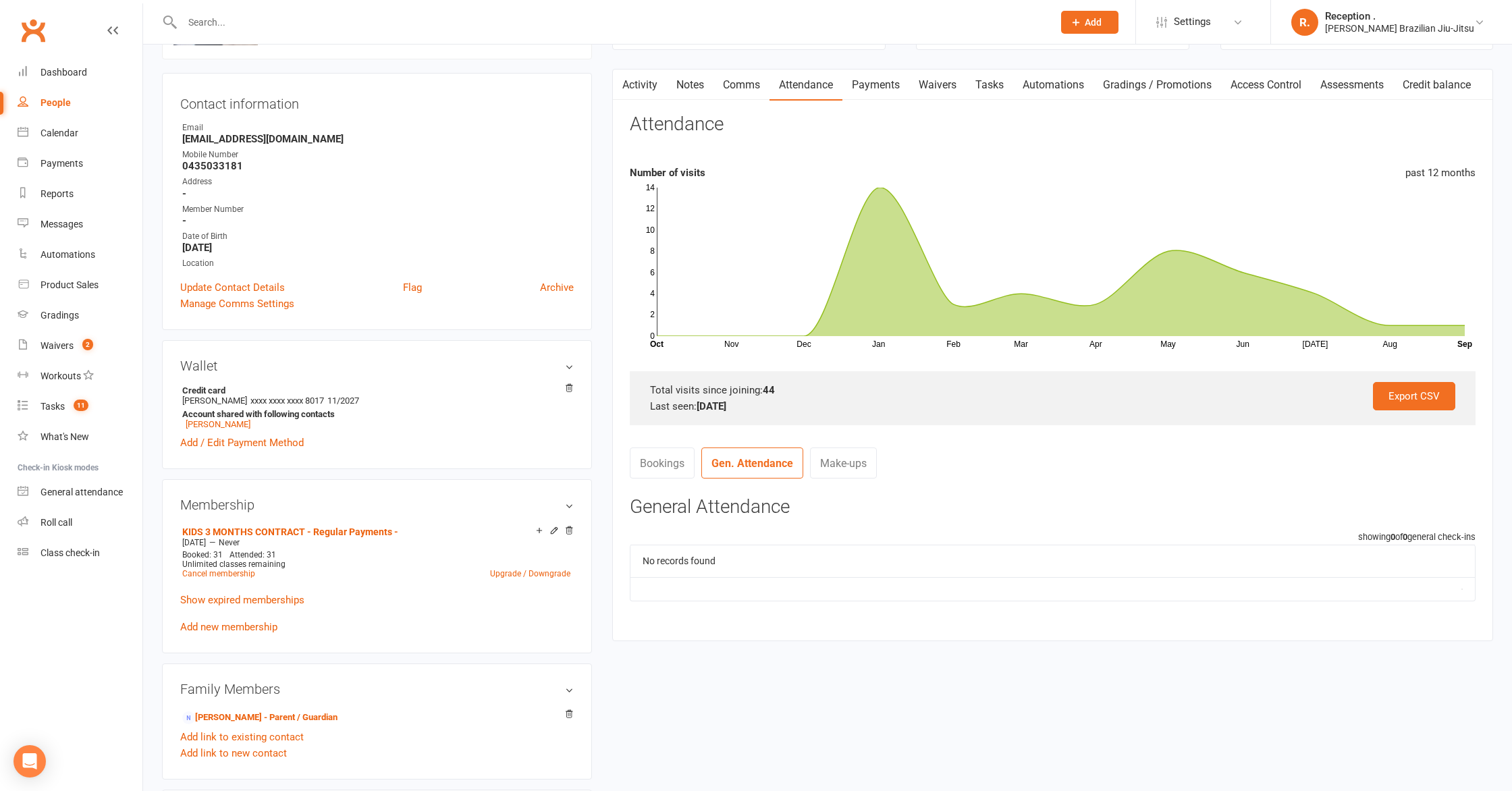
click at [682, 465] on link "Bookings" at bounding box center [662, 463] width 65 height 31
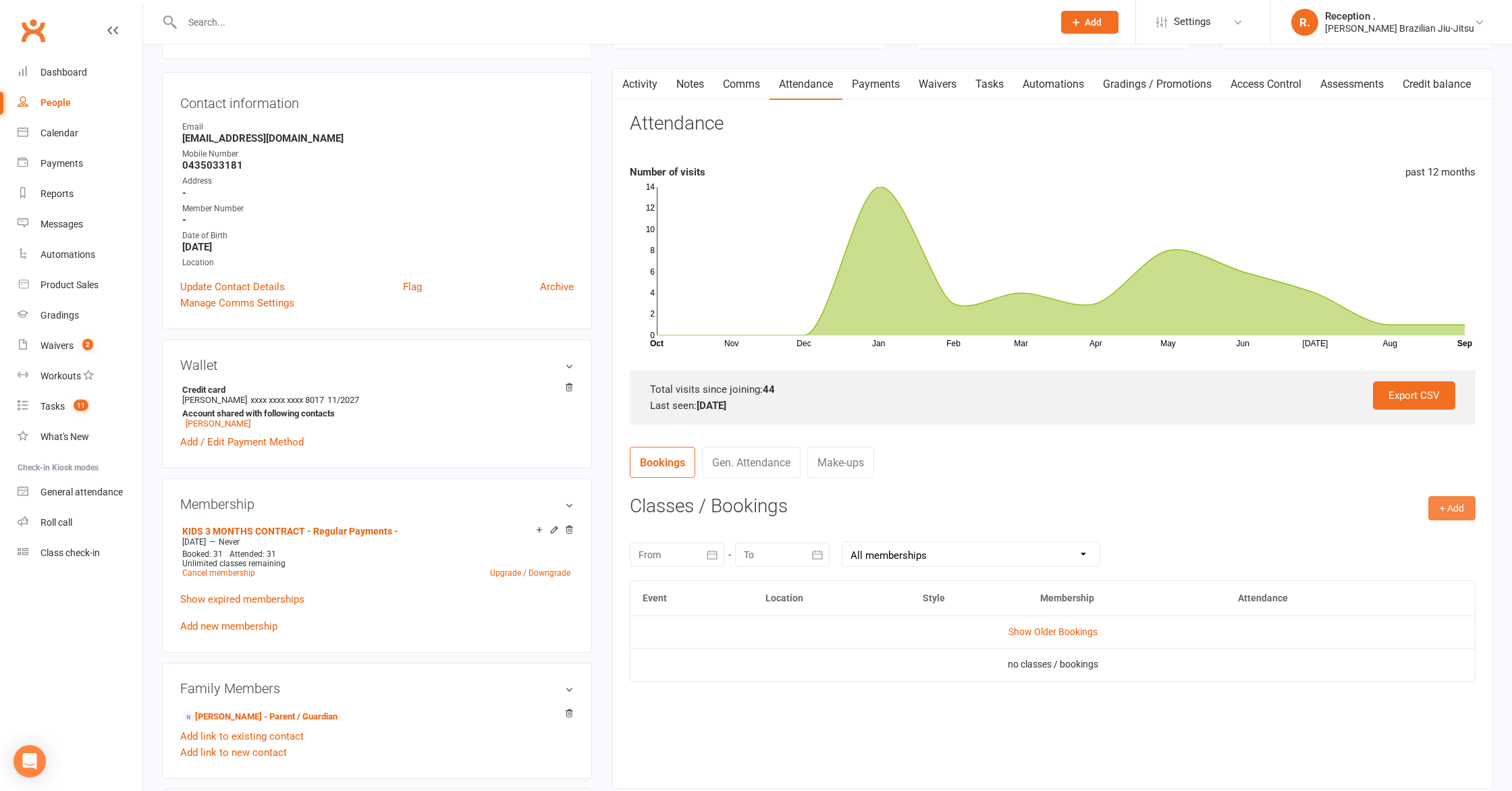
click at [1446, 503] on button "+ Add" at bounding box center [1452, 508] width 47 height 24
click at [1436, 546] on link "Book Event" at bounding box center [1408, 538] width 134 height 27
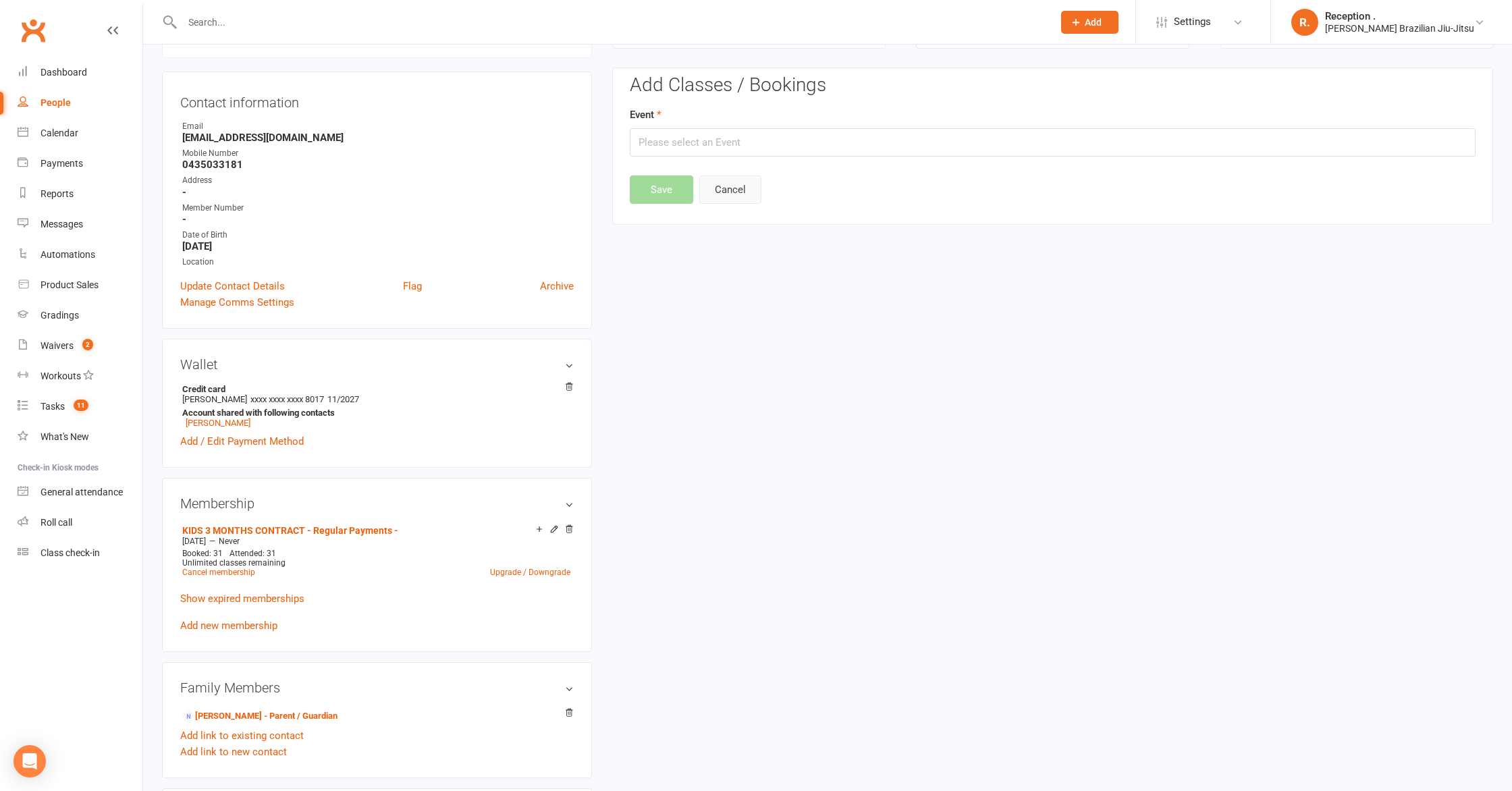
drag, startPoint x: 749, startPoint y: 202, endPoint x: 985, endPoint y: 241, distance: 239.2
click at [947, 238] on main "✓ Memberships KIDS 3 MONTHS CONTRACT - Regular Payments ... Does not expire $ B…" at bounding box center [1053, 94] width 901 height 290
click at [794, 114] on div "Event" at bounding box center [1053, 131] width 846 height 50
click at [777, 131] on input "text" at bounding box center [1053, 143] width 846 height 28
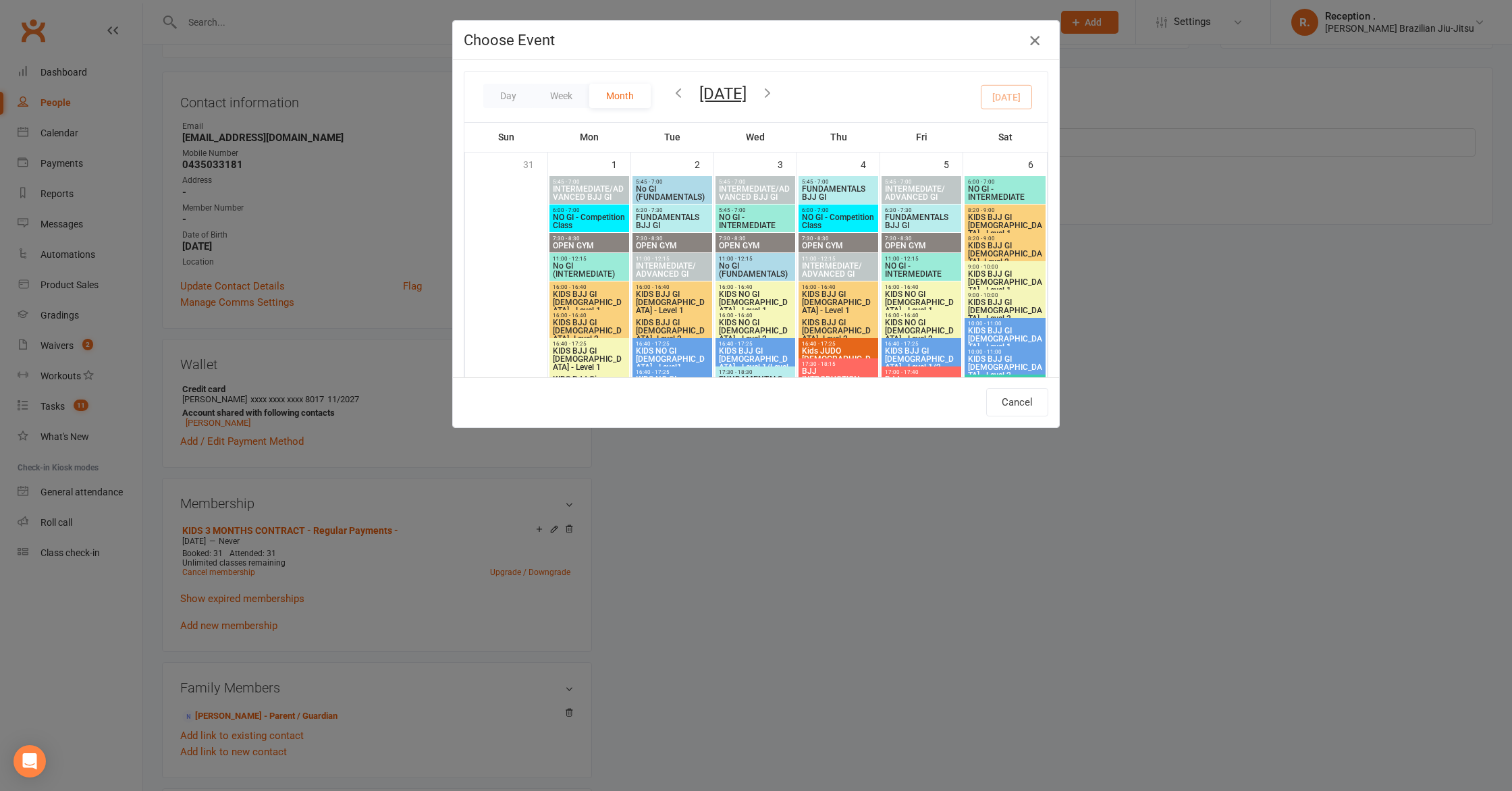
click at [1029, 45] on icon "button" at bounding box center [1034, 40] width 17 height 17
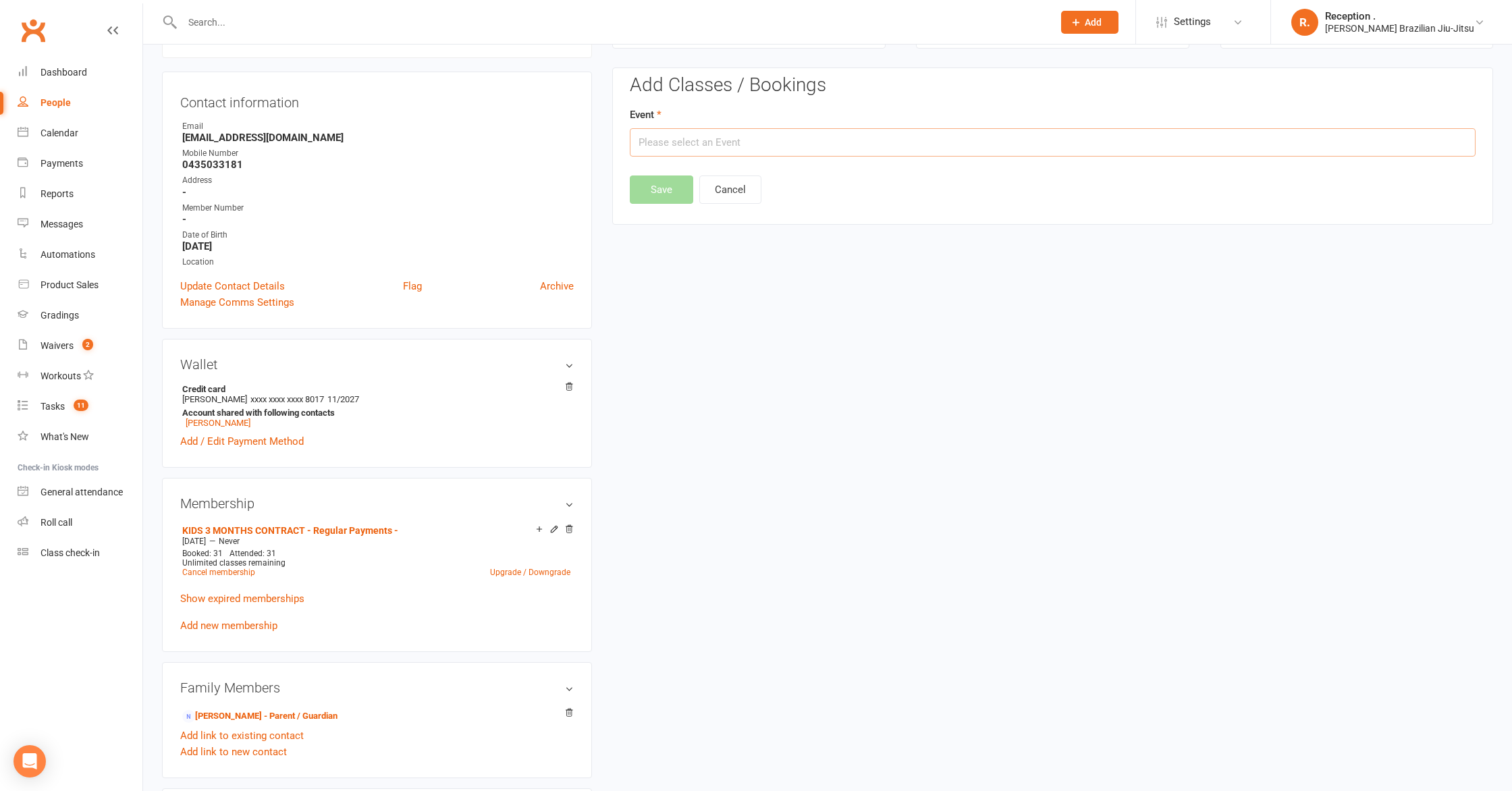
click at [732, 142] on input "text" at bounding box center [1053, 143] width 846 height 28
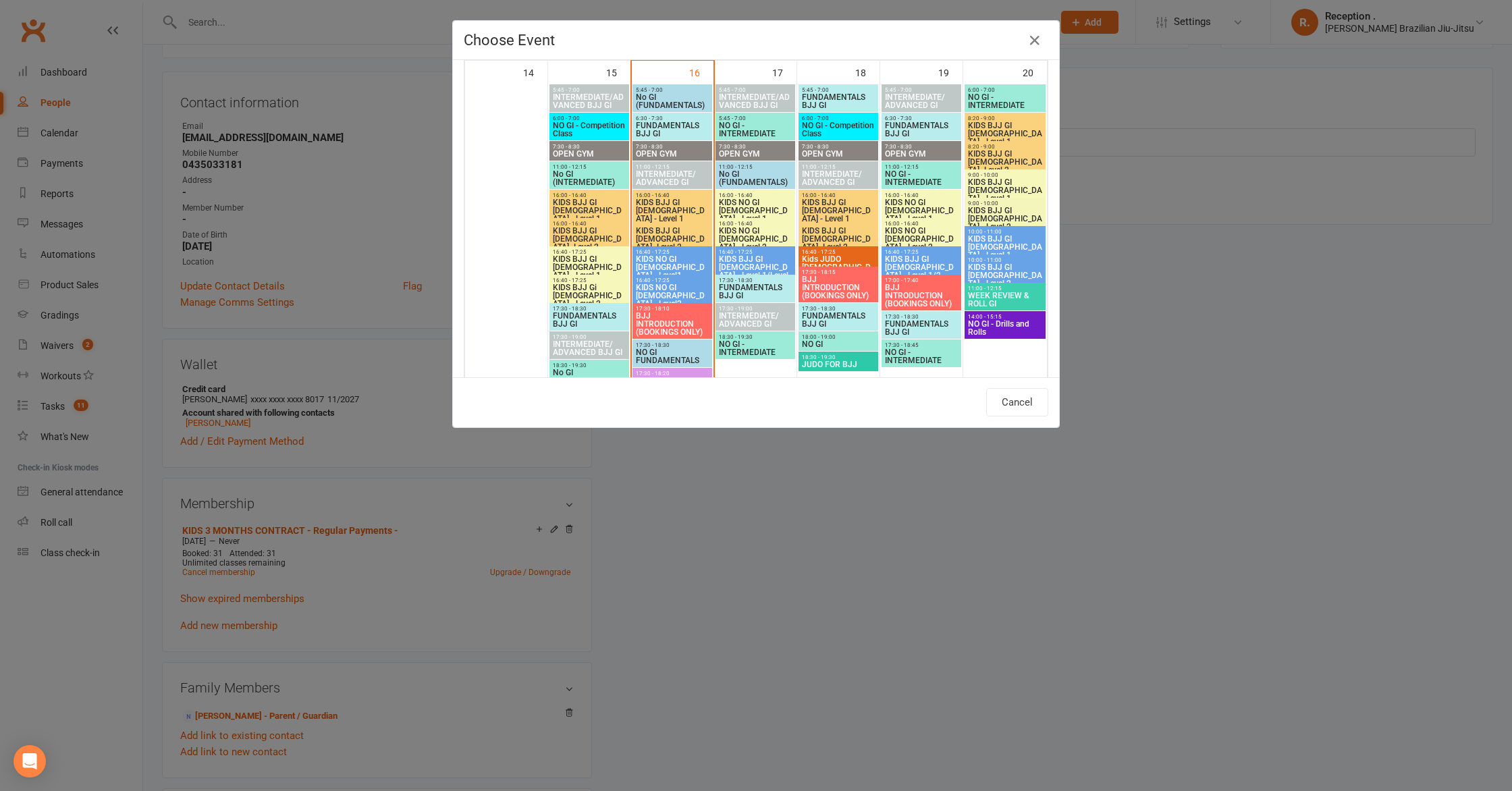
scroll to position [774, 0]
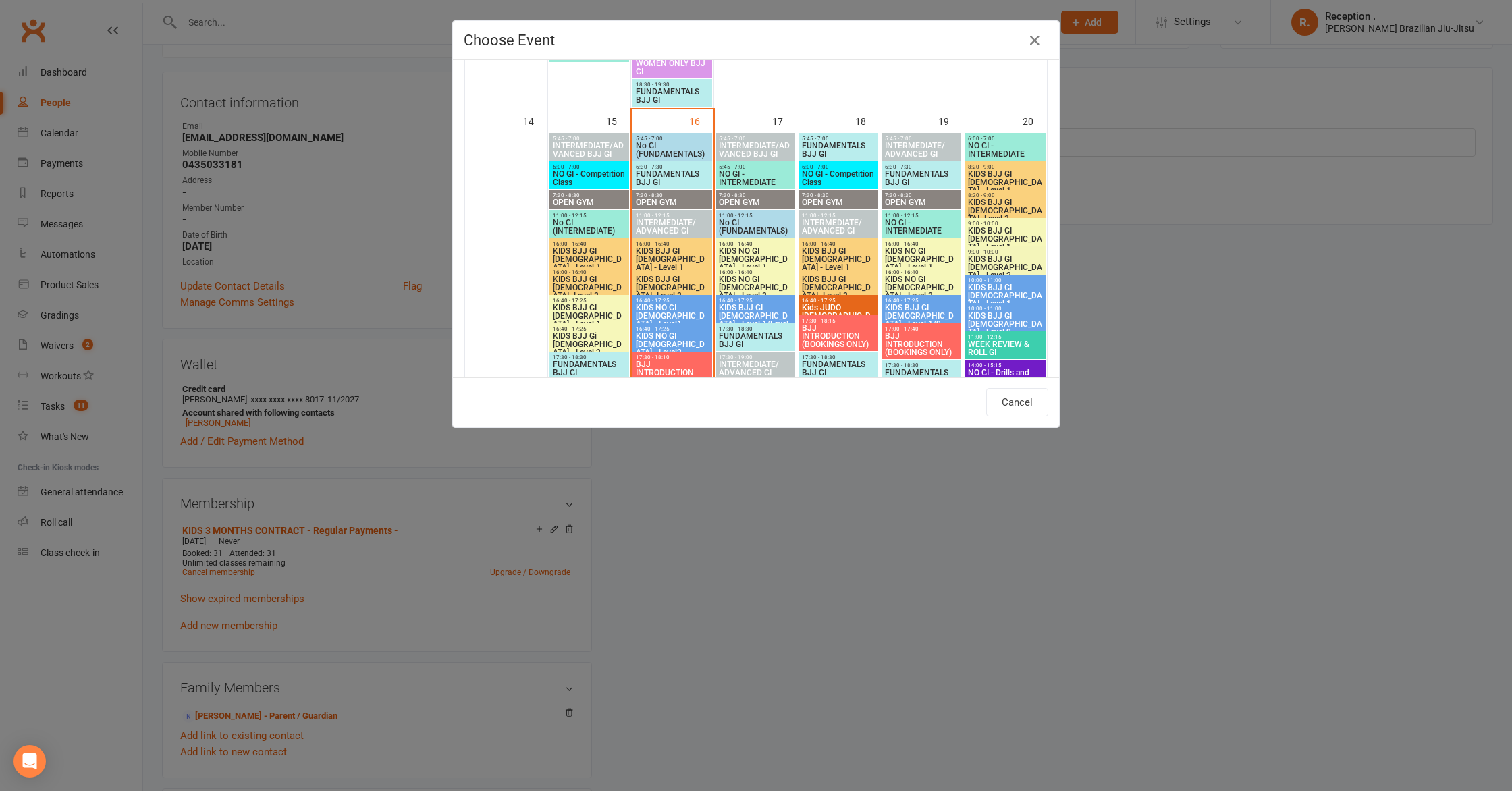
click at [650, 242] on span "16:00 - 16:40" at bounding box center [672, 243] width 74 height 6
type input "KIDS BJJ GI 3-5yo - Level 1 - Sep 16, 2025 4:00:00 PM"
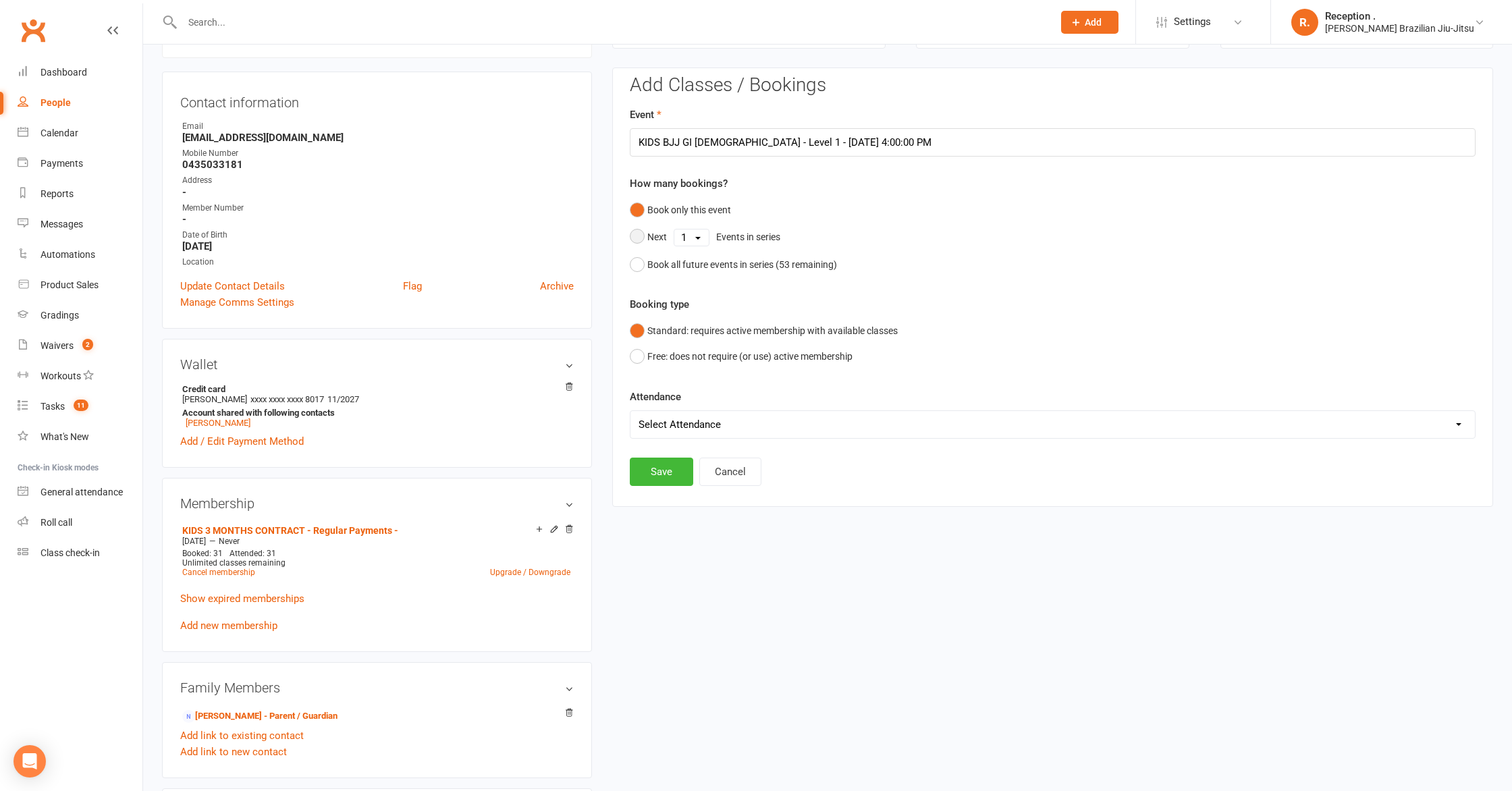
click at [683, 233] on select "1 2 3 4 5 6 7 8 9 10 11 12 13 14 15 16 17 18 19 20 21 22 23 24 25 26 27 28 29 3…" at bounding box center [691, 237] width 34 height 17
click at [808, 139] on input "KIDS BJJ GI 3-5yo - Level 1 - Sep 16, 2025 4:00:00 PM" at bounding box center [1053, 143] width 846 height 28
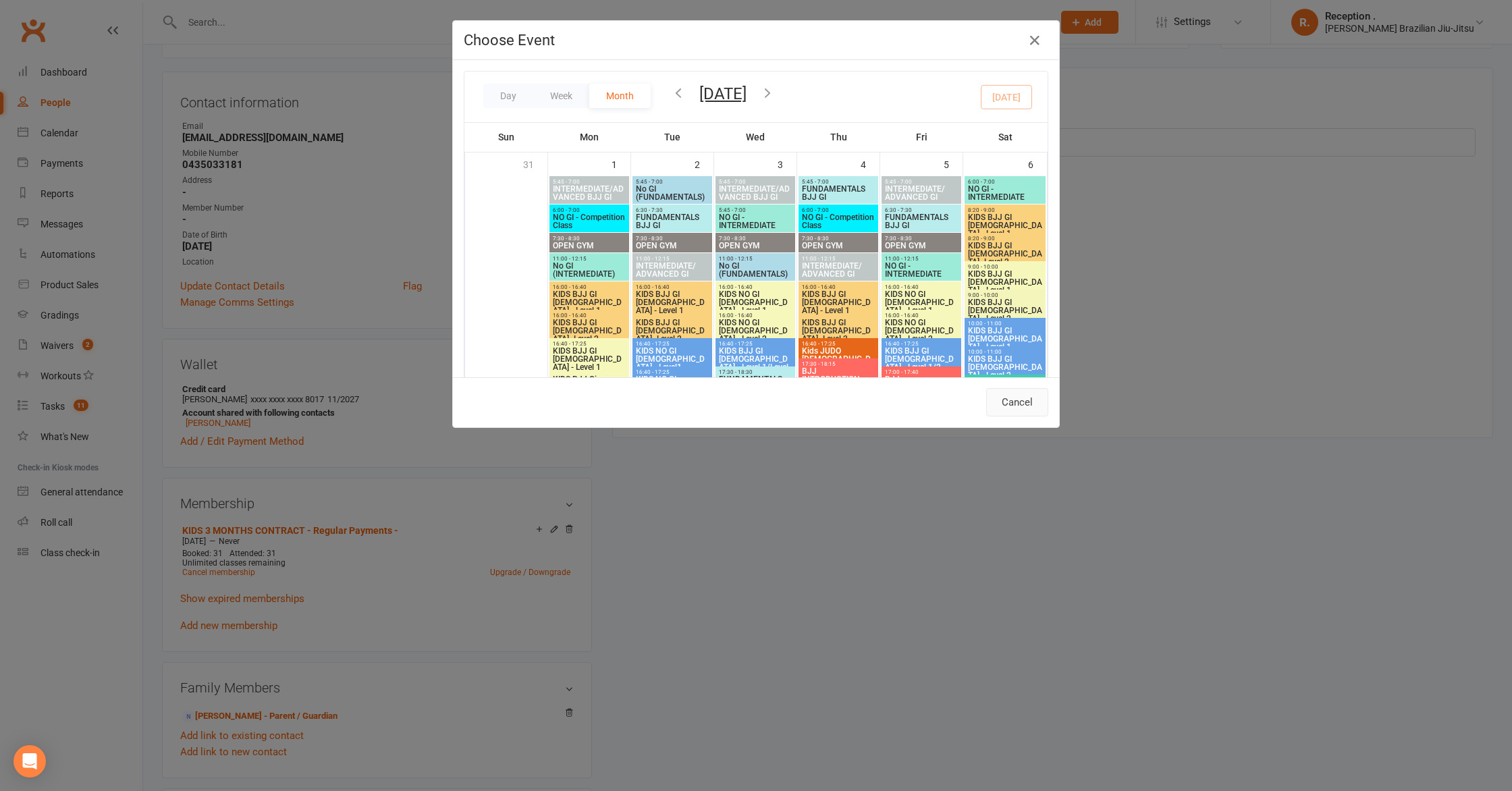
click at [1028, 403] on button "Cancel" at bounding box center [1017, 402] width 62 height 28
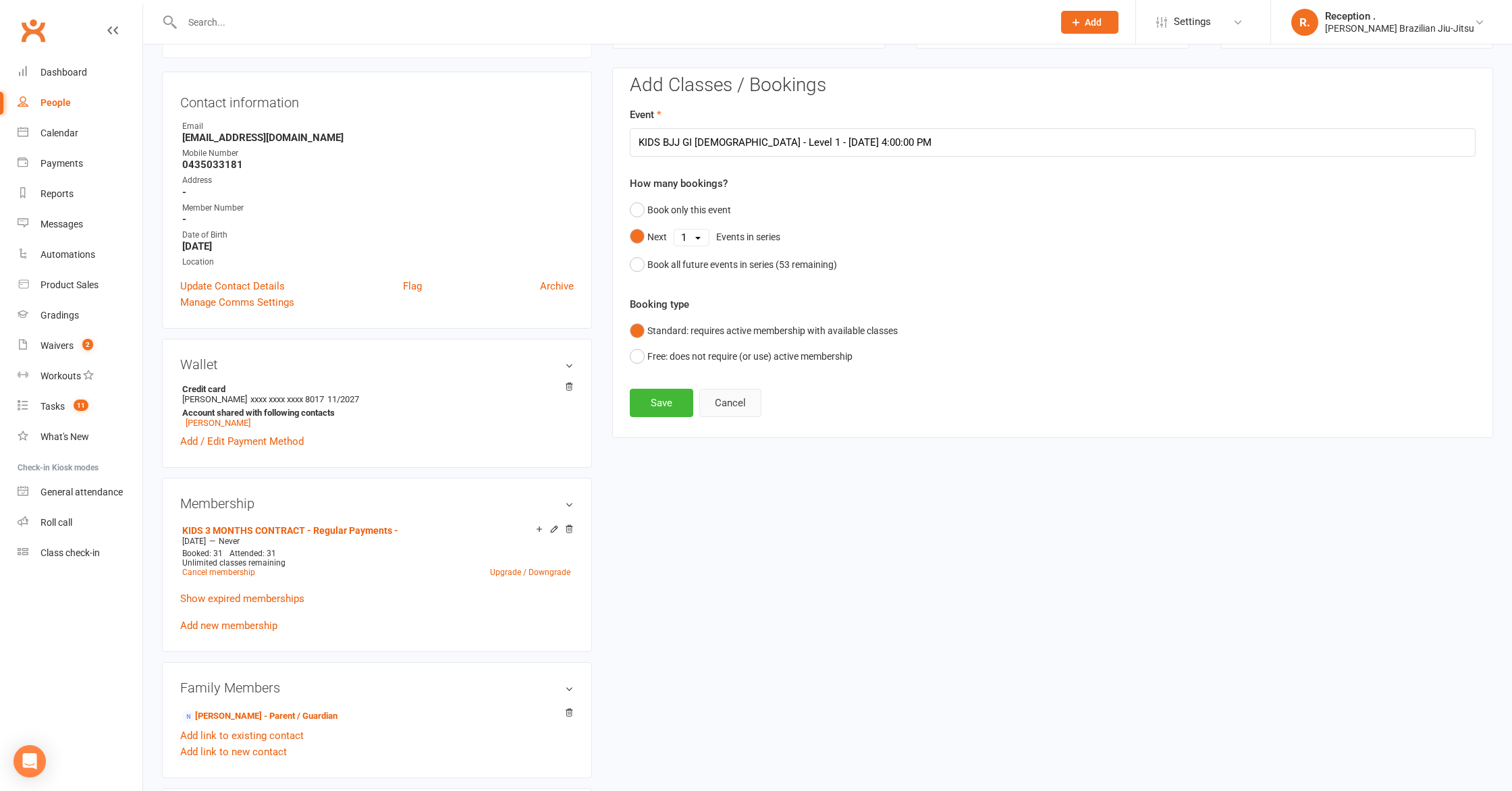
click at [737, 406] on button "Cancel" at bounding box center [730, 402] width 62 height 28
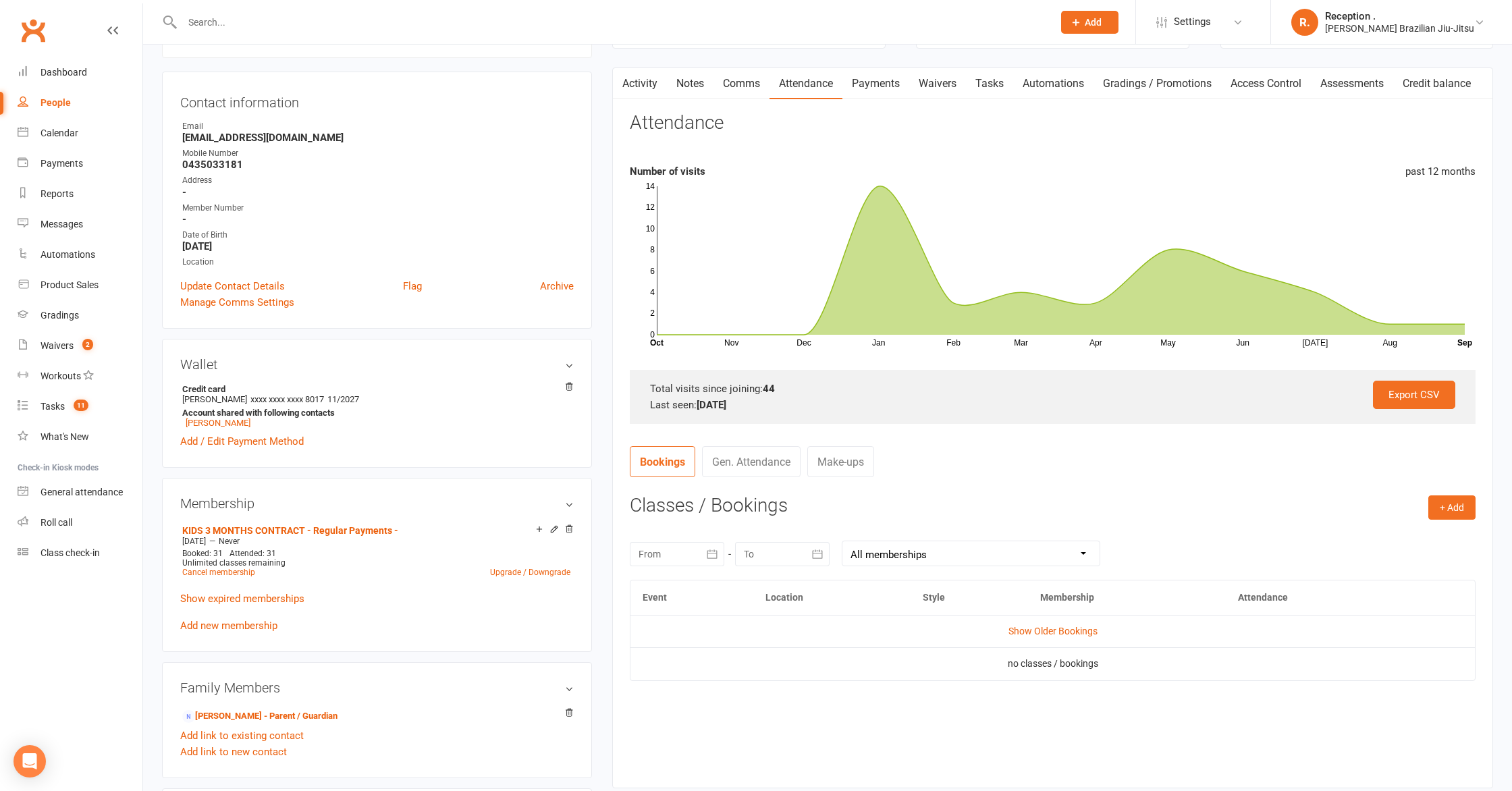
scroll to position [0, 0]
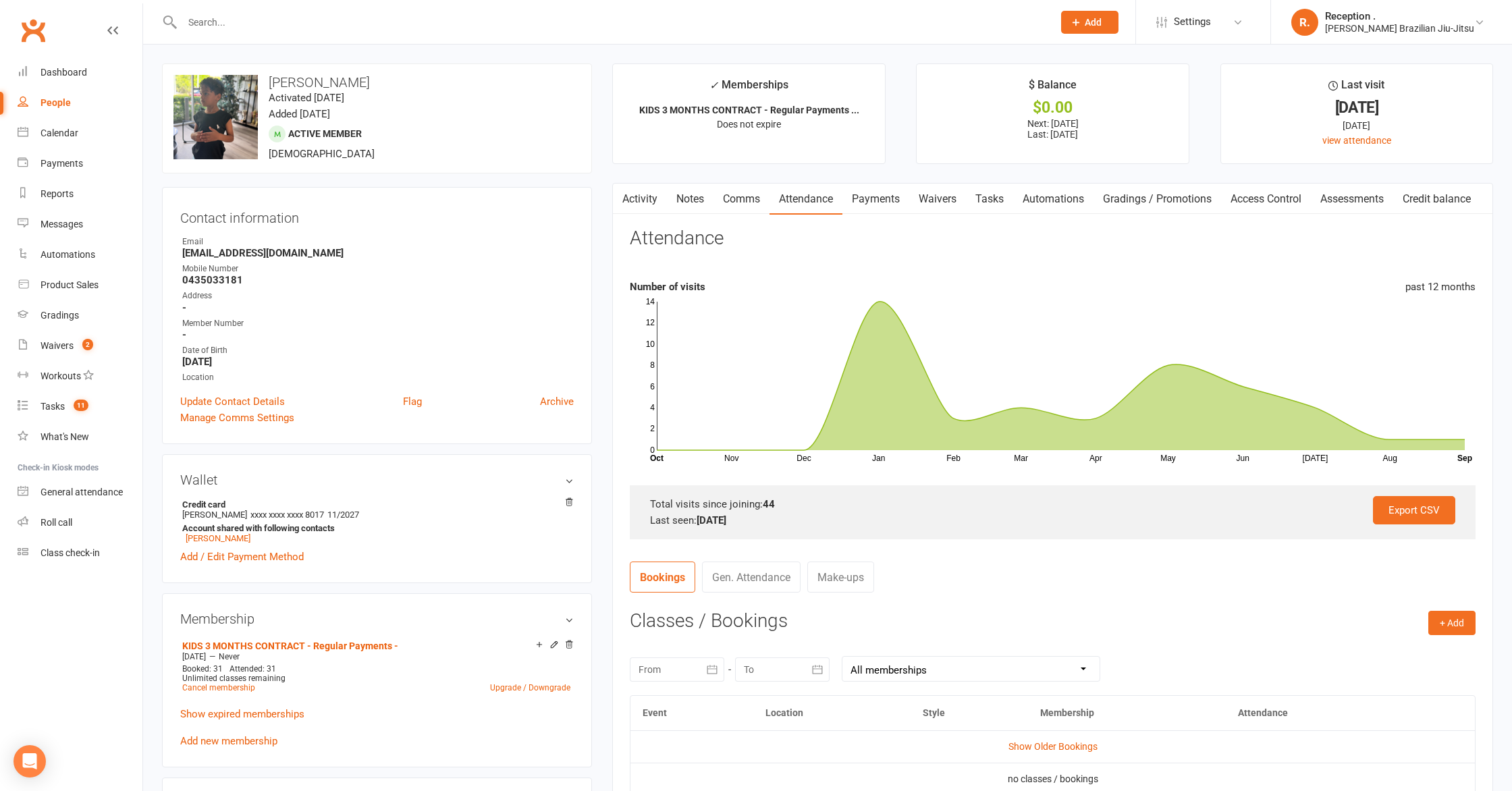
click at [282, 19] on input "text" at bounding box center [611, 23] width 865 height 19
paste input "James Stirling"
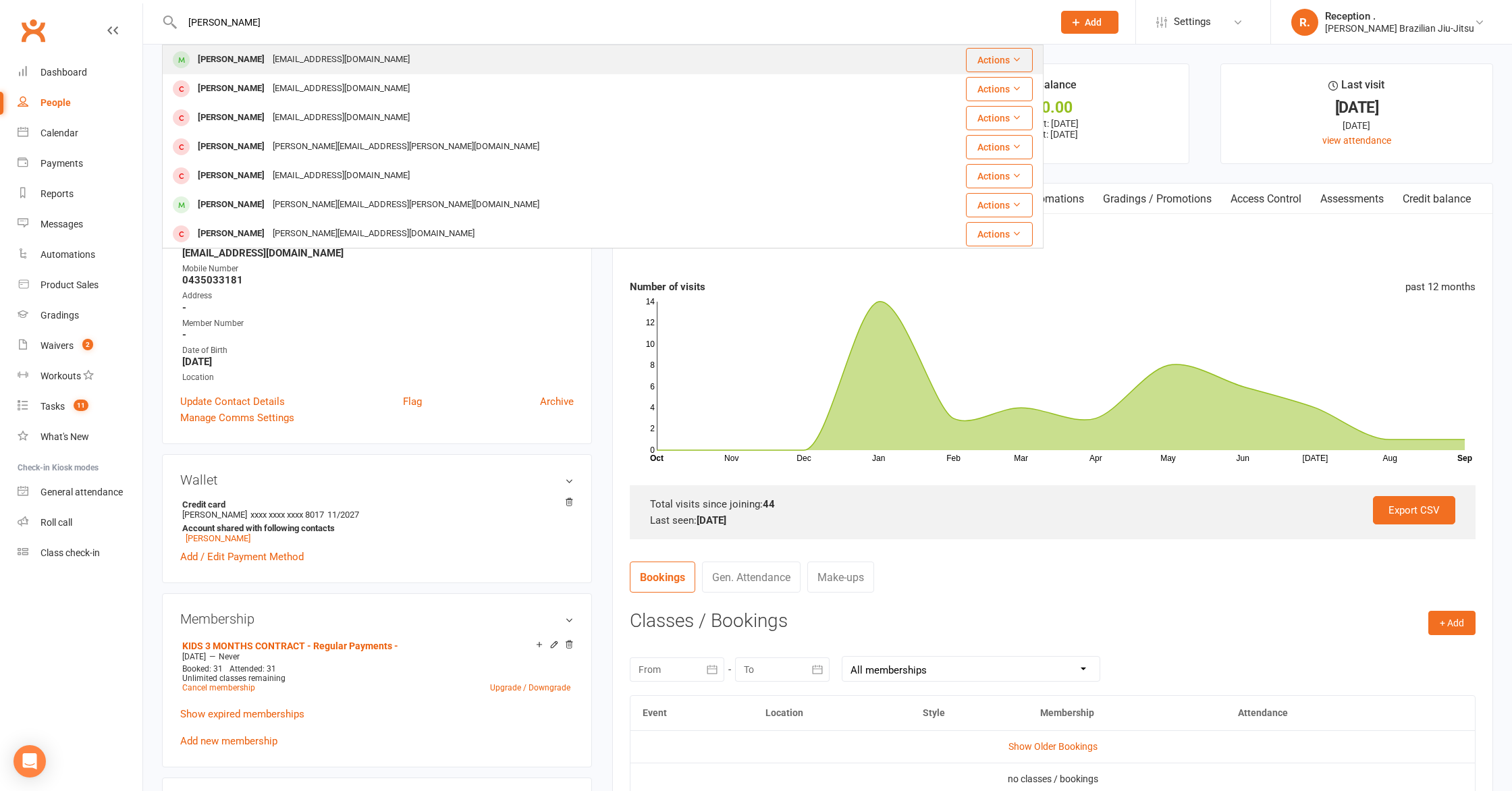
type input "James Stirling"
click at [314, 63] on div "Lcstirling88@gmail.com" at bounding box center [341, 60] width 145 height 19
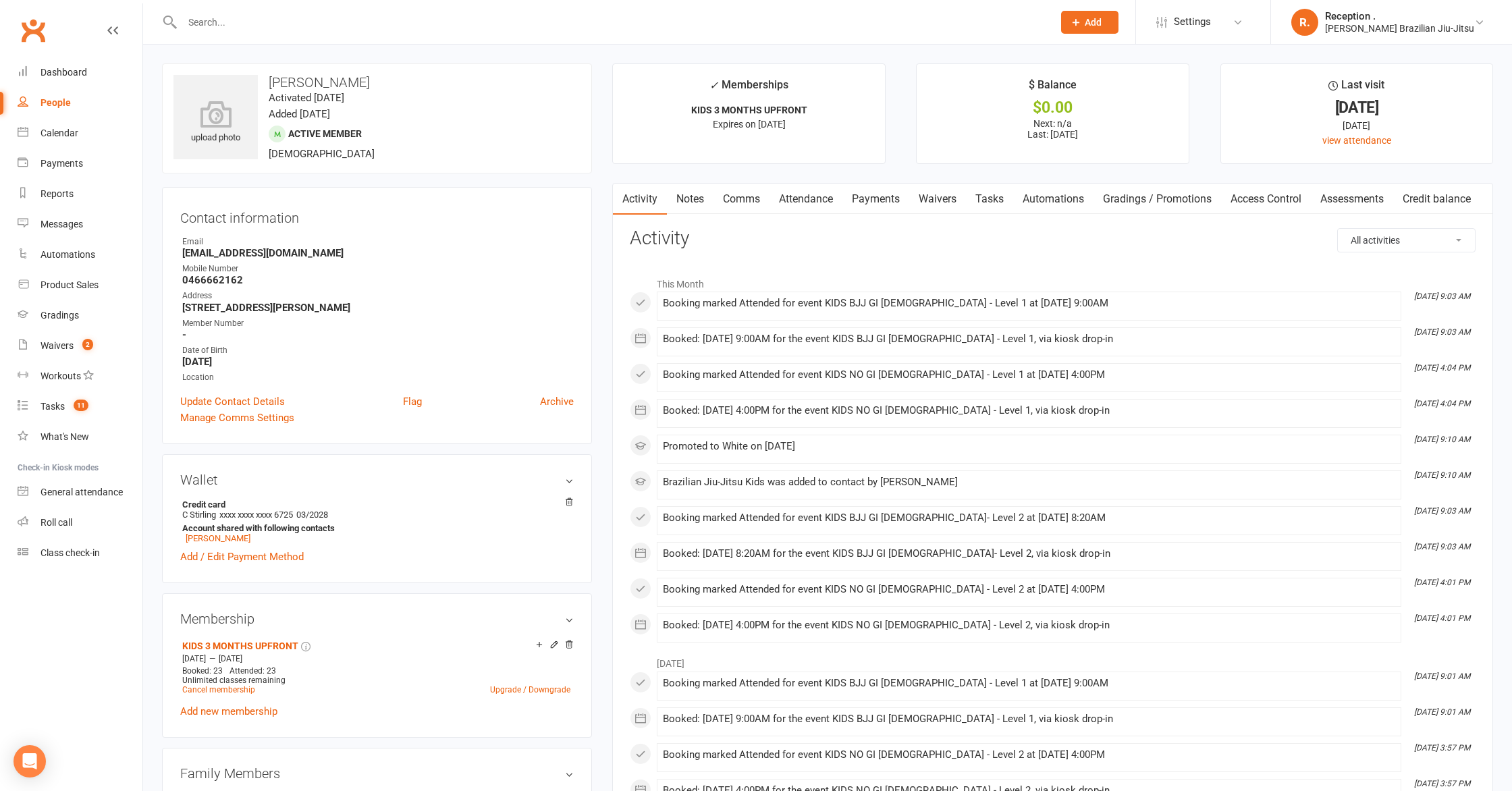
click at [244, 252] on strong "Lcstirling88@gmail.com" at bounding box center [377, 253] width 391 height 12
copy render-form-field "Lcstirling88@gmail.com"
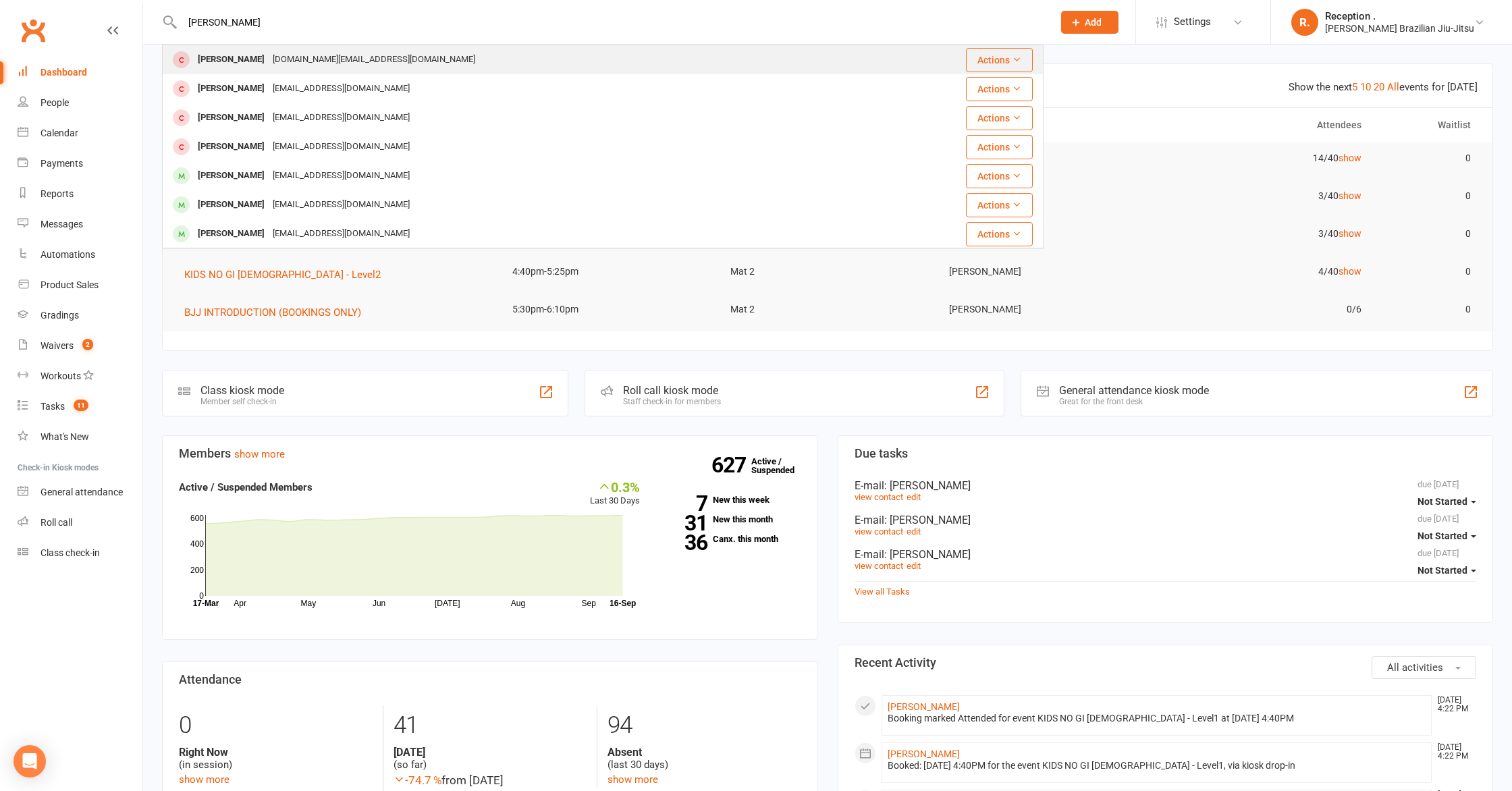
type input "[PERSON_NAME]"
click at [238, 66] on div "[PERSON_NAME]" at bounding box center [231, 60] width 75 height 19
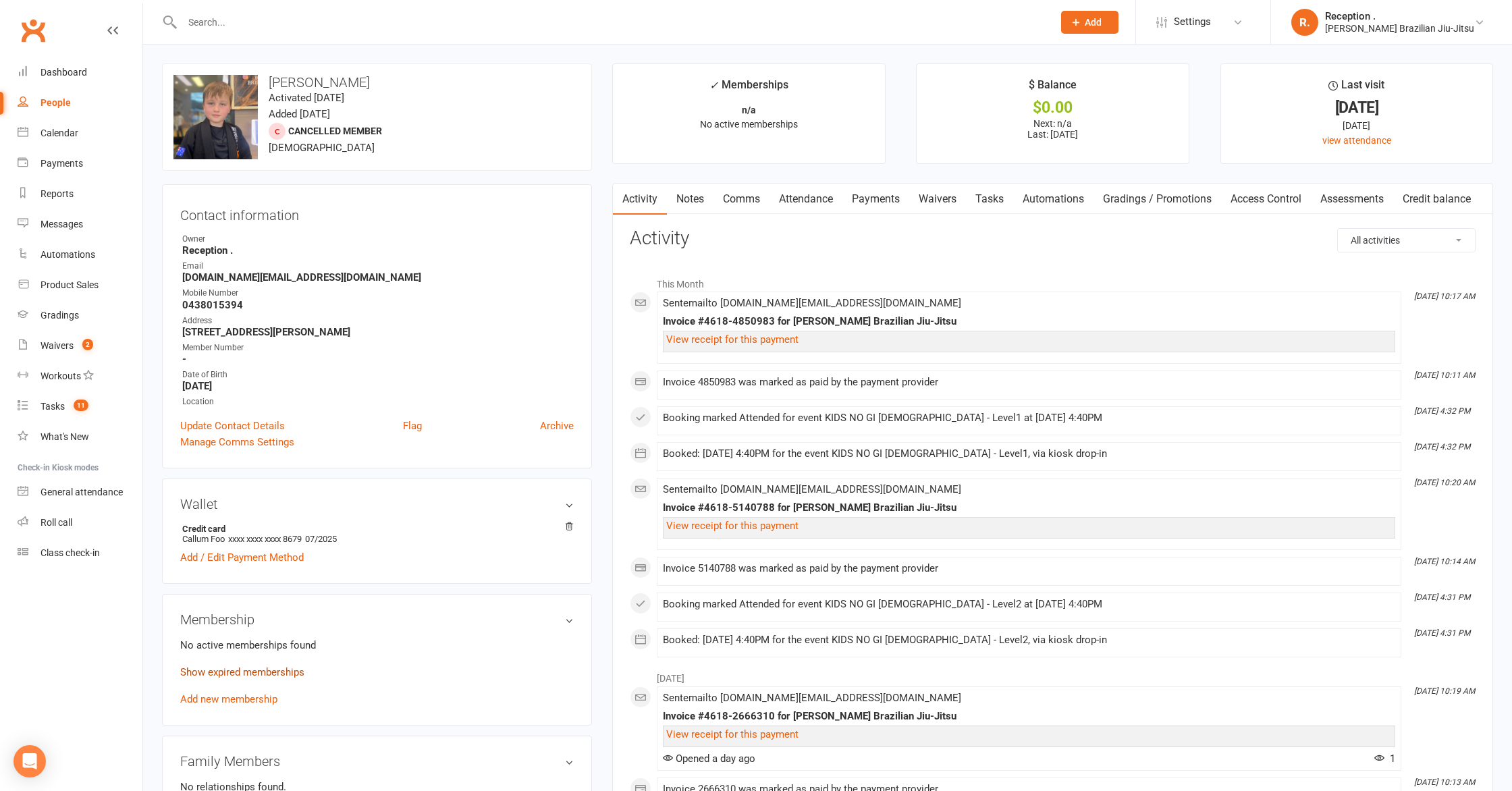
click at [206, 671] on link "Show expired memberships" at bounding box center [242, 672] width 124 height 12
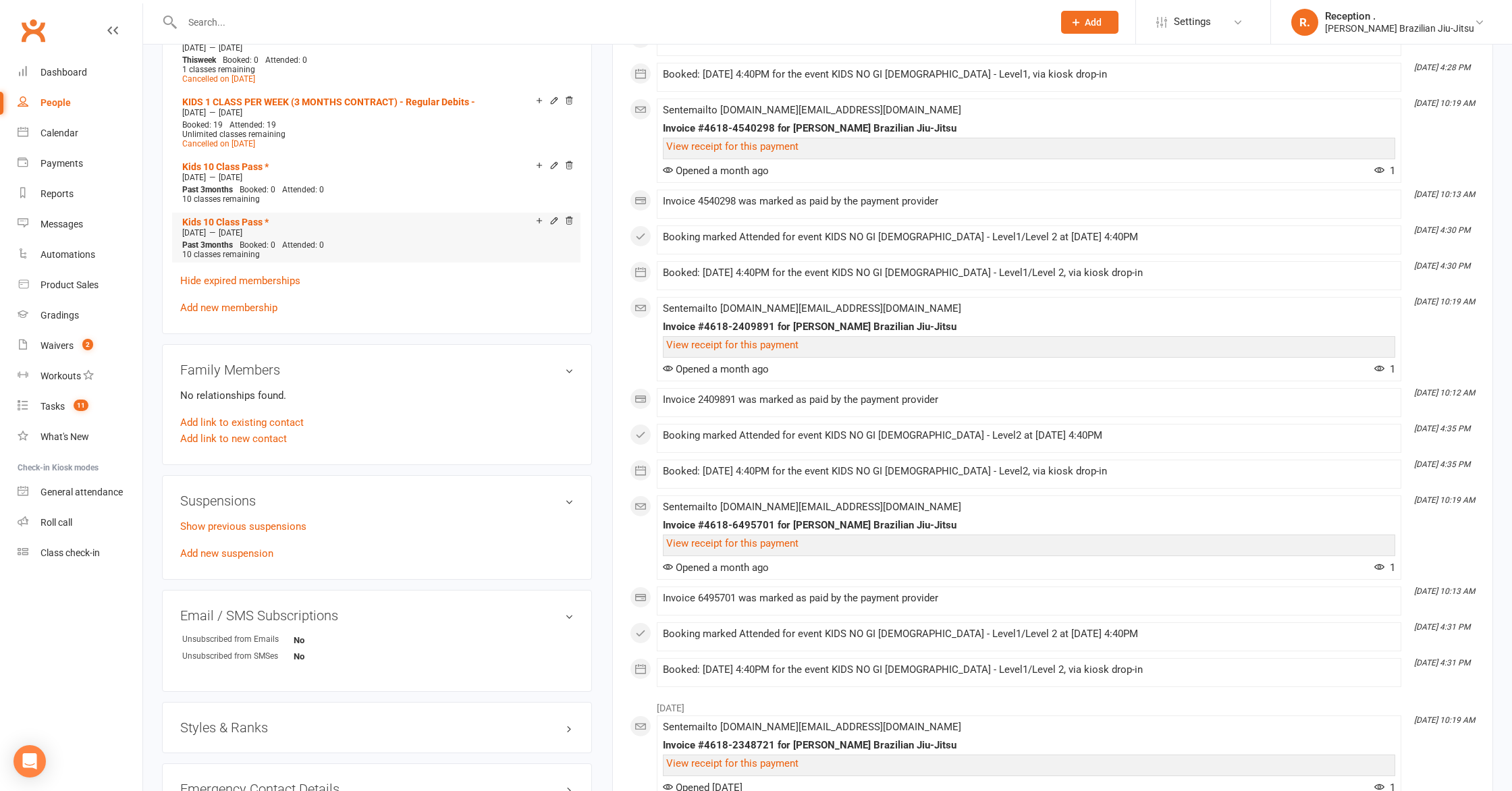
scroll to position [785, 0]
click at [236, 298] on div "KIDS 1 CLASS PER WEEK (3 MONTHS CONTRACT) - Regular Debits - [DATE] — [DATE] Th…" at bounding box center [377, 85] width 394 height 466
click at [234, 303] on link "Add new membership" at bounding box center [228, 309] width 97 height 12
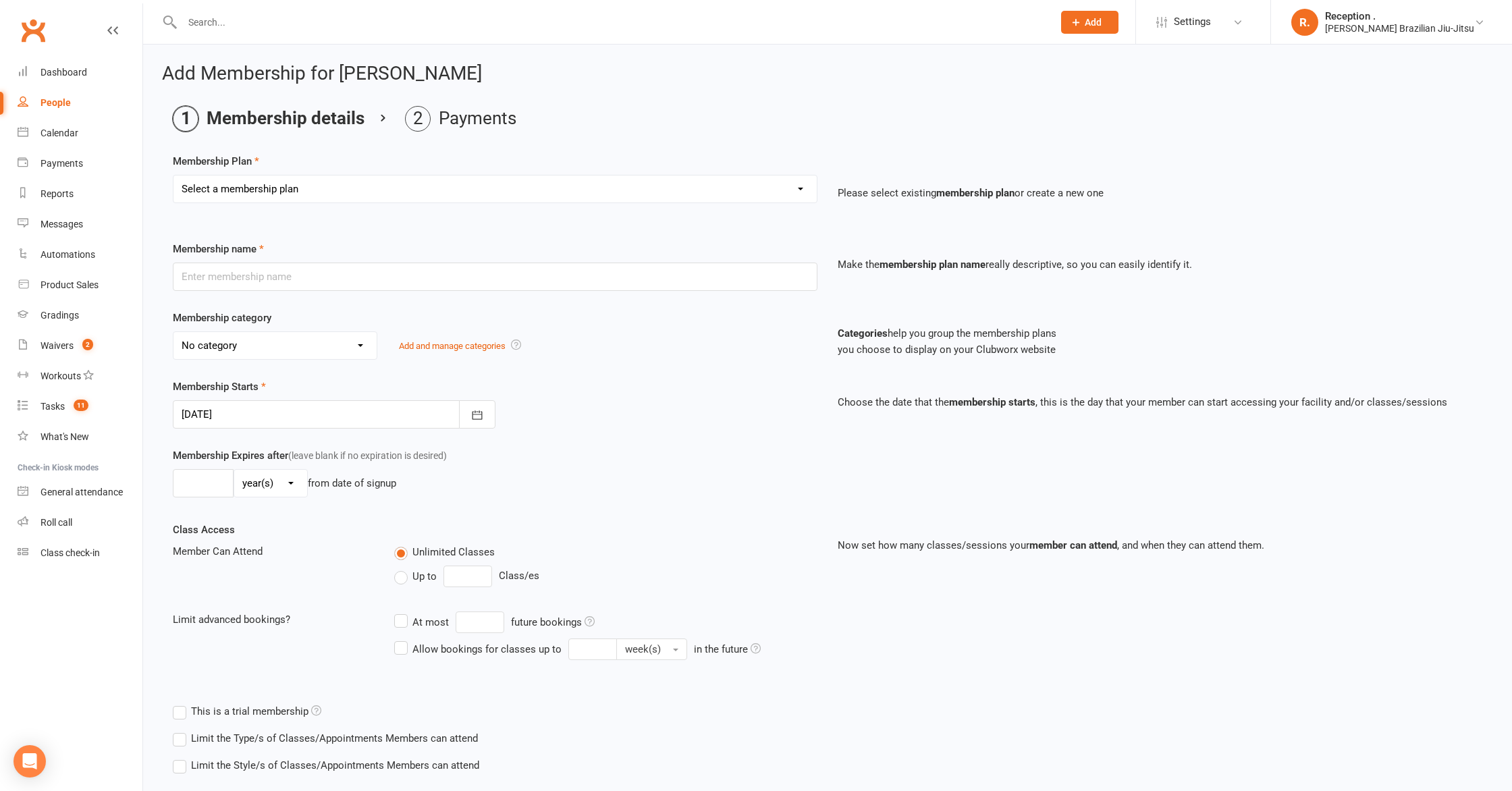
click at [458, 178] on select "Select a membership plan Create new Membership Plan FREE ADULTS 12 MONTH CONTRA…" at bounding box center [494, 189] width 643 height 27
select select "14"
click at [173, 176] on select "Select a membership plan Create new Membership Plan FREE ADULTS 12 MONTH CONTRA…" at bounding box center [494, 189] width 643 height 27
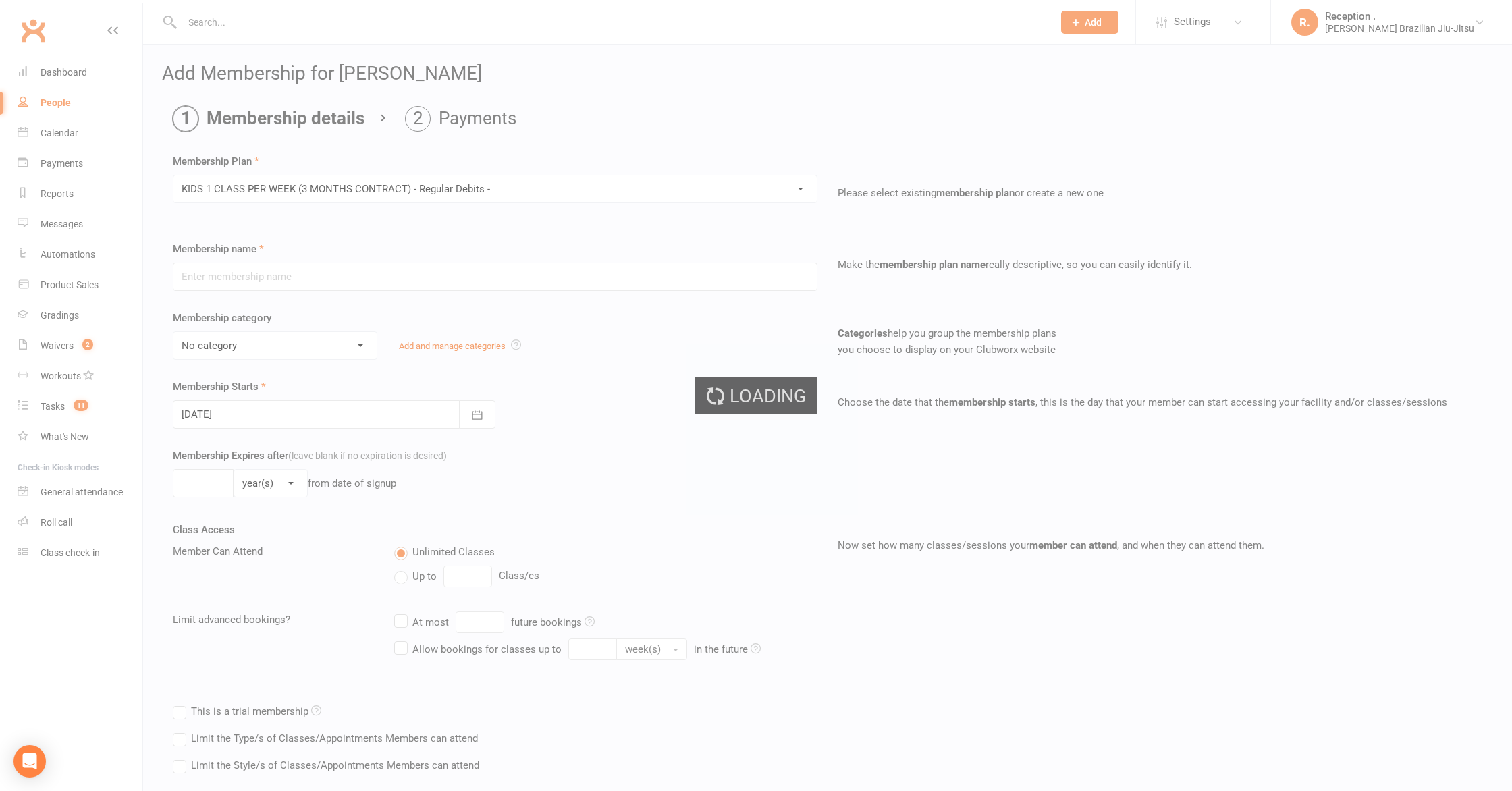
type input "KIDS 1 CLASS PER WEEK (3 MONTHS CONTRACT) - Regular Debits -"
select select "1"
type input "0"
type input "1"
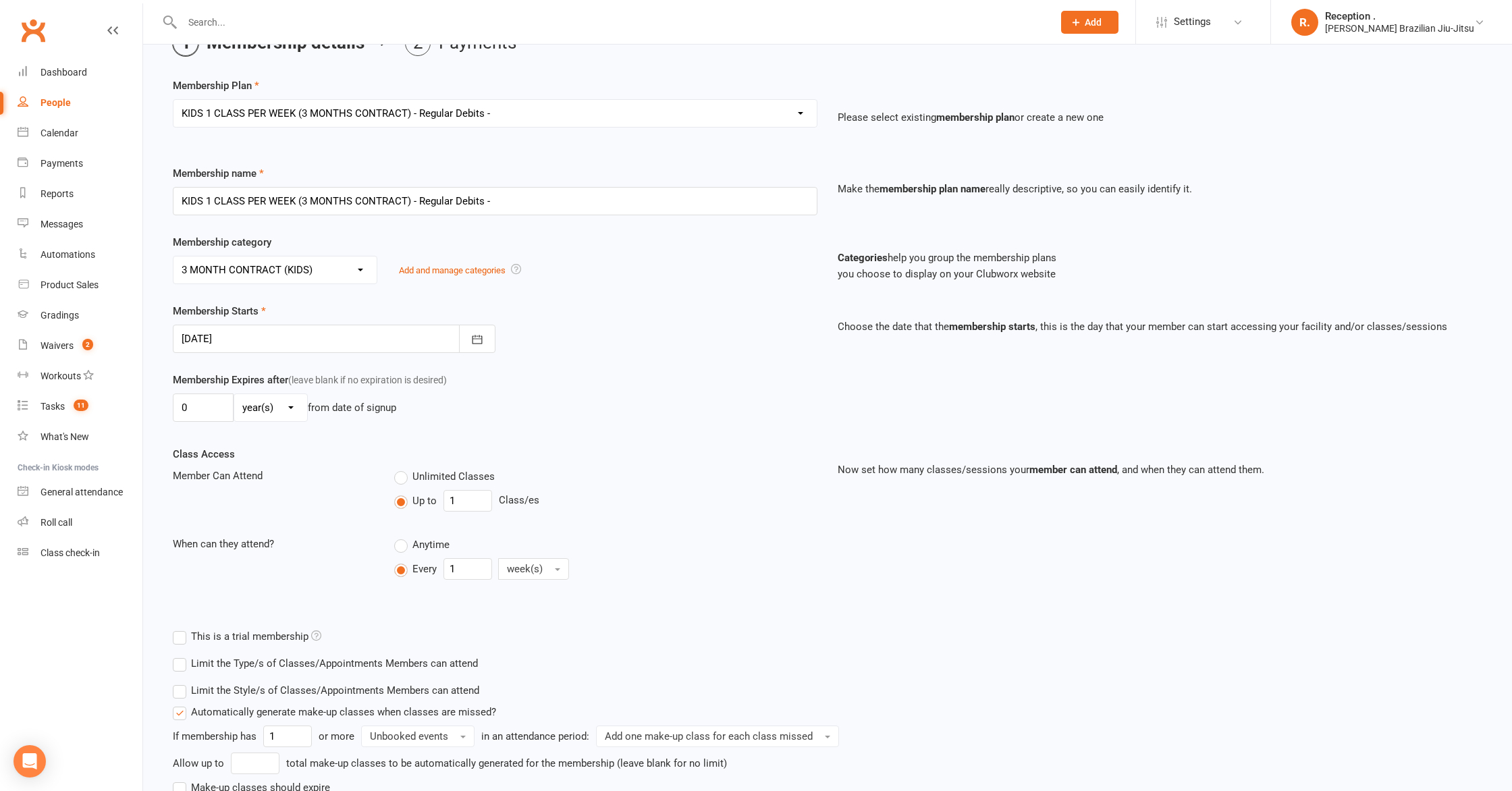
scroll to position [187, 0]
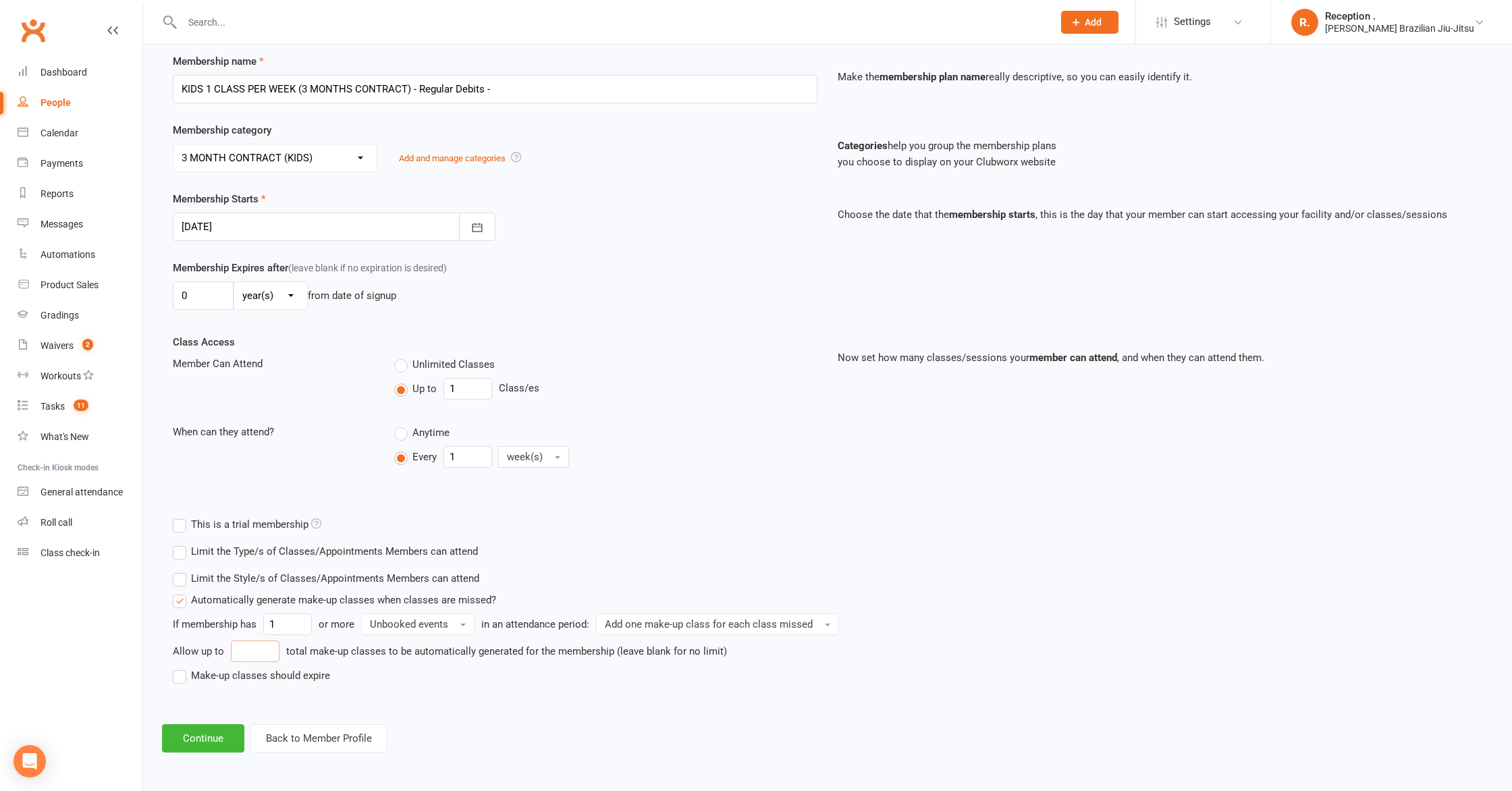
click at [270, 645] on input "number" at bounding box center [256, 651] width 49 height 22
type input "6"
click at [214, 679] on label "Make-up classes should expire" at bounding box center [252, 676] width 158 height 17
click at [182, 668] on input "Make-up classes should expire" at bounding box center [178, 668] width 9 height 0
click at [241, 702] on input "number" at bounding box center [248, 700] width 60 height 22
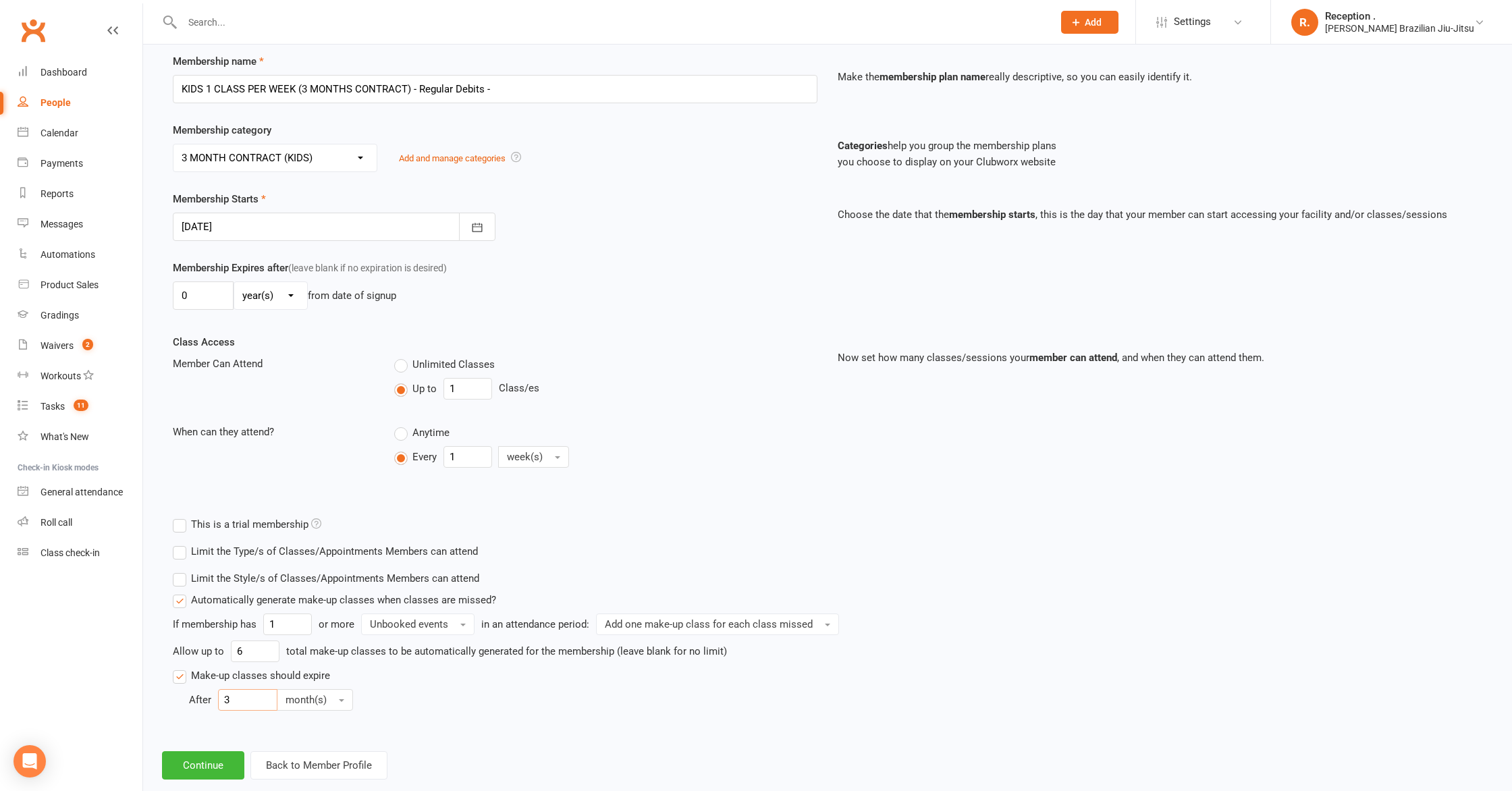
scroll to position [214, 0]
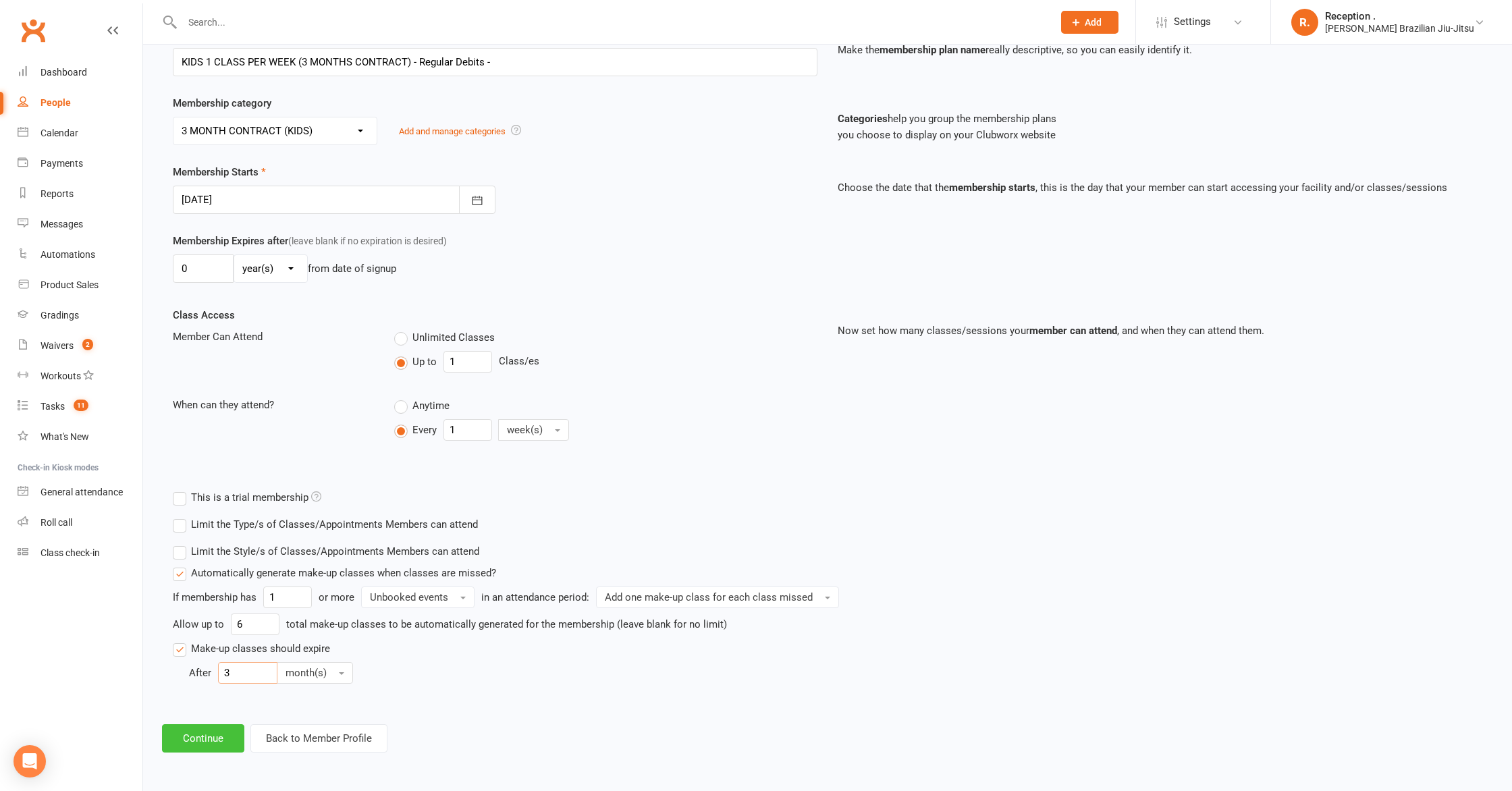
type input "3"
click at [197, 744] on button "Continue" at bounding box center [203, 738] width 82 height 28
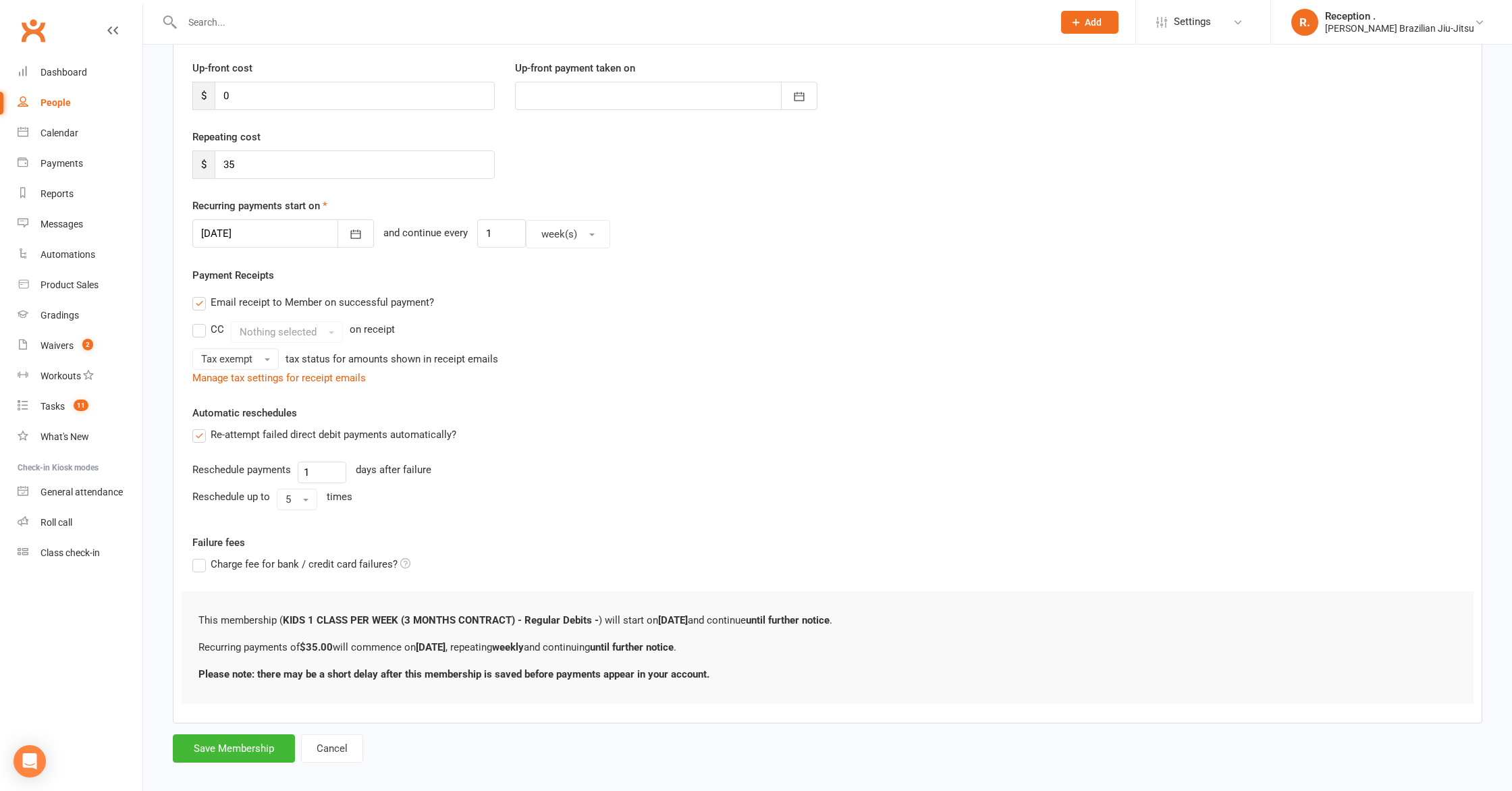
scroll to position [191, 0]
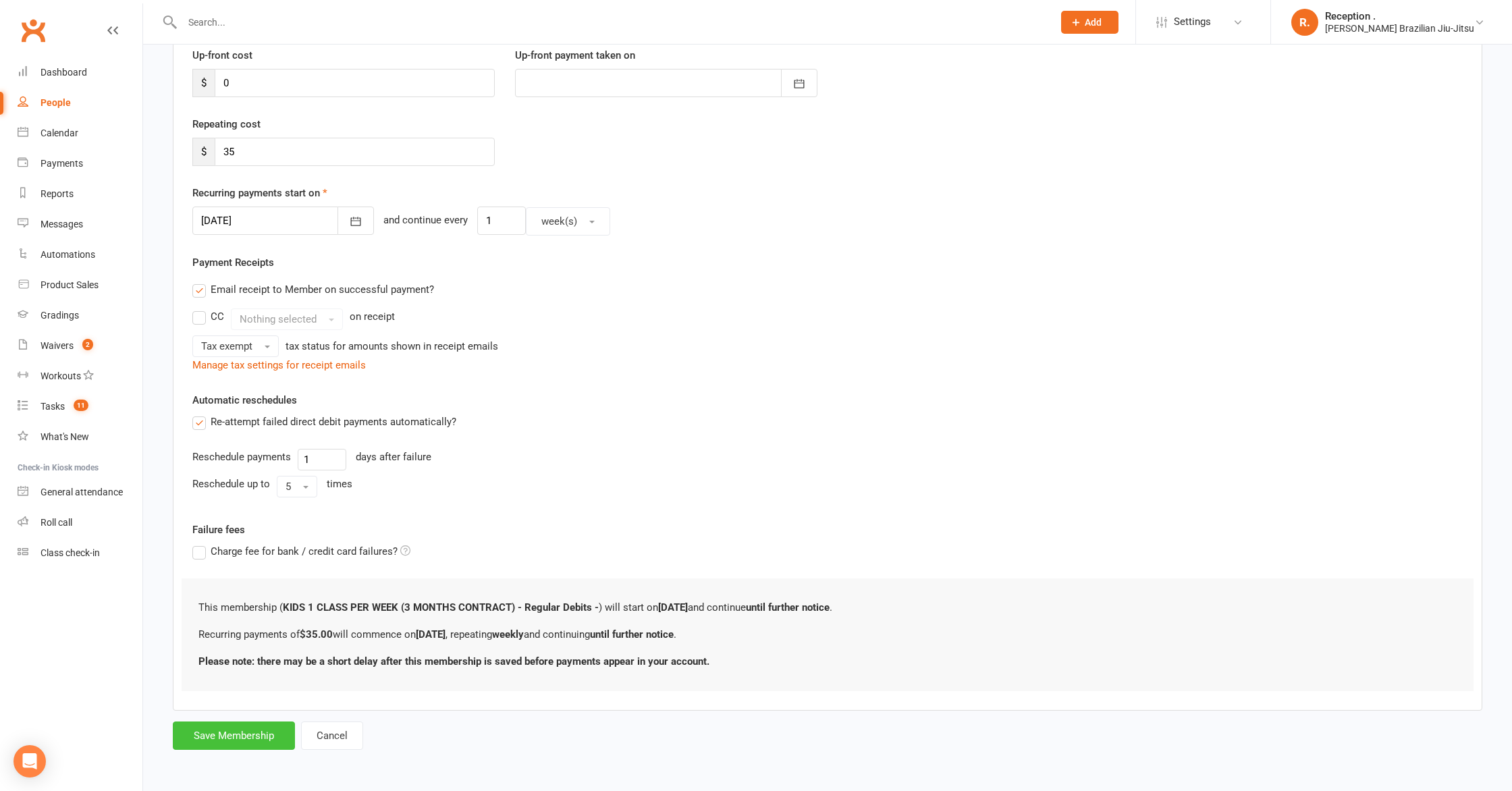
click at [232, 733] on button "Save Membership" at bounding box center [234, 736] width 122 height 28
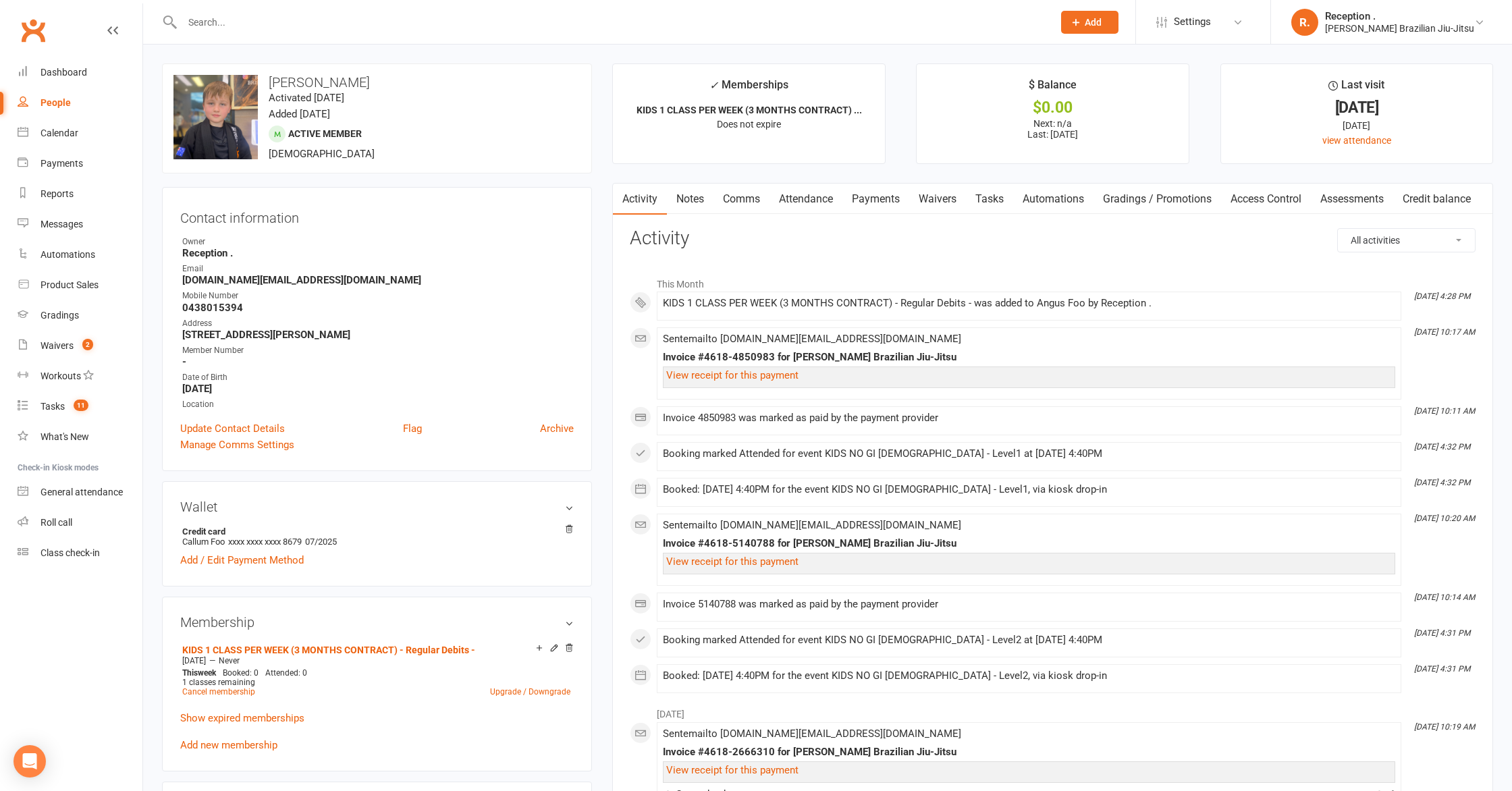
click at [270, 274] on strong "[DOMAIN_NAME][EMAIL_ADDRESS][DOMAIN_NAME]" at bounding box center [377, 280] width 391 height 12
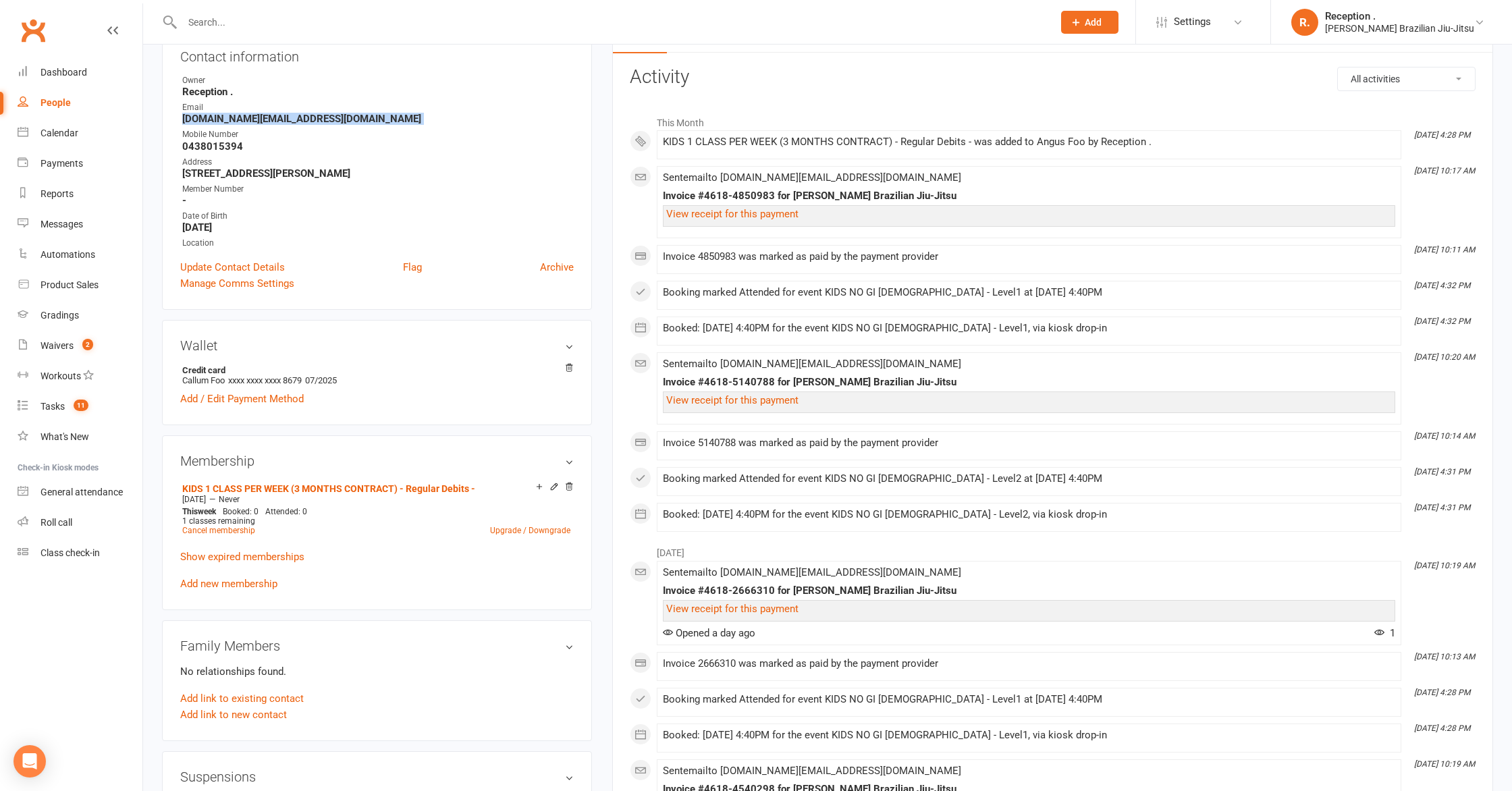
scroll to position [169, 0]
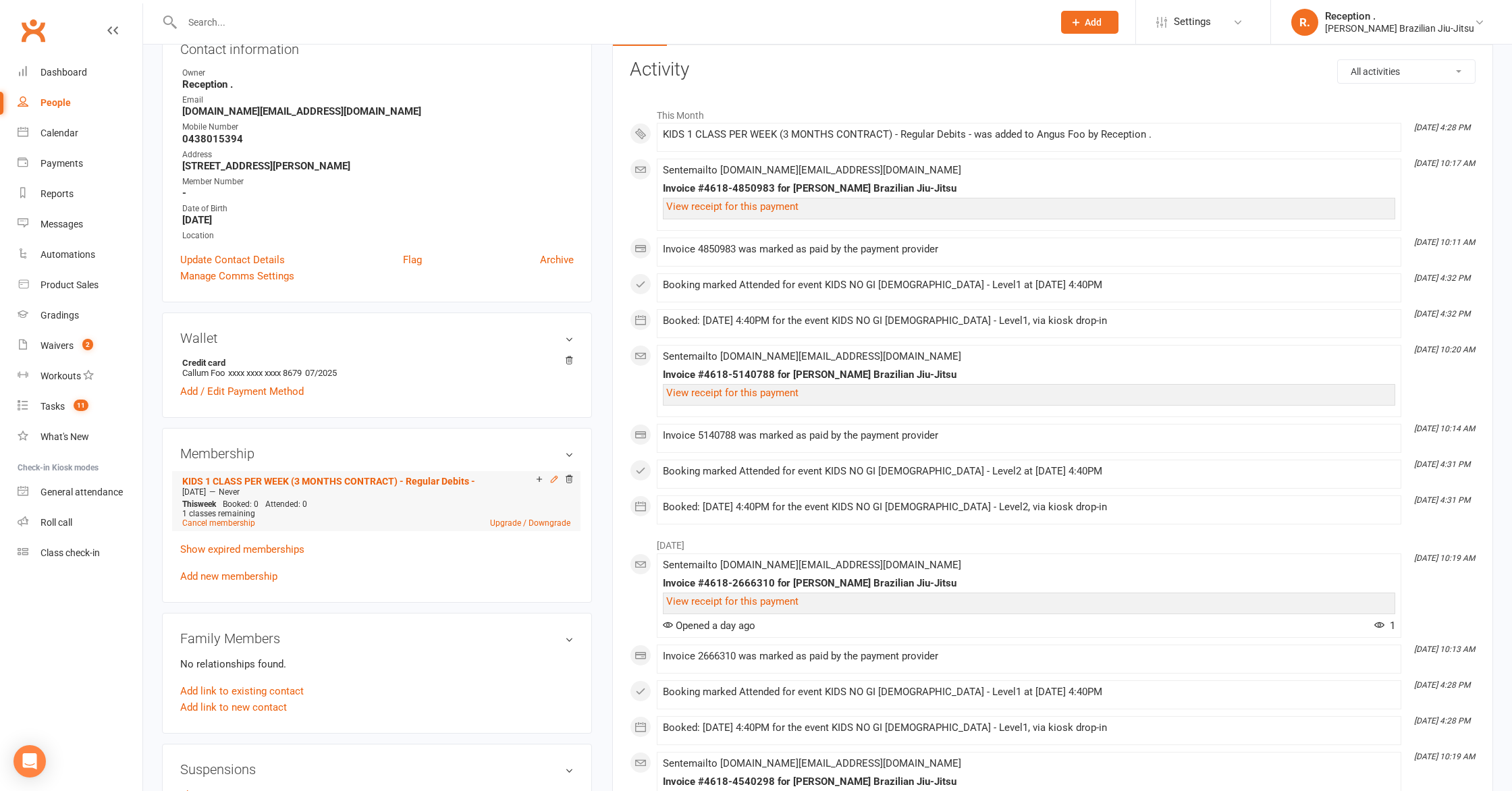
click at [551, 479] on icon at bounding box center [554, 480] width 6 height 6
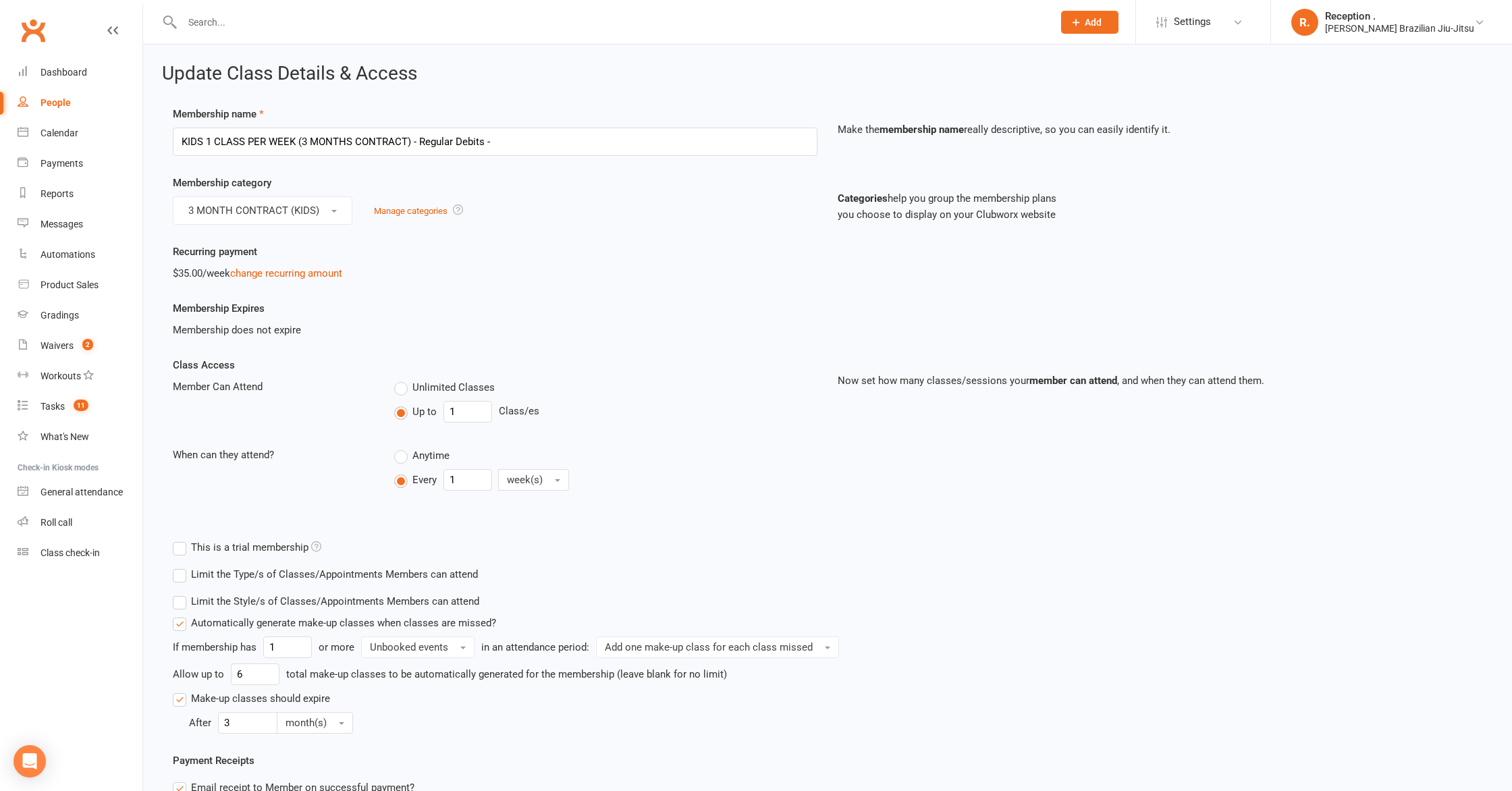
scroll to position [1, 0]
click at [389, 212] on link "Manage categories" at bounding box center [410, 211] width 74 height 10
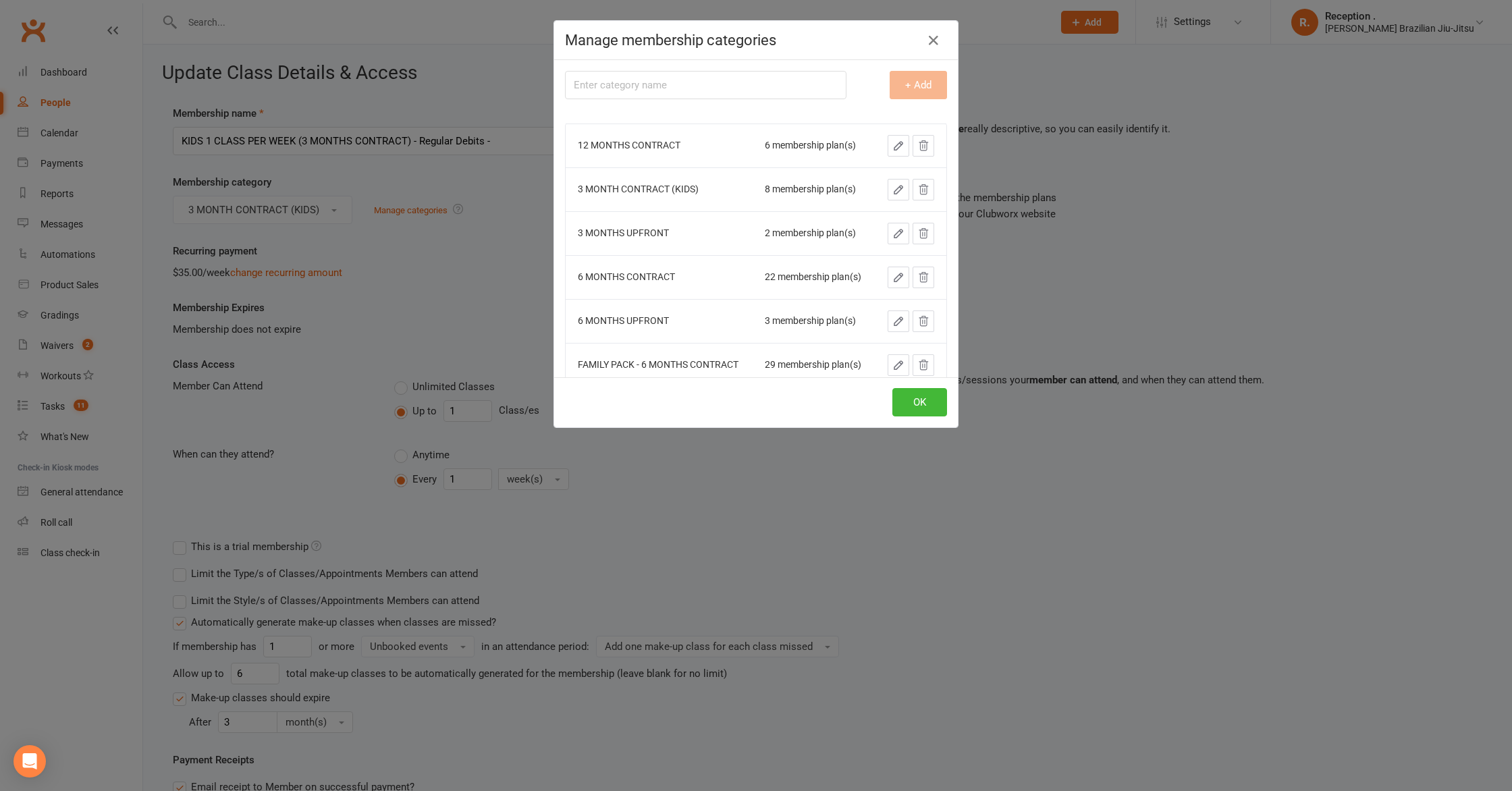
click at [354, 276] on div "Manage membership categories Membership category name + Add 12 MONTHS CONTRACT …" at bounding box center [756, 396] width 1512 height 791
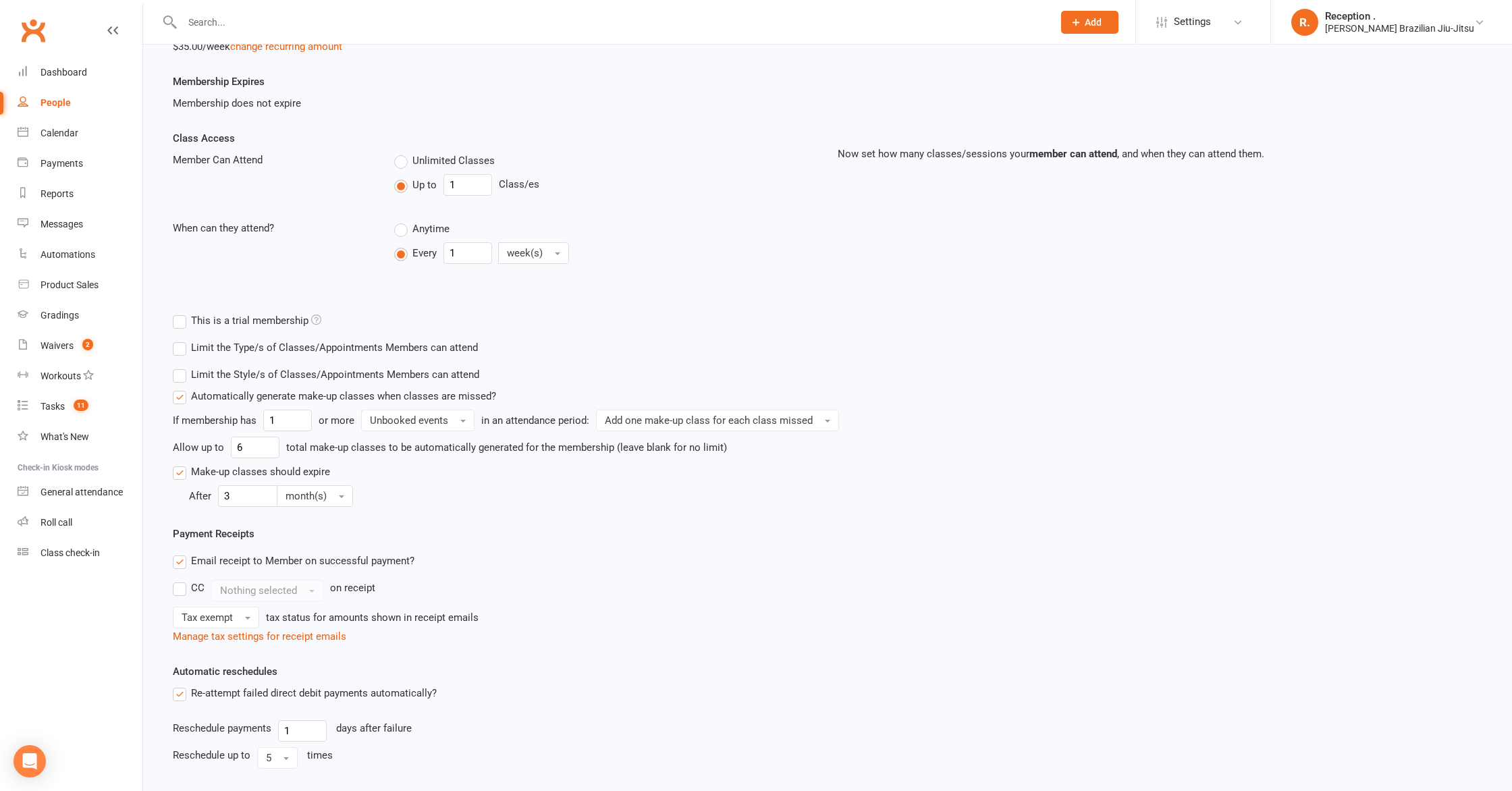
scroll to position [396, 0]
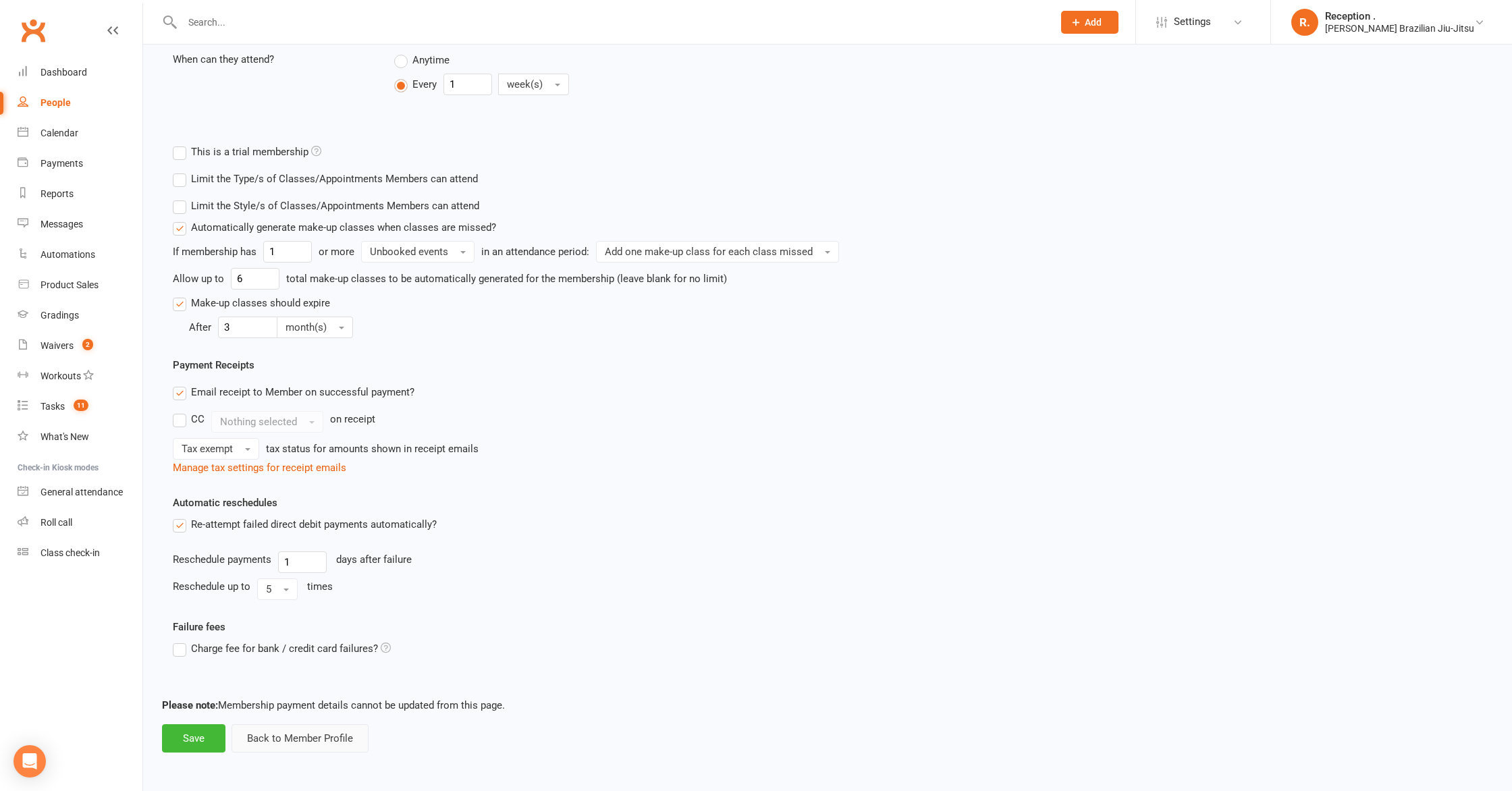
click at [286, 724] on button "Back to Member Profile" at bounding box center [300, 738] width 137 height 28
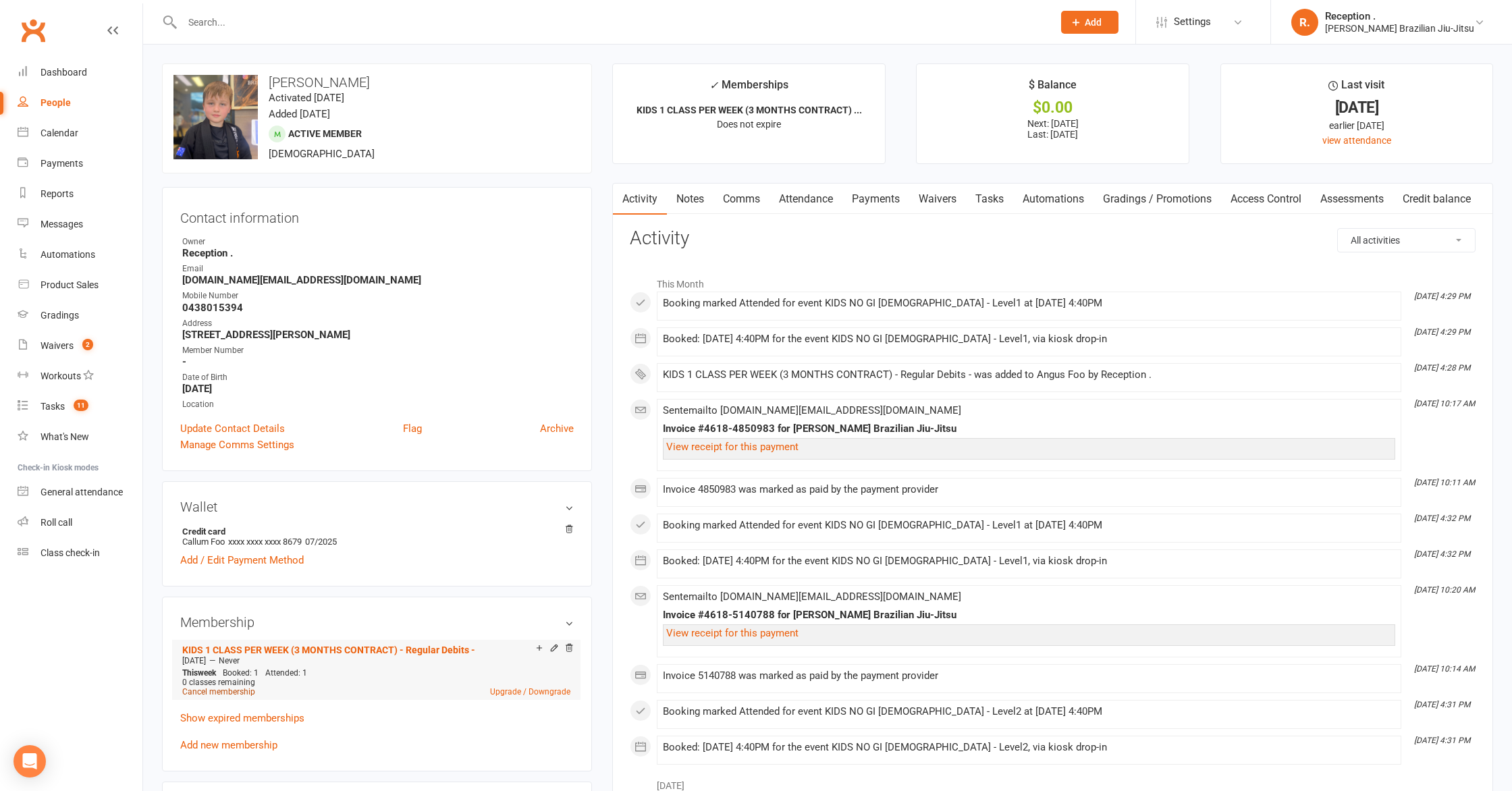
click at [230, 690] on link "Cancel membership" at bounding box center [218, 691] width 73 height 10
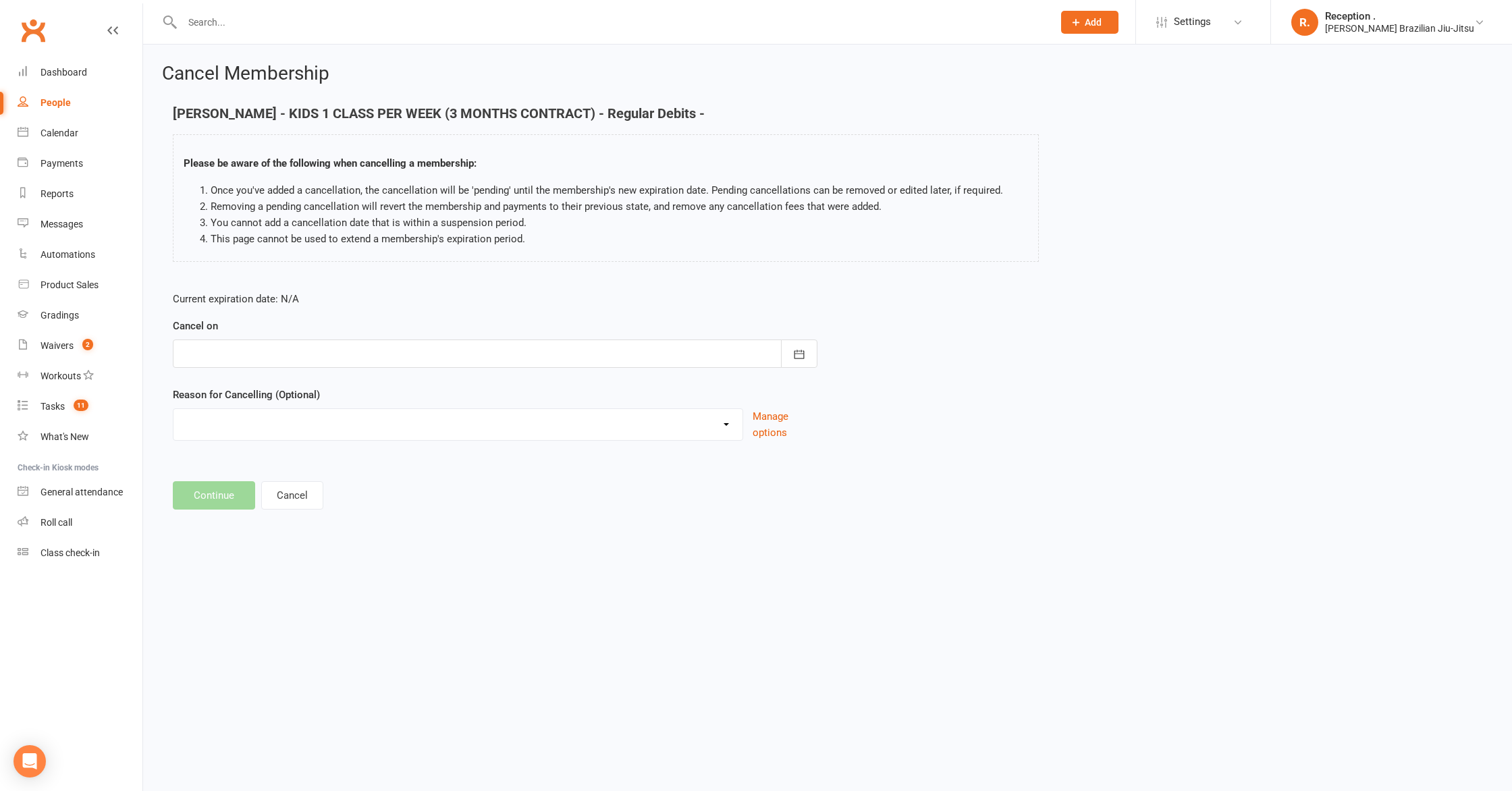
click at [489, 364] on div at bounding box center [495, 354] width 645 height 28
click at [410, 384] on icon "button" at bounding box center [408, 388] width 10 height 10
click at [421, 384] on button "button" at bounding box center [409, 388] width 29 height 24
click at [418, 381] on button "button" at bounding box center [409, 388] width 29 height 24
click at [280, 490] on button "16" at bounding box center [287, 491] width 28 height 24
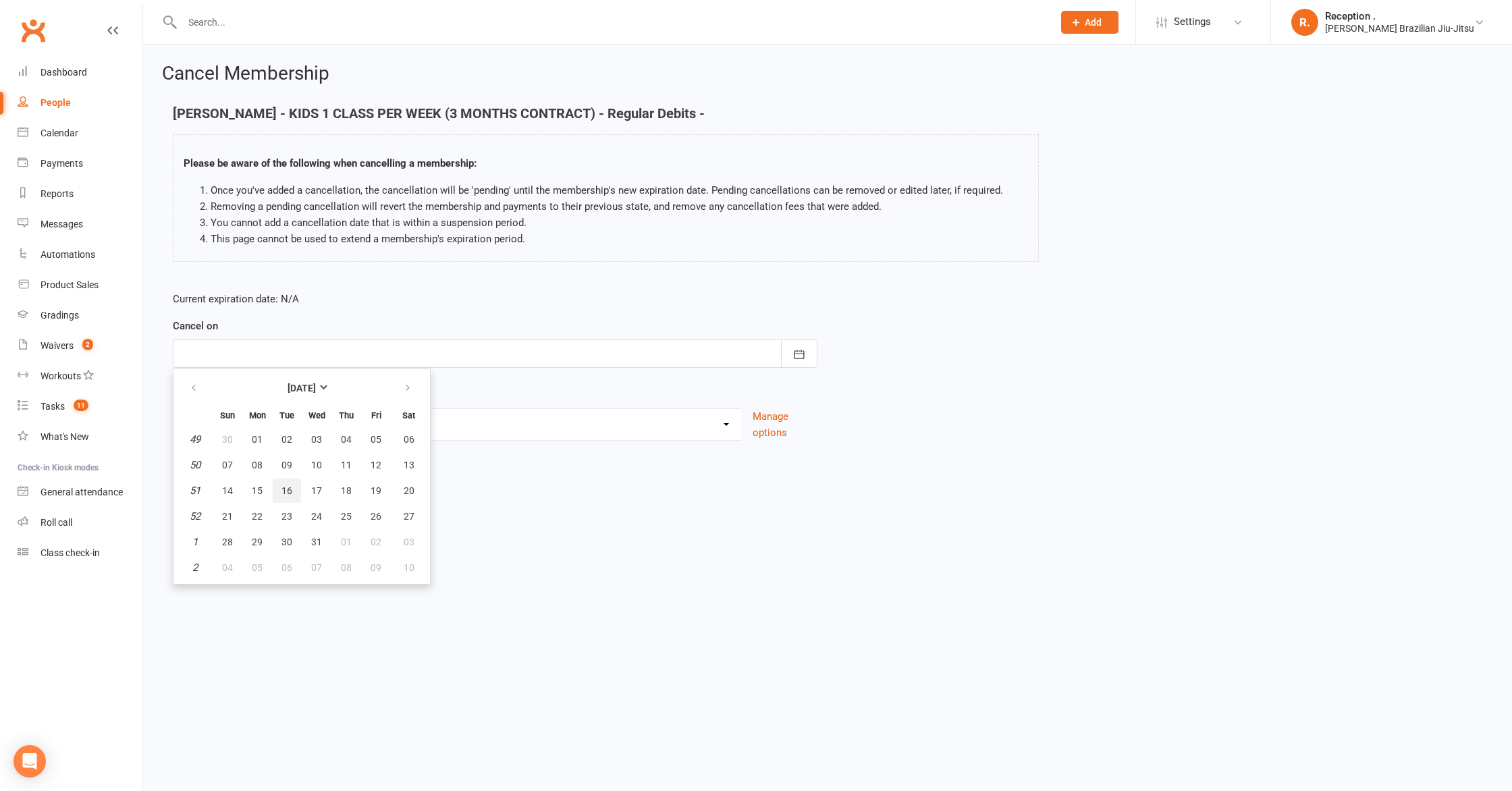
type input "[DATE]"
click at [214, 494] on button "Continue" at bounding box center [214, 495] width 82 height 28
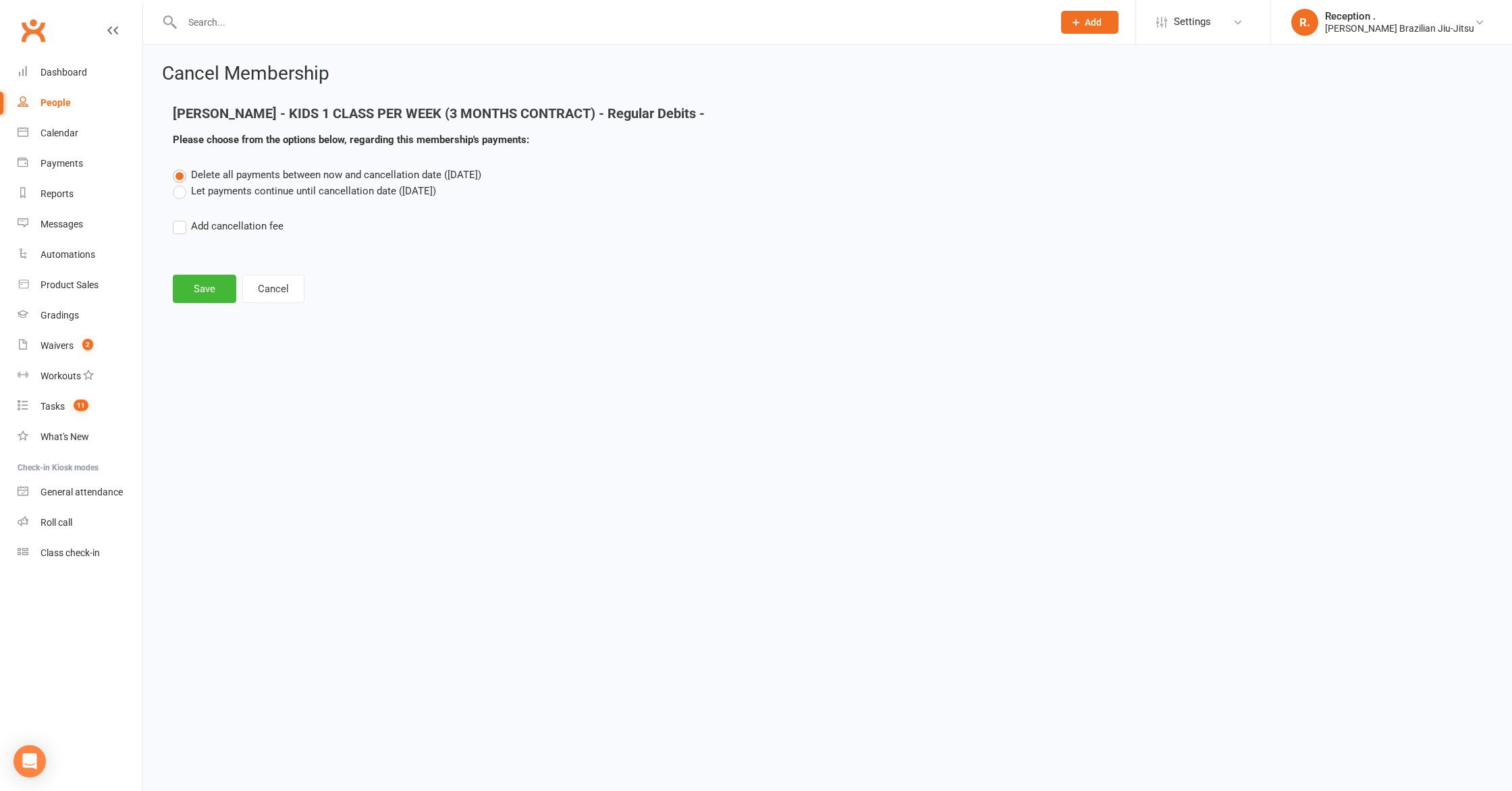
click at [278, 192] on label "Let payments continue until cancellation date ([DATE])" at bounding box center [304, 191] width 263 height 17
click at [182, 183] on input "Let payments continue until cancellation date ([DATE])" at bounding box center [178, 183] width 9 height 0
click at [222, 293] on button "Save" at bounding box center [205, 289] width 64 height 28
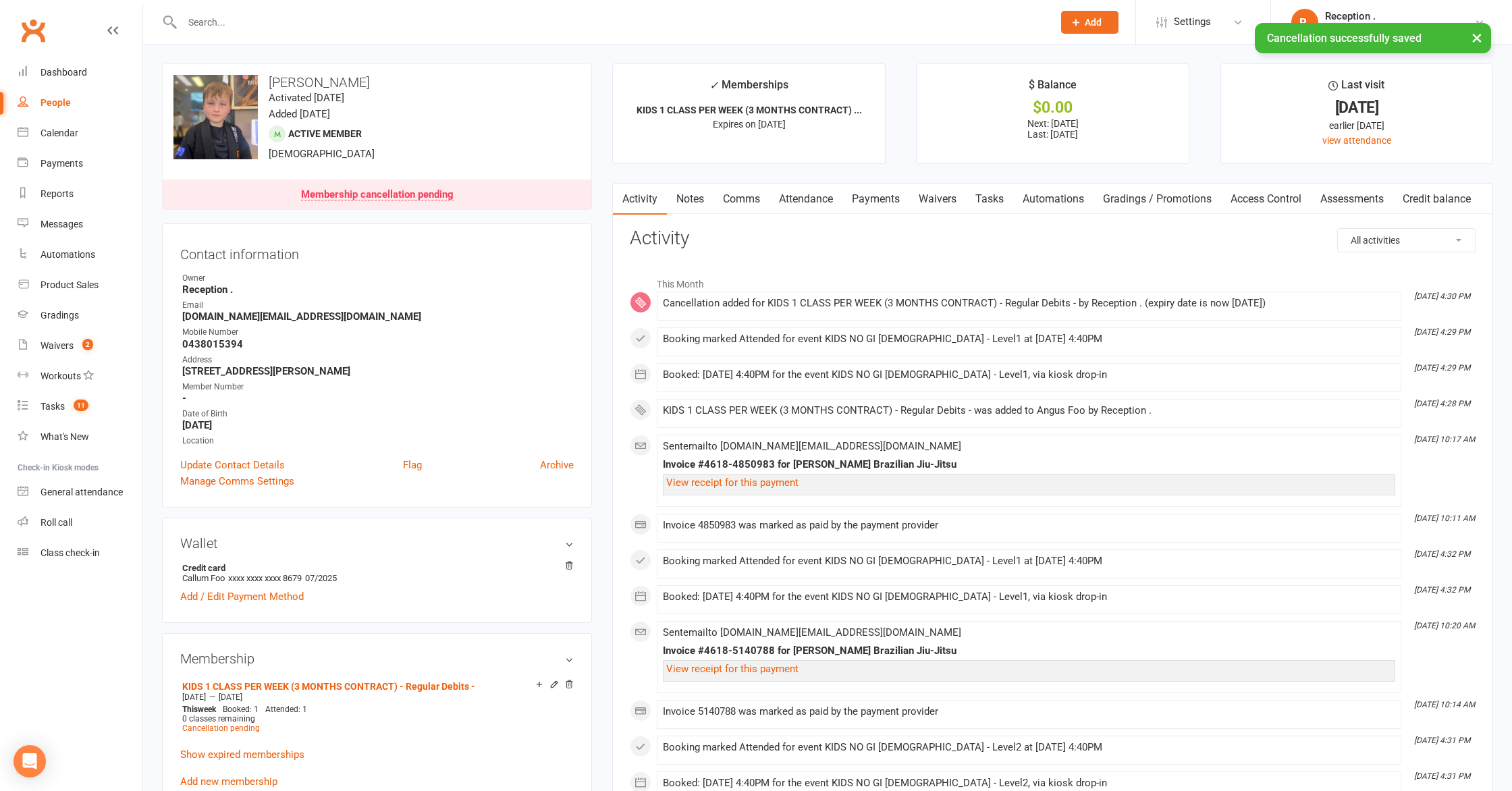
click at [710, 197] on link "Notes" at bounding box center [690, 199] width 46 height 31
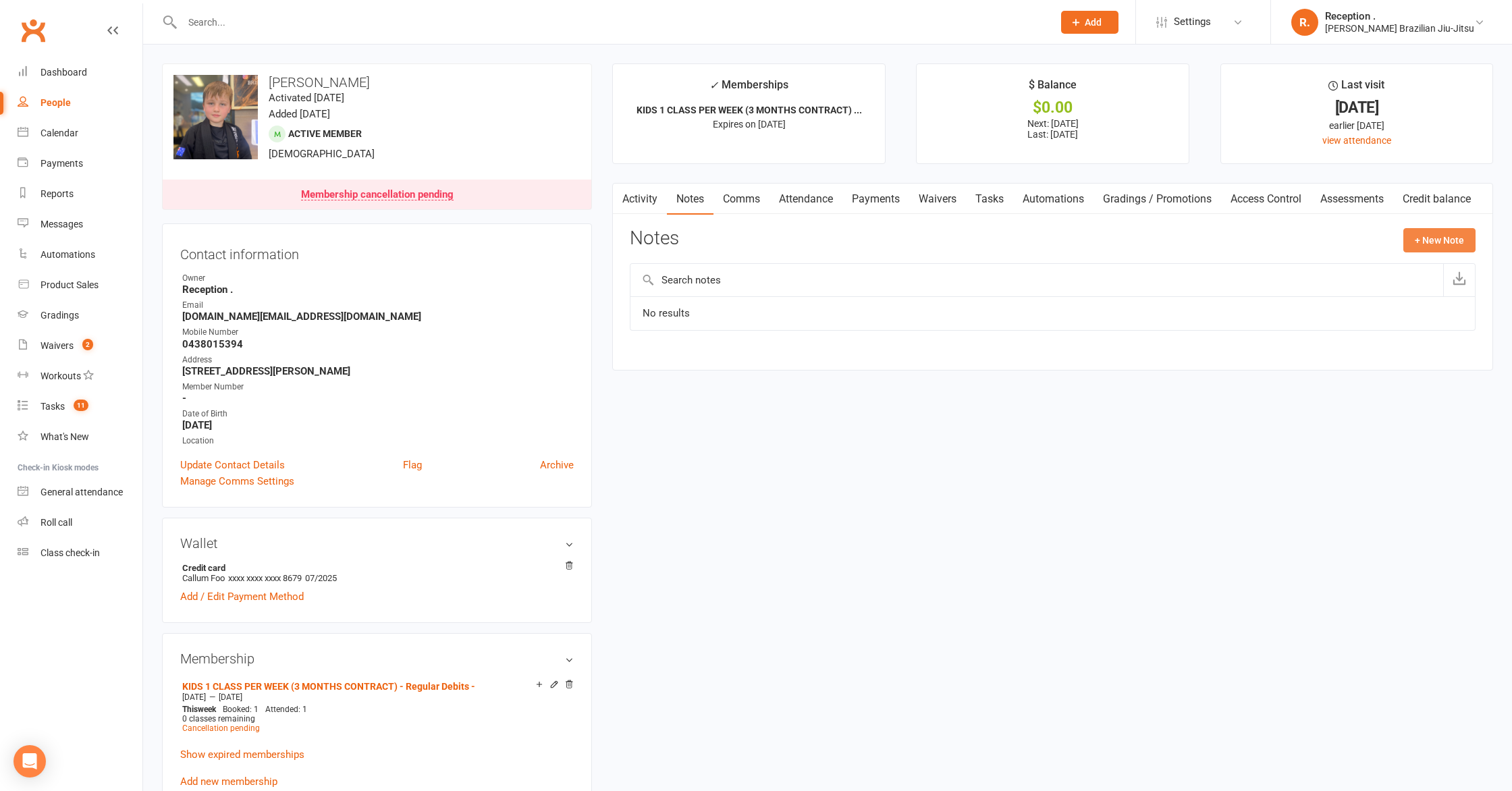
click at [1456, 240] on button "+ New Note" at bounding box center [1439, 241] width 73 height 24
click at [837, 380] on textarea at bounding box center [1053, 372] width 846 height 45
type textarea "H"
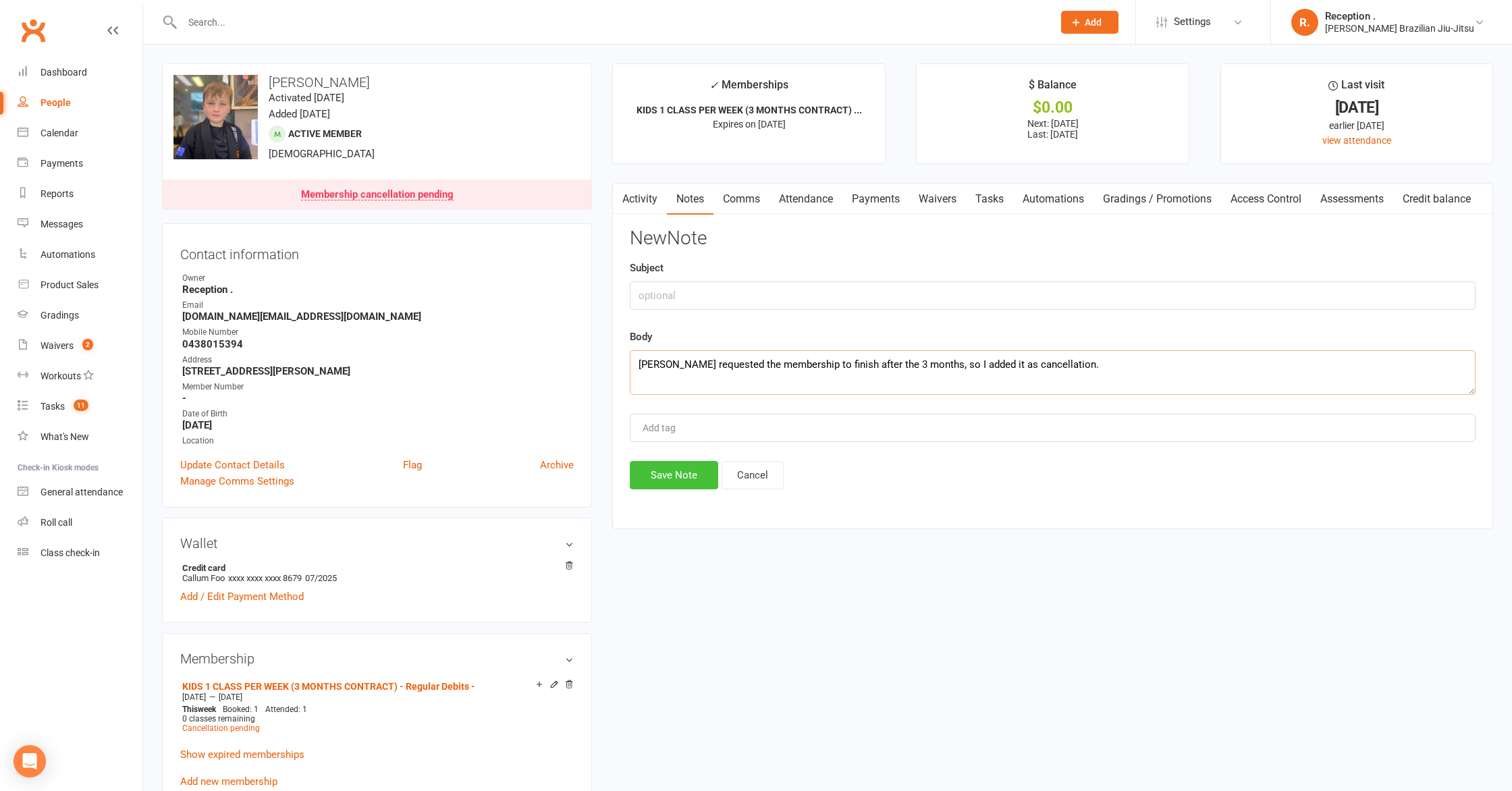
type textarea "[PERSON_NAME] requested the membership to finish after the 3 months, so I added…"
click at [705, 468] on button "Save Note" at bounding box center [674, 475] width 88 height 28
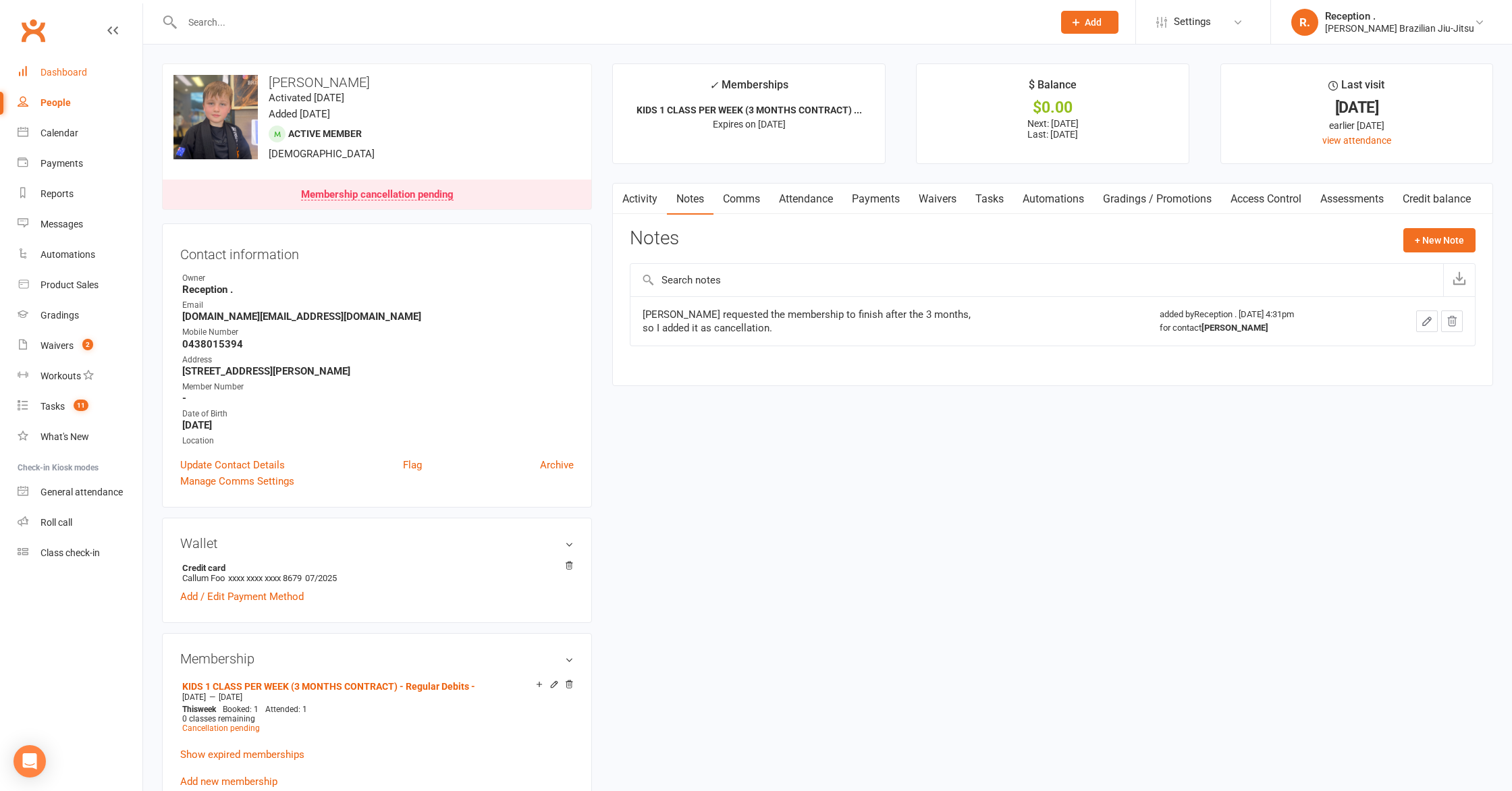
click at [81, 83] on link "Dashboard" at bounding box center [80, 73] width 125 height 31
